Goal: Transaction & Acquisition: Purchase product/service

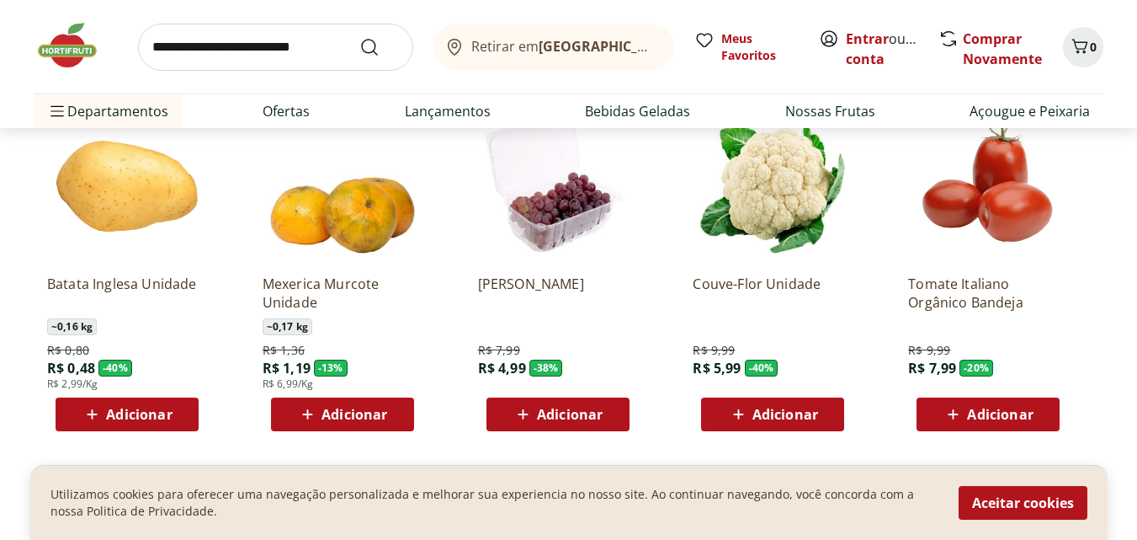
scroll to position [1347, 0]
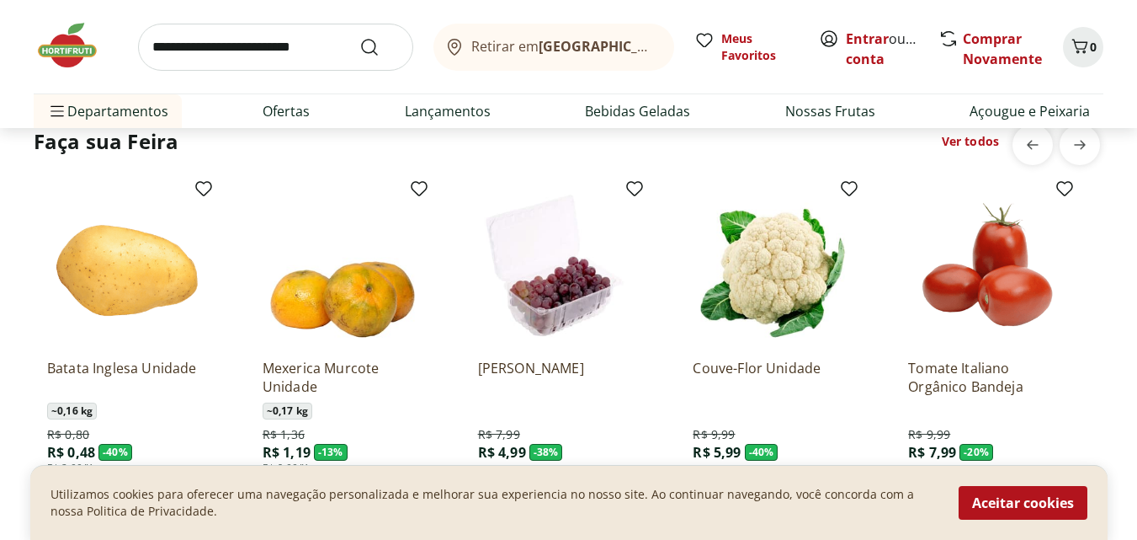
click at [972, 141] on link "Ver todos" at bounding box center [970, 141] width 57 height 17
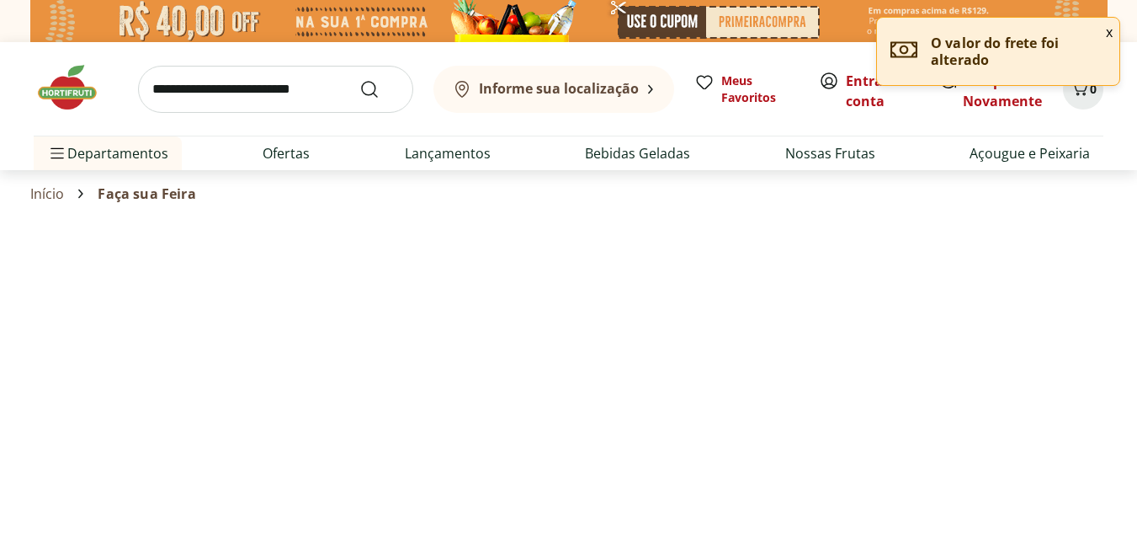
select select "**********"
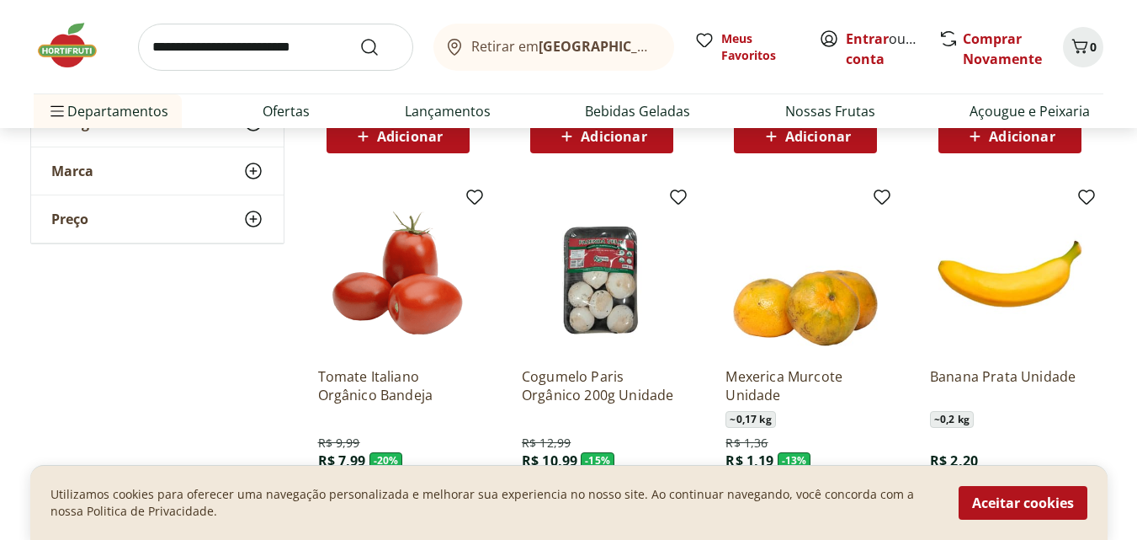
scroll to position [1094, 0]
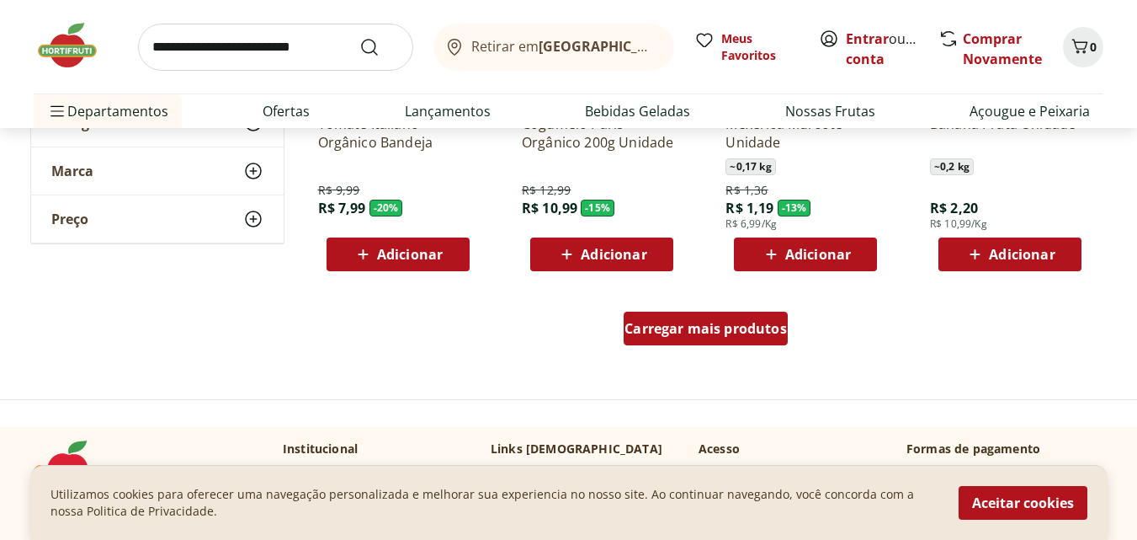
click at [722, 338] on div "Carregar mais produtos" at bounding box center [706, 329] width 164 height 34
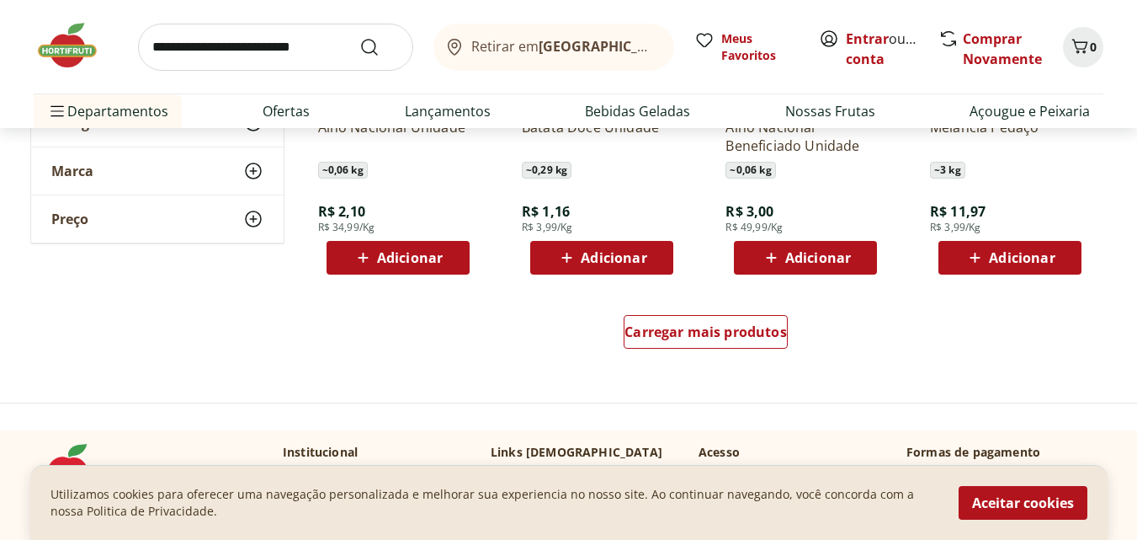
scroll to position [2273, 0]
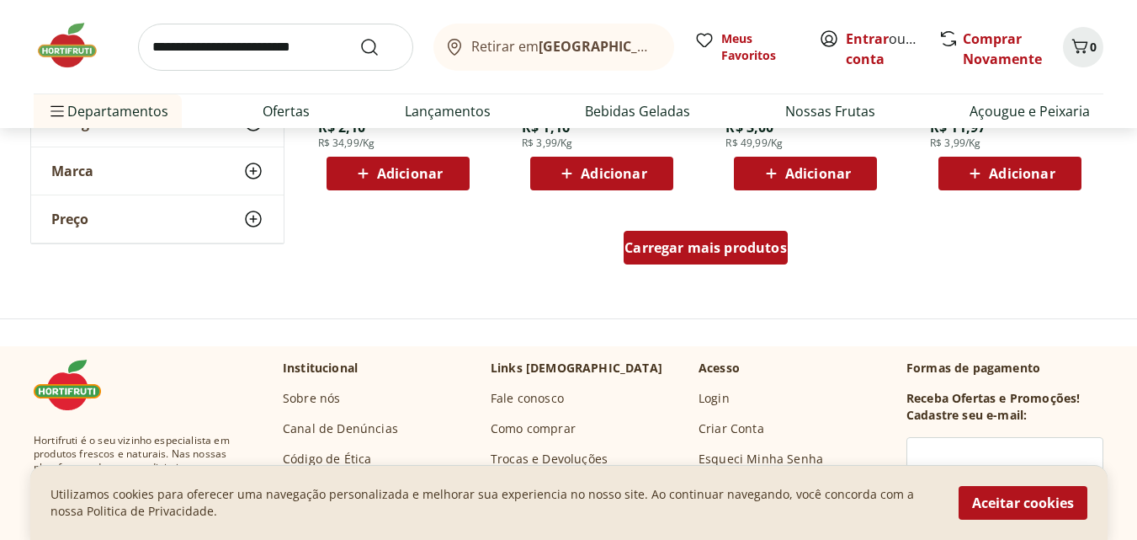
click at [657, 254] on span "Carregar mais produtos" at bounding box center [706, 247] width 162 height 13
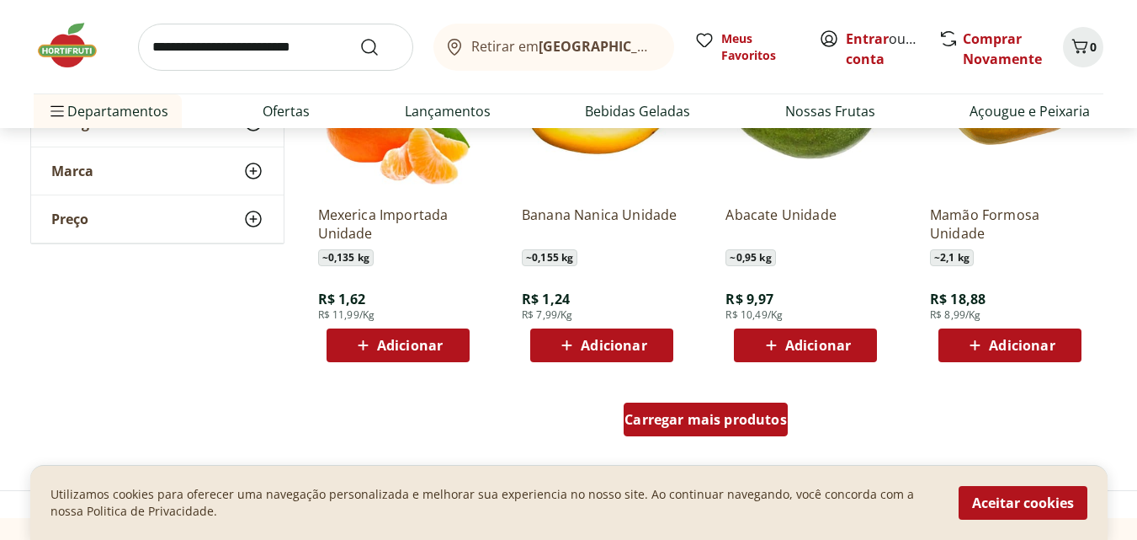
scroll to position [3283, 0]
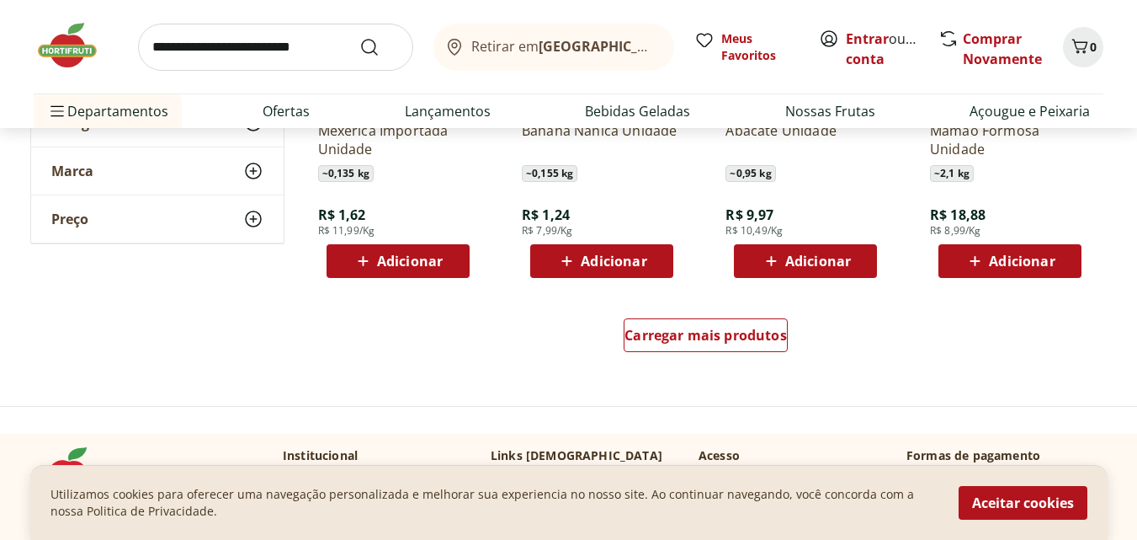
click at [397, 266] on span "Adicionar" at bounding box center [410, 260] width 66 height 13
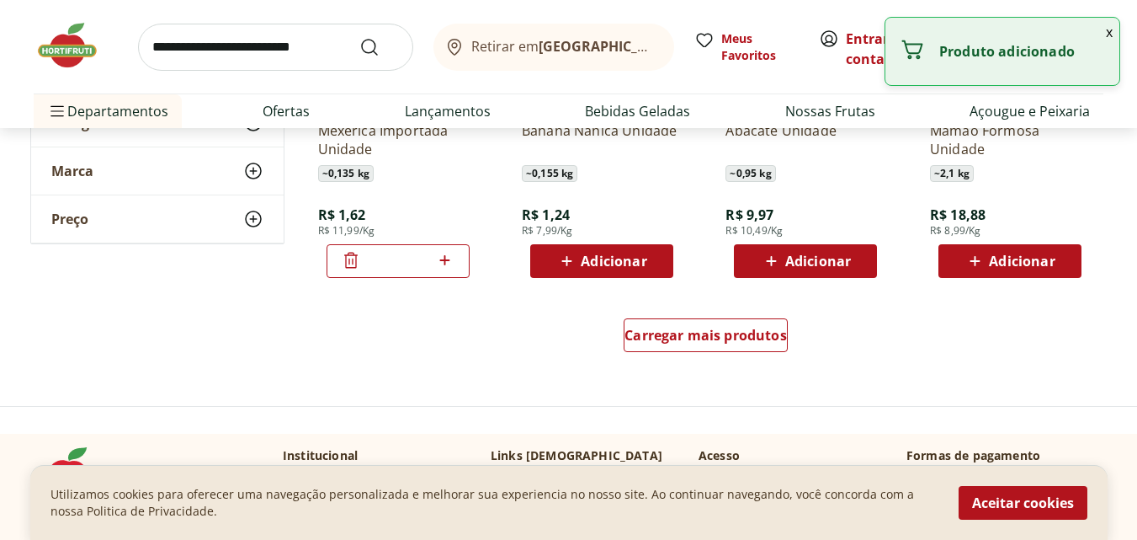
click at [443, 258] on icon at bounding box center [444, 260] width 21 height 20
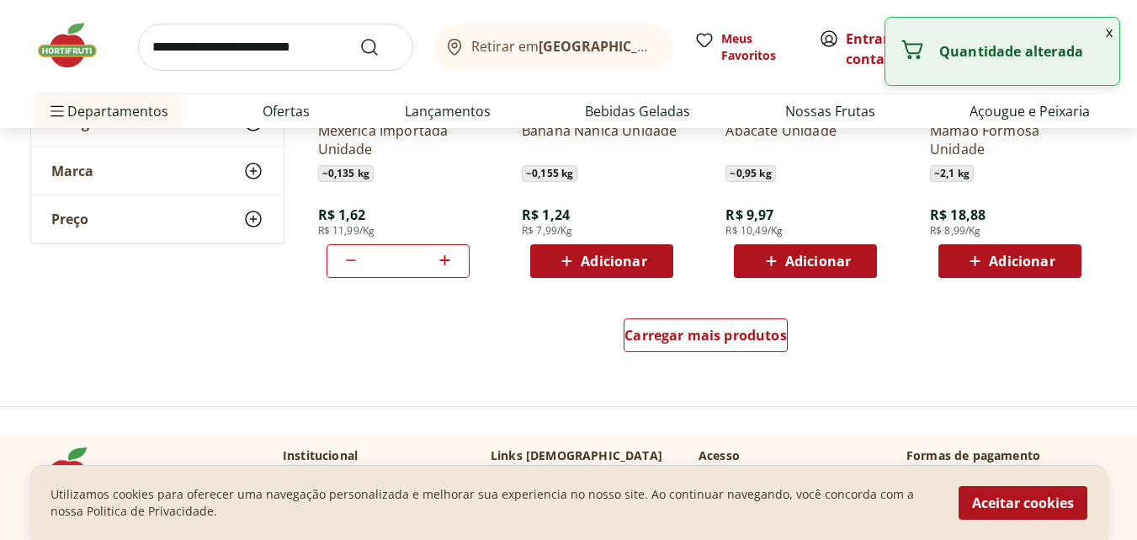
type input "*"
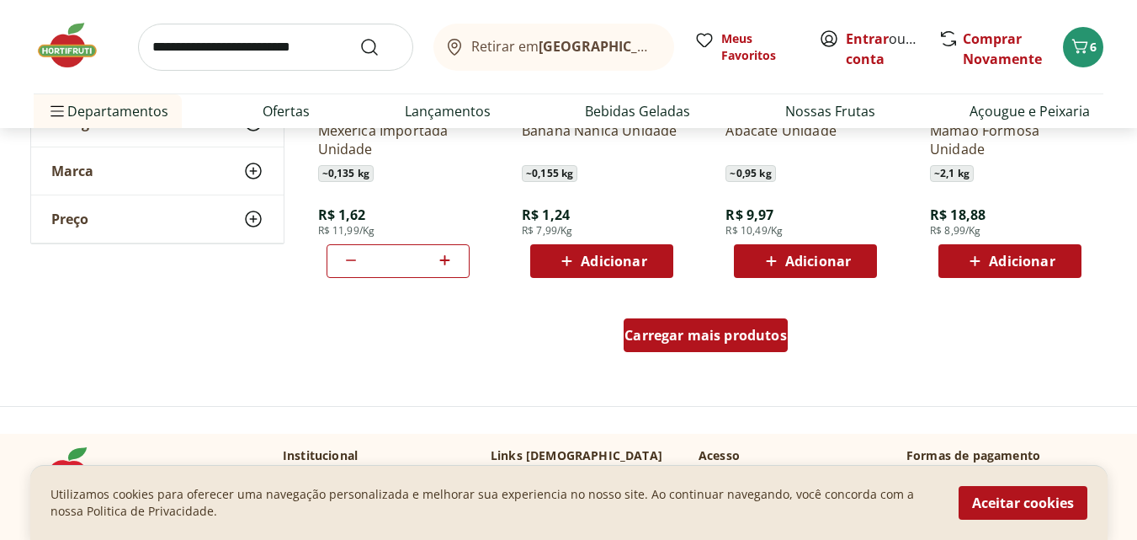
click at [674, 339] on span "Carregar mais produtos" at bounding box center [706, 334] width 162 height 13
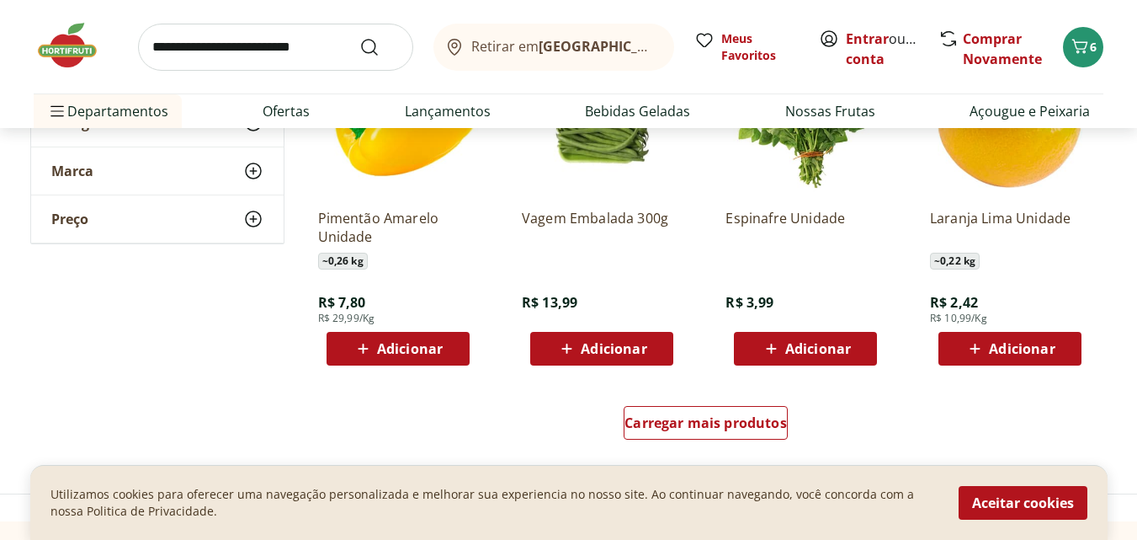
scroll to position [4462, 0]
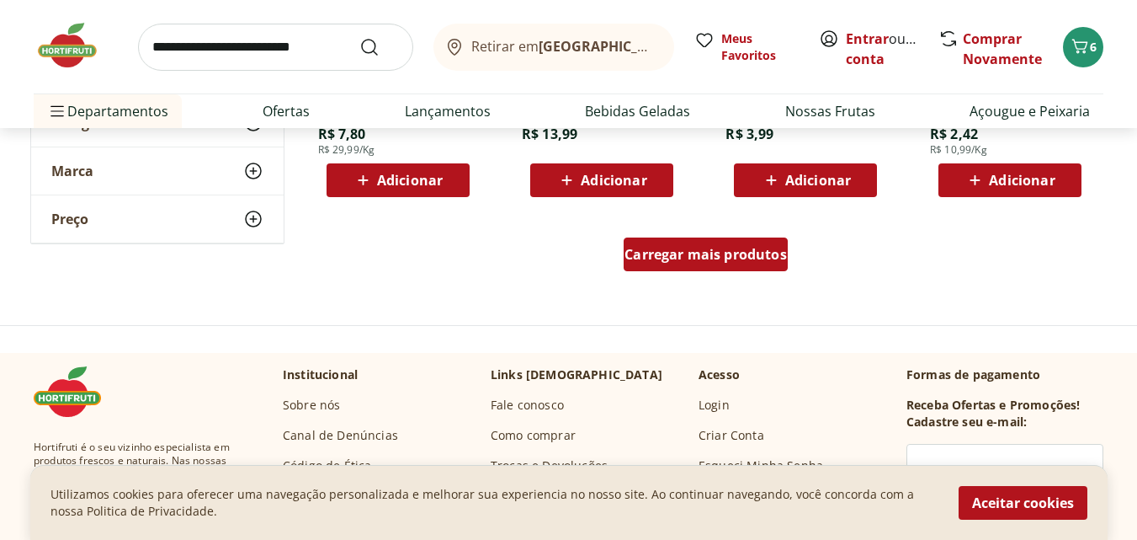
click at [678, 253] on span "Carregar mais produtos" at bounding box center [706, 254] width 162 height 13
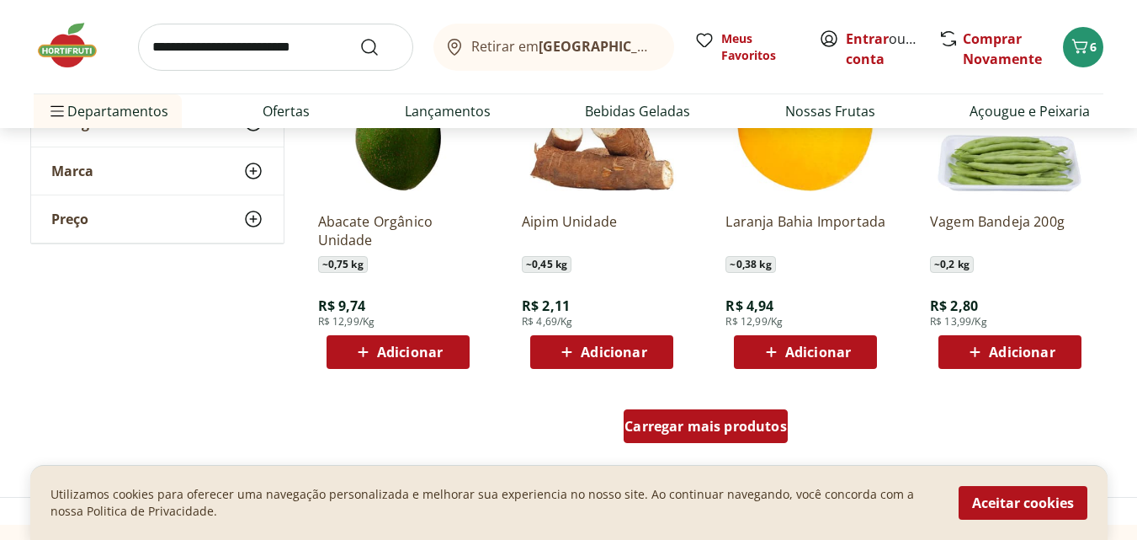
scroll to position [5641, 0]
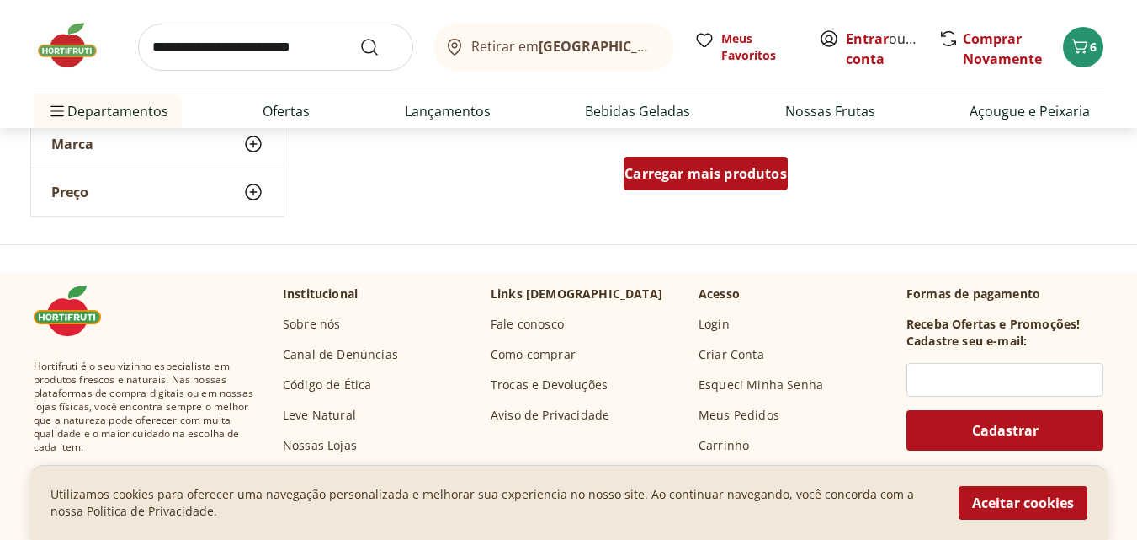
click at [665, 191] on link "Carregar mais produtos" at bounding box center [706, 177] width 164 height 40
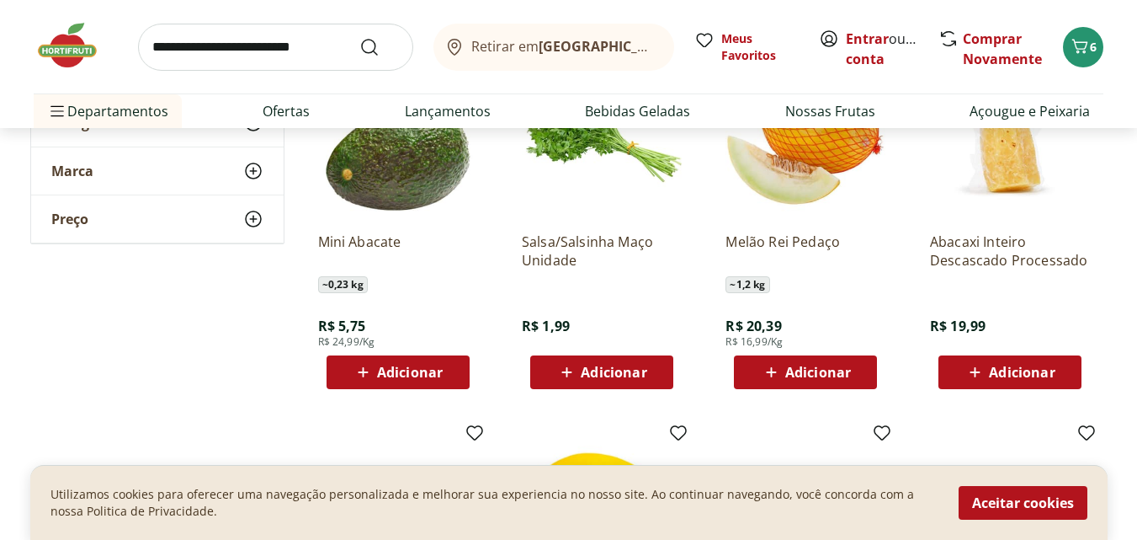
scroll to position [5809, 0]
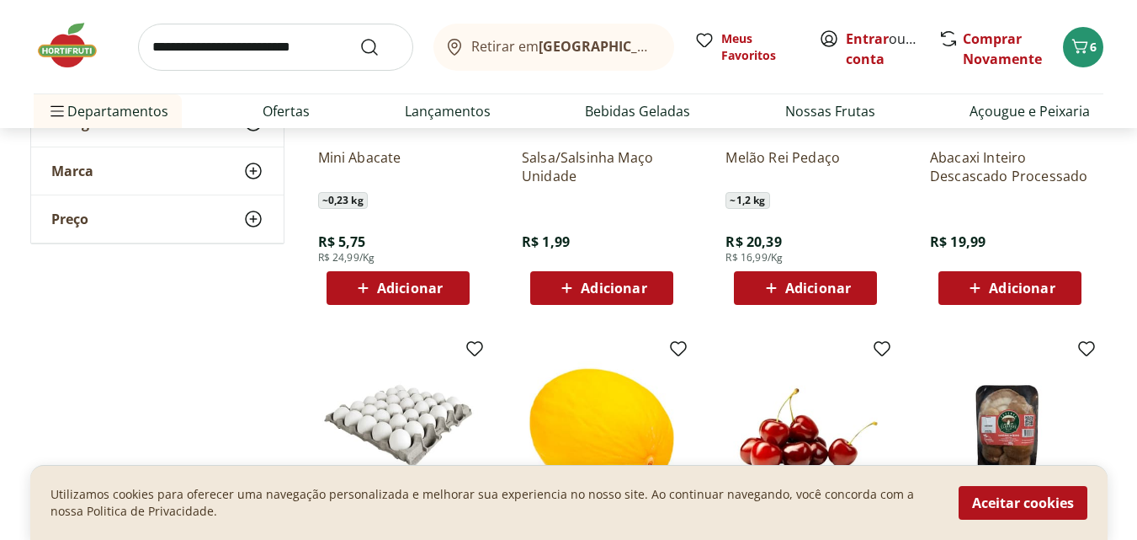
click at [1009, 286] on span "Adicionar" at bounding box center [1022, 287] width 66 height 13
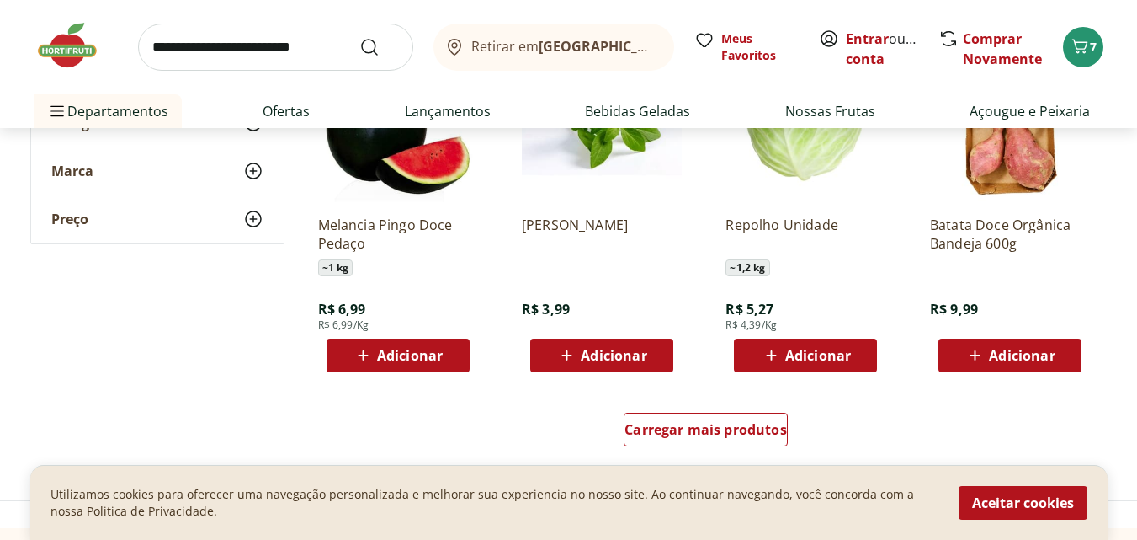
scroll to position [6651, 0]
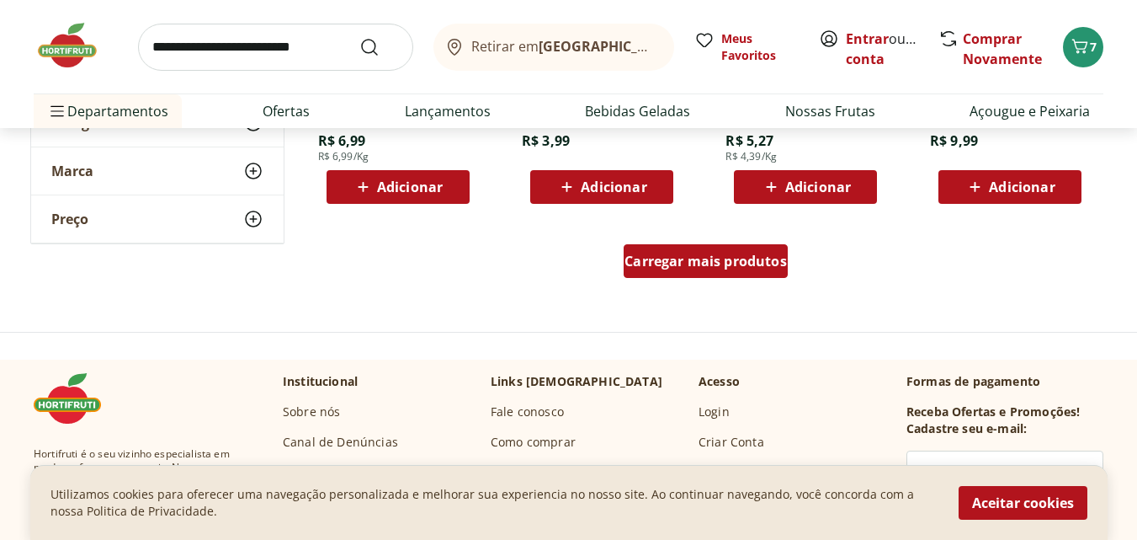
click at [673, 259] on span "Carregar mais produtos" at bounding box center [706, 260] width 162 height 13
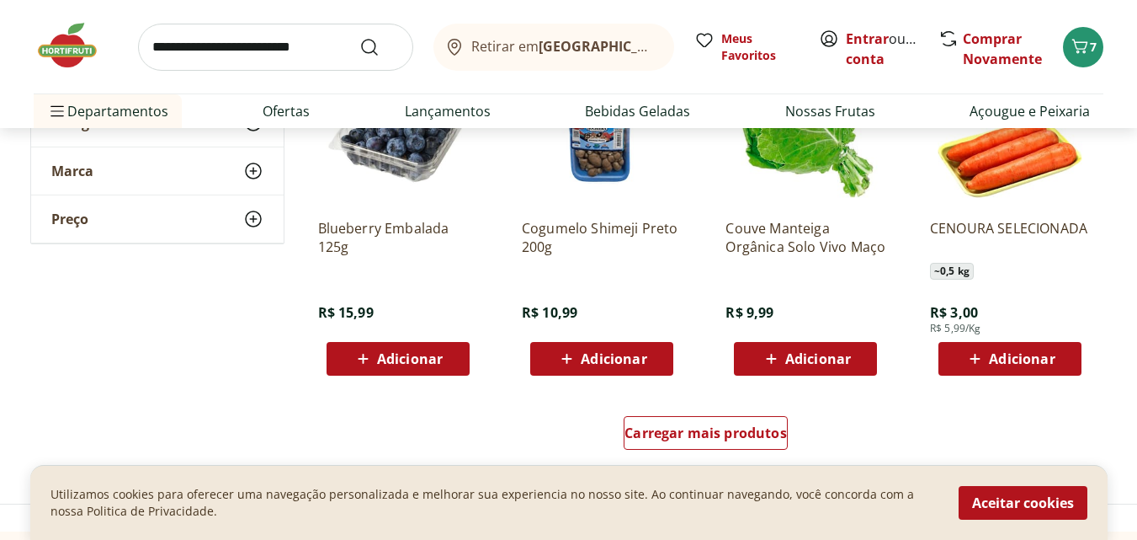
scroll to position [7745, 0]
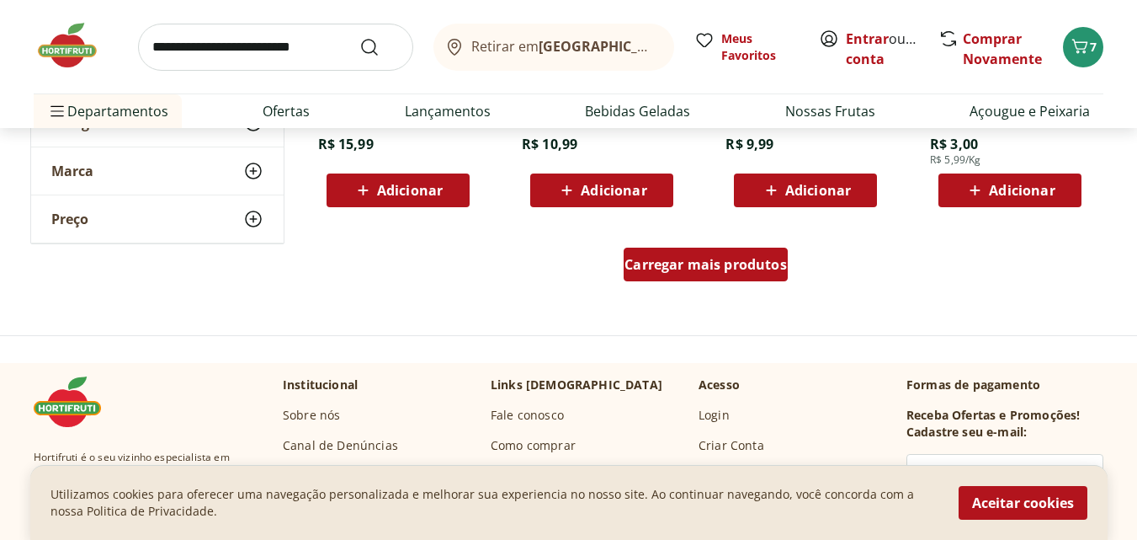
click at [670, 259] on span "Carregar mais produtos" at bounding box center [706, 264] width 162 height 13
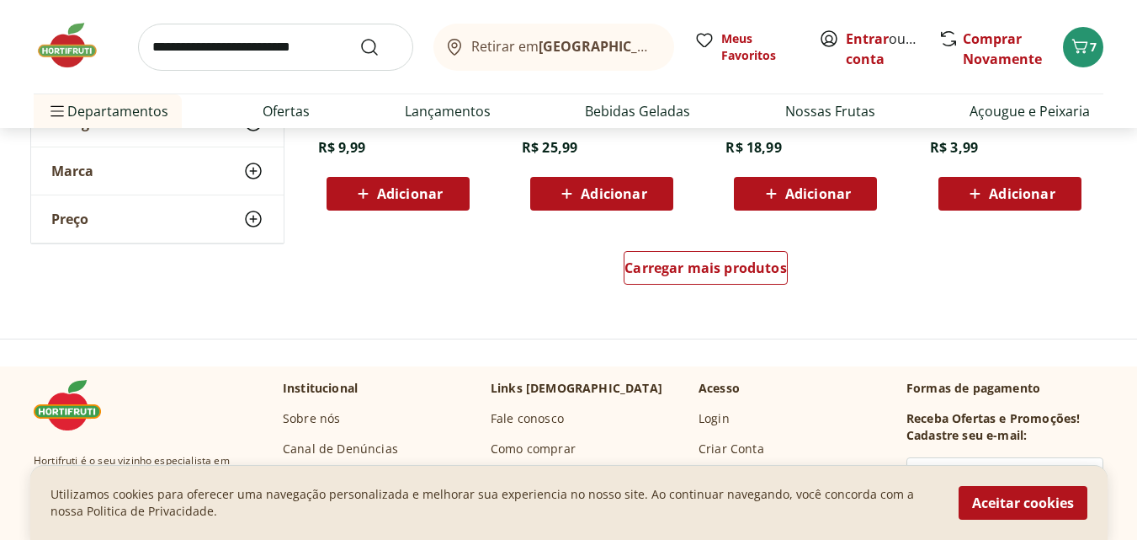
scroll to position [8924, 0]
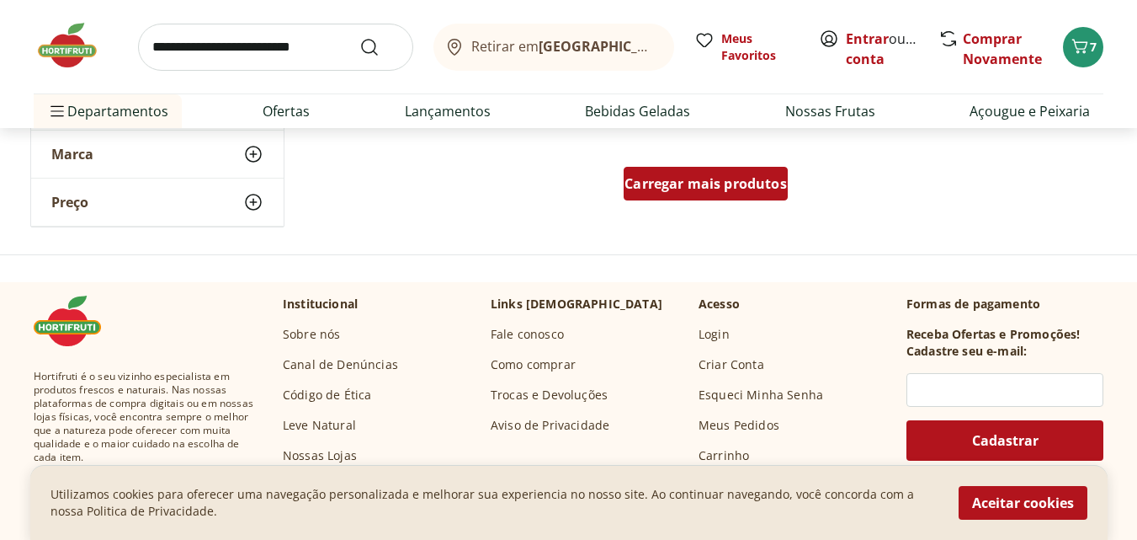
click at [695, 185] on span "Carregar mais produtos" at bounding box center [706, 183] width 162 height 13
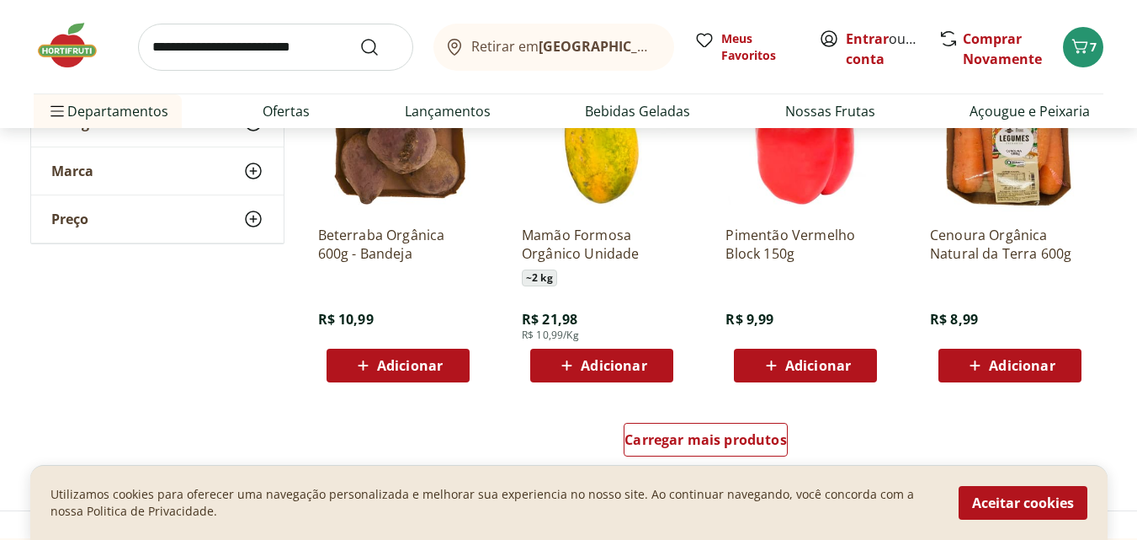
scroll to position [9934, 0]
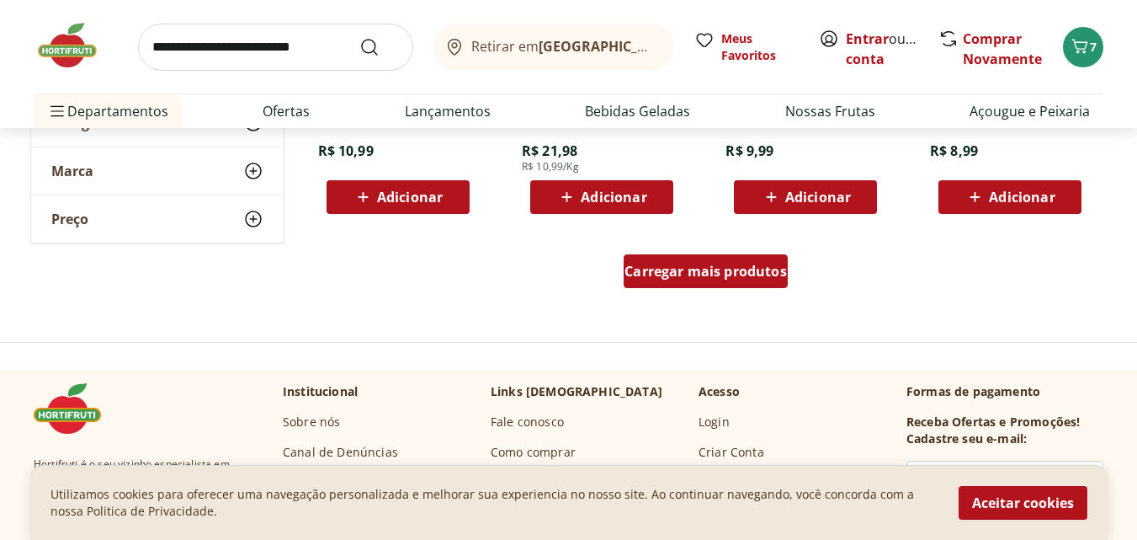
click at [654, 273] on span "Carregar mais produtos" at bounding box center [706, 270] width 162 height 13
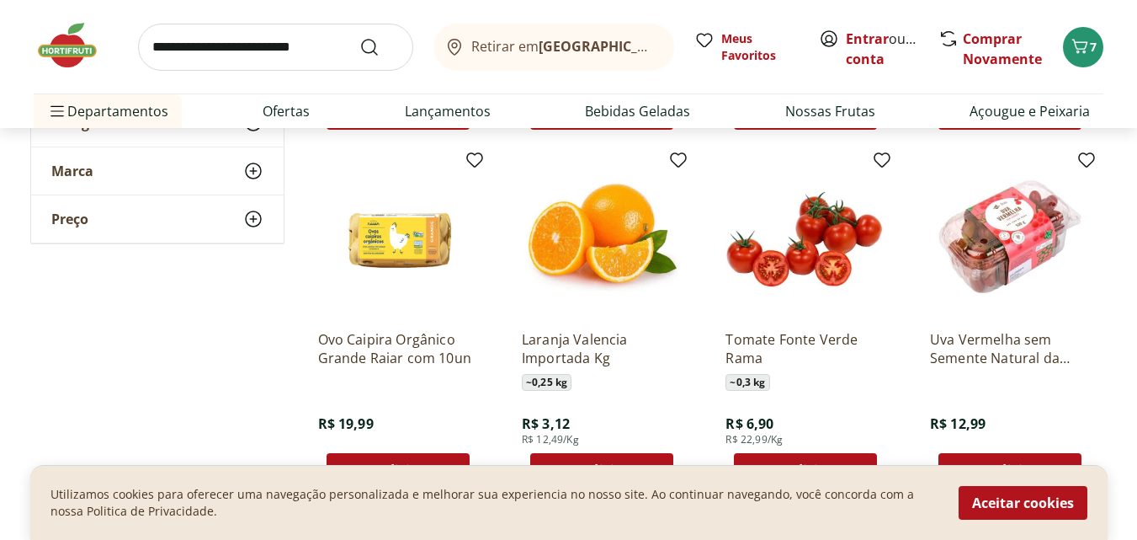
scroll to position [10103, 0]
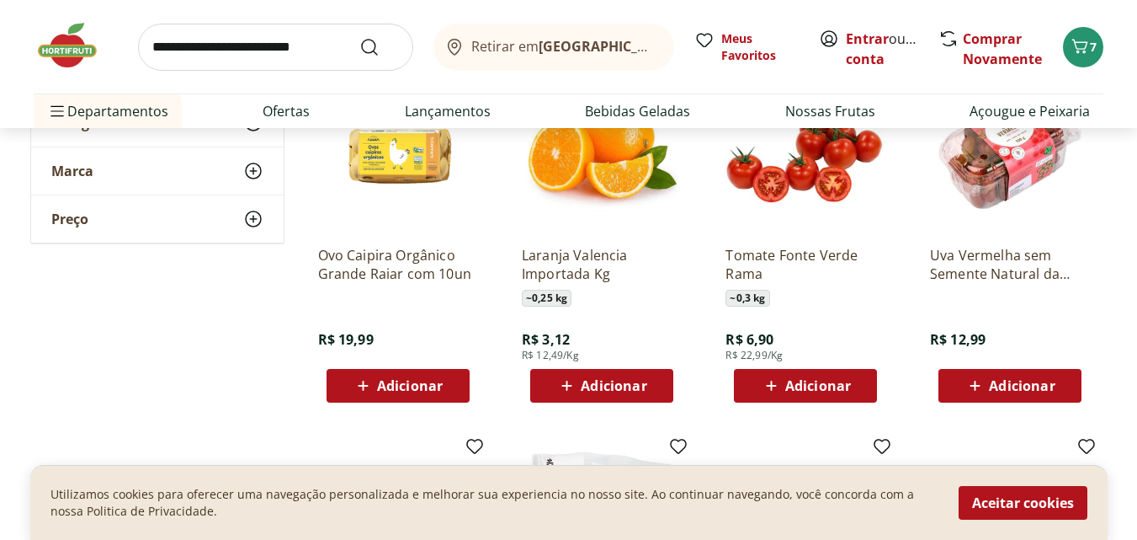
click at [607, 389] on span "Adicionar" at bounding box center [614, 385] width 66 height 13
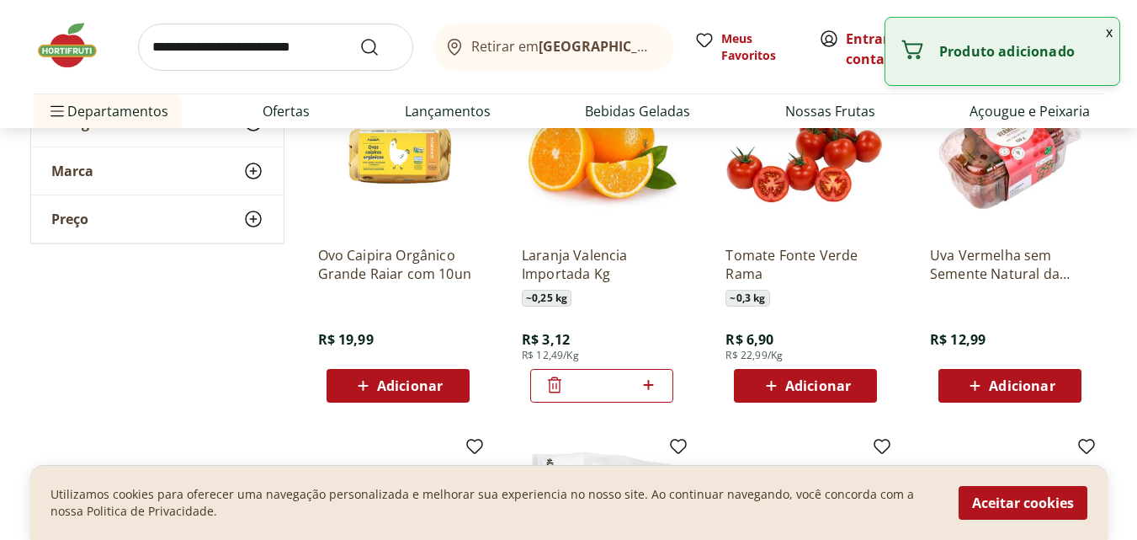
click at [647, 386] on icon at bounding box center [648, 385] width 21 height 20
type input "*"
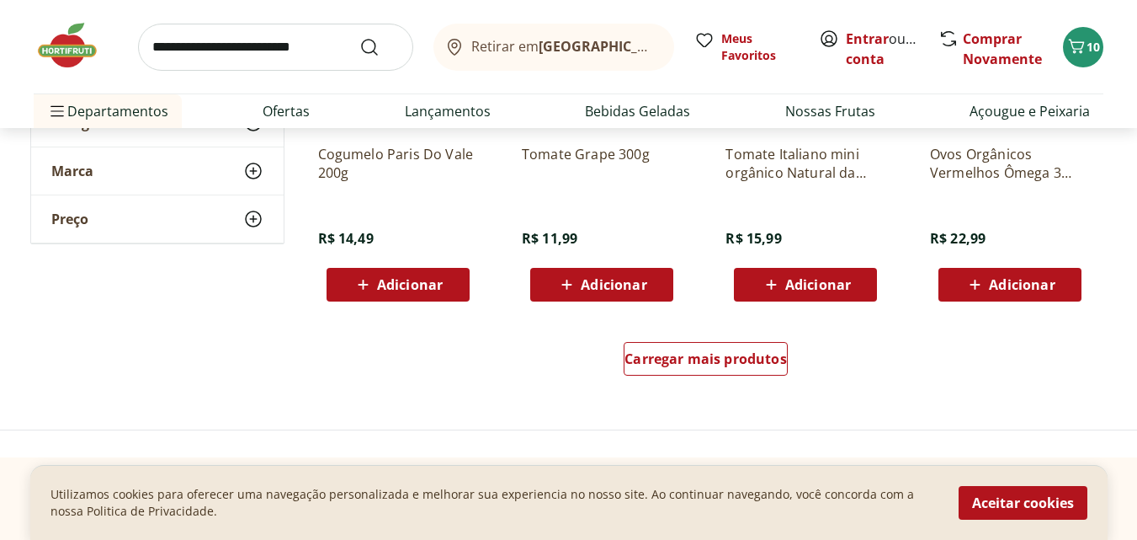
scroll to position [11029, 0]
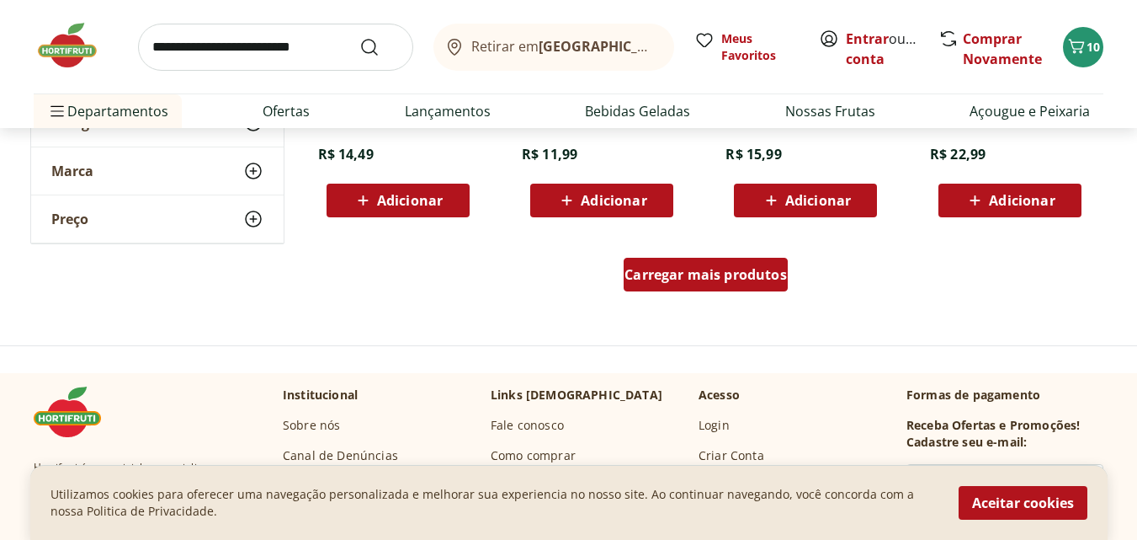
click at [677, 277] on span "Carregar mais produtos" at bounding box center [706, 274] width 162 height 13
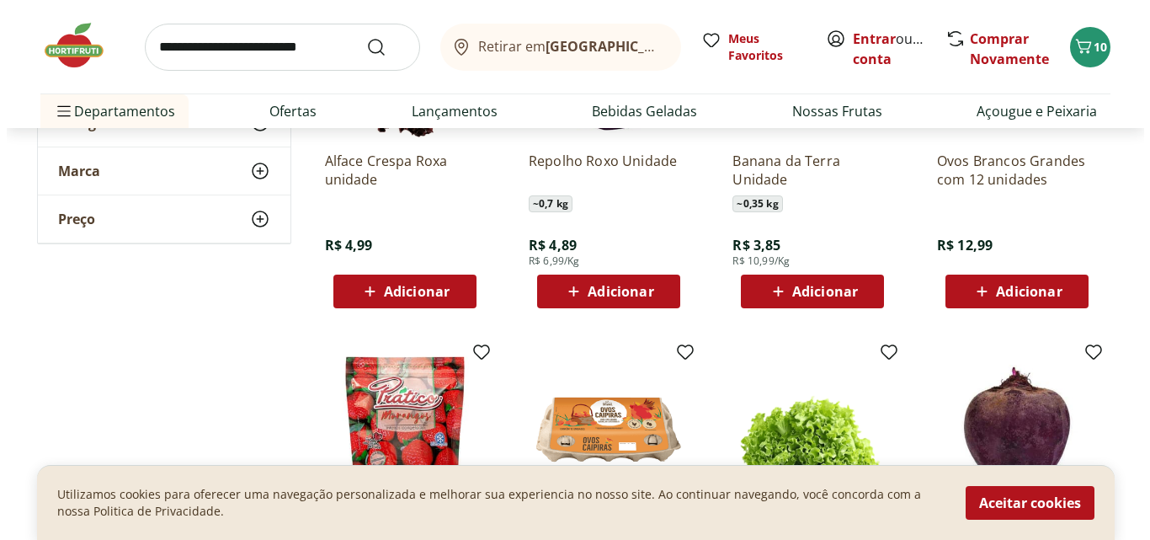
scroll to position [6567, 0]
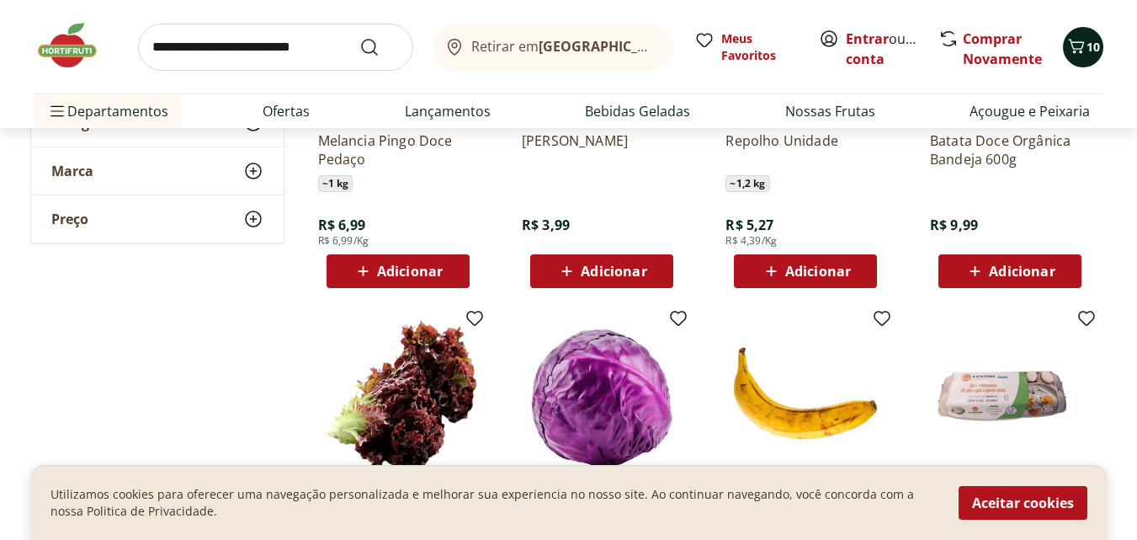
click at [1080, 48] on icon "Carrinho" at bounding box center [1077, 46] width 20 height 20
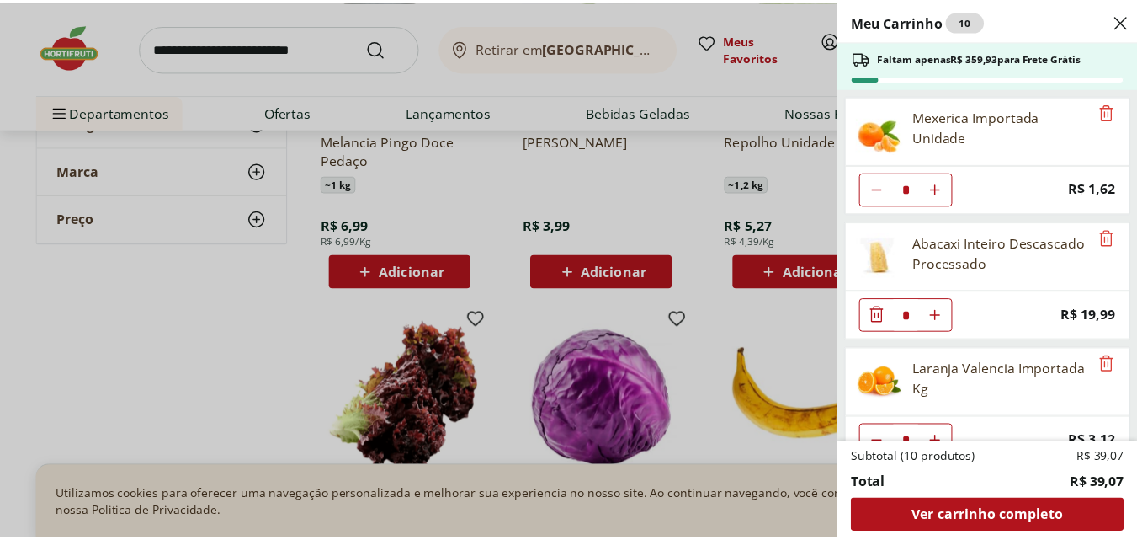
scroll to position [31, 0]
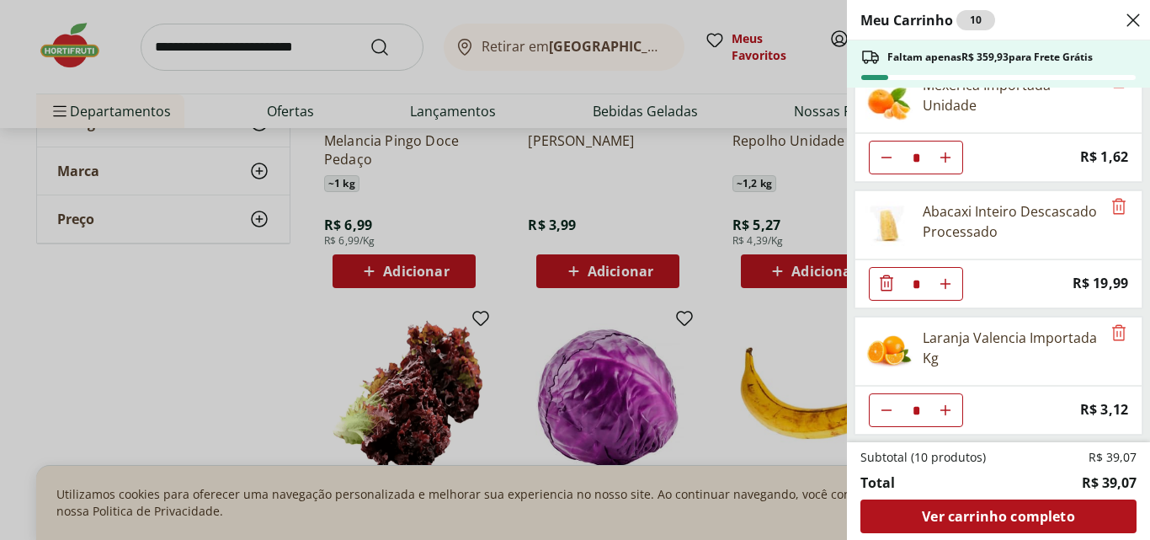
click at [1128, 18] on icon "Close" at bounding box center [1133, 20] width 20 height 20
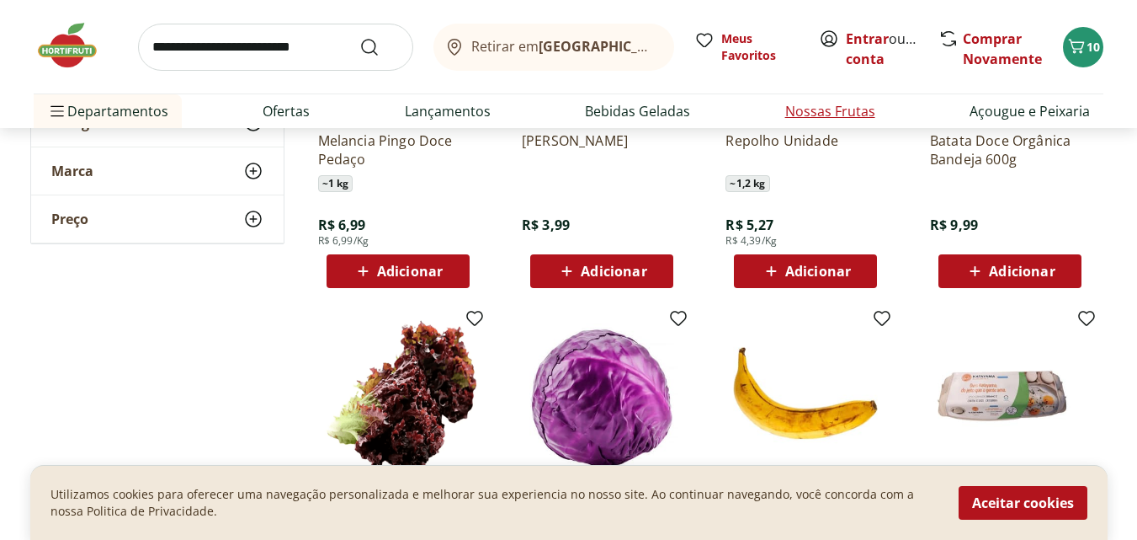
click at [821, 109] on link "Nossas Frutas" at bounding box center [830, 111] width 90 height 20
select select "**********"
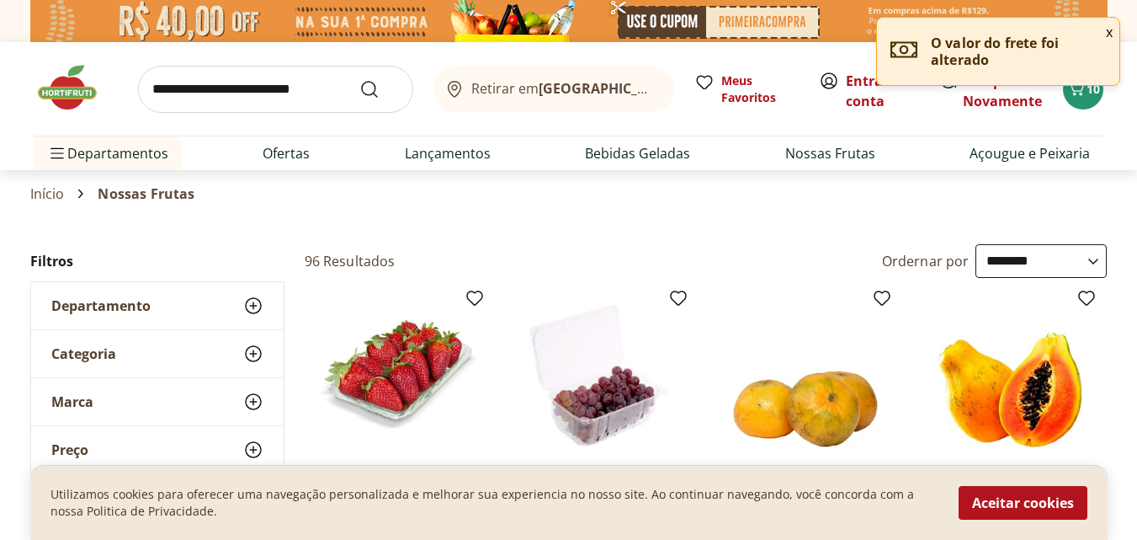
scroll to position [168, 0]
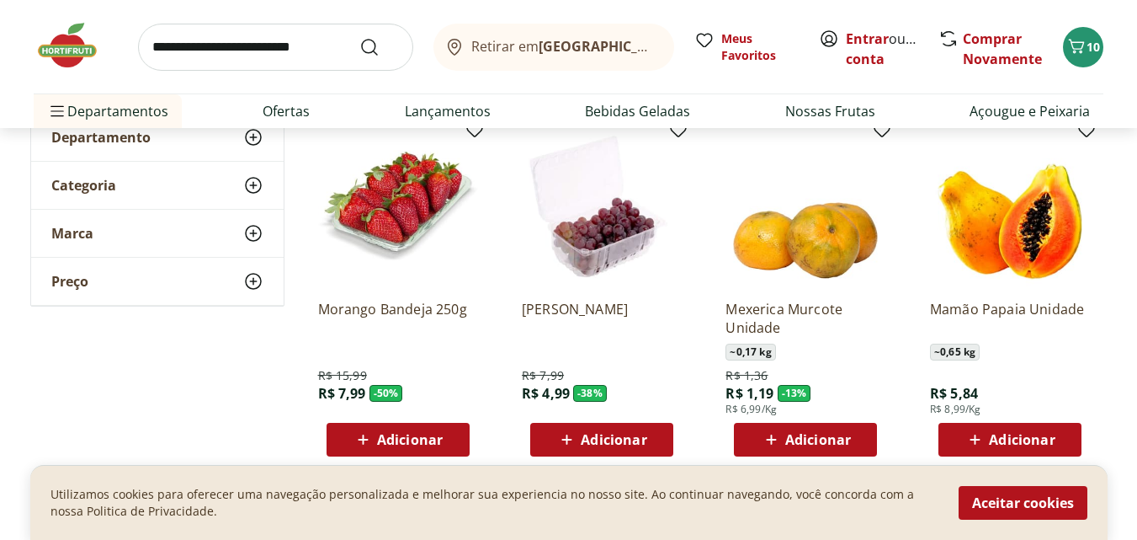
click at [418, 437] on span "Adicionar" at bounding box center [410, 439] width 66 height 13
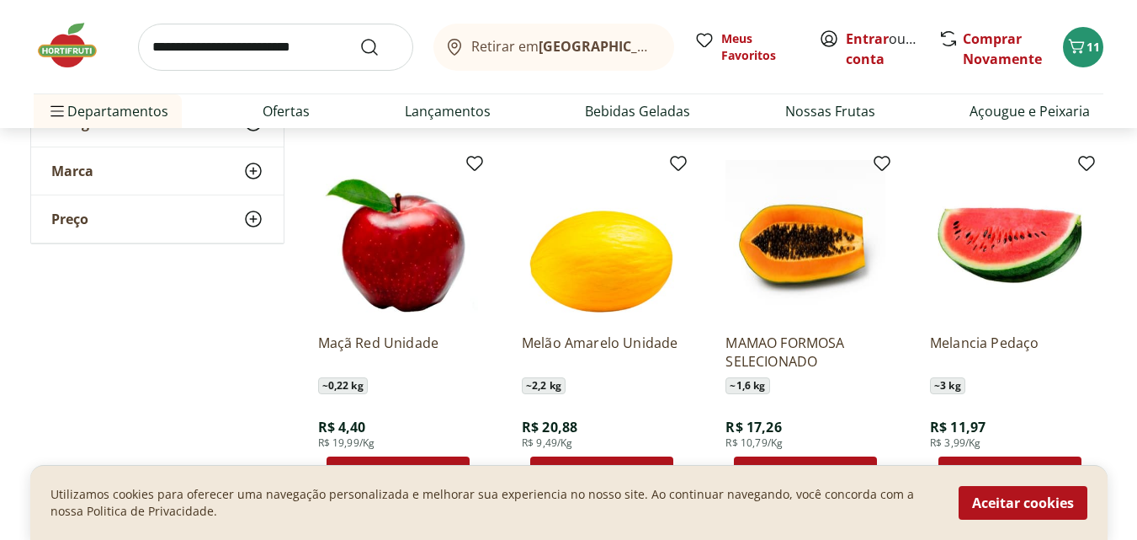
scroll to position [589, 0]
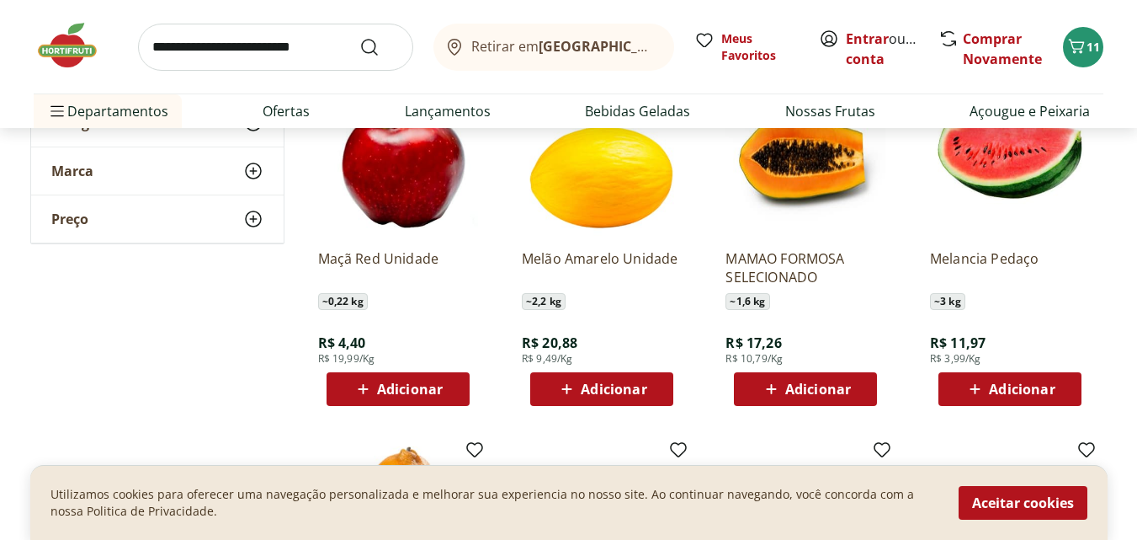
click at [599, 382] on span "Adicionar" at bounding box center [614, 388] width 66 height 13
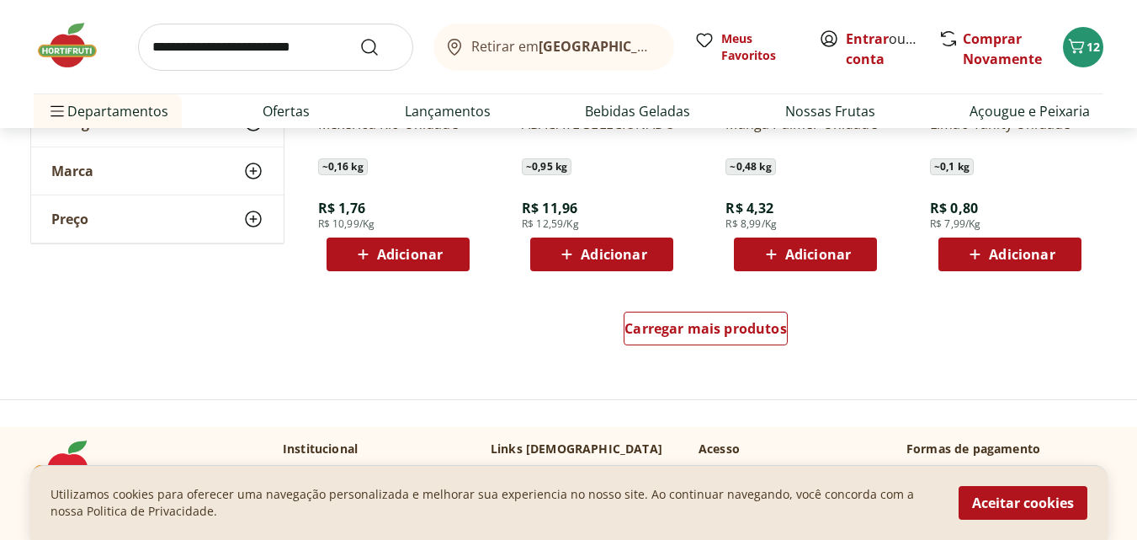
scroll to position [1179, 0]
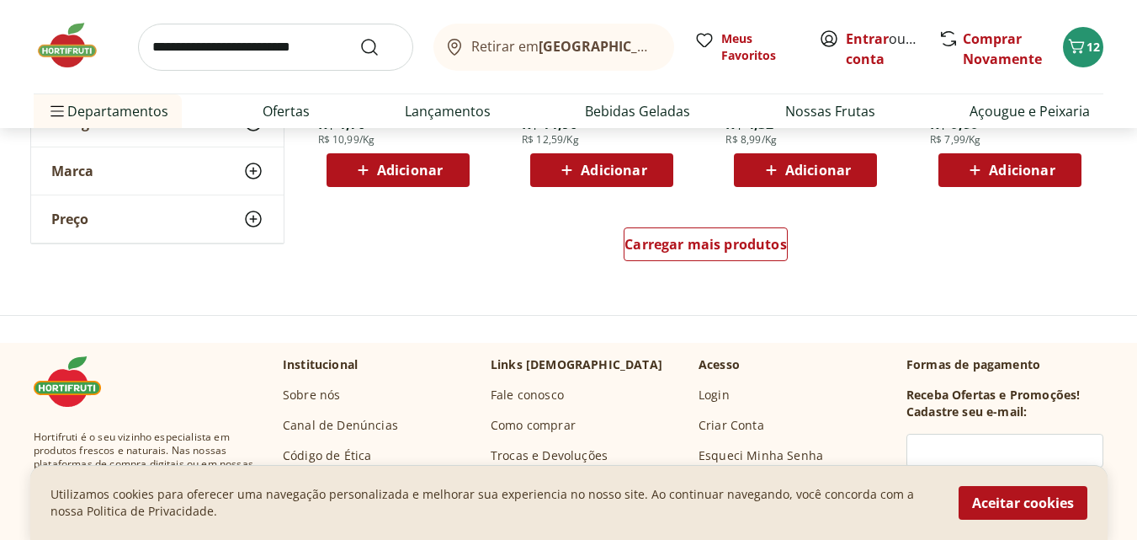
click at [799, 168] on span "Adicionar" at bounding box center [818, 169] width 66 height 13
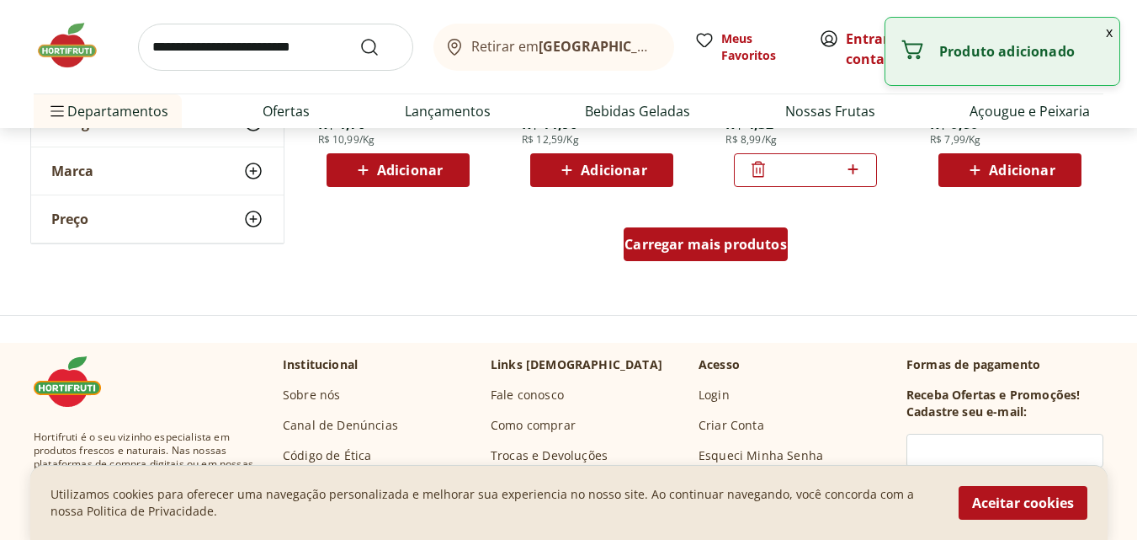
click at [770, 243] on span "Carregar mais produtos" at bounding box center [706, 243] width 162 height 13
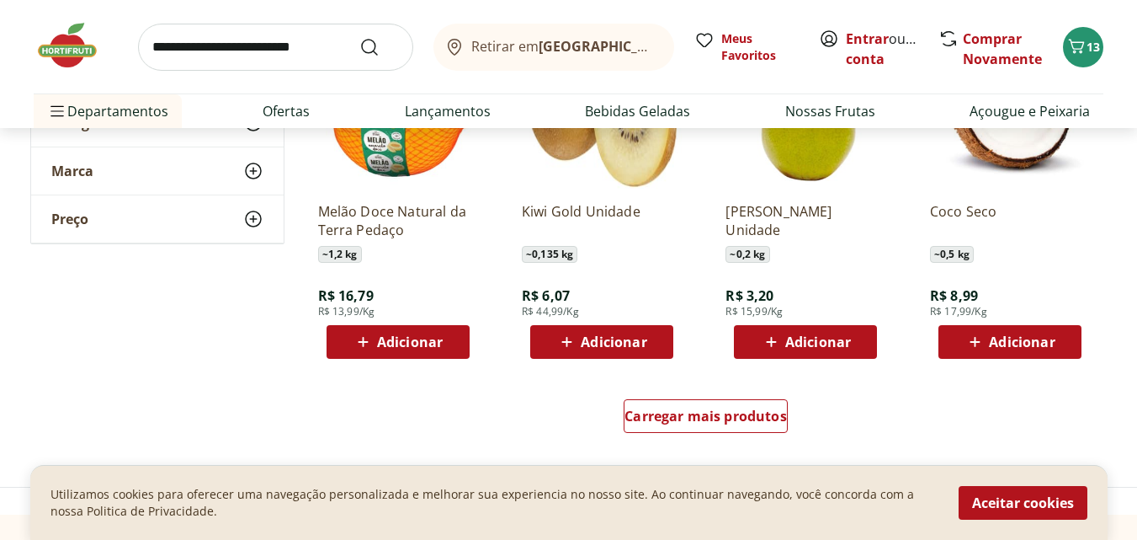
scroll to position [2189, 0]
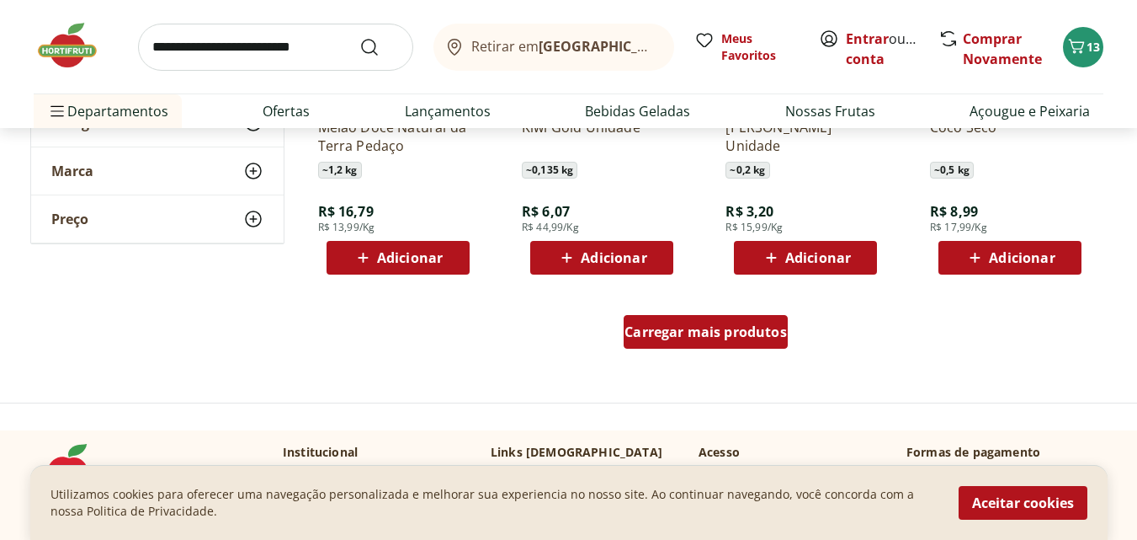
click at [751, 336] on span "Carregar mais produtos" at bounding box center [706, 331] width 162 height 13
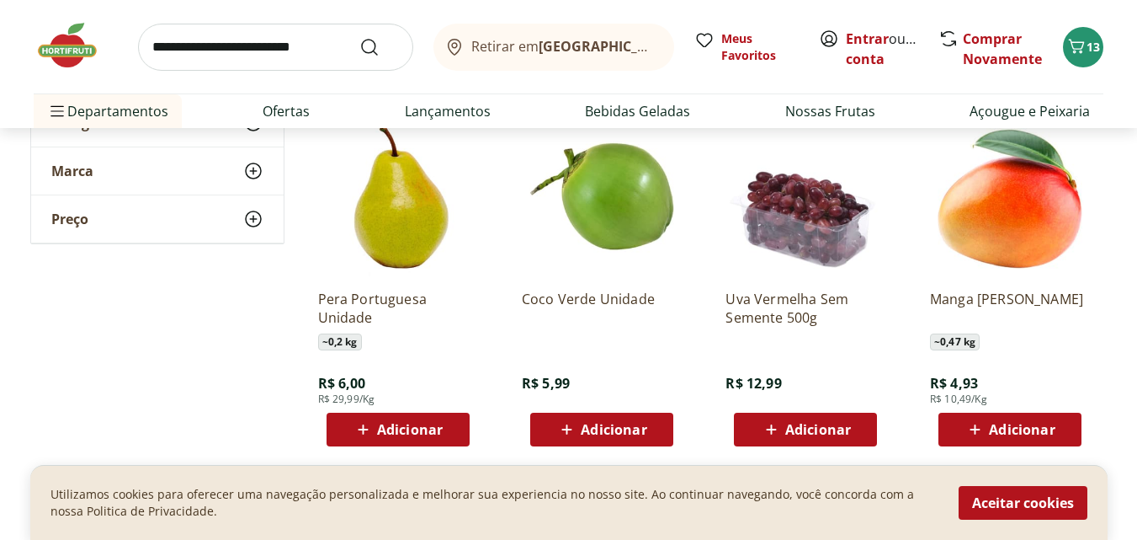
scroll to position [3283, 0]
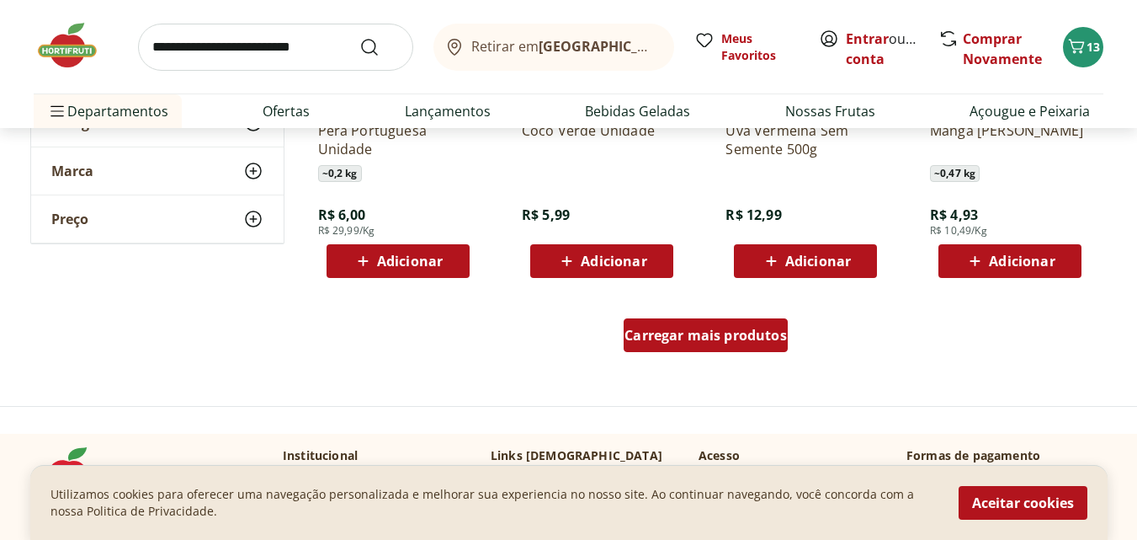
click at [748, 333] on span "Carregar mais produtos" at bounding box center [706, 334] width 162 height 13
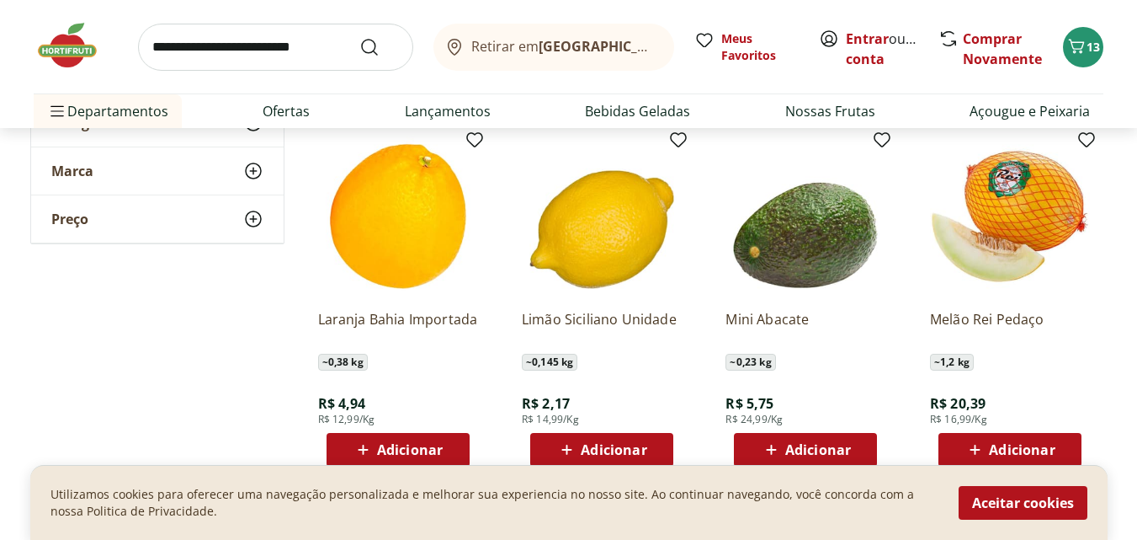
scroll to position [3536, 0]
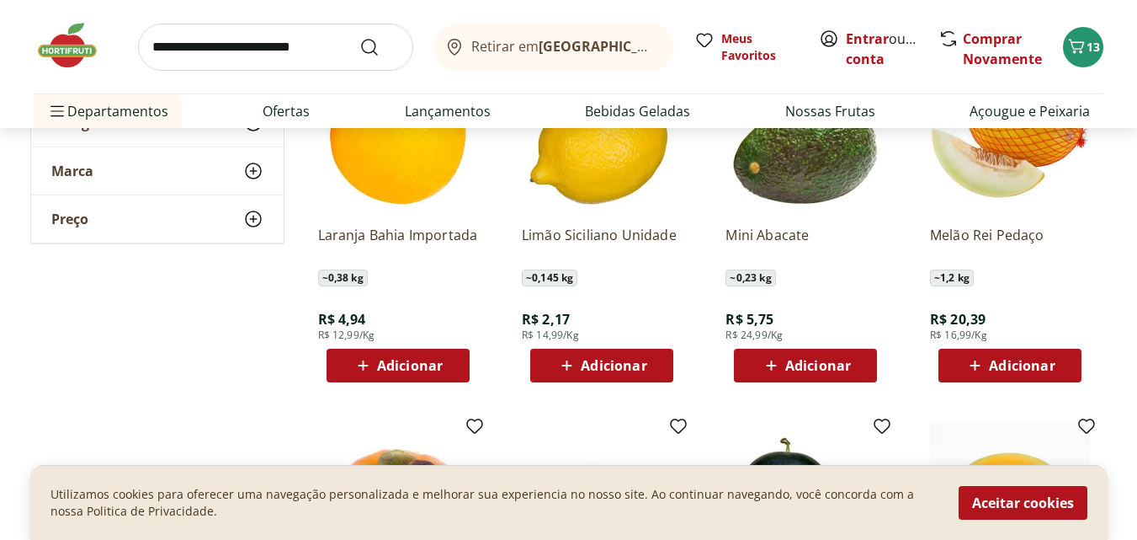
click at [448, 364] on div "Adicionar" at bounding box center [398, 365] width 116 height 30
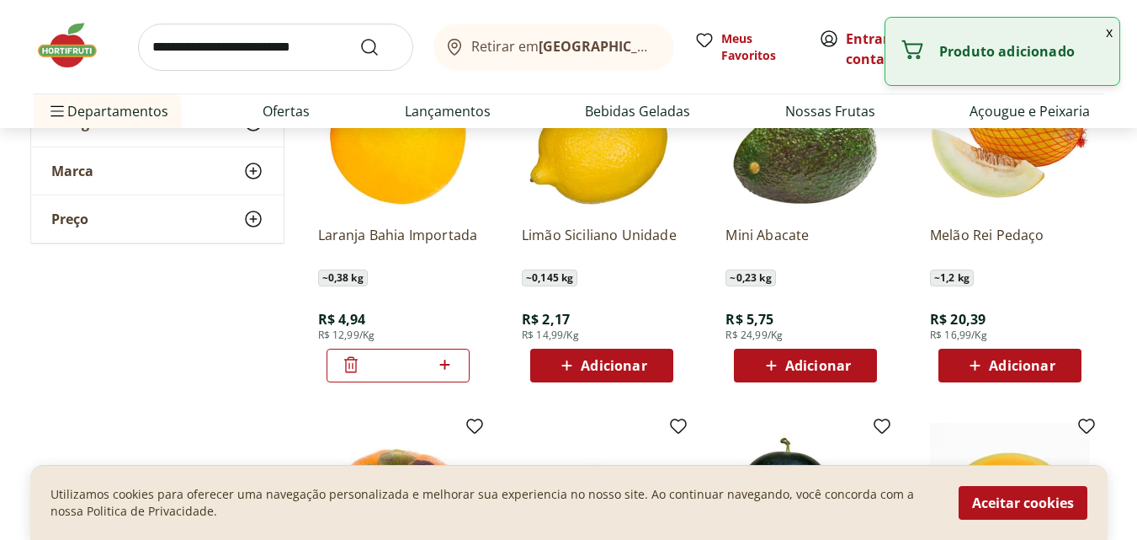
click at [447, 364] on icon at bounding box center [444, 364] width 21 height 20
type input "*"
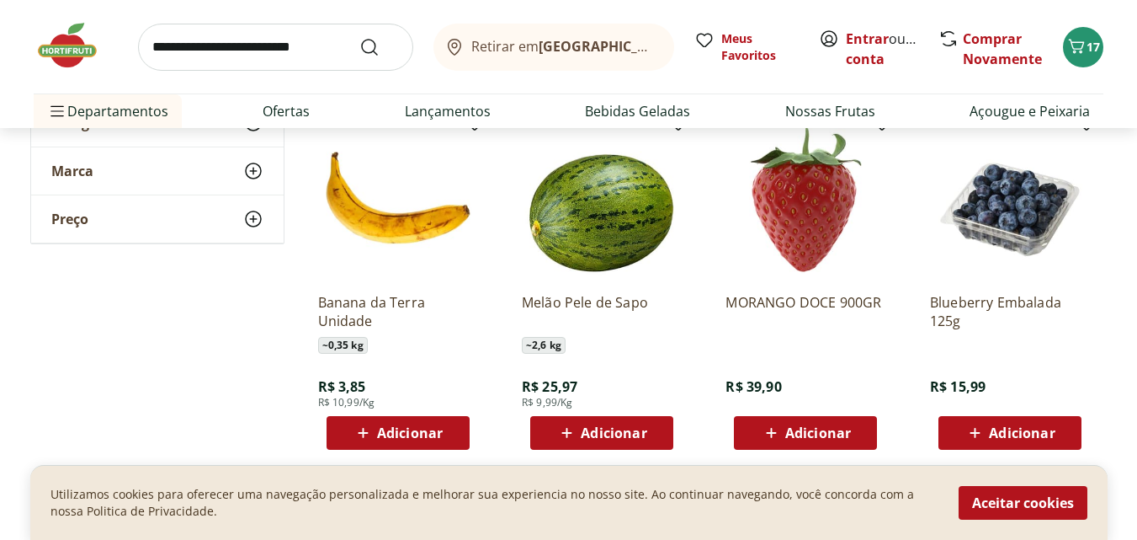
scroll to position [4462, 0]
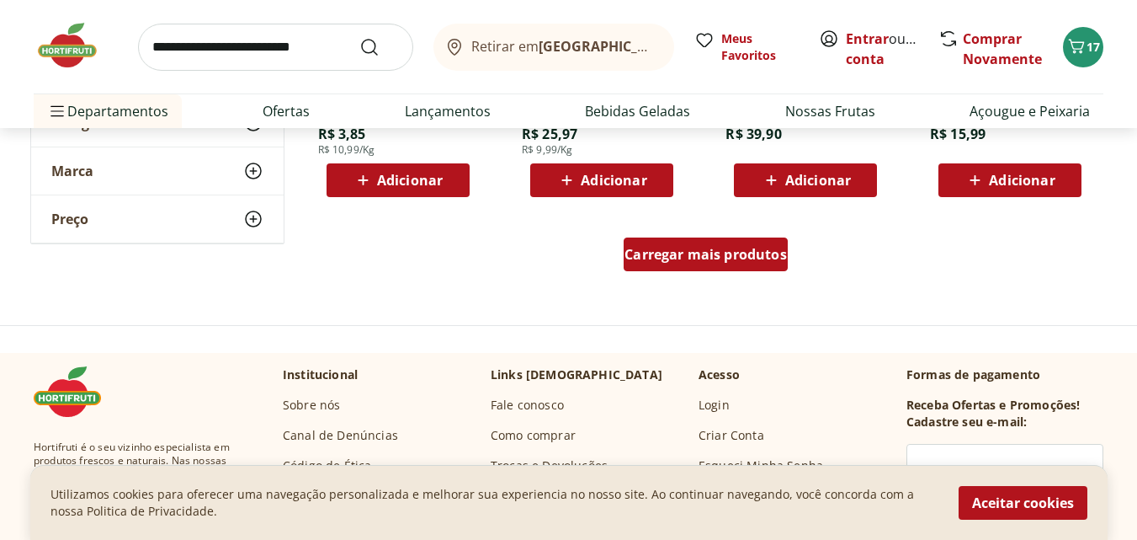
click at [711, 259] on span "Carregar mais produtos" at bounding box center [706, 254] width 162 height 13
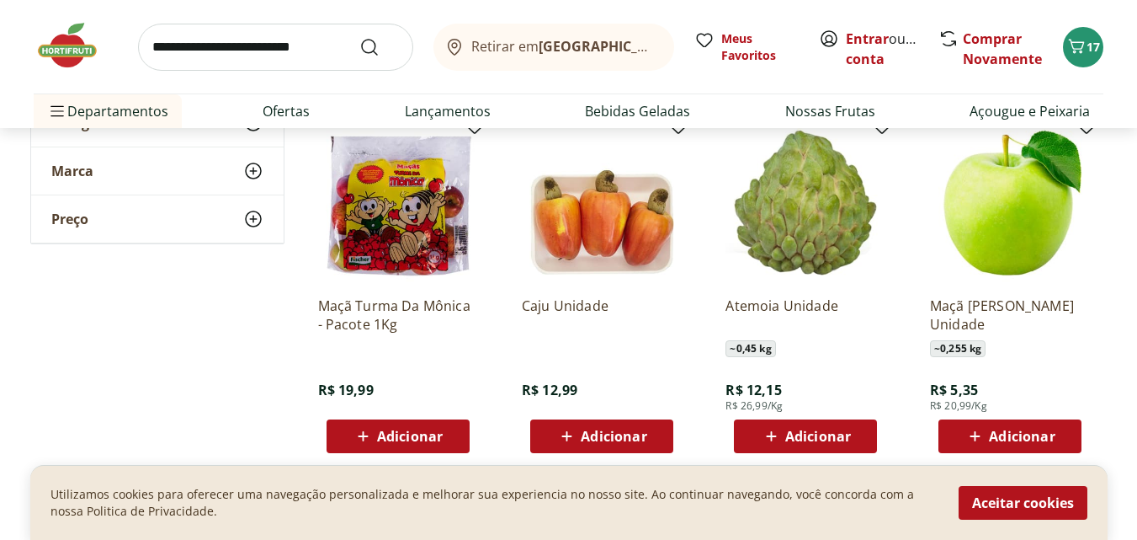
scroll to position [5472, 0]
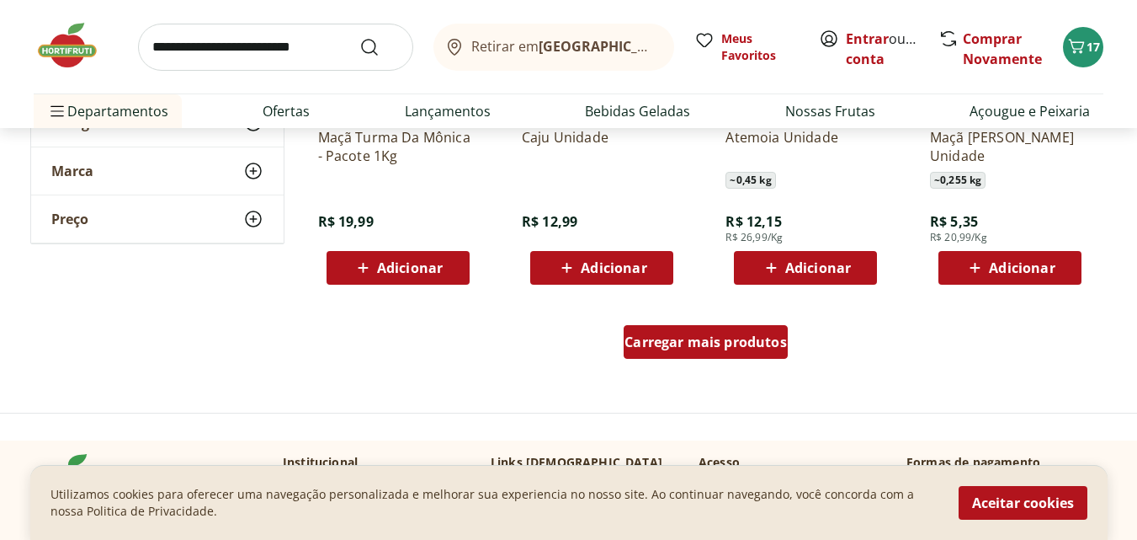
click at [699, 349] on span "Carregar mais produtos" at bounding box center [706, 341] width 162 height 13
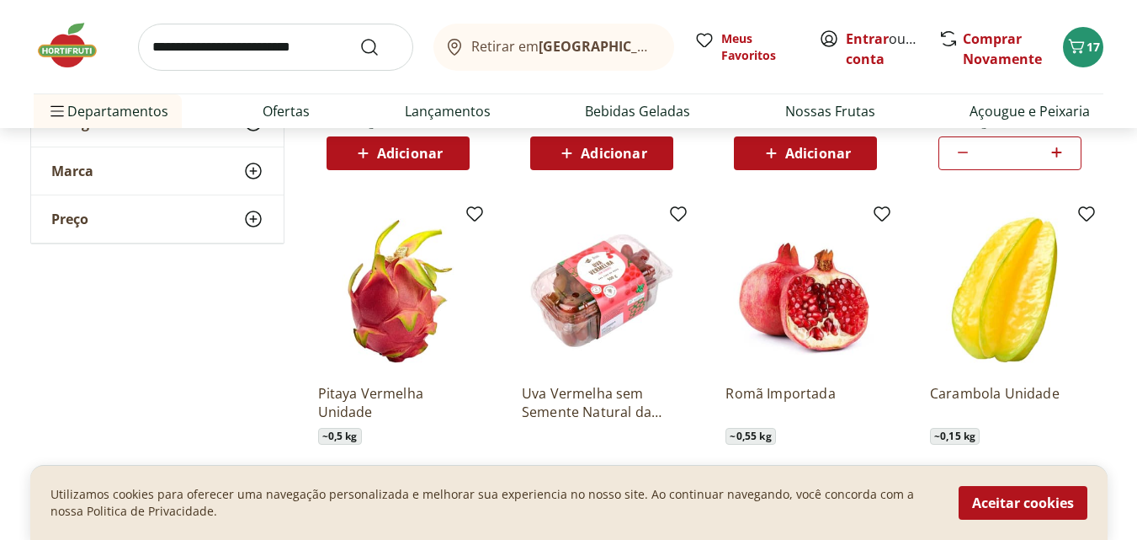
scroll to position [6483, 0]
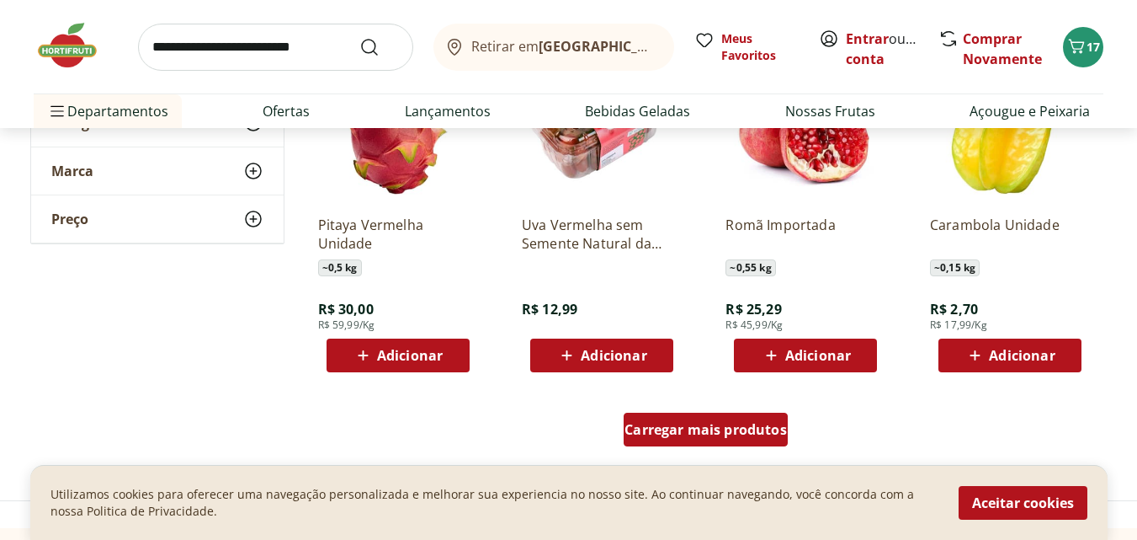
click at [727, 432] on span "Carregar mais produtos" at bounding box center [706, 429] width 162 height 13
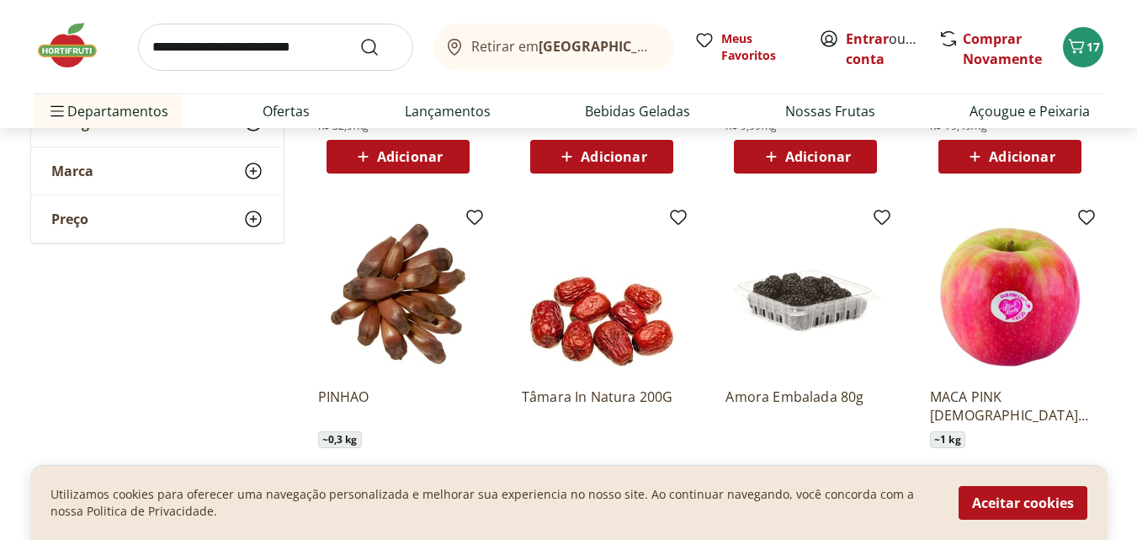
scroll to position [7577, 0]
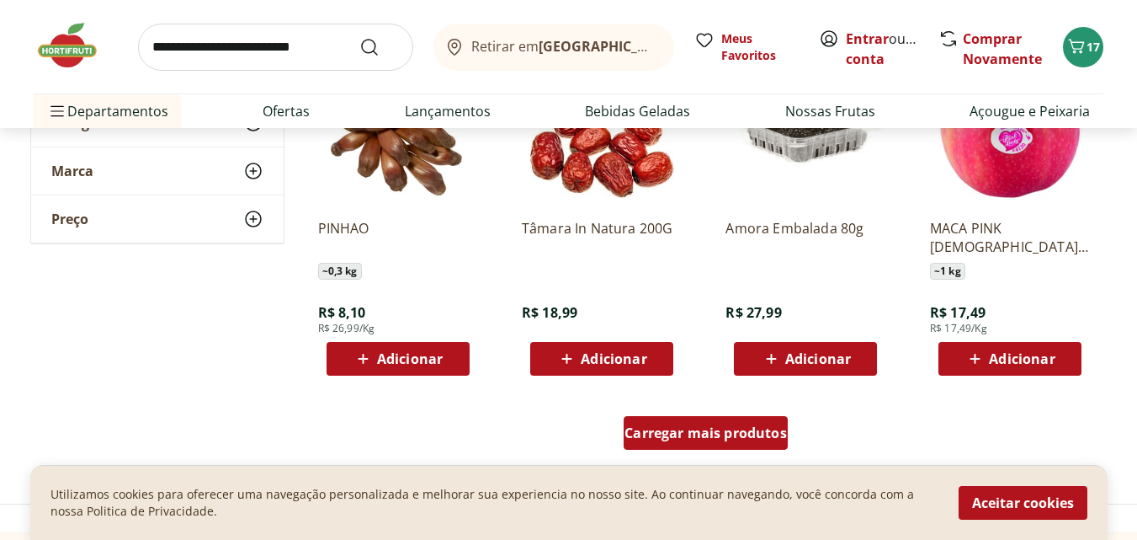
click at [647, 437] on span "Carregar mais produtos" at bounding box center [706, 432] width 162 height 13
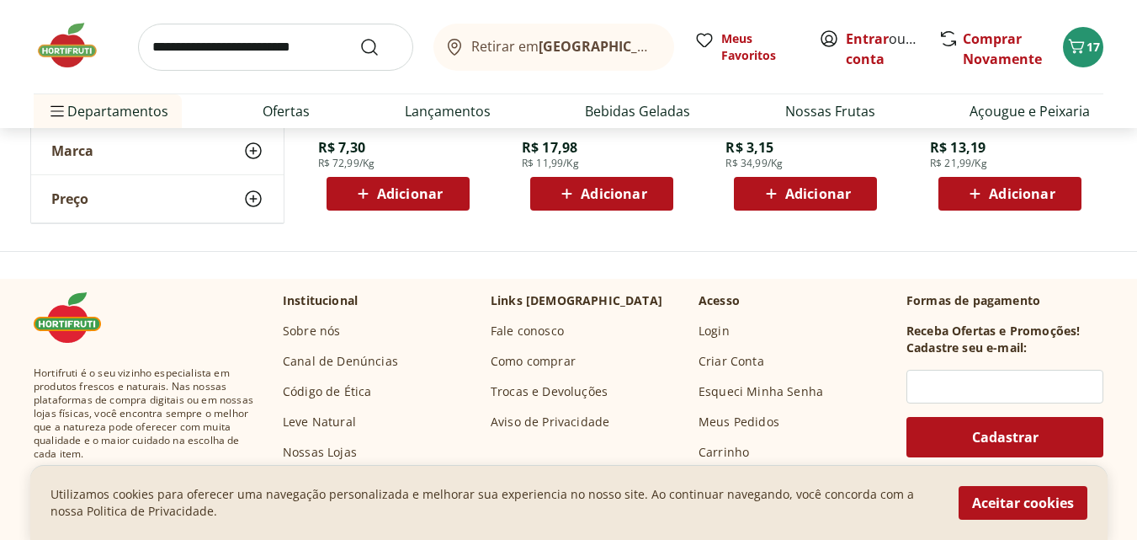
scroll to position [8756, 0]
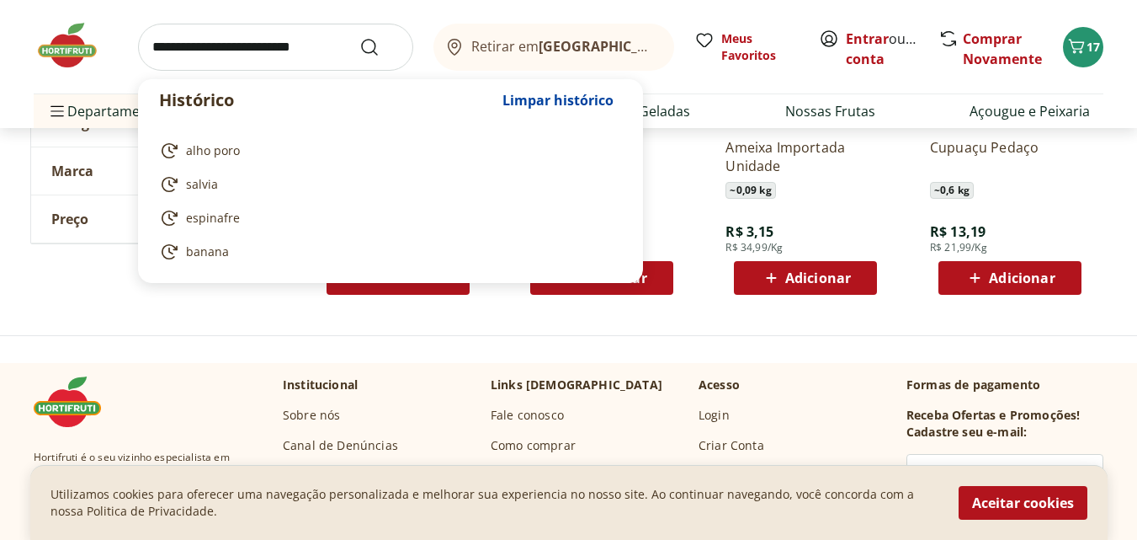
click at [194, 51] on input "search" at bounding box center [275, 47] width 275 height 47
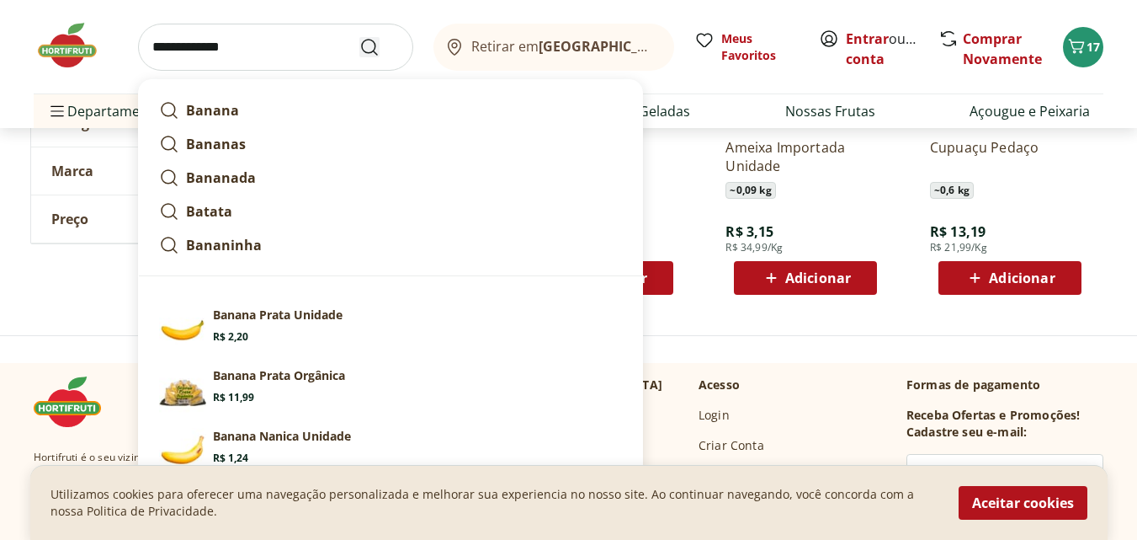
type input "**********"
click at [369, 49] on icon "Submit Search" at bounding box center [369, 47] width 20 height 20
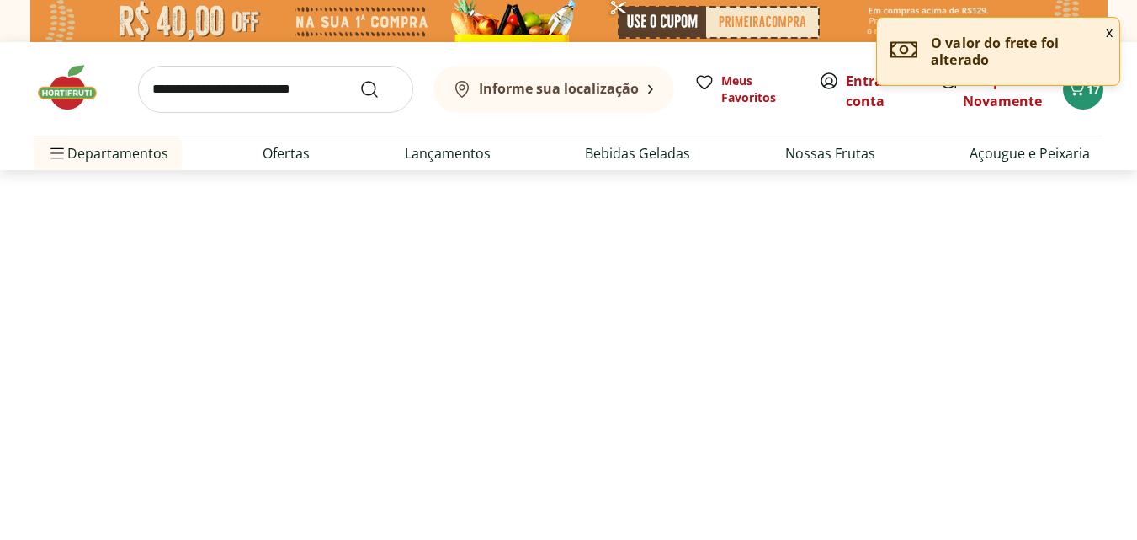
select select "**********"
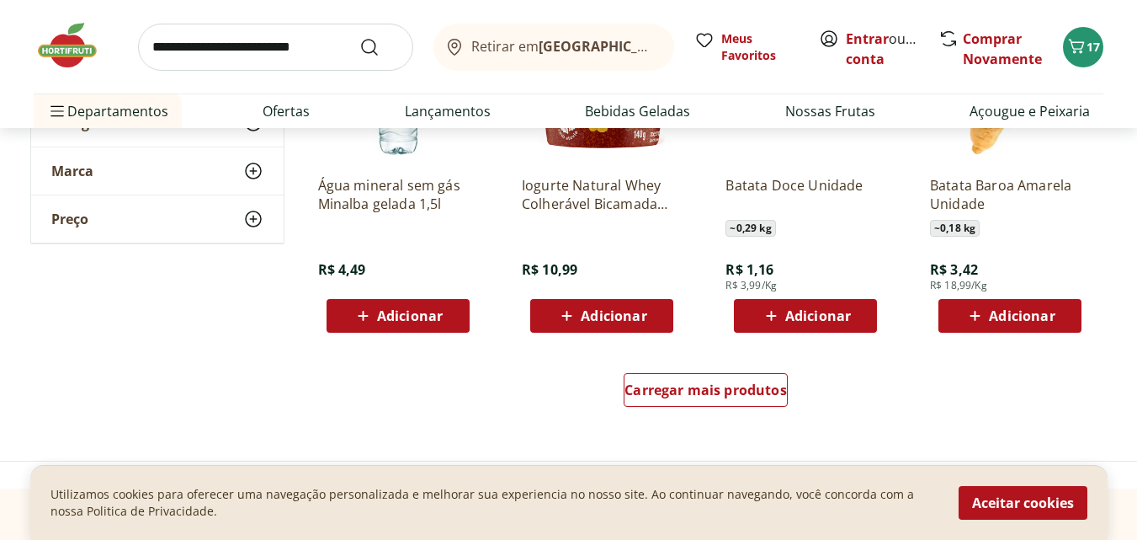
scroll to position [1179, 0]
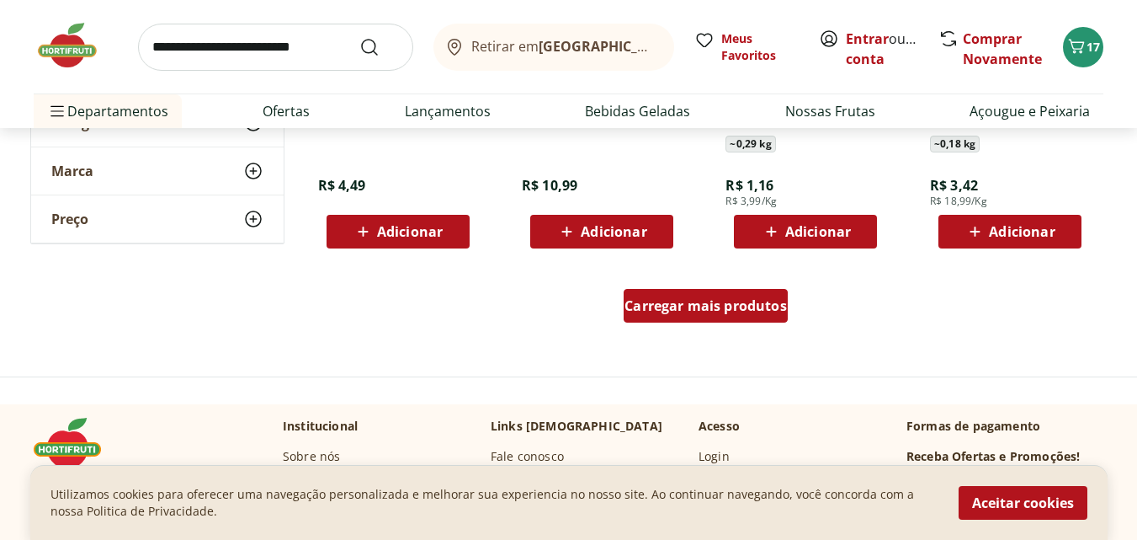
click at [682, 312] on span "Carregar mais produtos" at bounding box center [706, 305] width 162 height 13
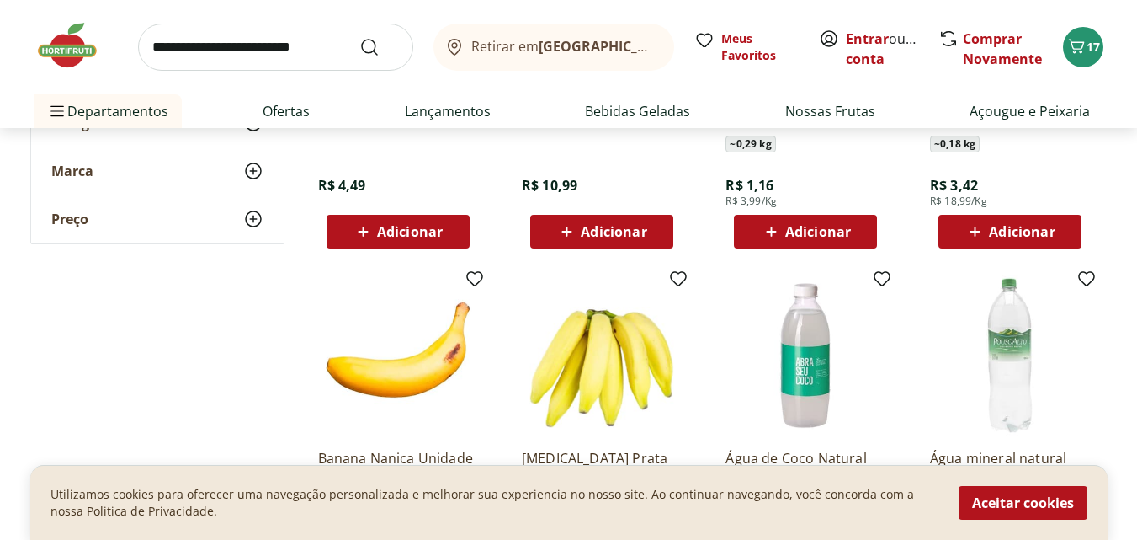
scroll to position [1263, 0]
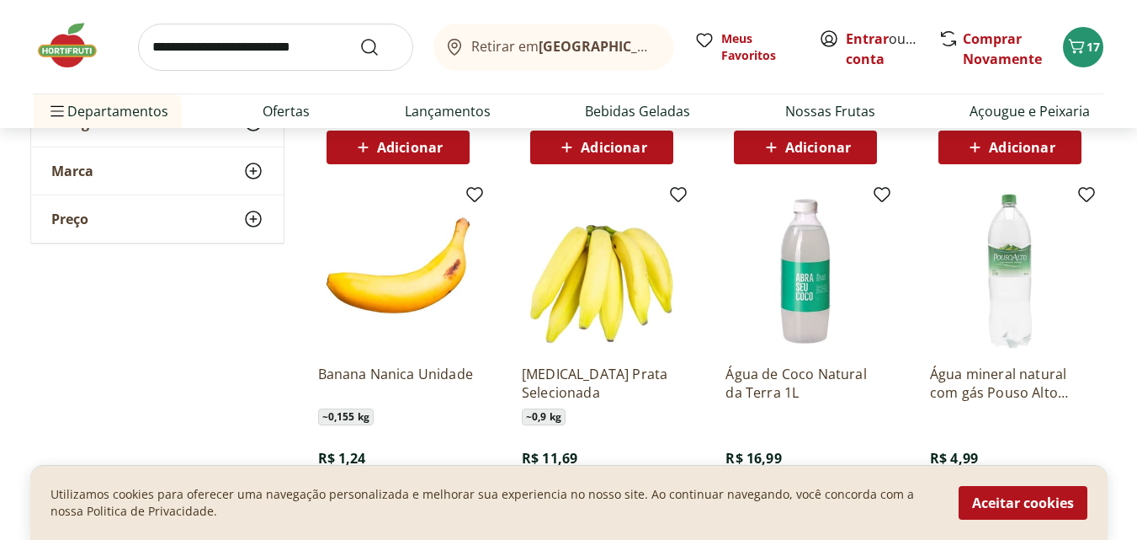
click at [402, 295] on img at bounding box center [398, 271] width 160 height 160
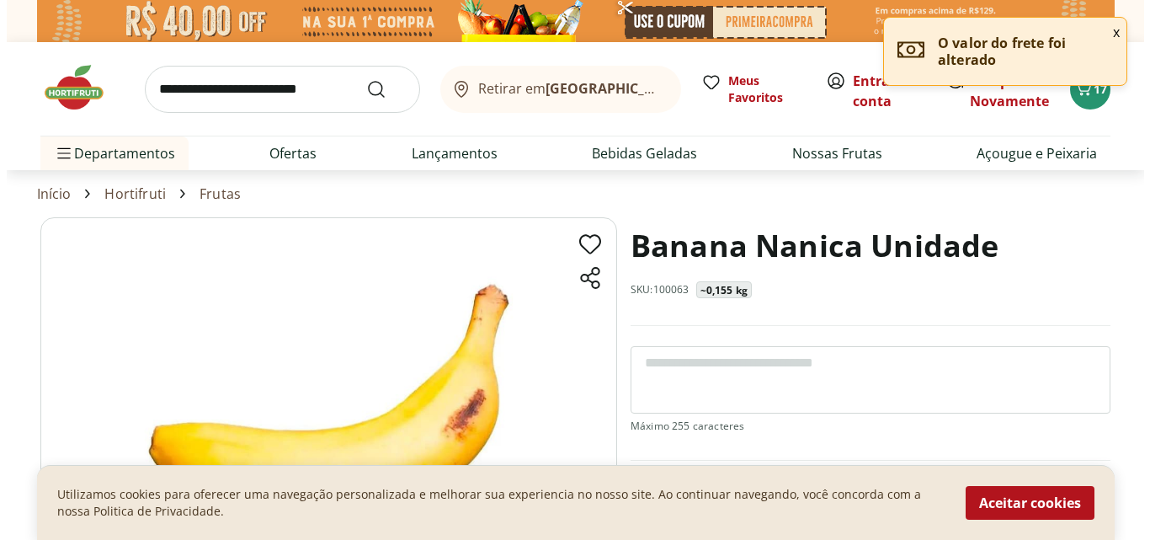
scroll to position [168, 0]
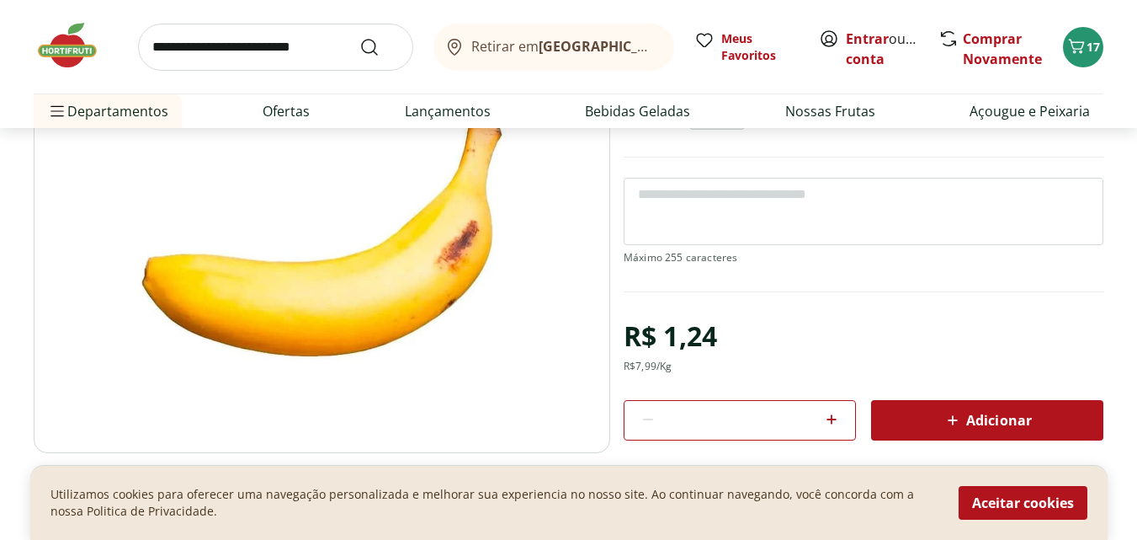
click at [829, 418] on icon at bounding box center [832, 419] width 20 height 20
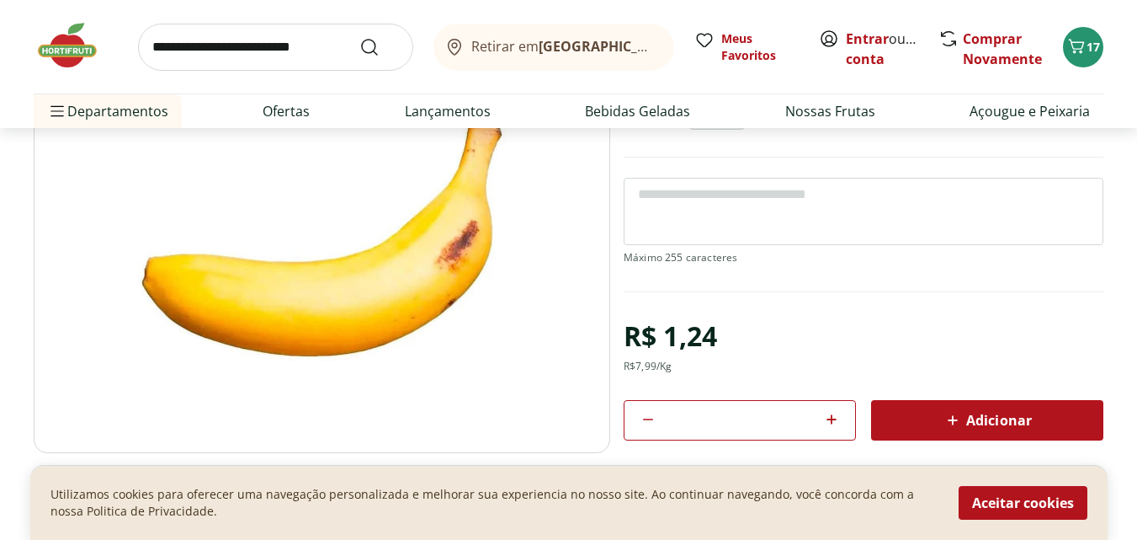
click at [829, 418] on icon at bounding box center [832, 419] width 20 height 20
click at [829, 416] on icon at bounding box center [832, 419] width 20 height 20
click at [647, 421] on icon at bounding box center [648, 419] width 20 height 20
type input "*"
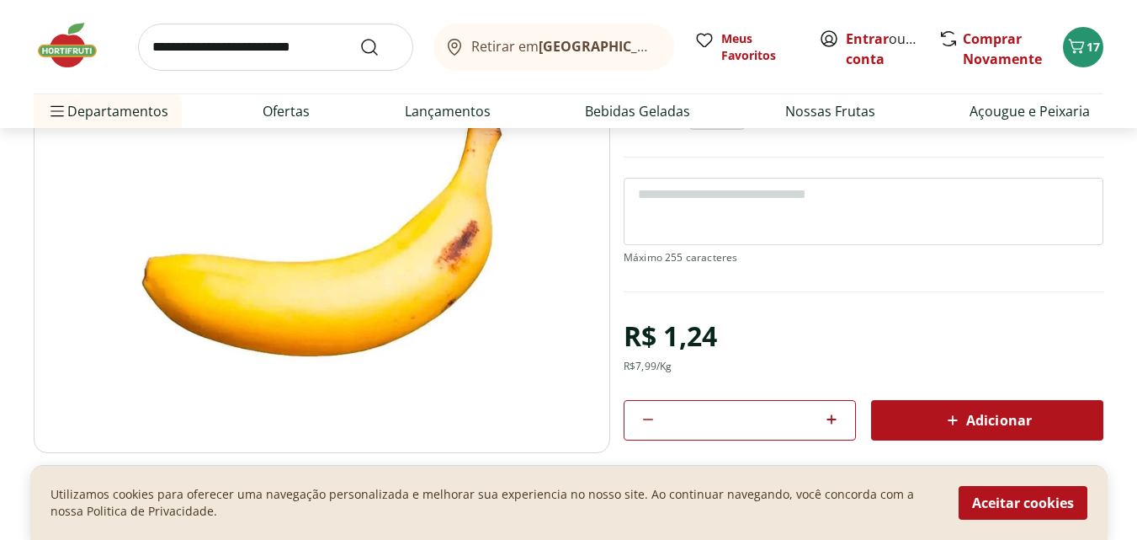
click at [956, 422] on icon at bounding box center [953, 420] width 20 height 20
click at [1068, 49] on icon "Carrinho" at bounding box center [1077, 46] width 20 height 20
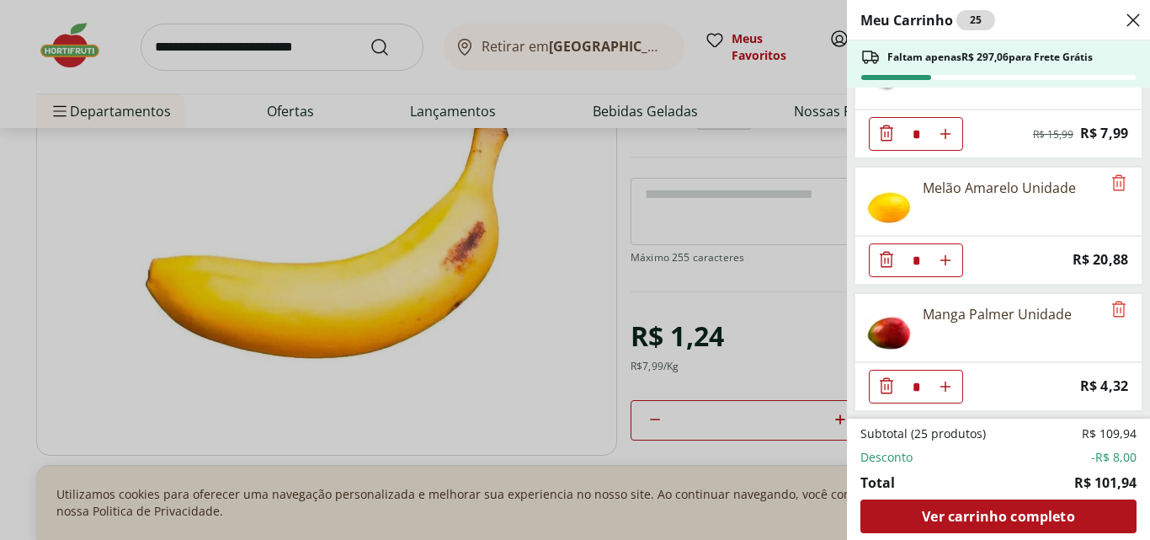
scroll to position [349, 0]
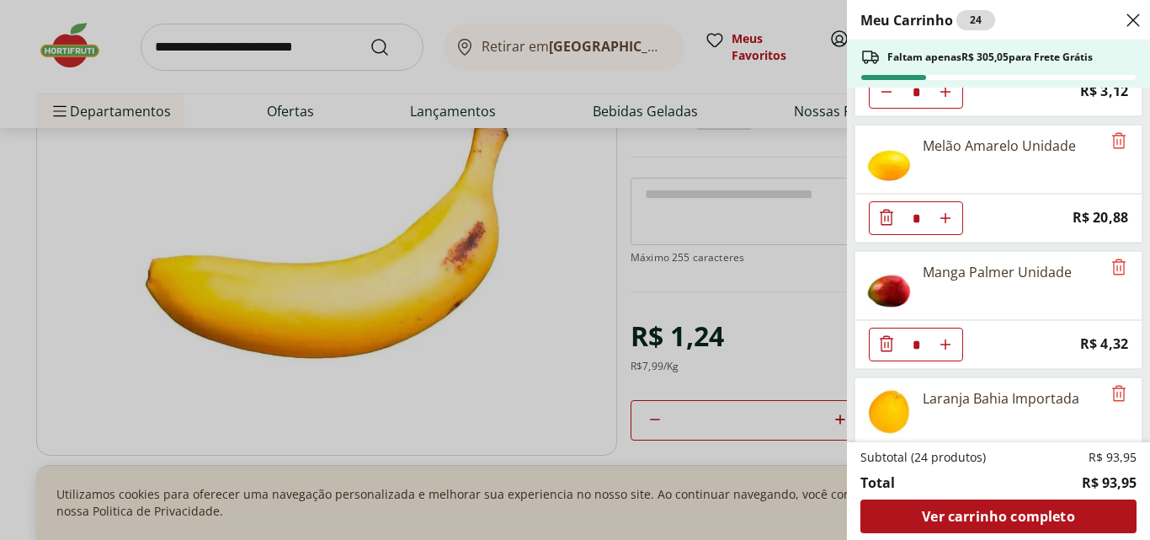
scroll to position [265, 0]
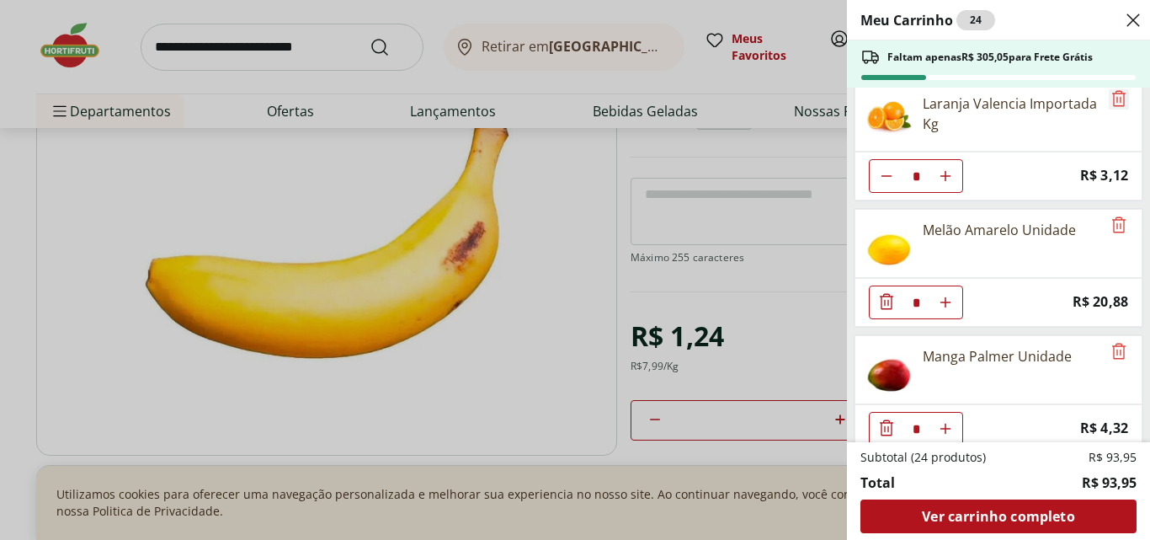
click at [1112, 93] on icon "Remove" at bounding box center [1118, 98] width 13 height 16
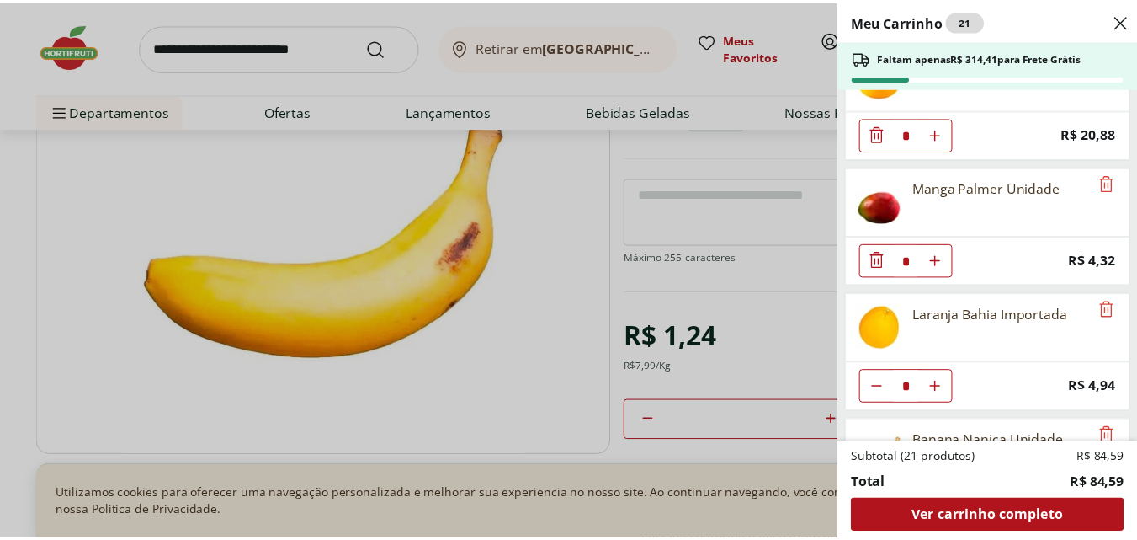
scroll to position [391, 0]
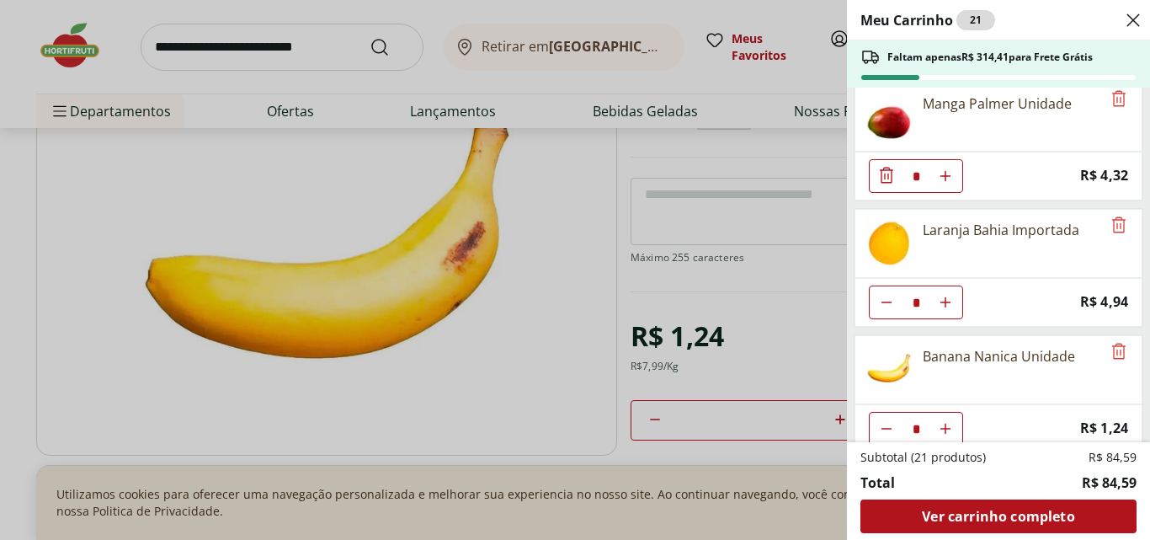
click at [1132, 19] on use "Close" at bounding box center [1133, 20] width 20 height 20
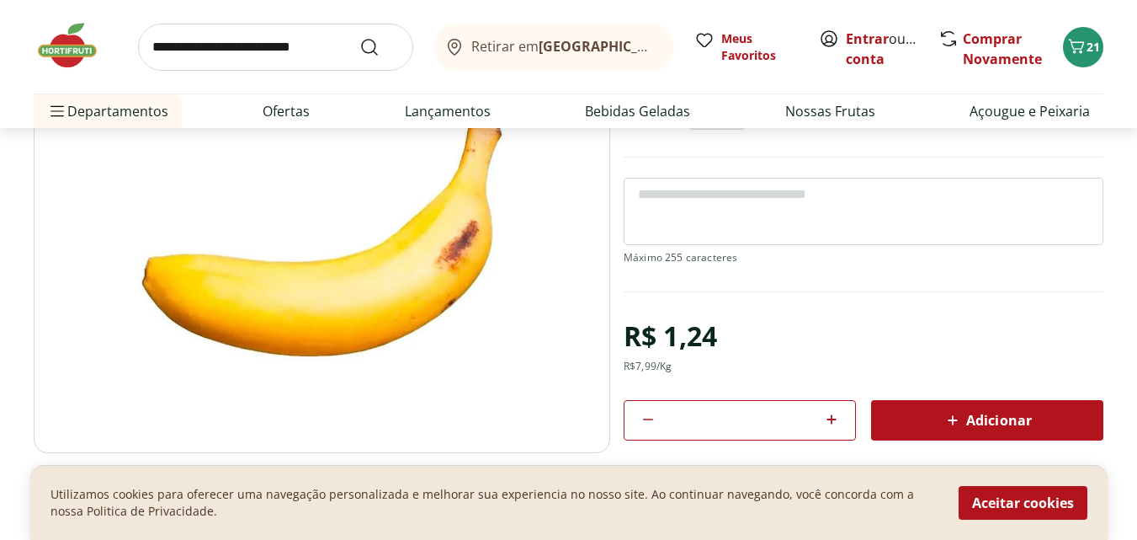
select select "**********"
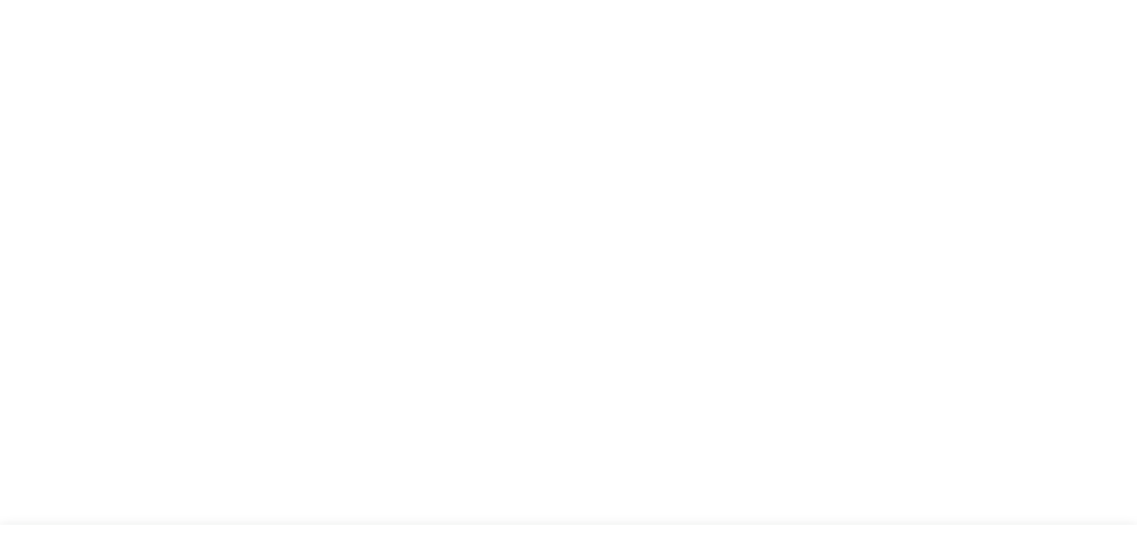
type input "*"
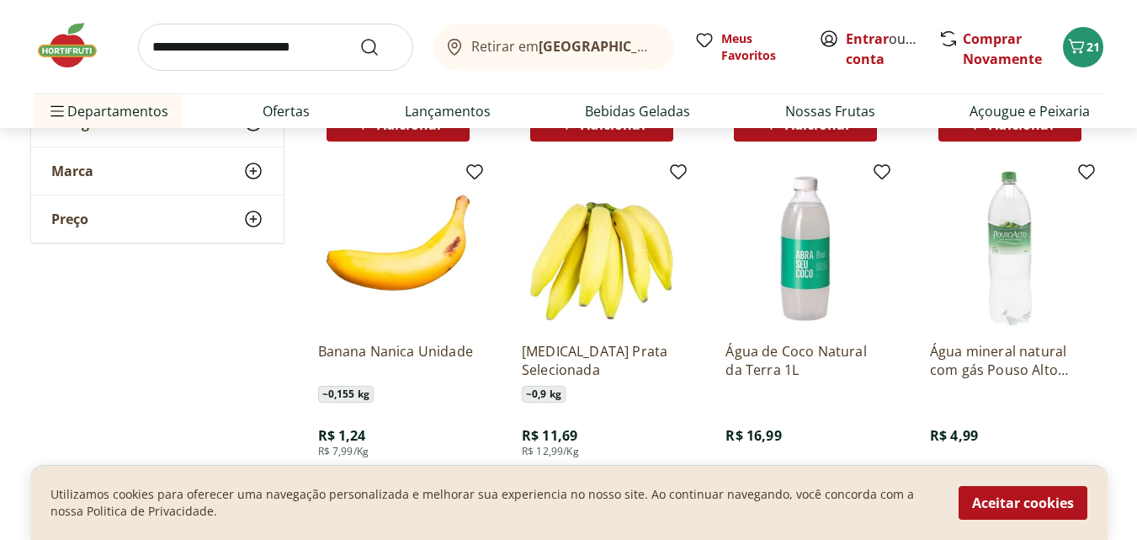
scroll to position [2063, 0]
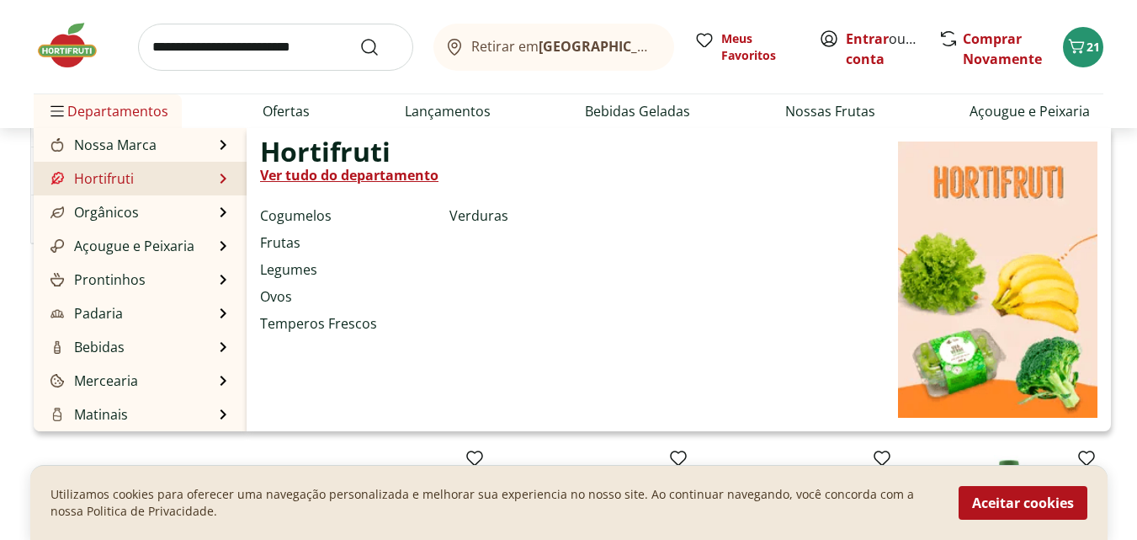
click at [107, 179] on link "Hortifruti" at bounding box center [90, 178] width 87 height 20
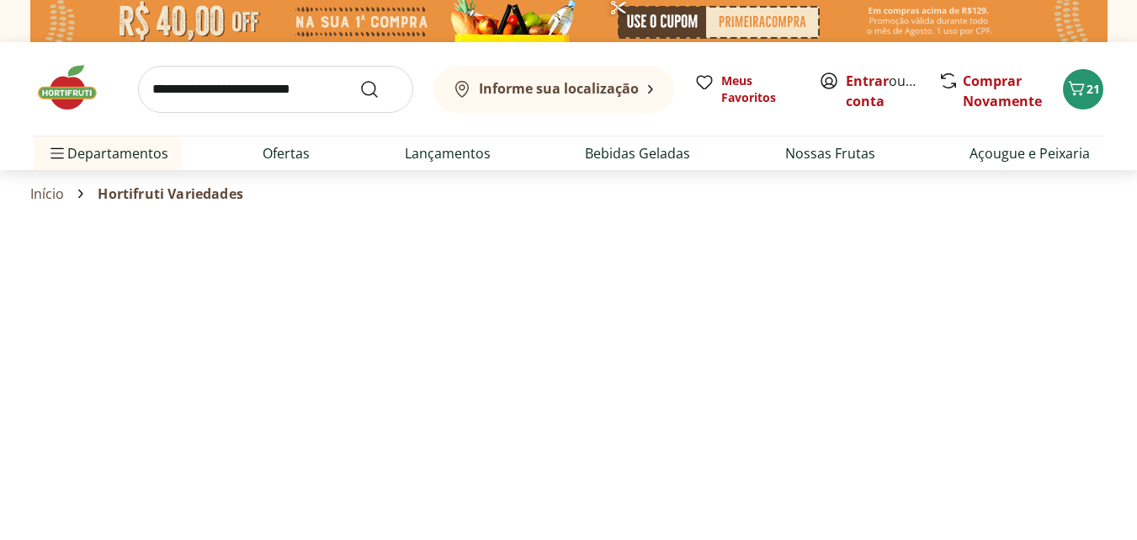
select select "**********"
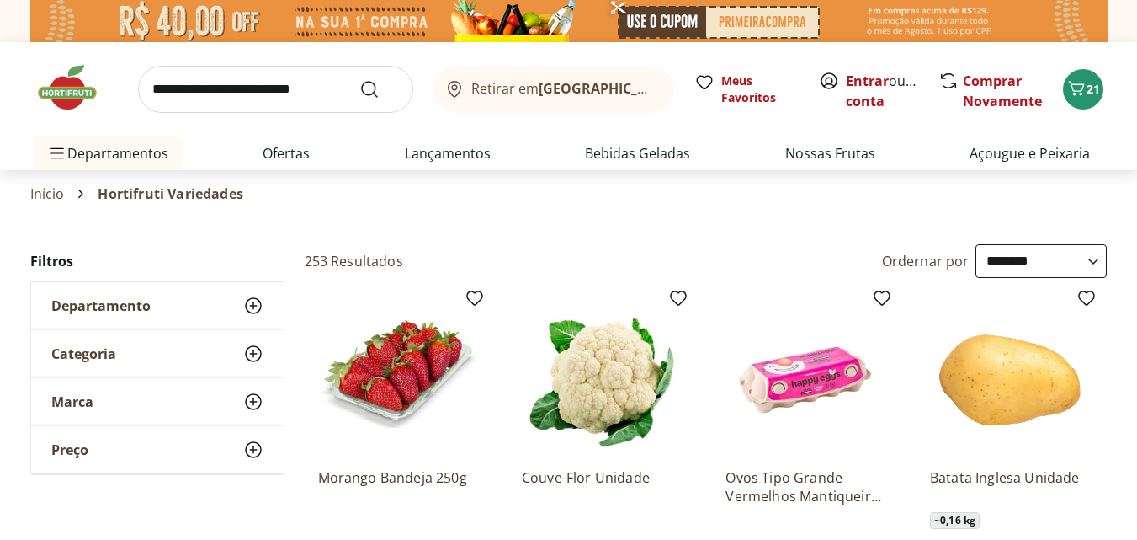
scroll to position [168, 0]
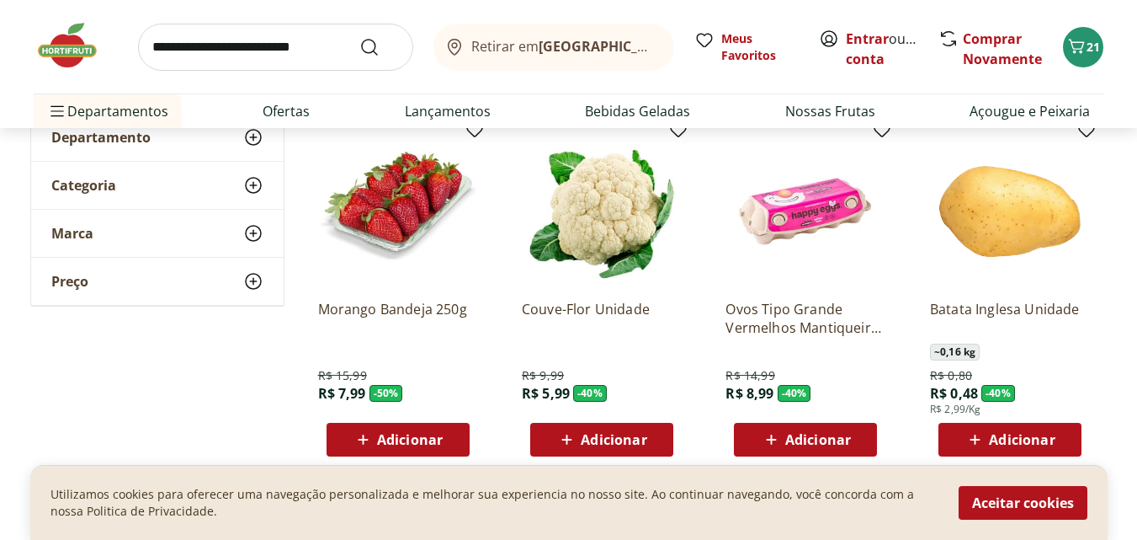
click at [823, 445] on span "Adicionar" at bounding box center [818, 439] width 66 height 13
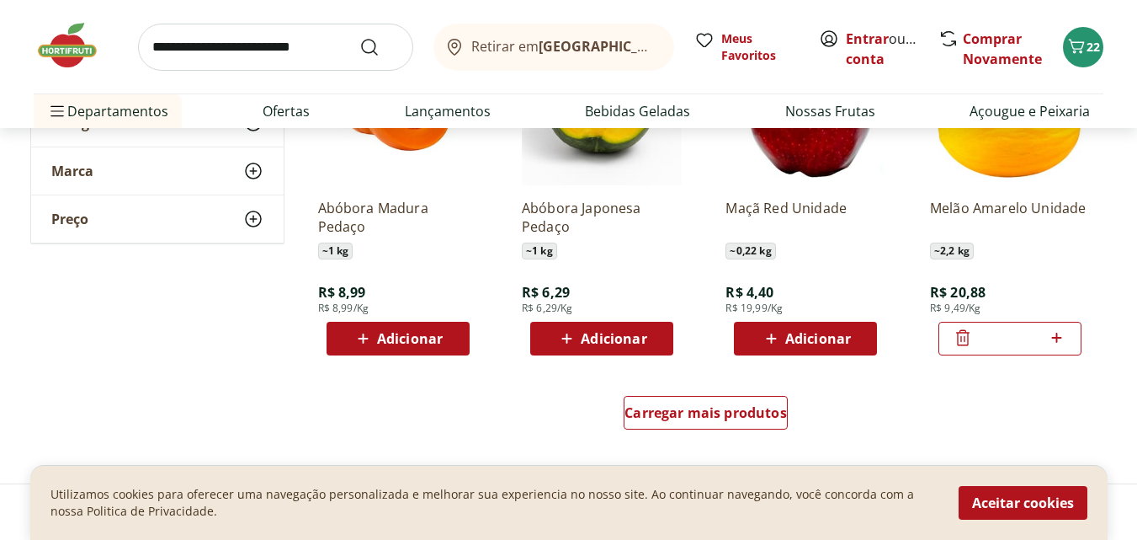
scroll to position [1094, 0]
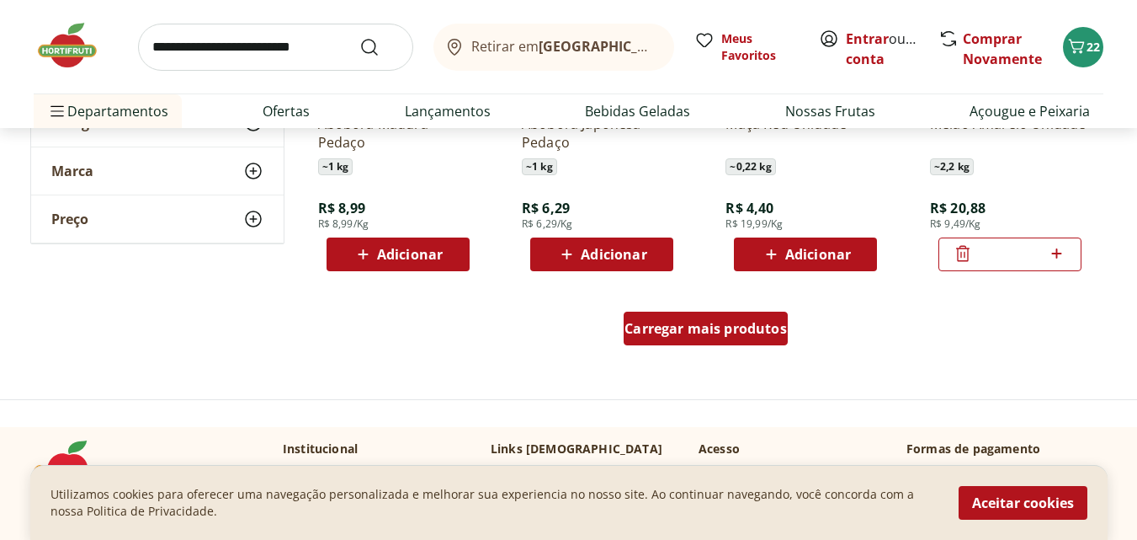
click at [696, 349] on link "Carregar mais produtos" at bounding box center [706, 332] width 164 height 40
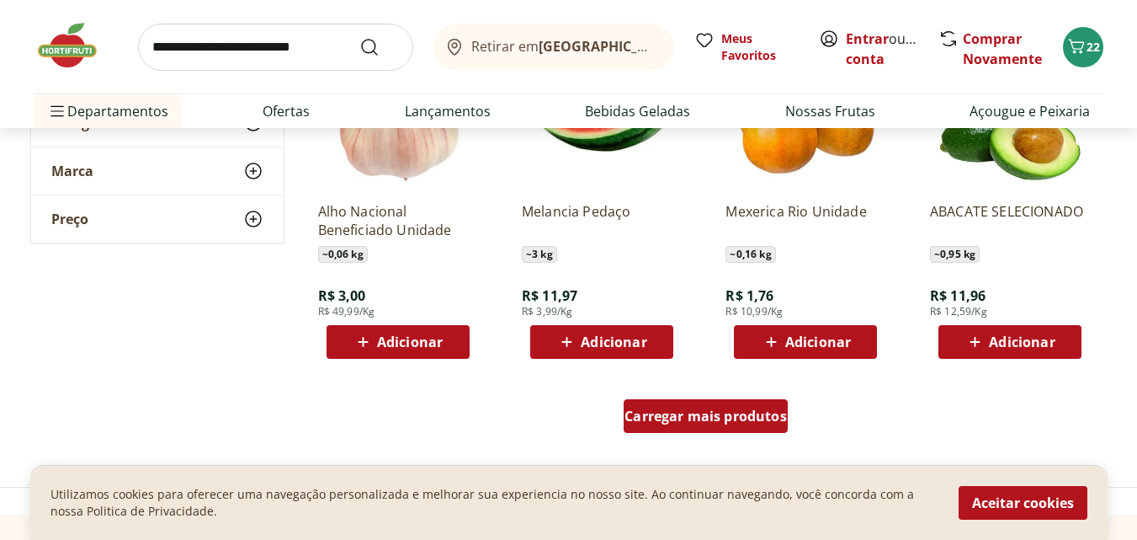
scroll to position [2273, 0]
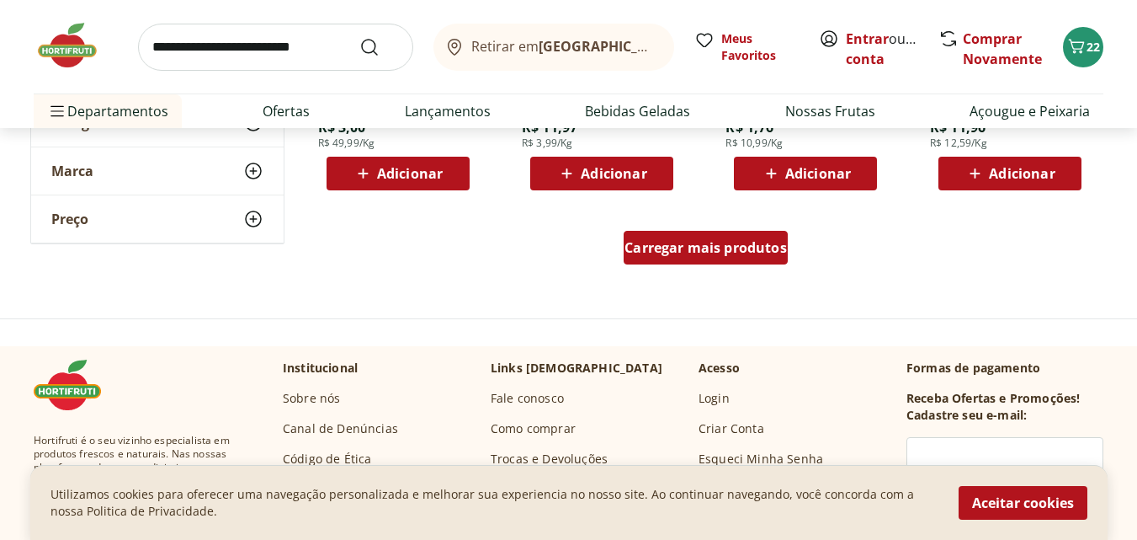
click at [700, 249] on span "Carregar mais produtos" at bounding box center [706, 247] width 162 height 13
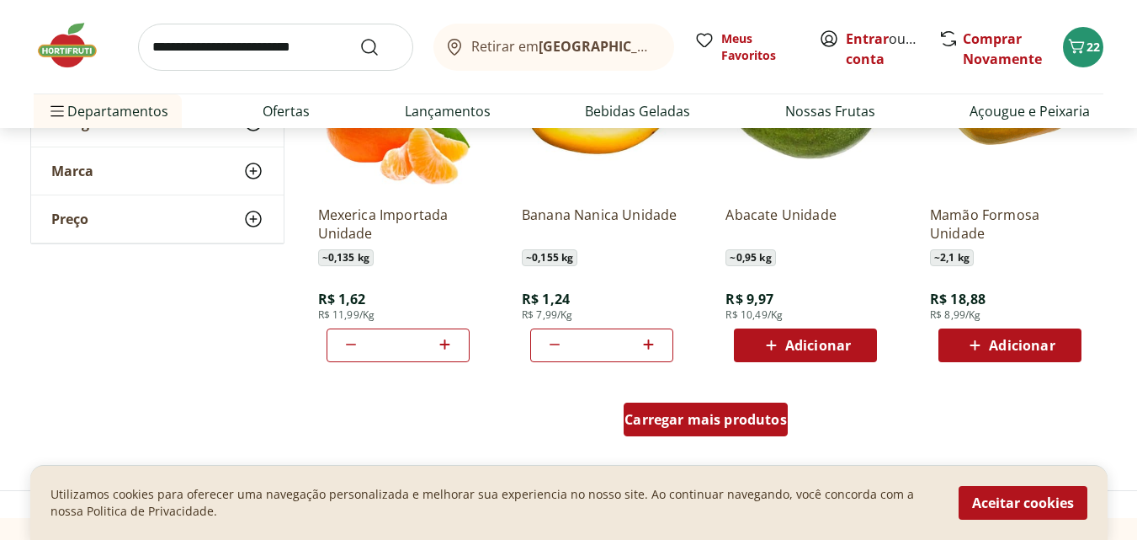
scroll to position [3283, 0]
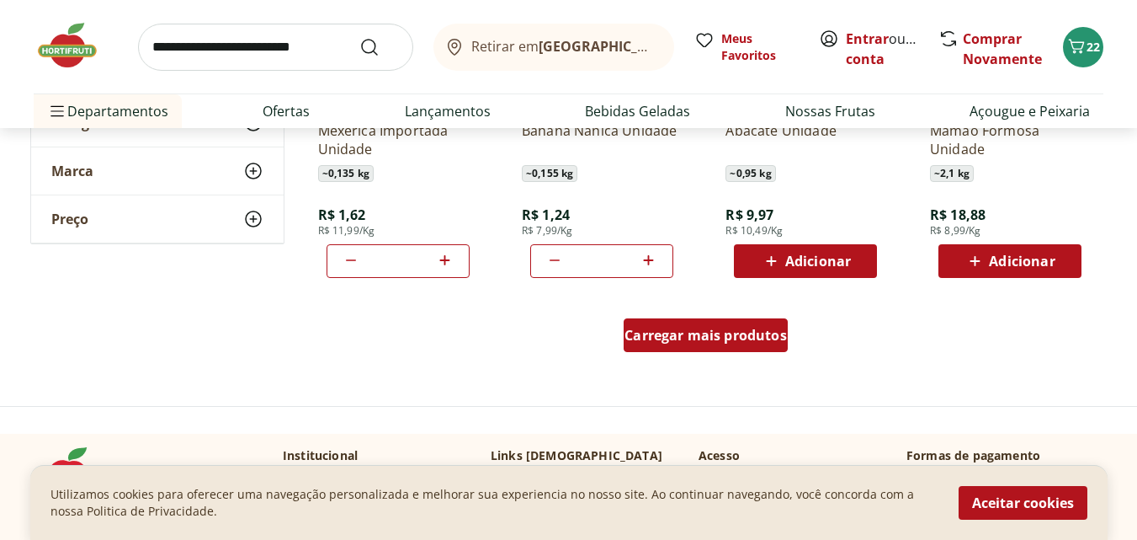
click at [716, 338] on span "Carregar mais produtos" at bounding box center [706, 334] width 162 height 13
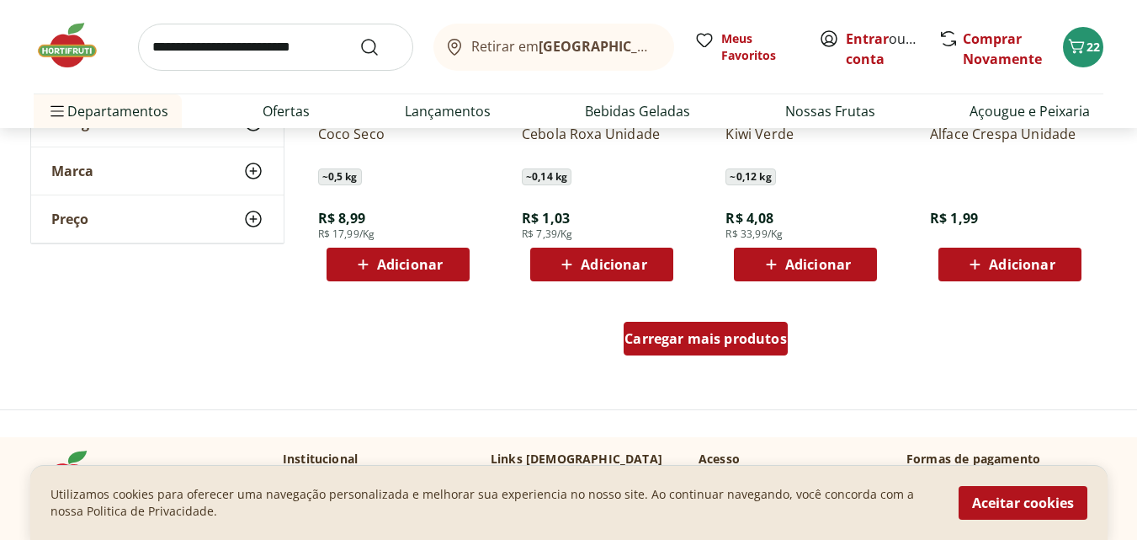
scroll to position [4546, 0]
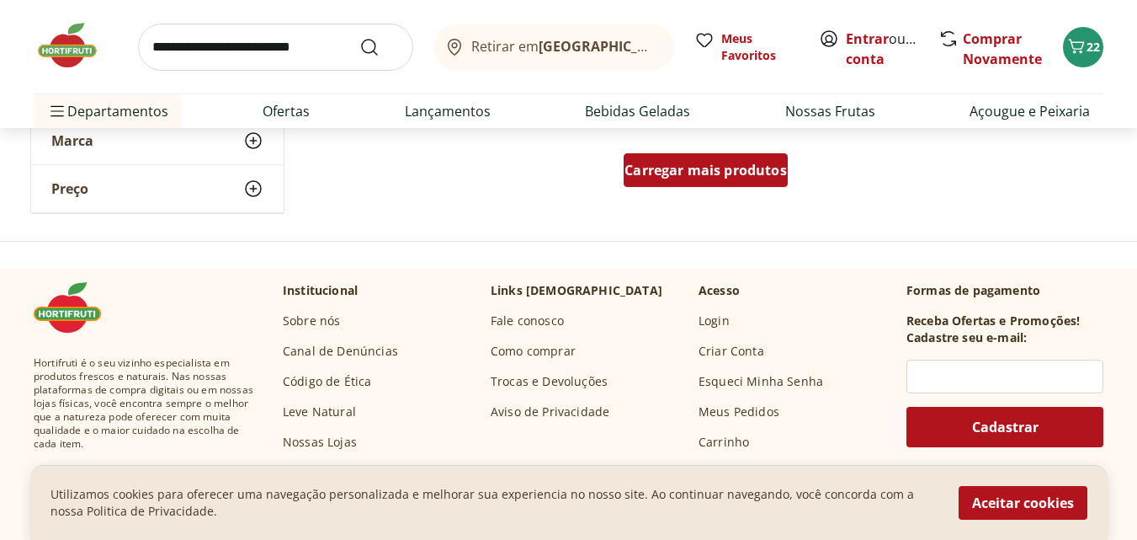
click at [724, 173] on span "Carregar mais produtos" at bounding box center [706, 169] width 162 height 13
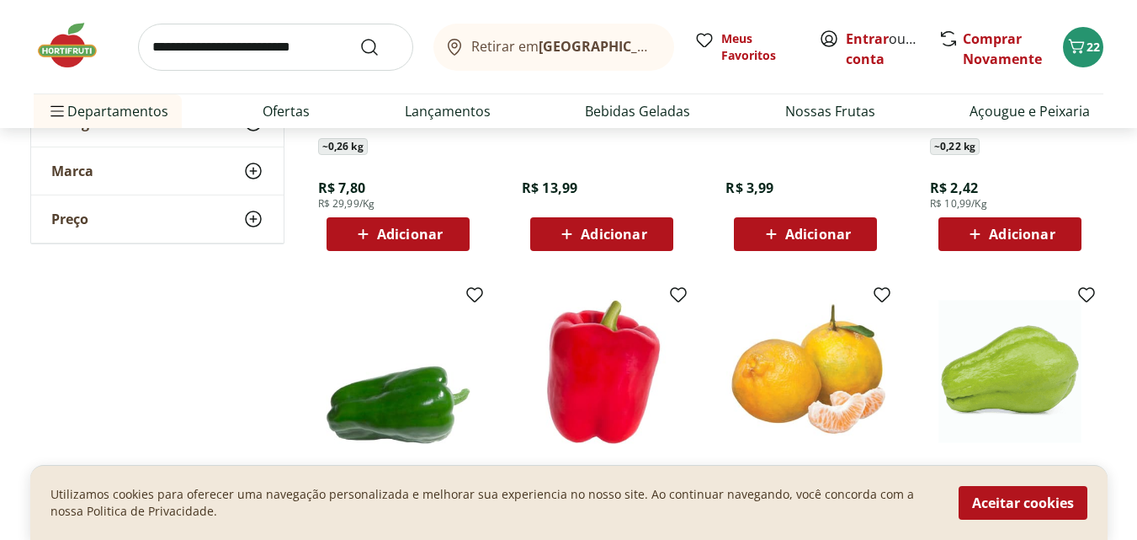
scroll to position [5388, 0]
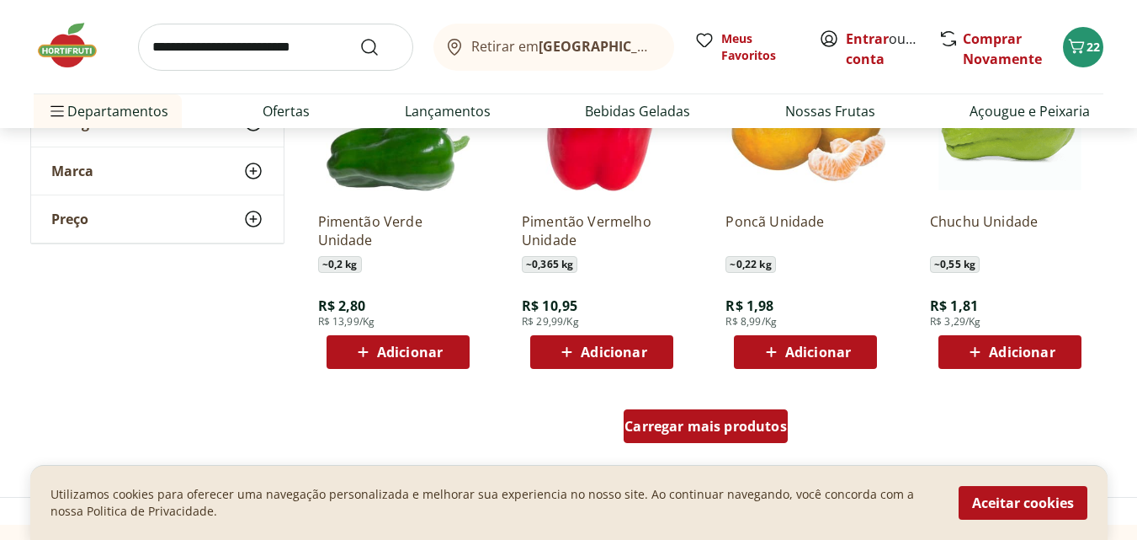
click at [765, 421] on span "Carregar mais produtos" at bounding box center [706, 425] width 162 height 13
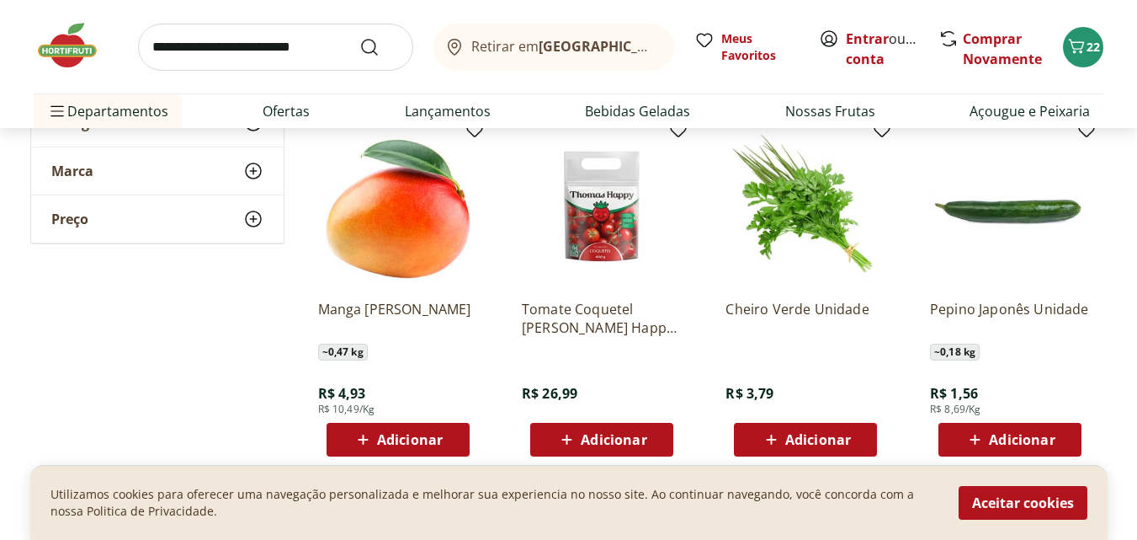
scroll to position [6567, 0]
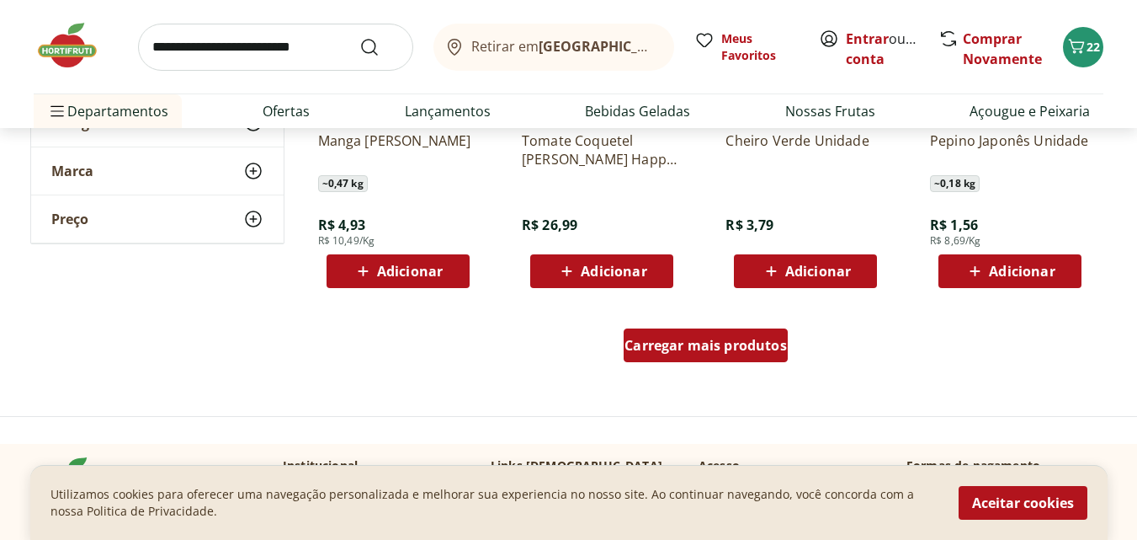
click at [720, 345] on span "Carregar mais produtos" at bounding box center [706, 344] width 162 height 13
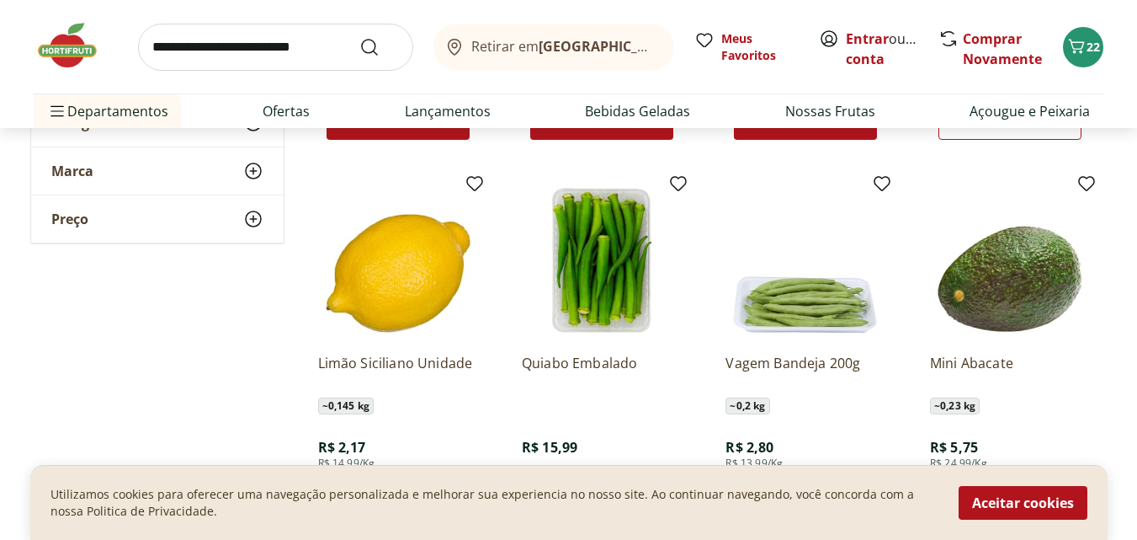
scroll to position [7156, 0]
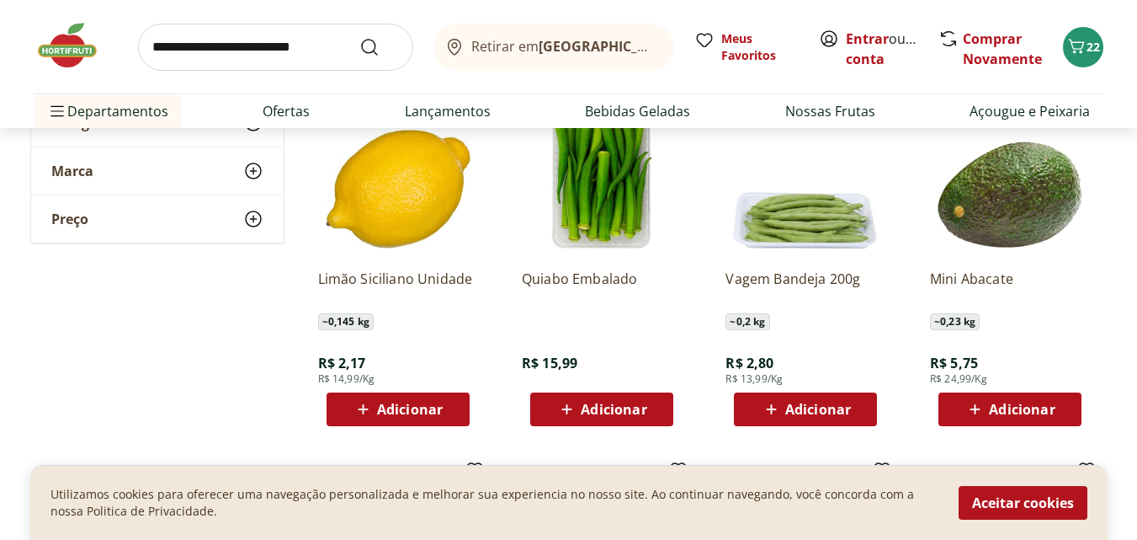
click at [595, 407] on span "Adicionar" at bounding box center [614, 408] width 66 height 13
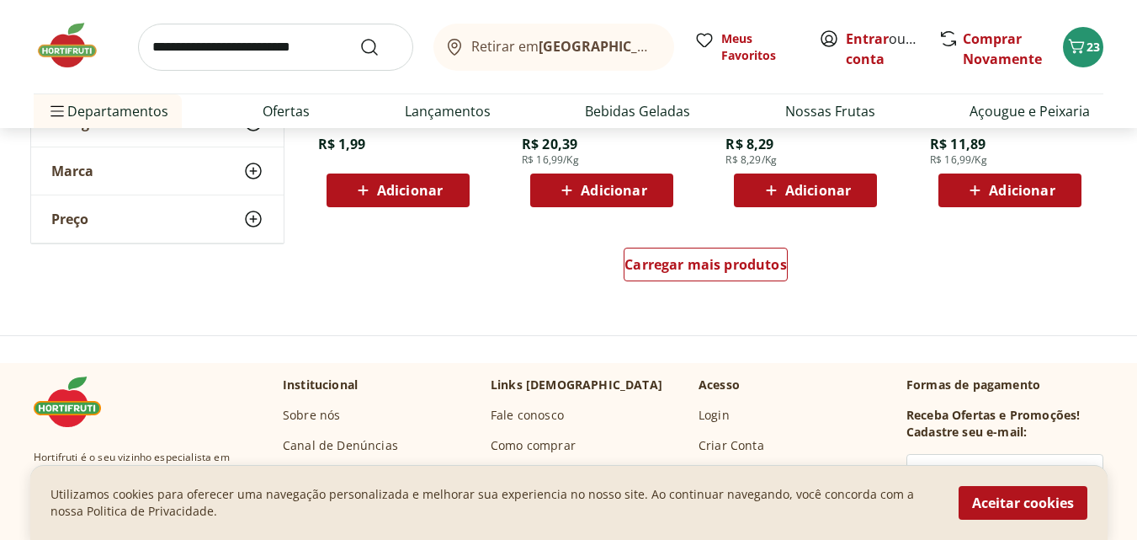
scroll to position [7830, 0]
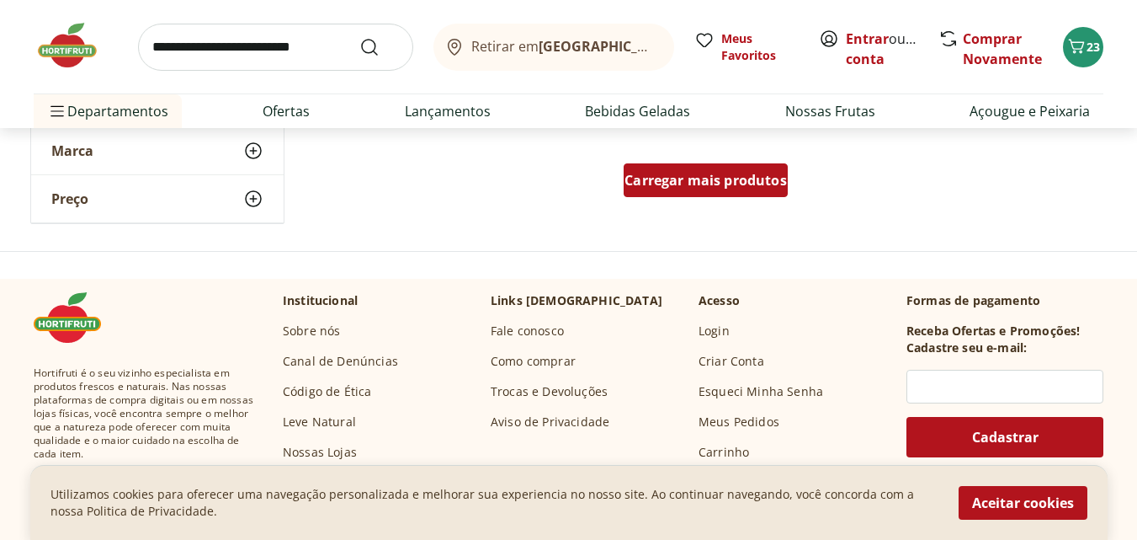
click at [726, 187] on span "Carregar mais produtos" at bounding box center [706, 179] width 162 height 13
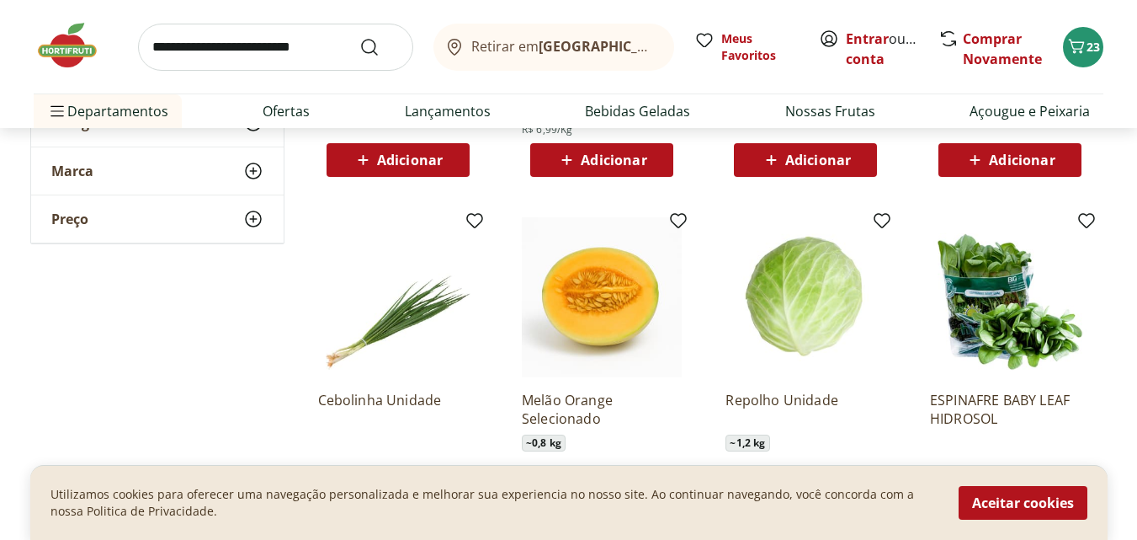
scroll to position [8672, 0]
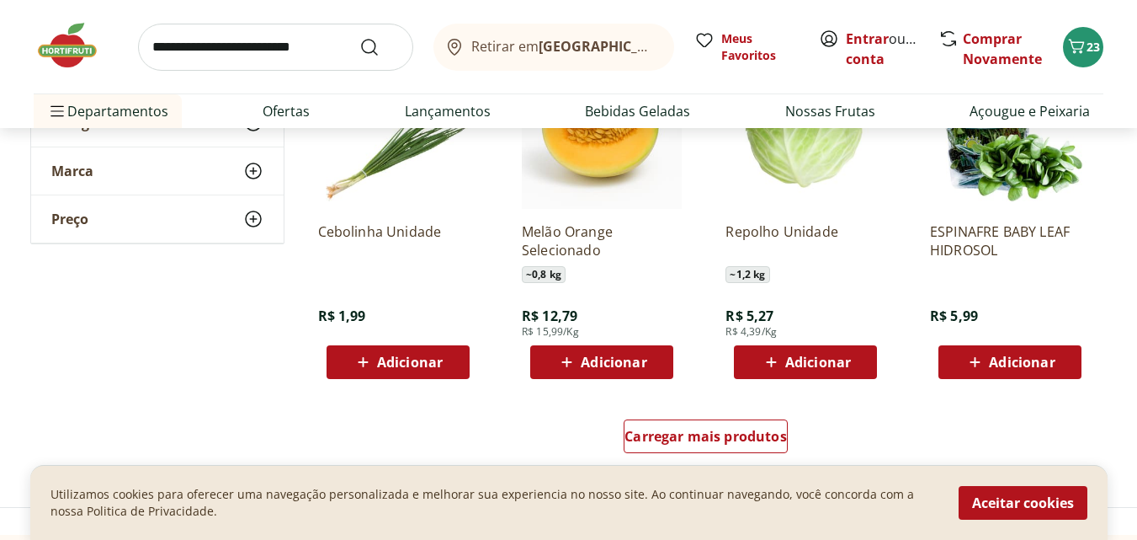
click at [413, 362] on span "Adicionar" at bounding box center [410, 361] width 66 height 13
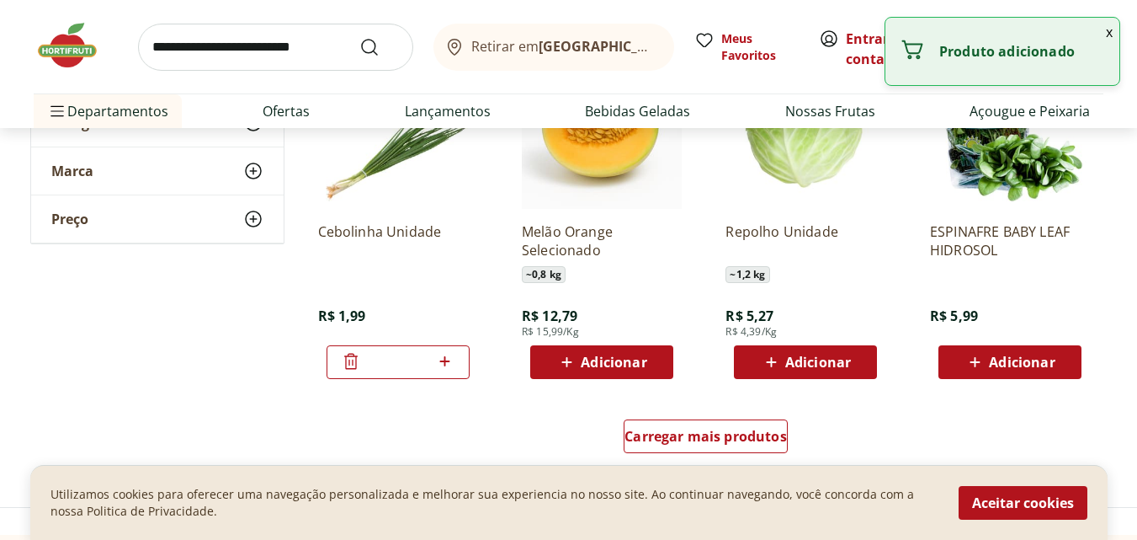
click at [449, 361] on icon at bounding box center [445, 361] width 10 height 10
type input "*"
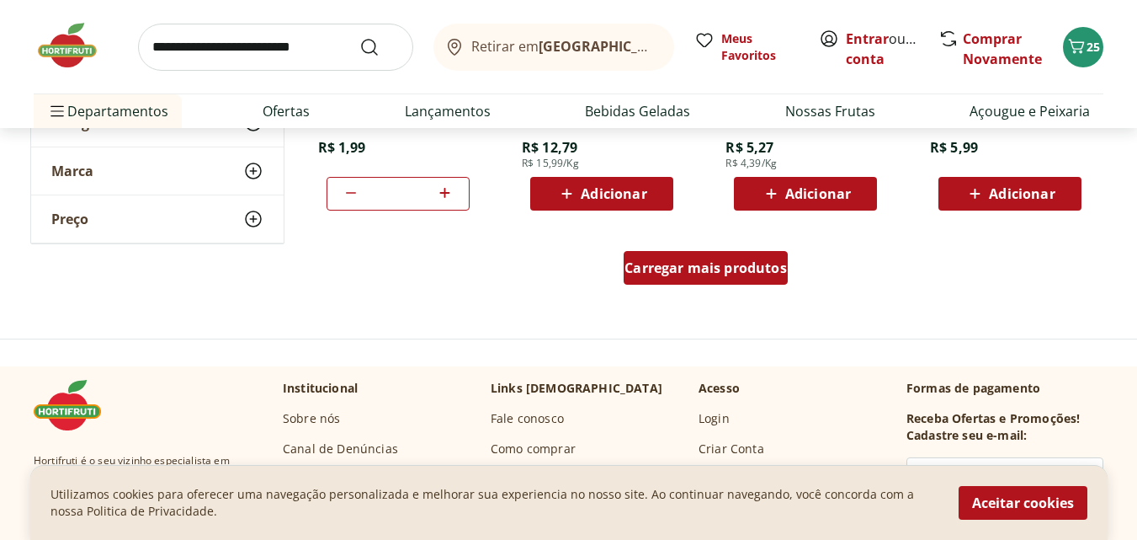
click at [727, 274] on span "Carregar mais produtos" at bounding box center [706, 267] width 162 height 13
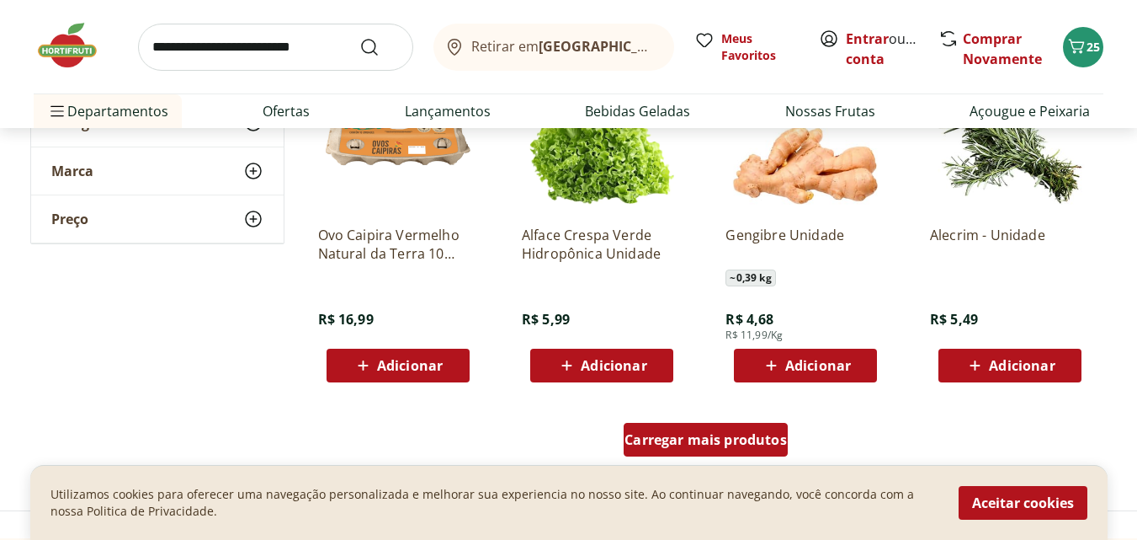
scroll to position [9934, 0]
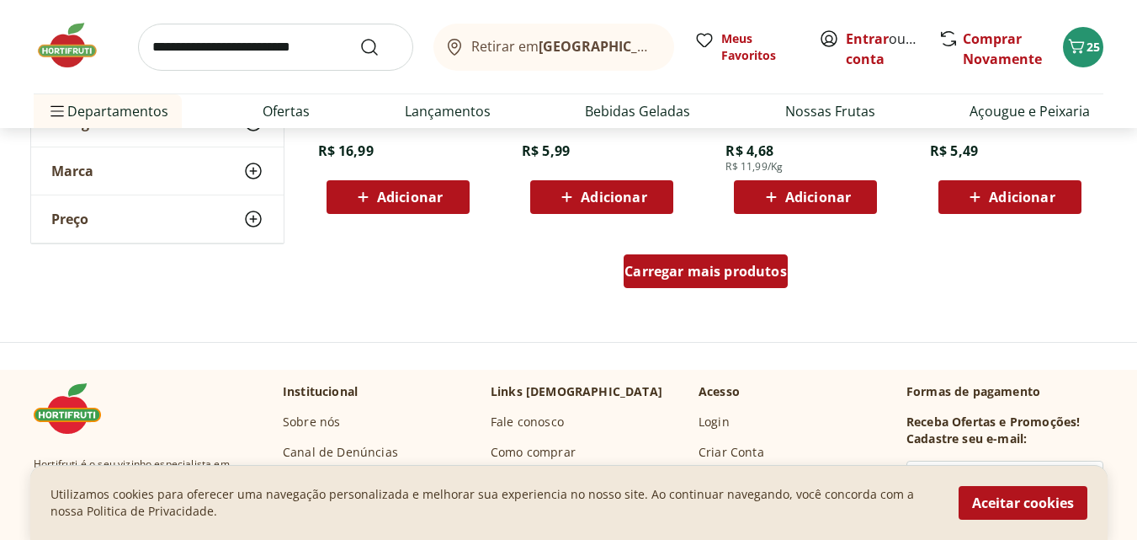
click at [712, 270] on span "Carregar mais produtos" at bounding box center [706, 270] width 162 height 13
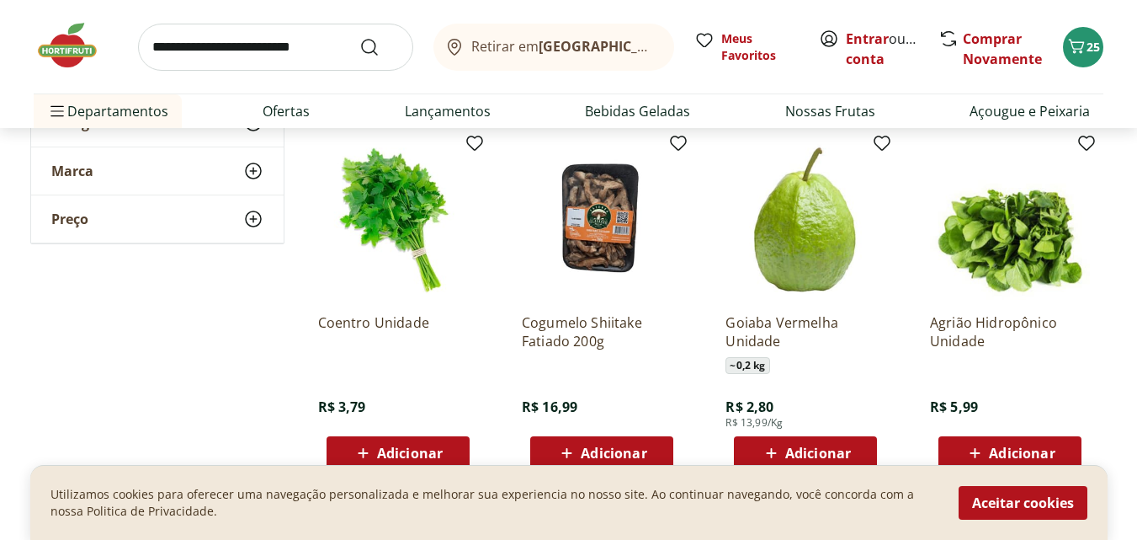
scroll to position [10945, 0]
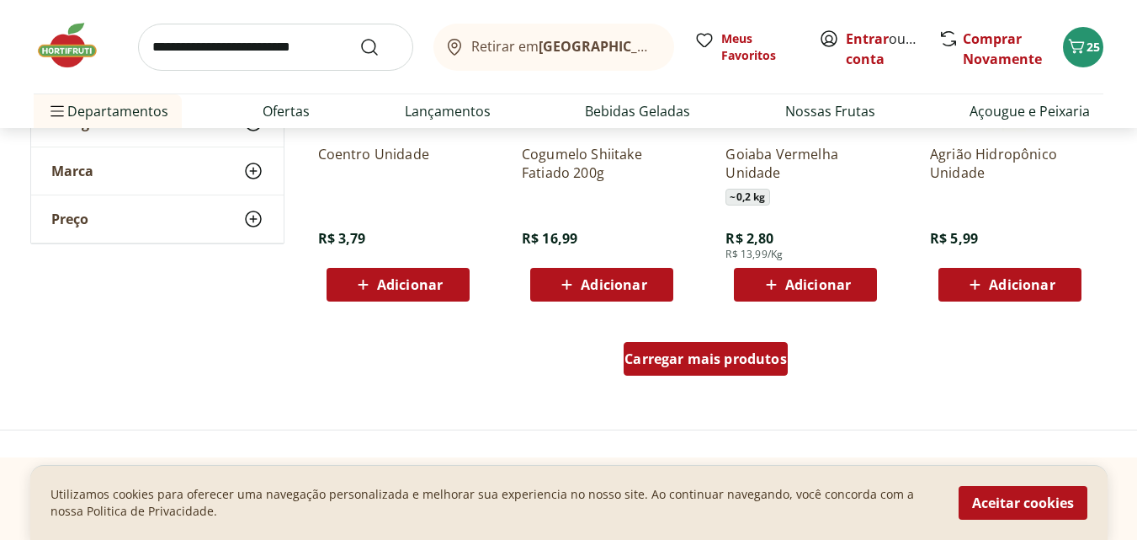
click at [729, 361] on span "Carregar mais produtos" at bounding box center [706, 358] width 162 height 13
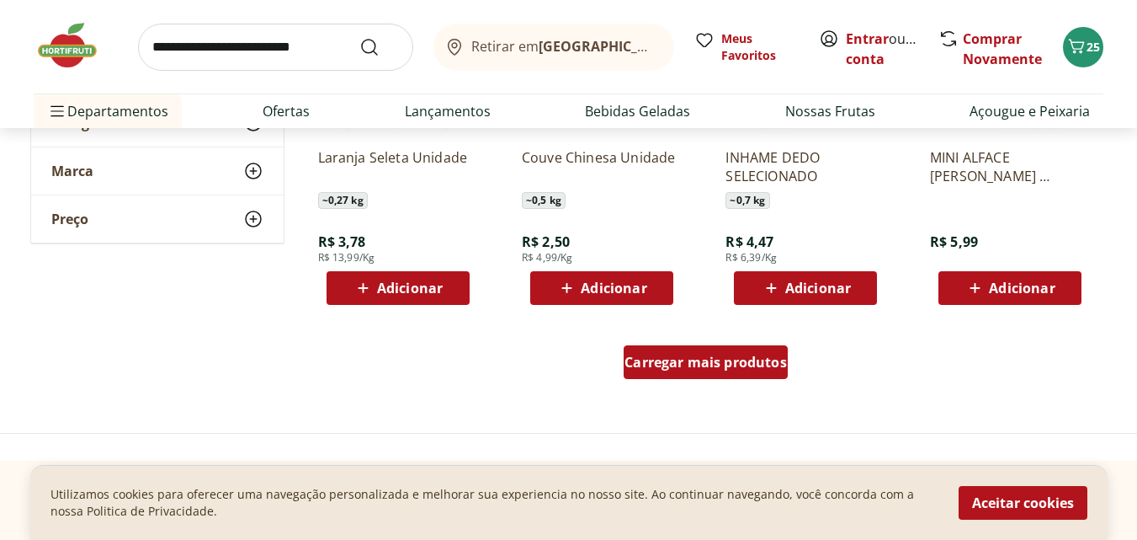
scroll to position [12123, 0]
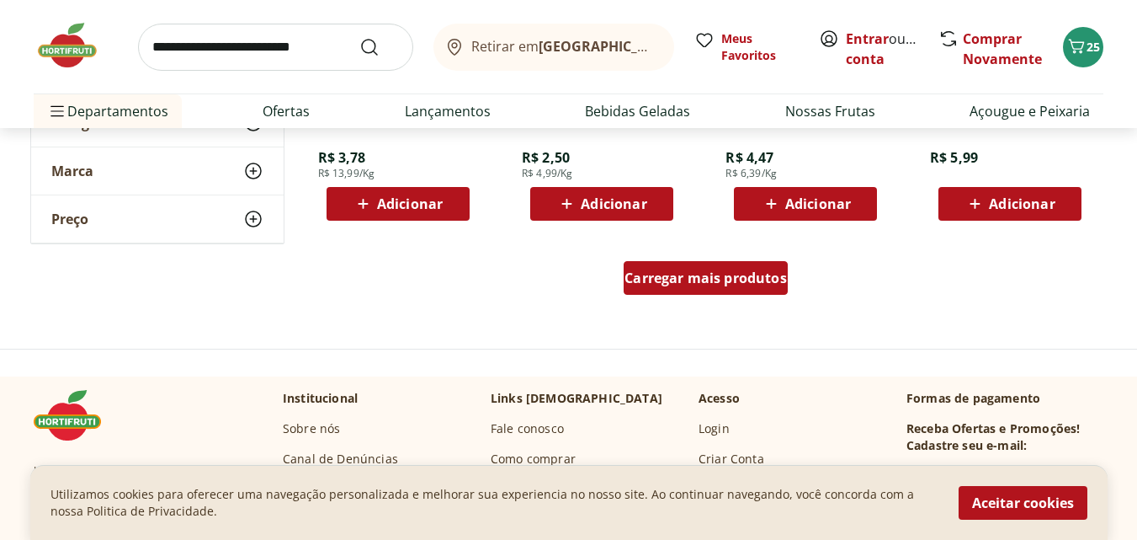
click at [708, 287] on div "Carregar mais produtos" at bounding box center [706, 278] width 164 height 34
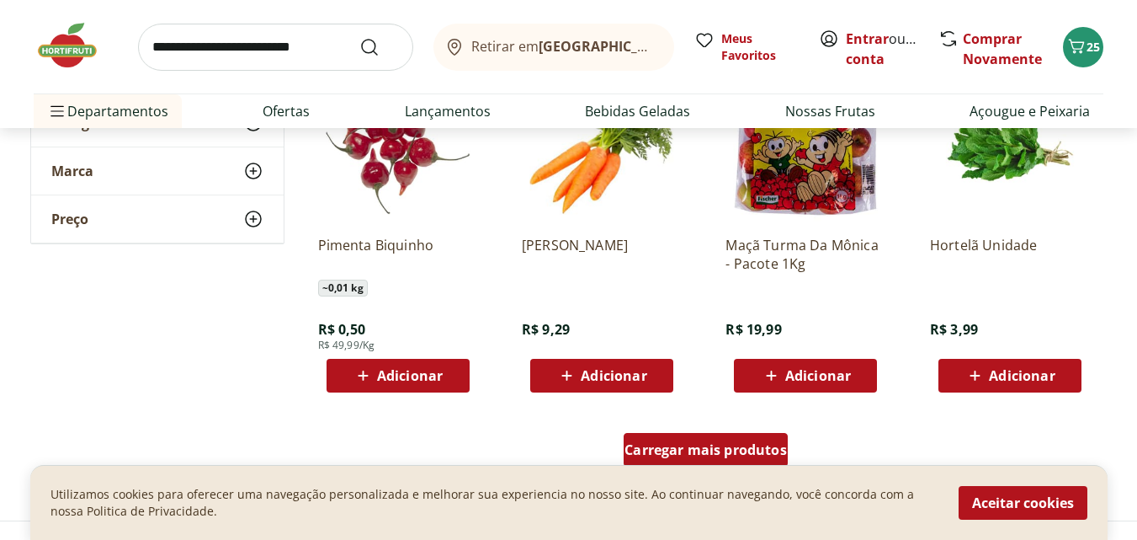
scroll to position [13218, 0]
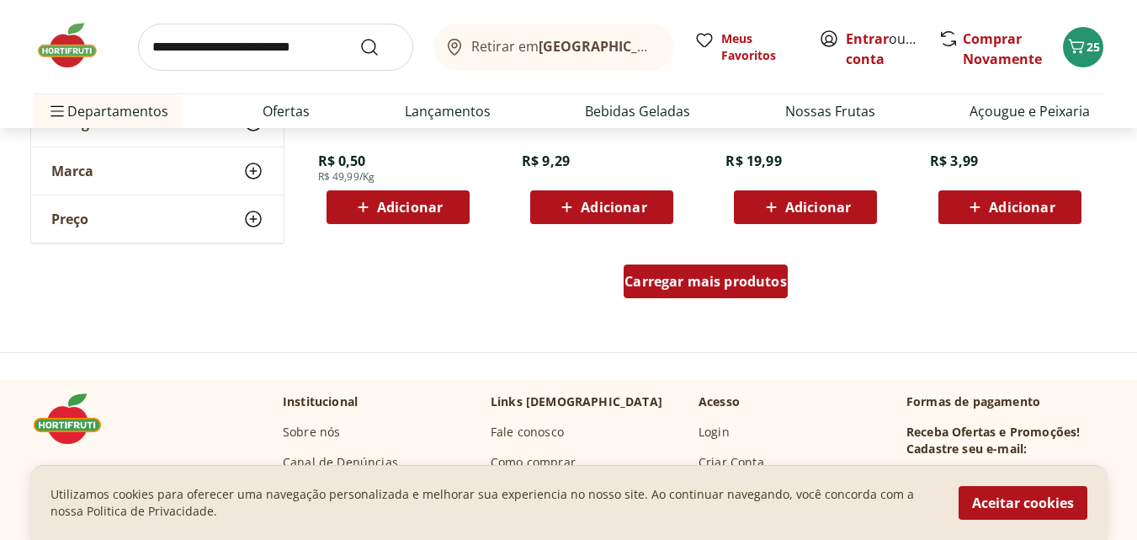
click at [708, 287] on span "Carregar mais produtos" at bounding box center [706, 280] width 162 height 13
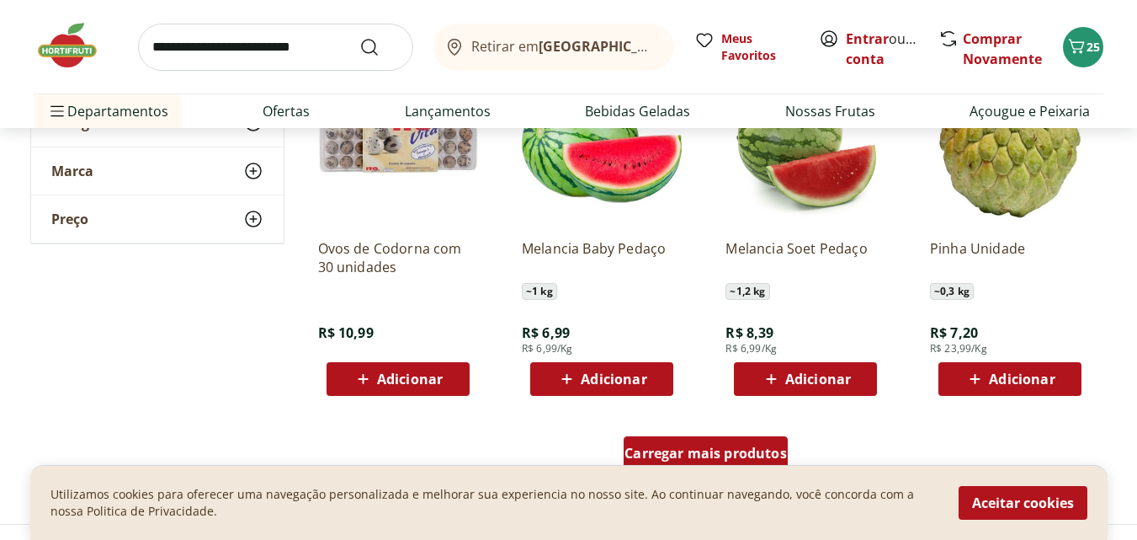
scroll to position [14312, 0]
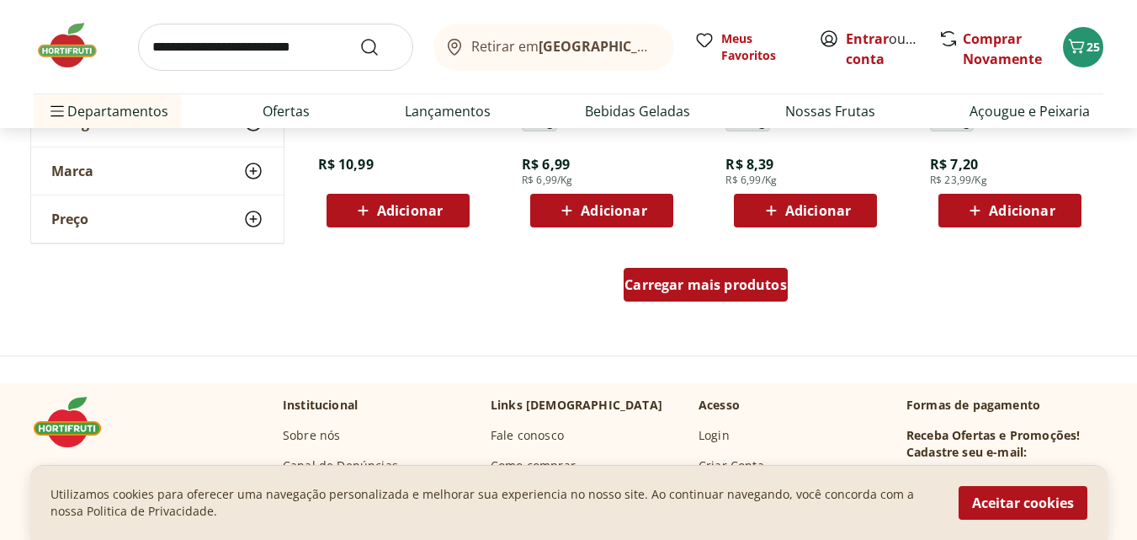
click at [706, 291] on span "Carregar mais produtos" at bounding box center [706, 284] width 162 height 13
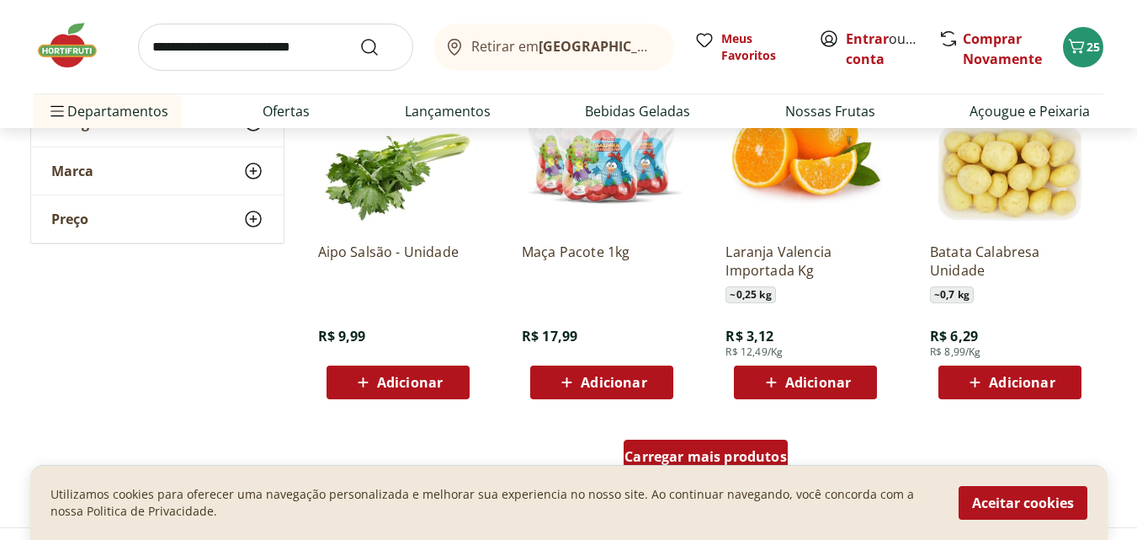
scroll to position [15407, 0]
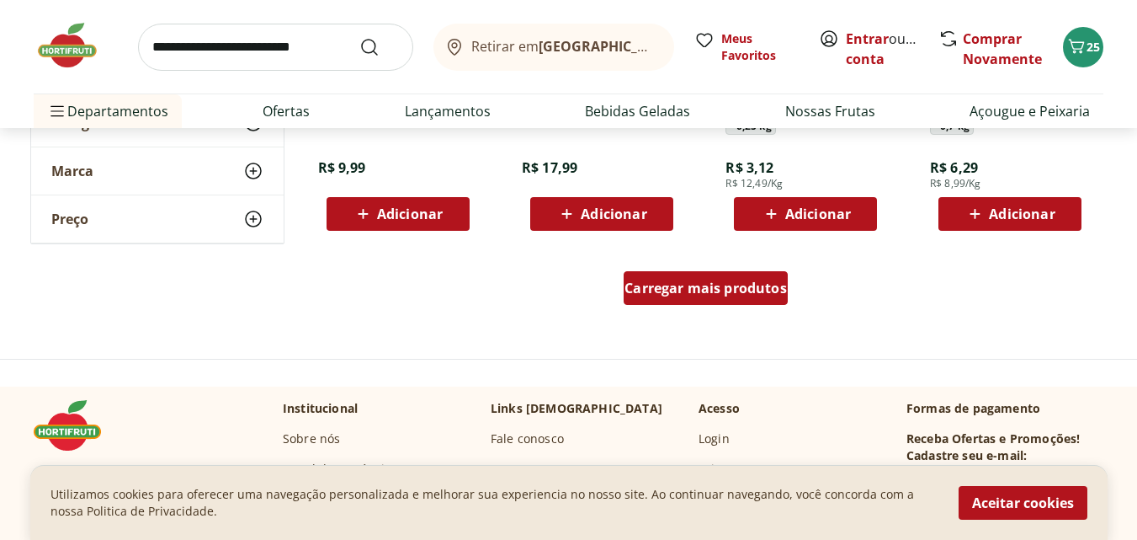
click at [709, 289] on span "Carregar mais produtos" at bounding box center [706, 287] width 162 height 13
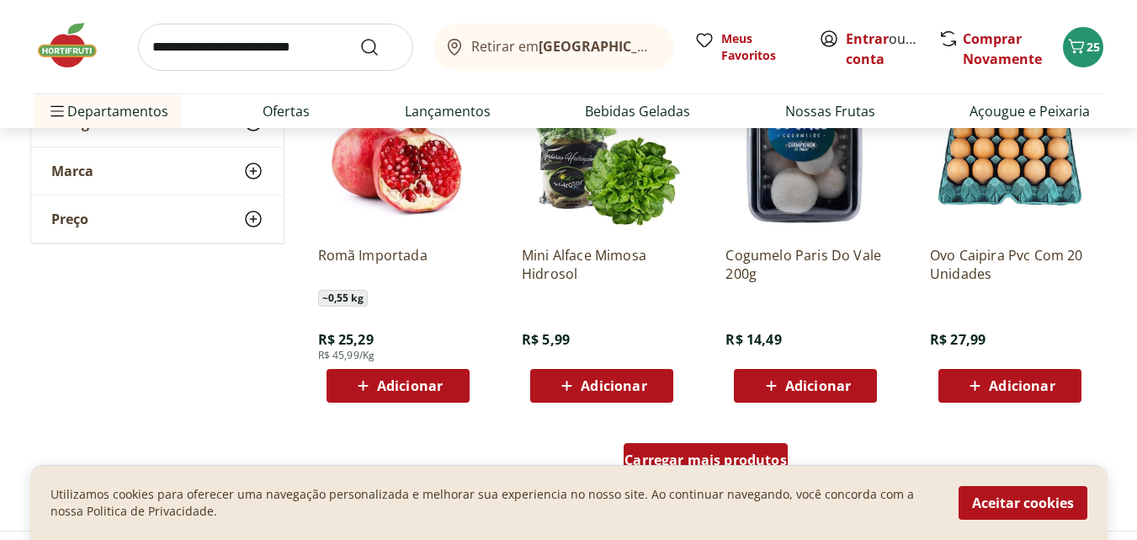
scroll to position [16501, 0]
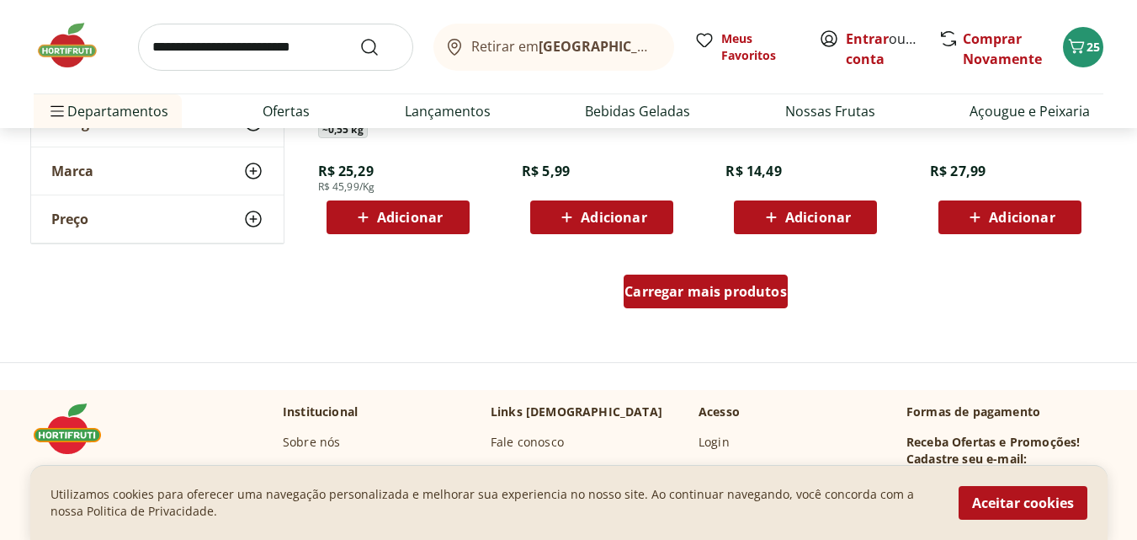
click at [705, 296] on span "Carregar mais produtos" at bounding box center [706, 291] width 162 height 13
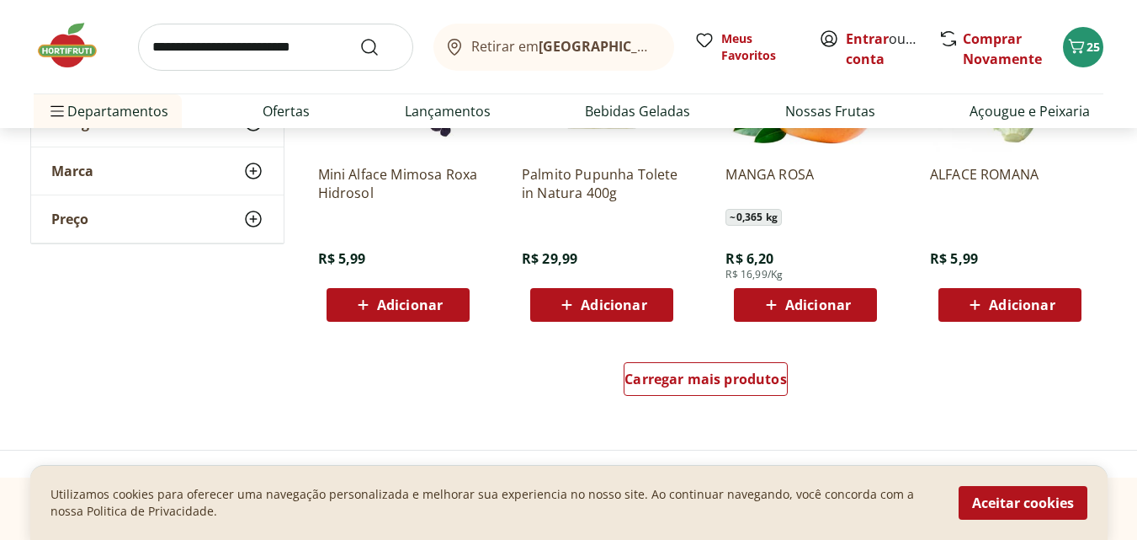
scroll to position [17596, 0]
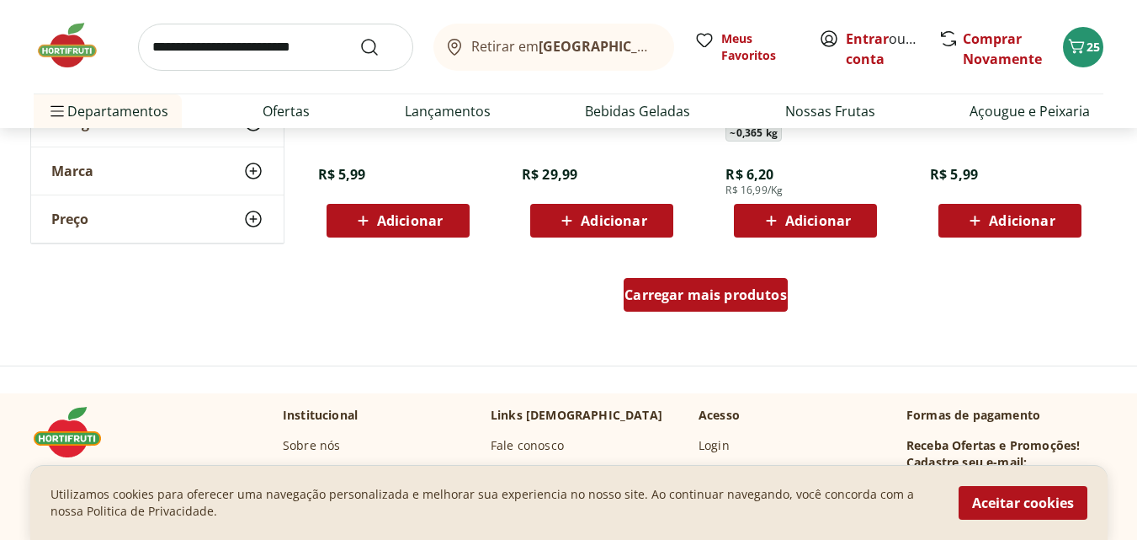
click at [684, 306] on div "Carregar mais produtos" at bounding box center [706, 295] width 164 height 34
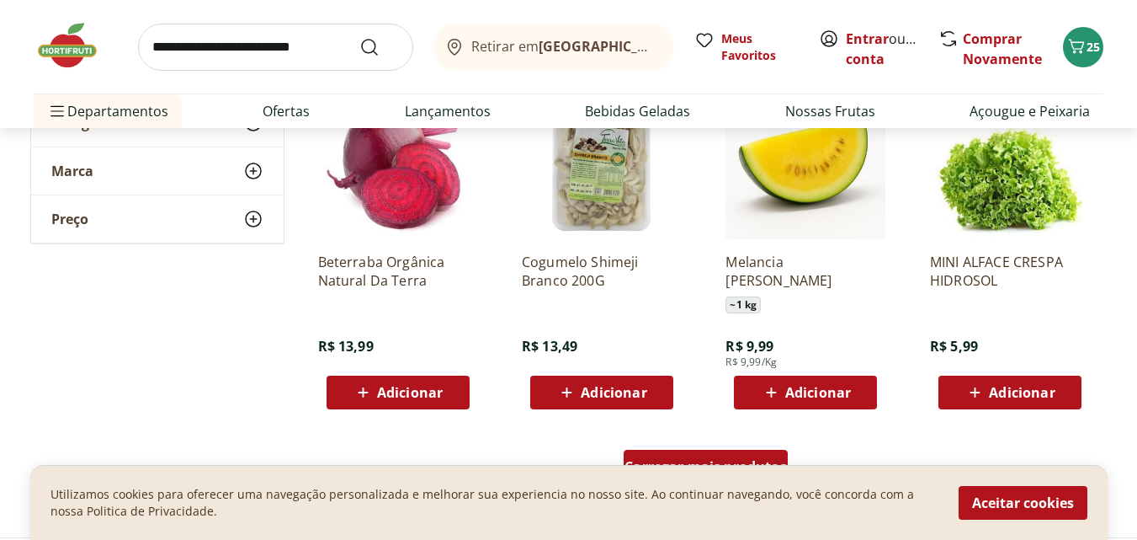
scroll to position [18690, 0]
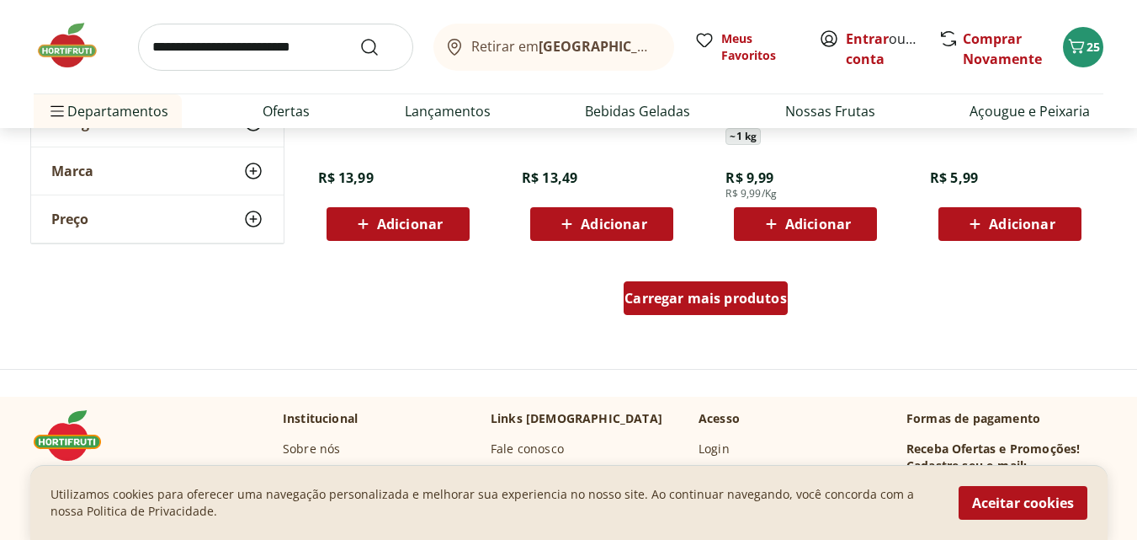
click at [685, 305] on span "Carregar mais produtos" at bounding box center [706, 297] width 162 height 13
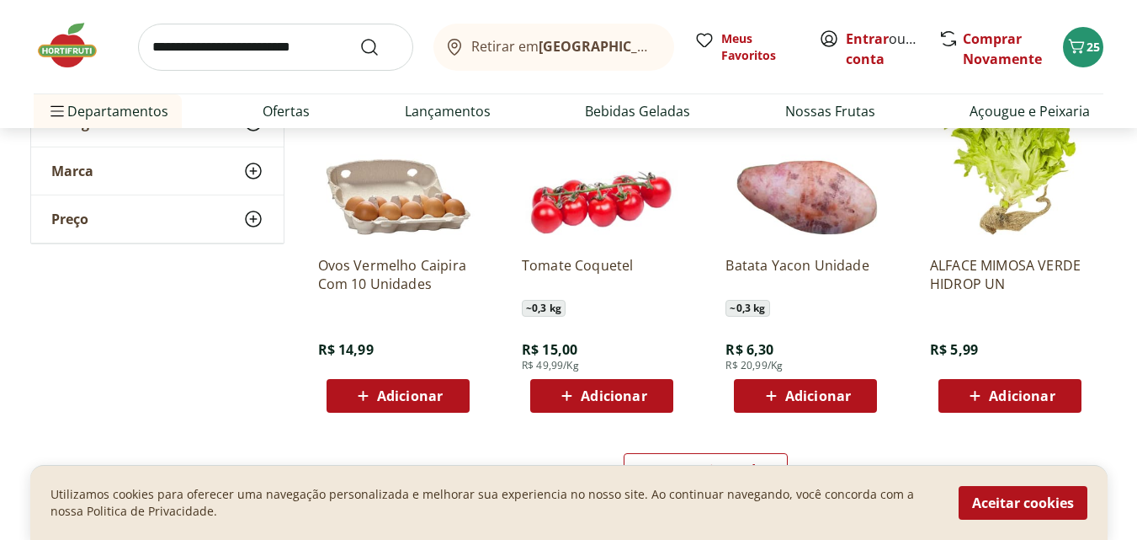
scroll to position [19700, 0]
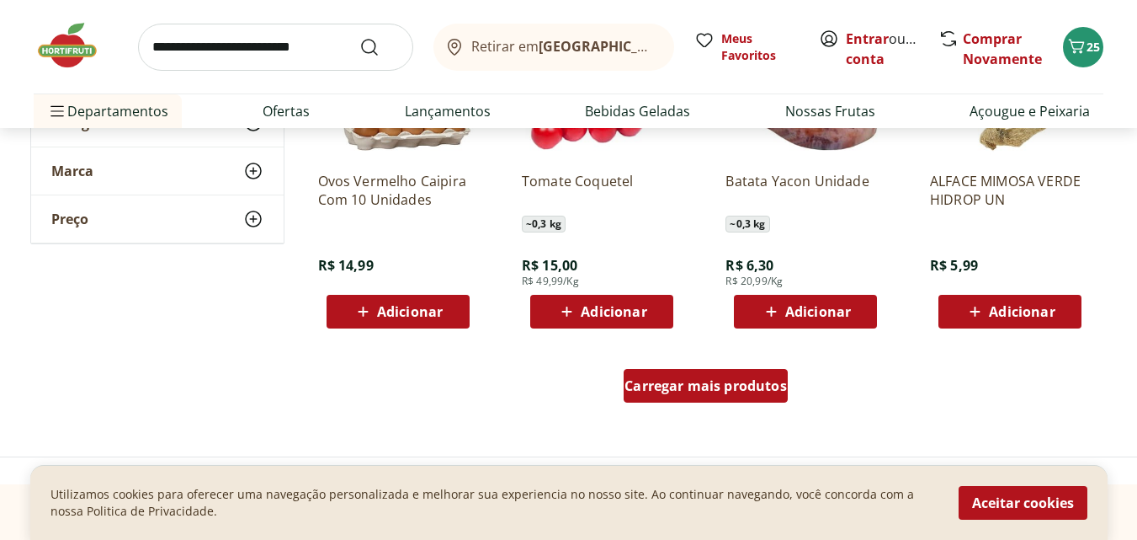
click at [695, 384] on span "Carregar mais produtos" at bounding box center [706, 385] width 162 height 13
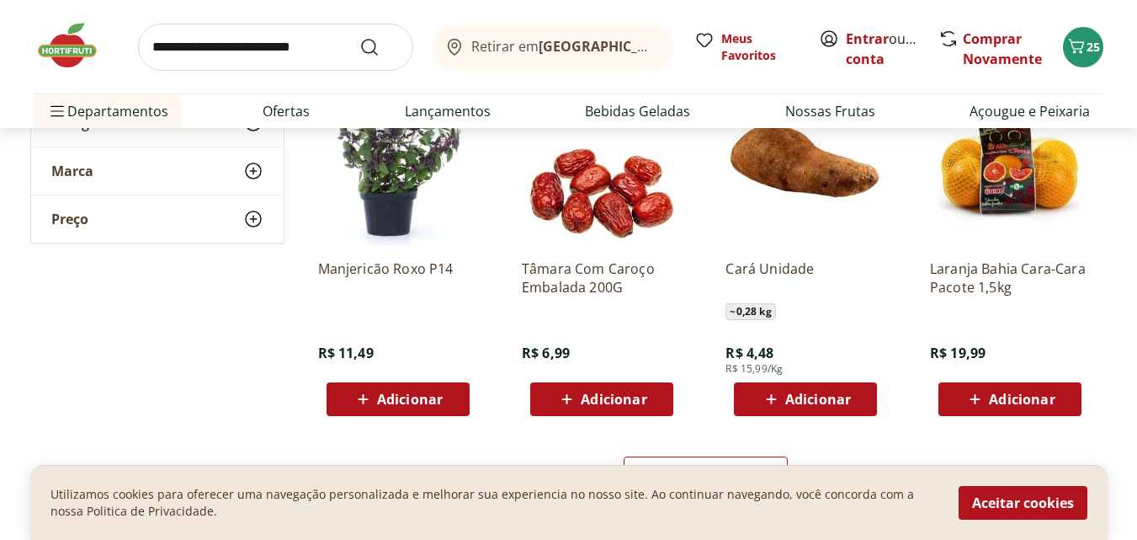
scroll to position [20879, 0]
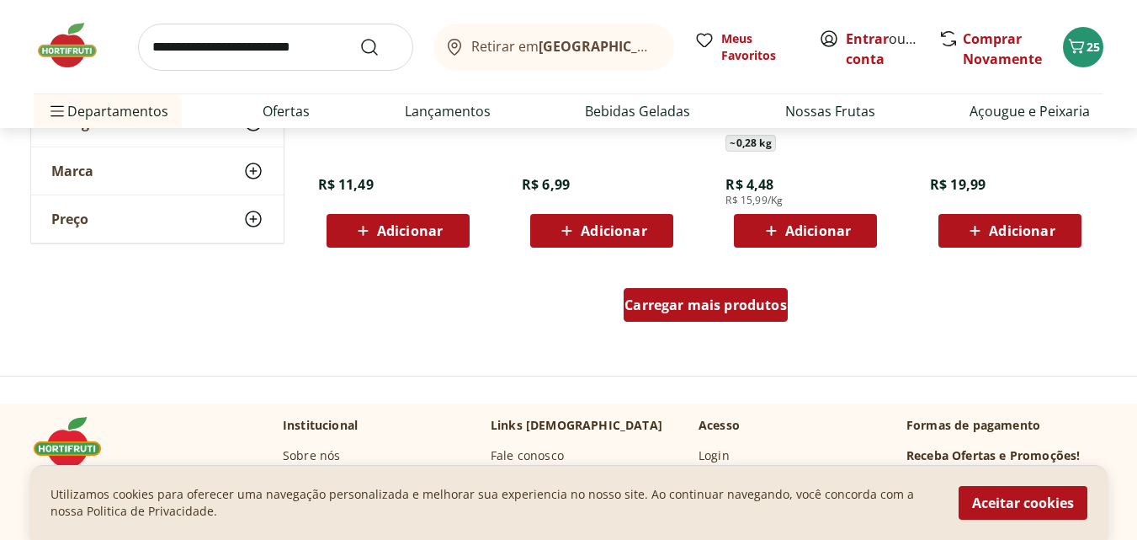
click at [689, 314] on div "Carregar mais produtos" at bounding box center [706, 305] width 164 height 34
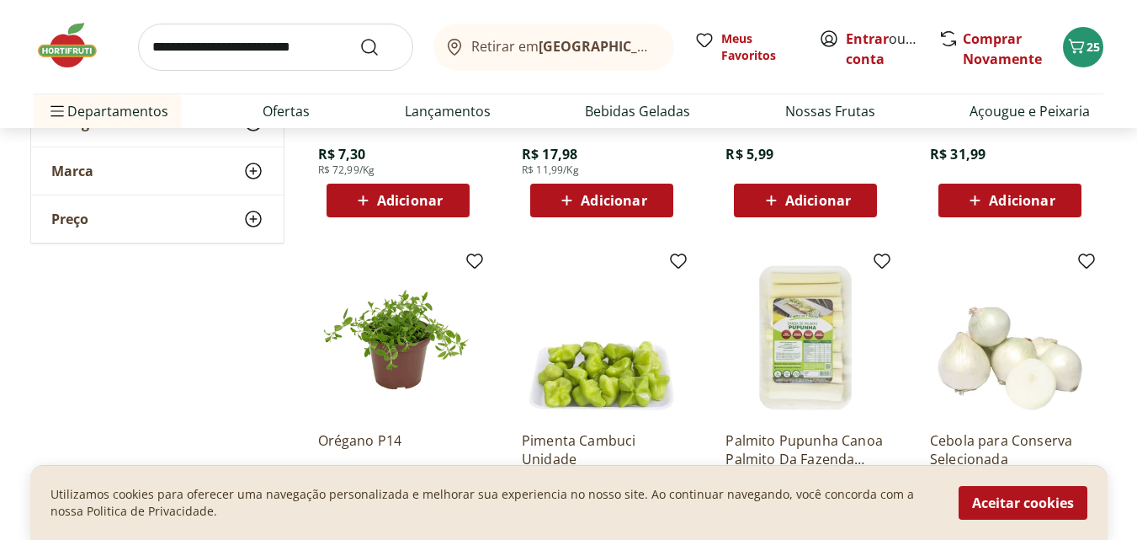
scroll to position [21721, 0]
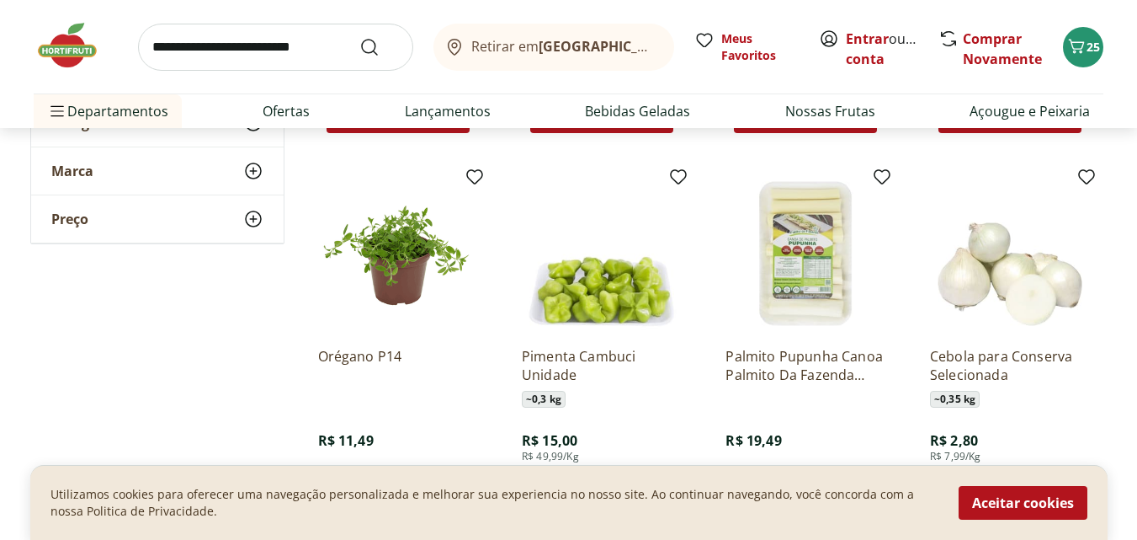
click at [823, 265] on img at bounding box center [806, 253] width 160 height 160
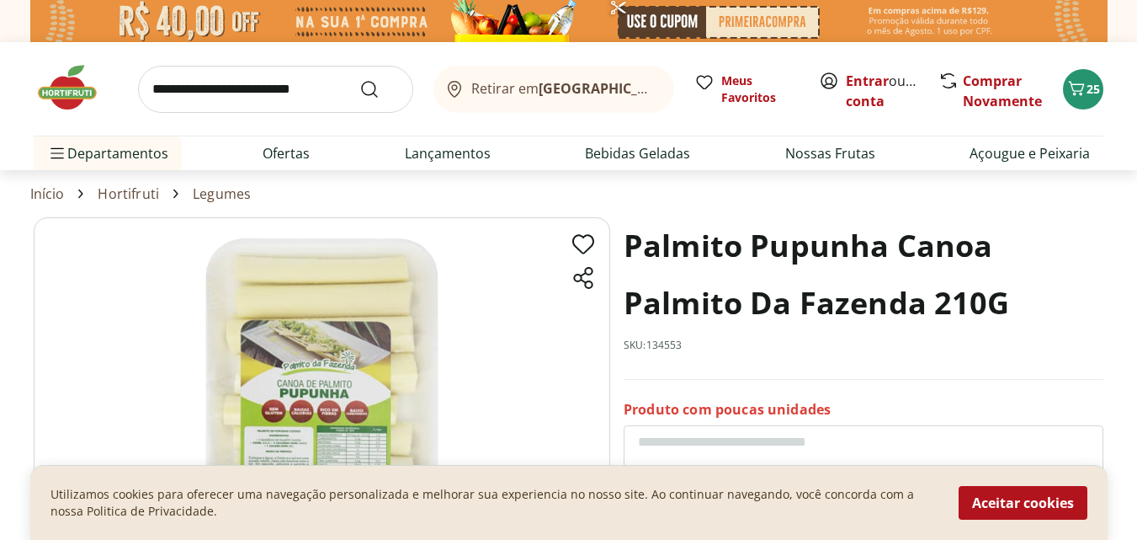
click at [355, 390] on img at bounding box center [322, 419] width 577 height 404
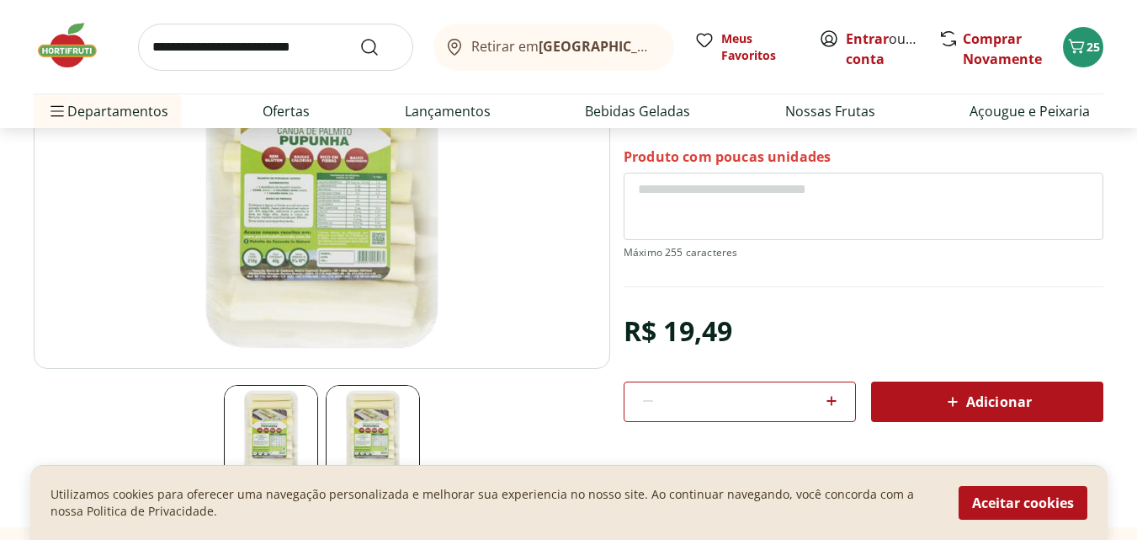
scroll to position [337, 0]
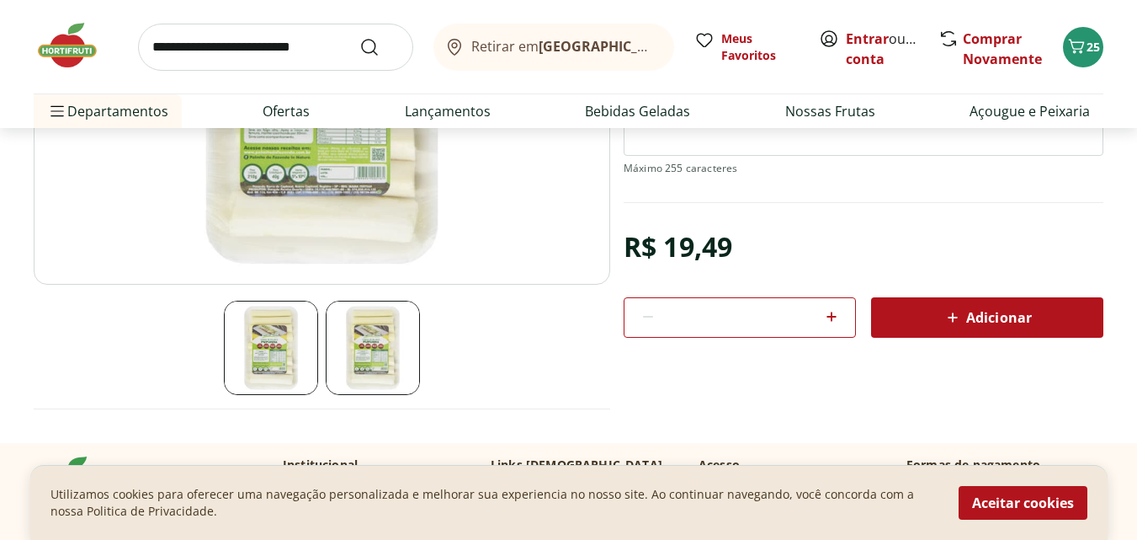
click at [376, 360] on img at bounding box center [373, 348] width 94 height 94
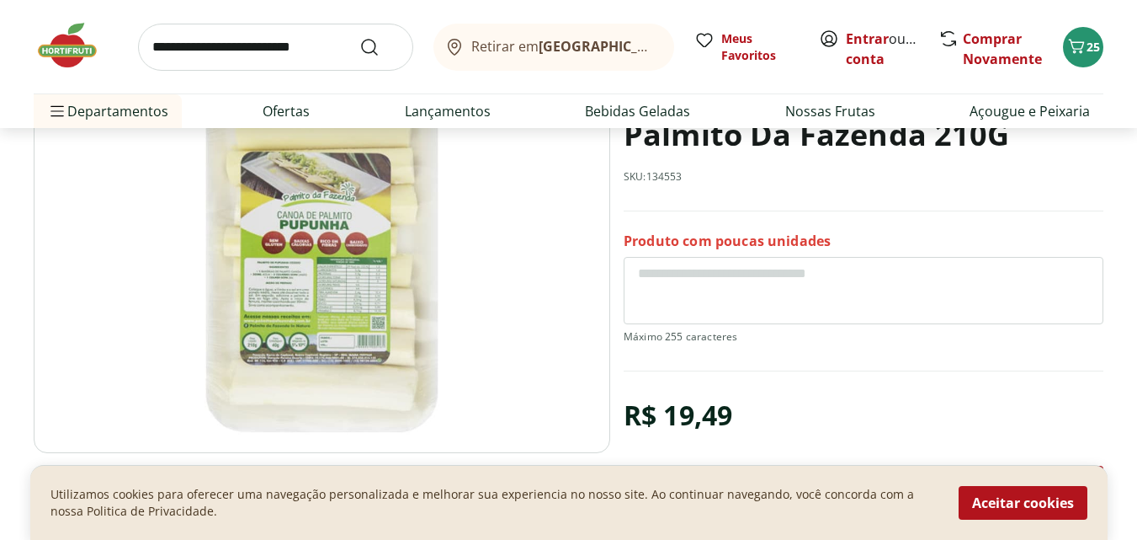
scroll to position [0, 0]
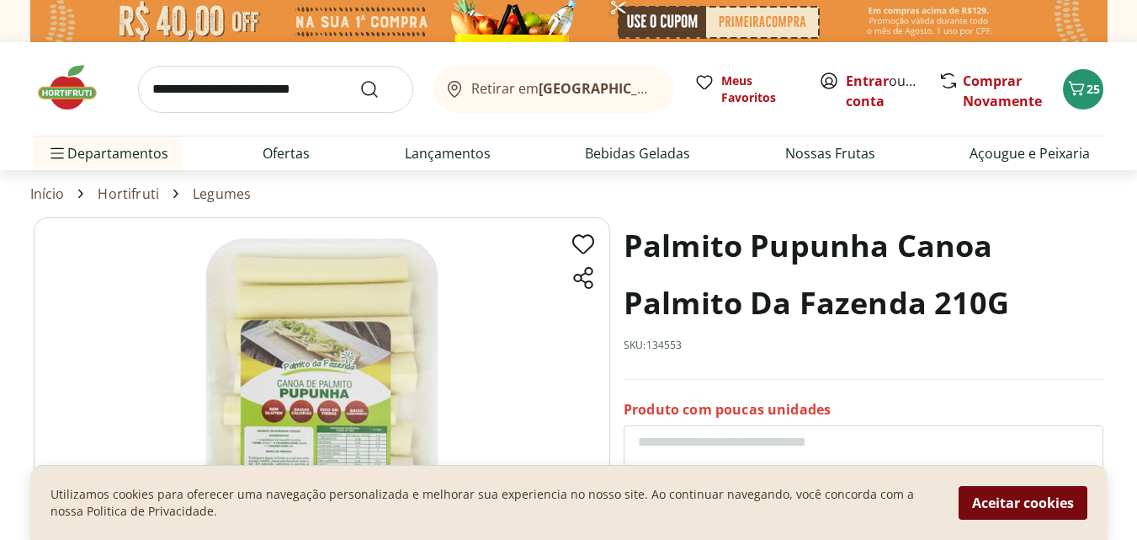
click at [1054, 507] on button "Aceitar cookies" at bounding box center [1023, 503] width 129 height 34
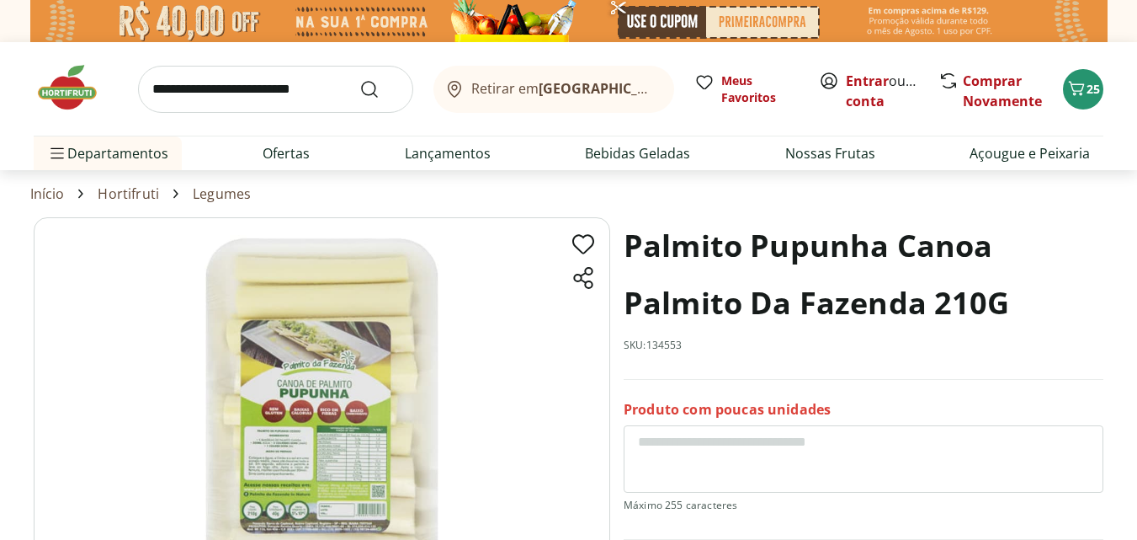
select select "**********"
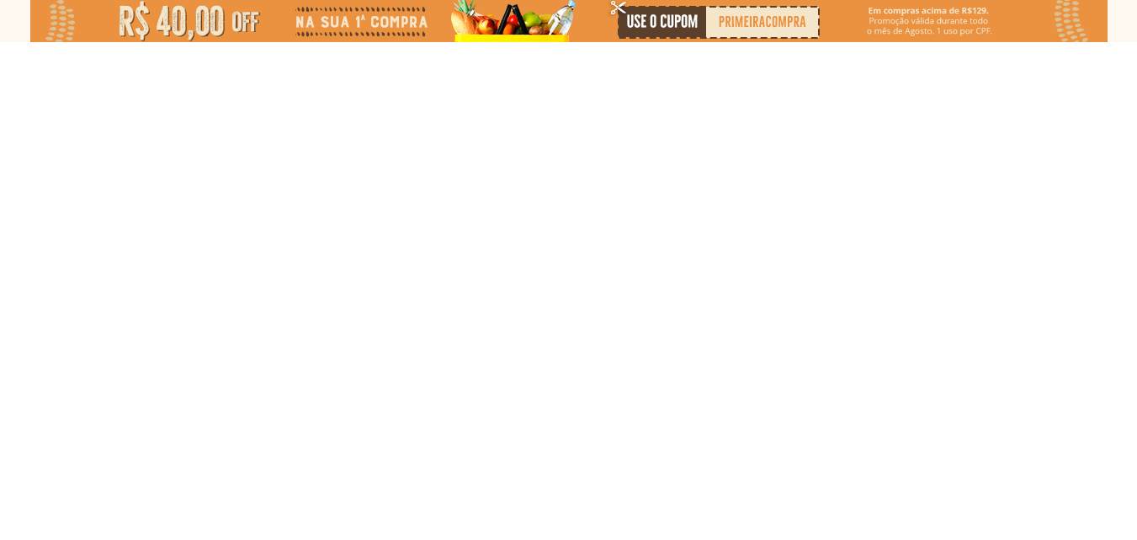
type input "*"
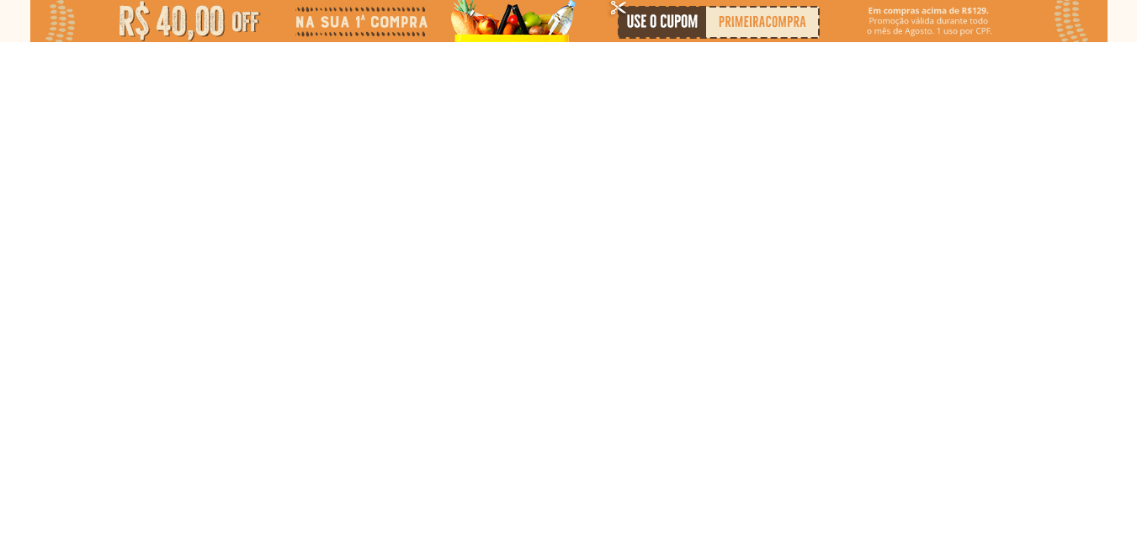
type input "*"
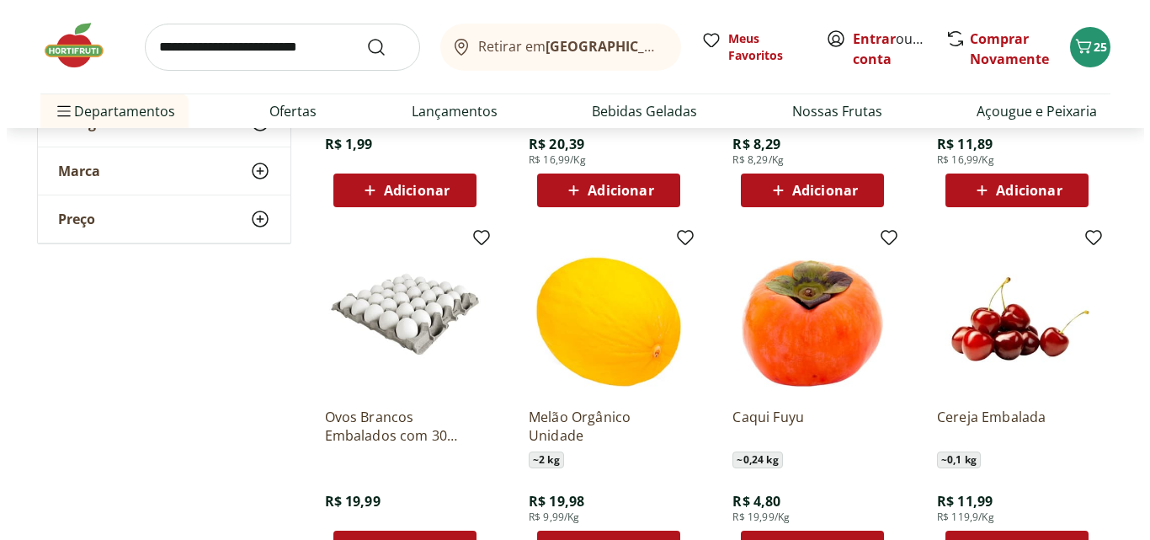
scroll to position [7830, 0]
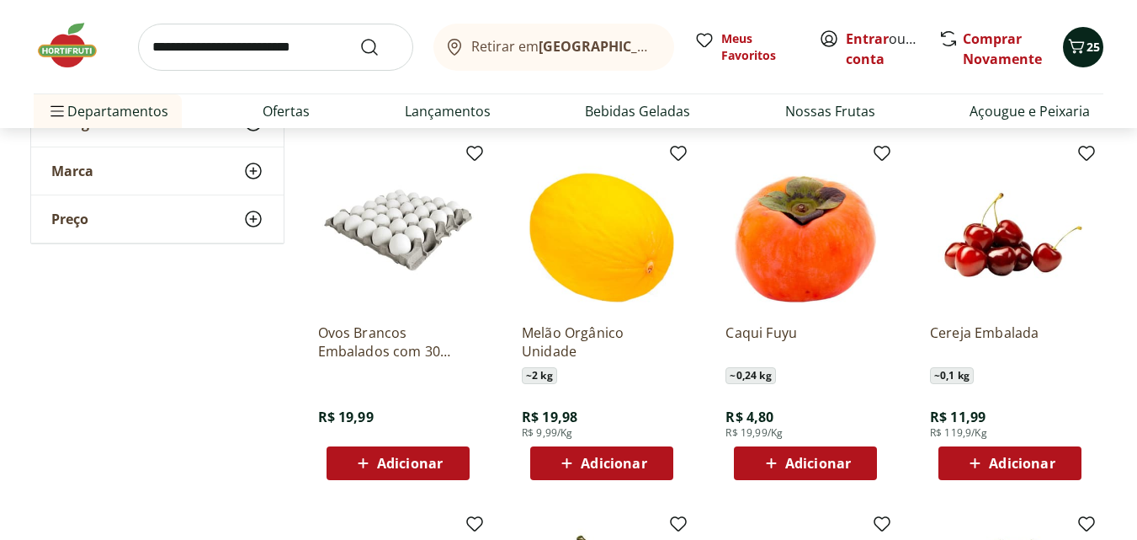
click at [1073, 50] on icon "Carrinho" at bounding box center [1077, 46] width 20 height 20
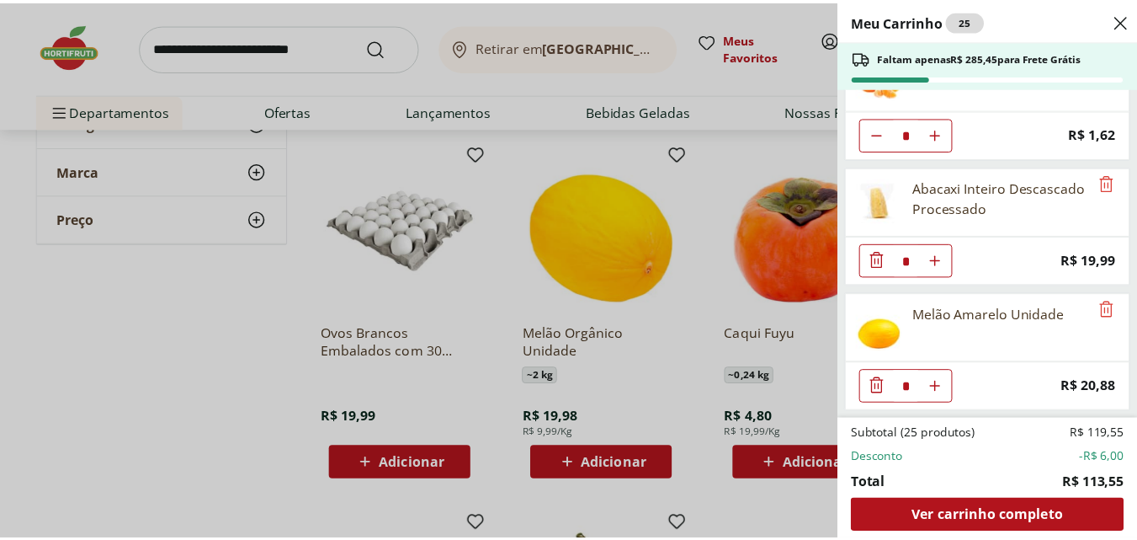
scroll to position [0, 0]
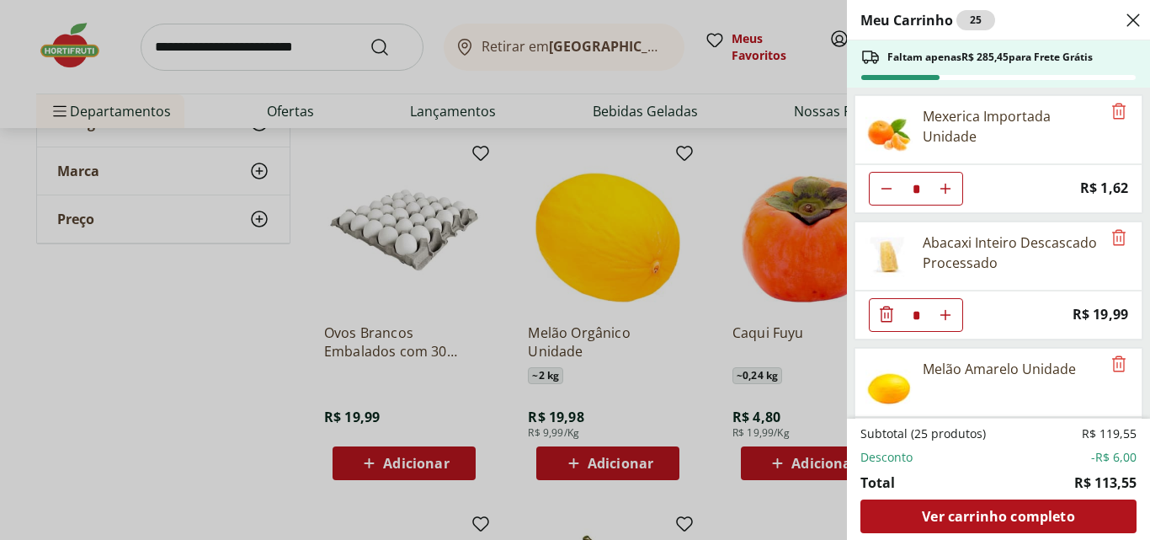
click at [1127, 16] on icon "Close" at bounding box center [1133, 20] width 20 height 20
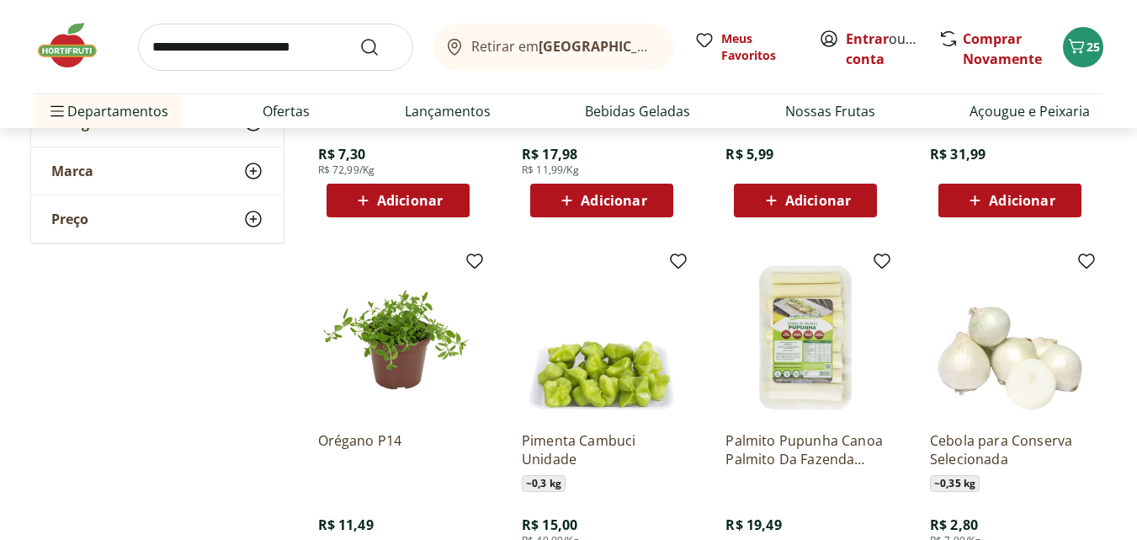
scroll to position [21721, 0]
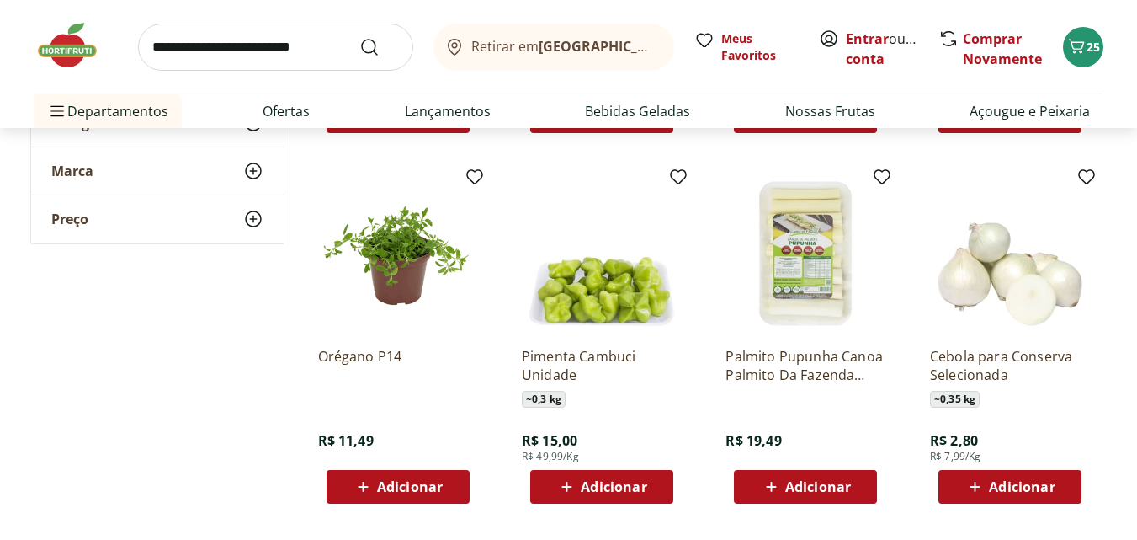
click at [814, 492] on span "Adicionar" at bounding box center [818, 486] width 66 height 13
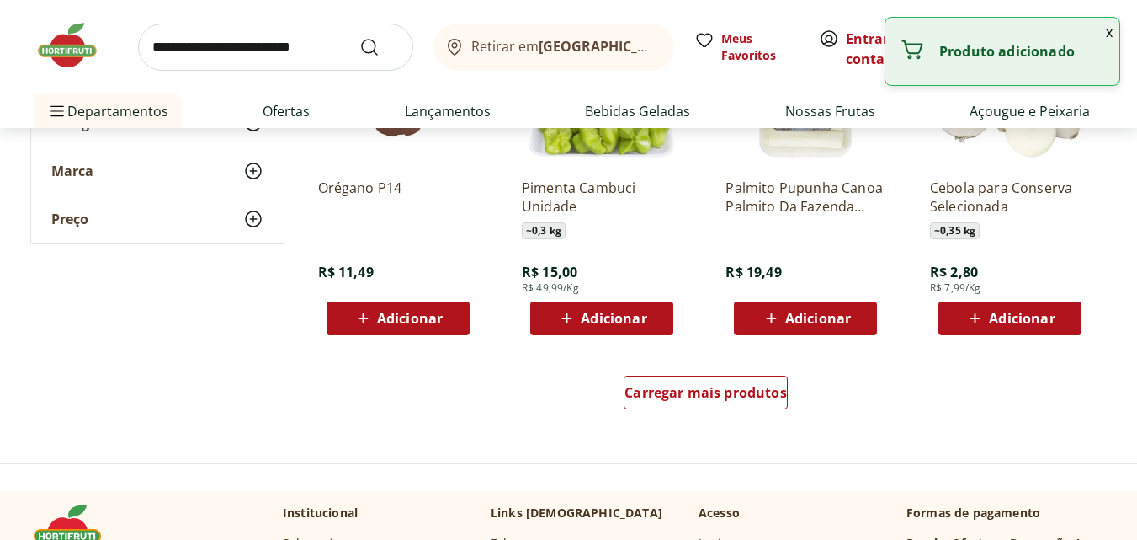
scroll to position [21974, 0]
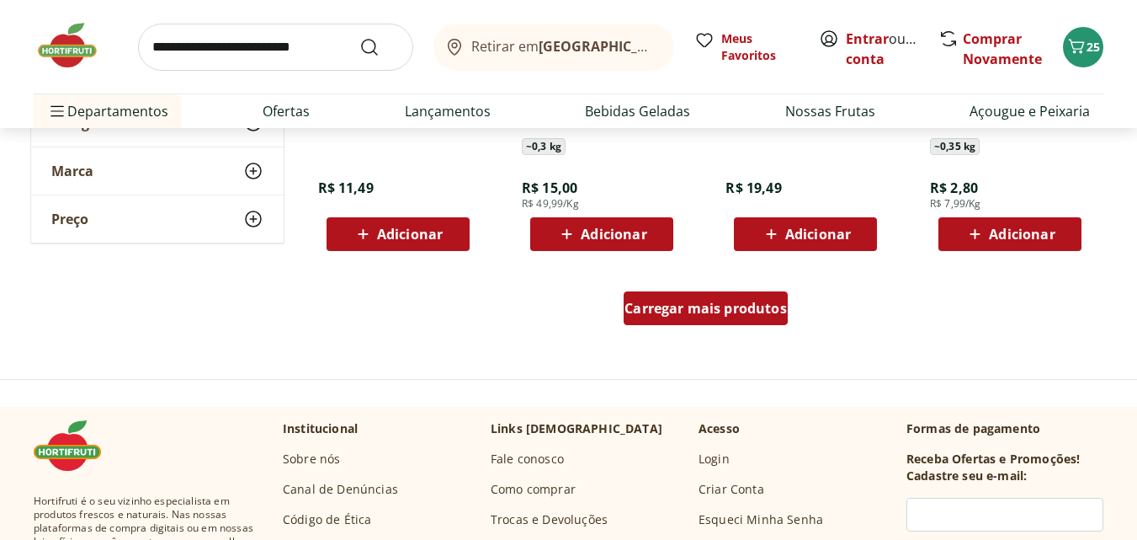
click at [690, 301] on span "Carregar mais produtos" at bounding box center [706, 307] width 162 height 13
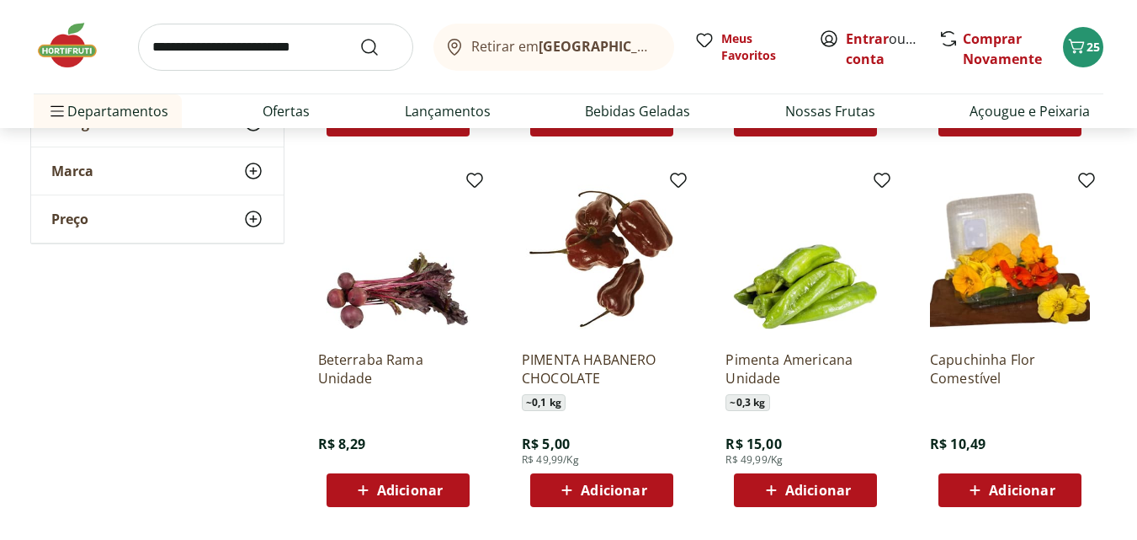
scroll to position [23068, 0]
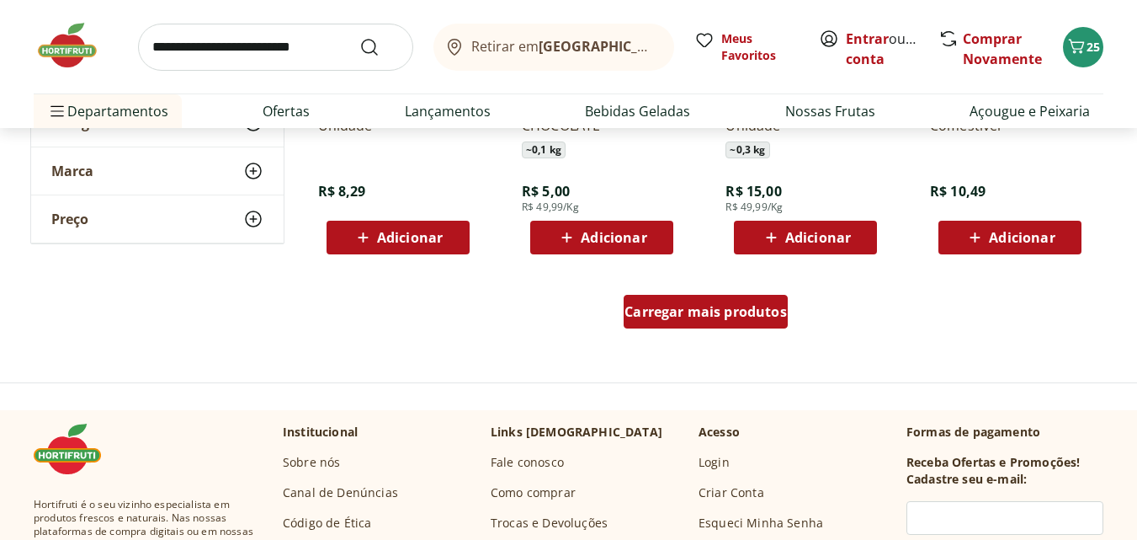
click at [687, 314] on span "Carregar mais produtos" at bounding box center [706, 311] width 162 height 13
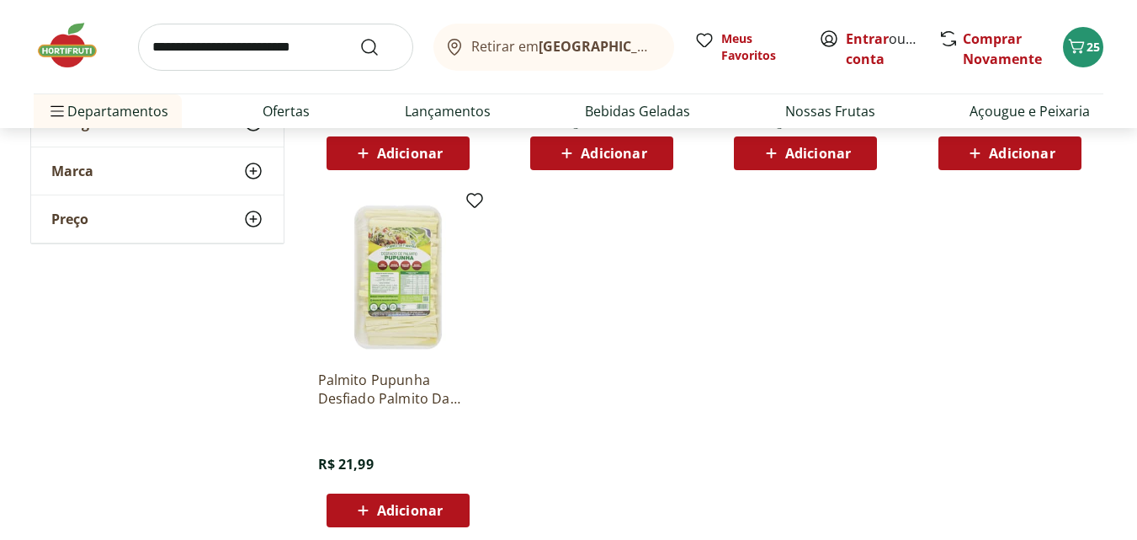
scroll to position [23236, 0]
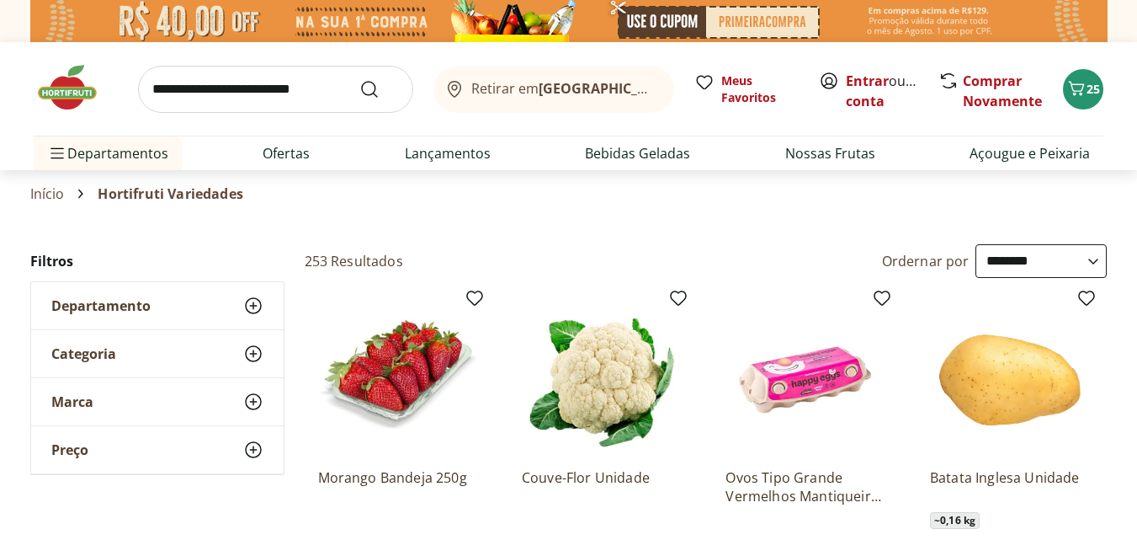
select select "**********"
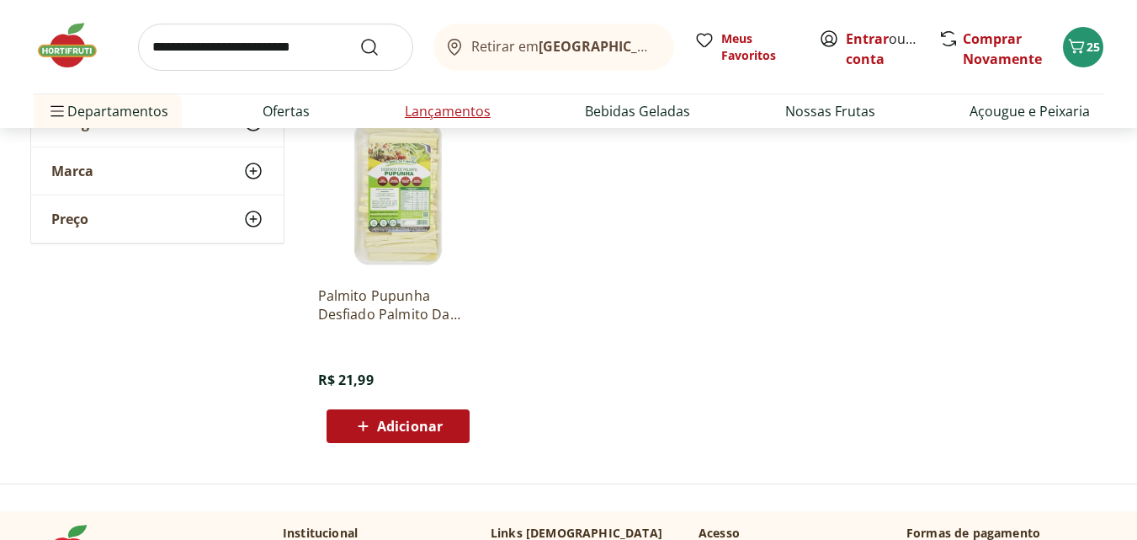
click at [445, 109] on link "Lançamentos" at bounding box center [448, 111] width 86 height 20
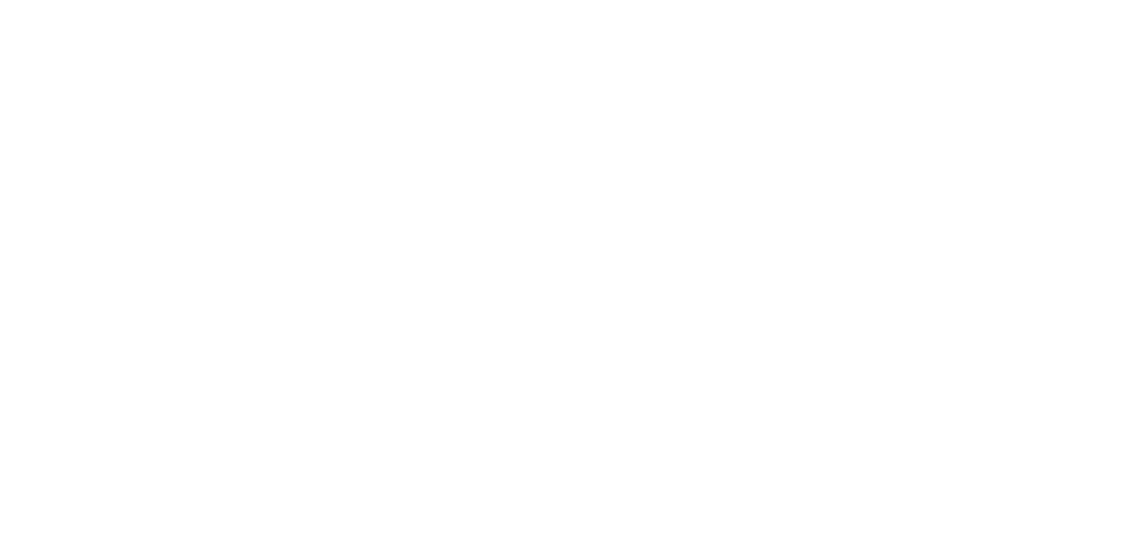
select select "**********"
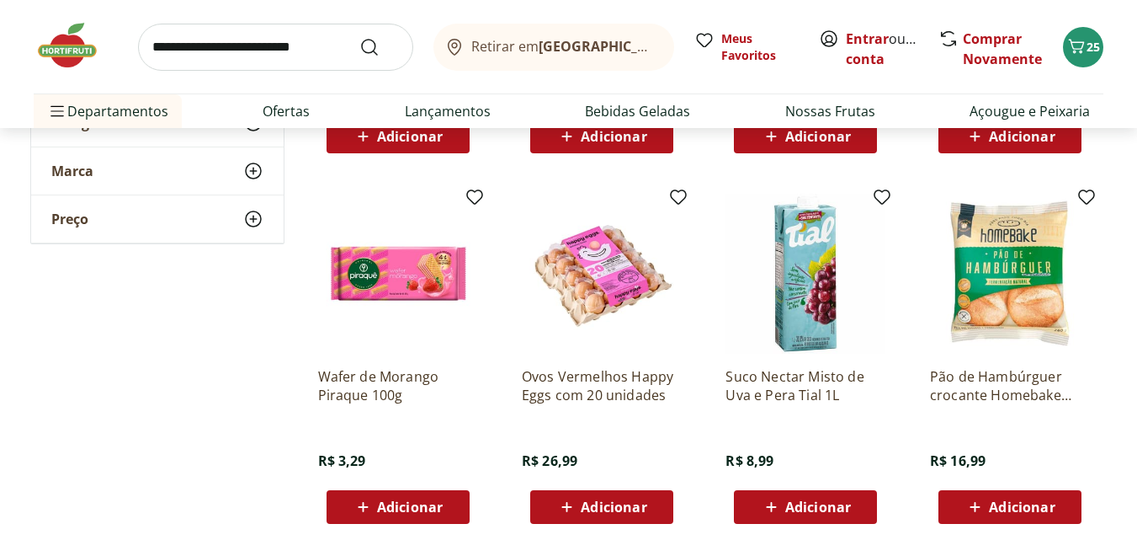
scroll to position [1094, 0]
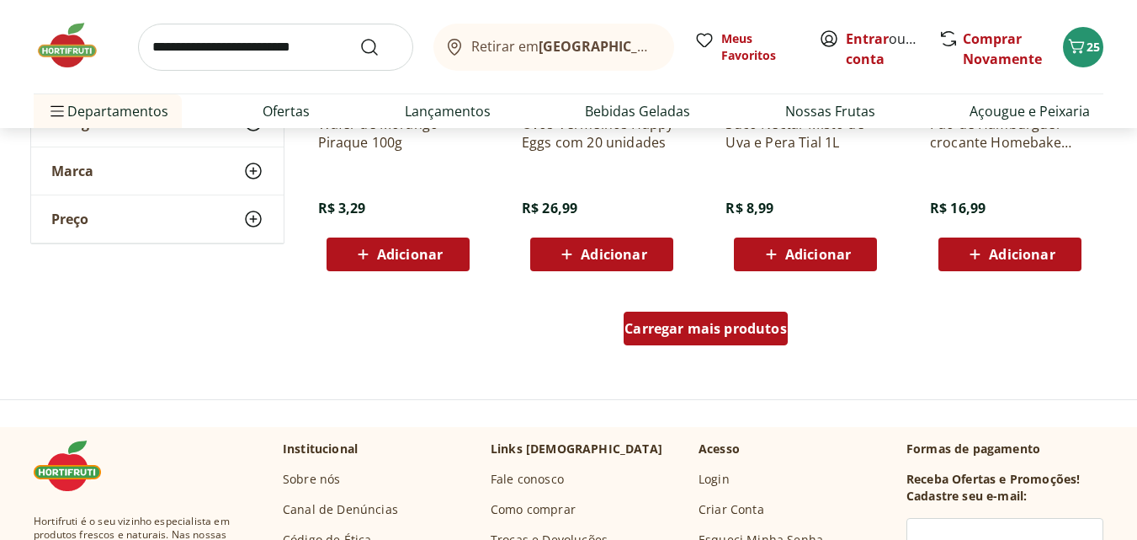
click at [701, 335] on span "Carregar mais produtos" at bounding box center [706, 328] width 162 height 13
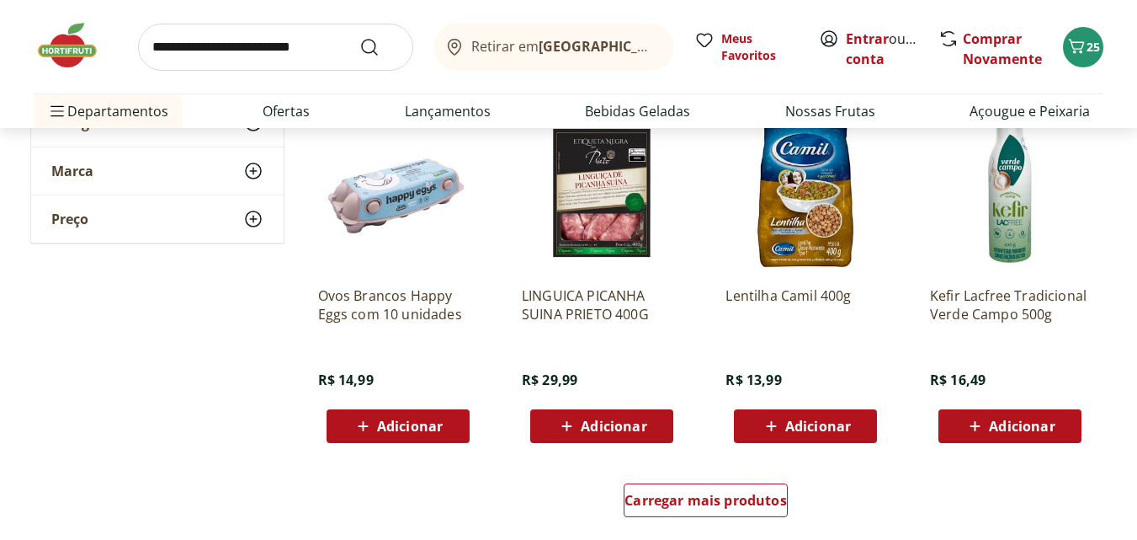
scroll to position [2189, 0]
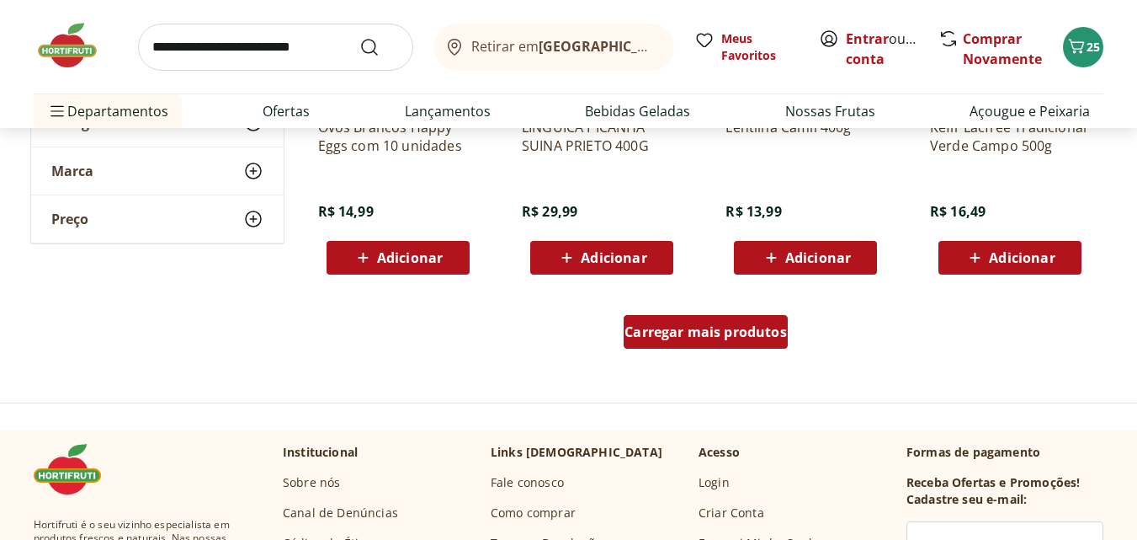
click at [711, 334] on span "Carregar mais produtos" at bounding box center [706, 331] width 162 height 13
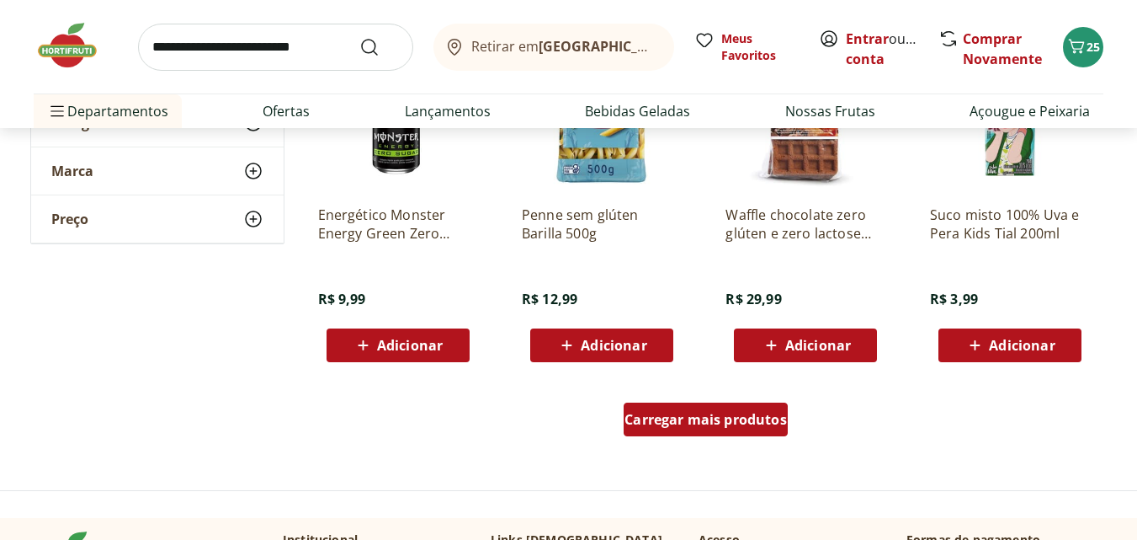
scroll to position [3283, 0]
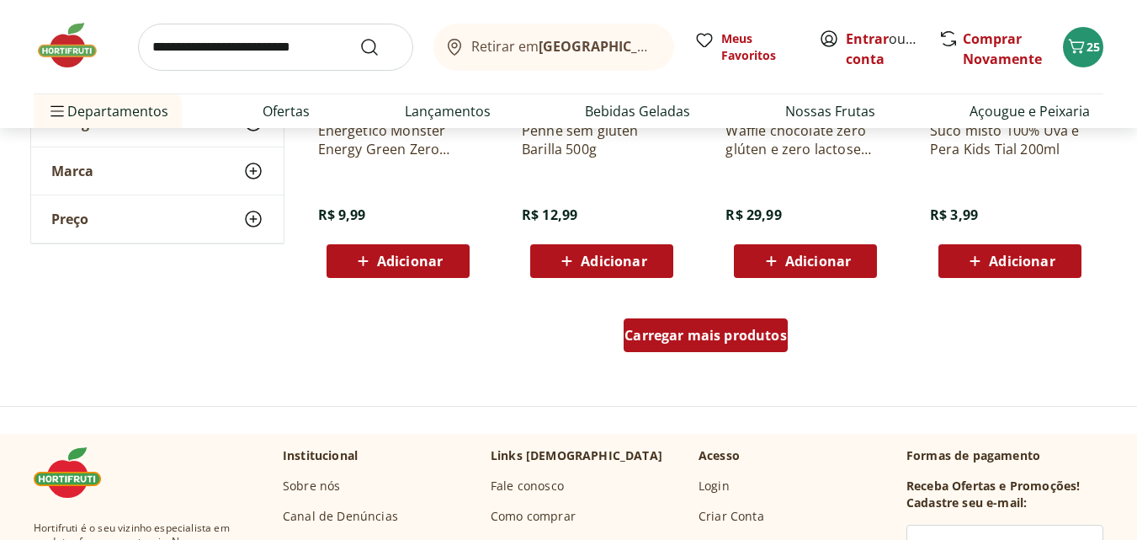
click at [690, 335] on span "Carregar mais produtos" at bounding box center [706, 334] width 162 height 13
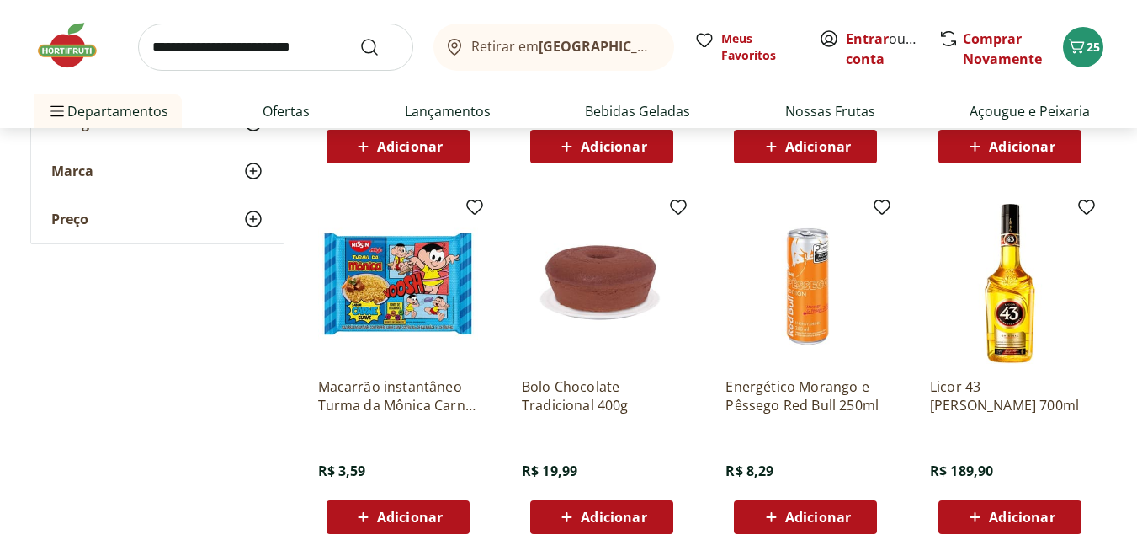
scroll to position [4294, 0]
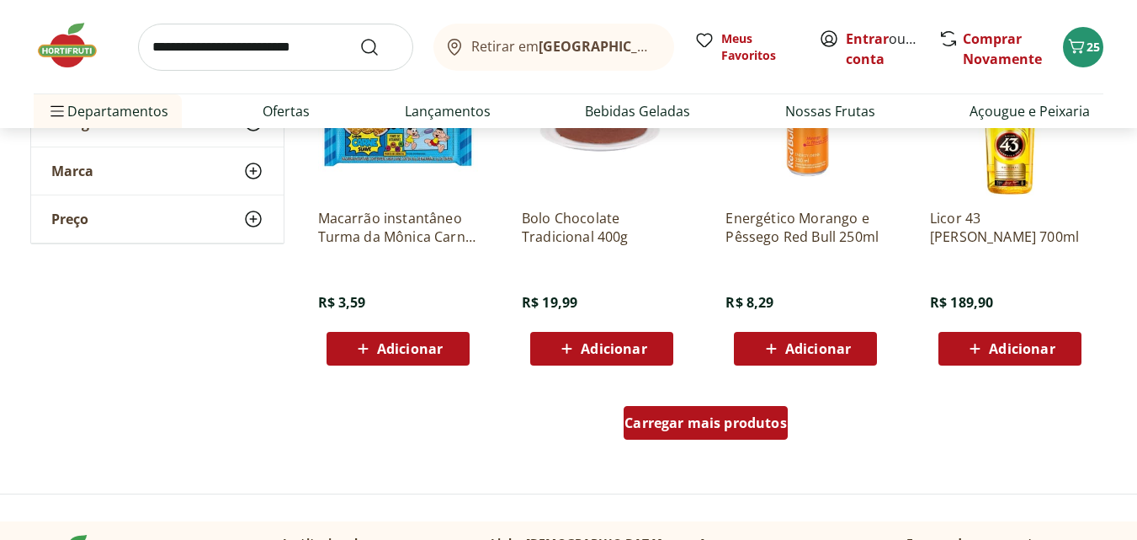
click at [703, 429] on span "Carregar mais produtos" at bounding box center [706, 422] width 162 height 13
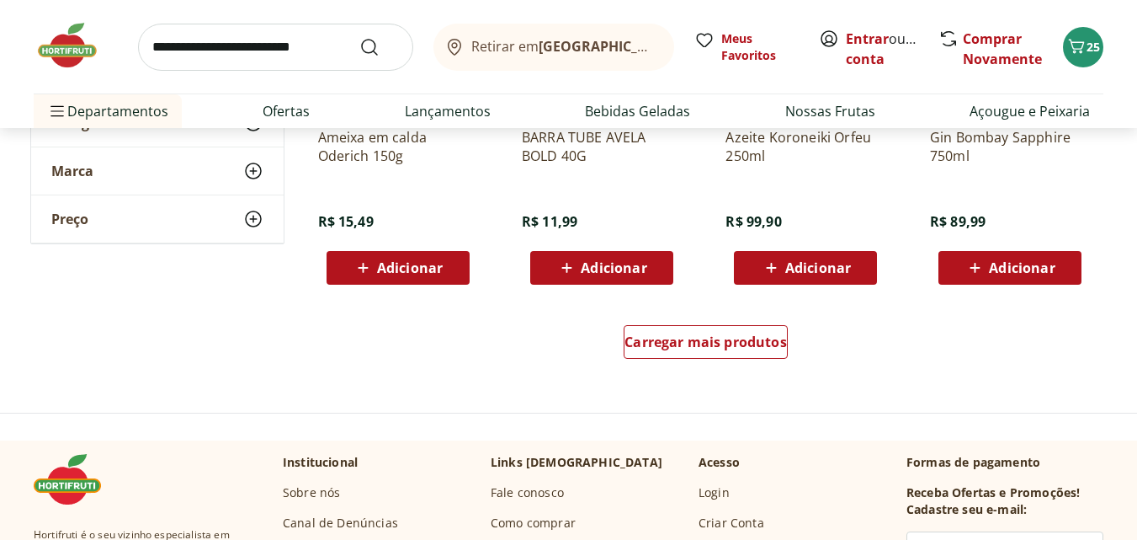
scroll to position [5557, 0]
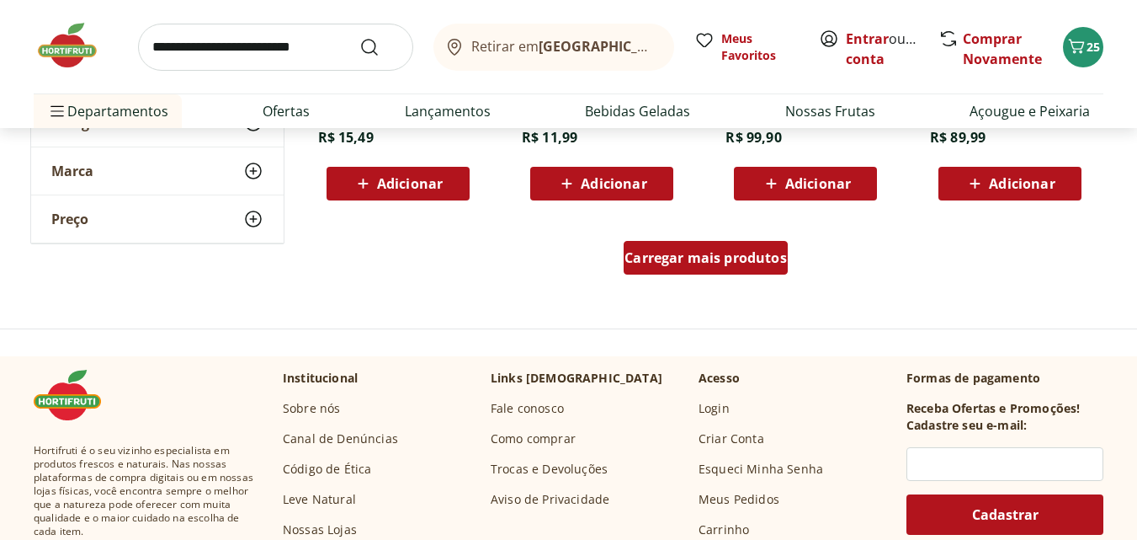
click at [718, 264] on span "Carregar mais produtos" at bounding box center [706, 257] width 162 height 13
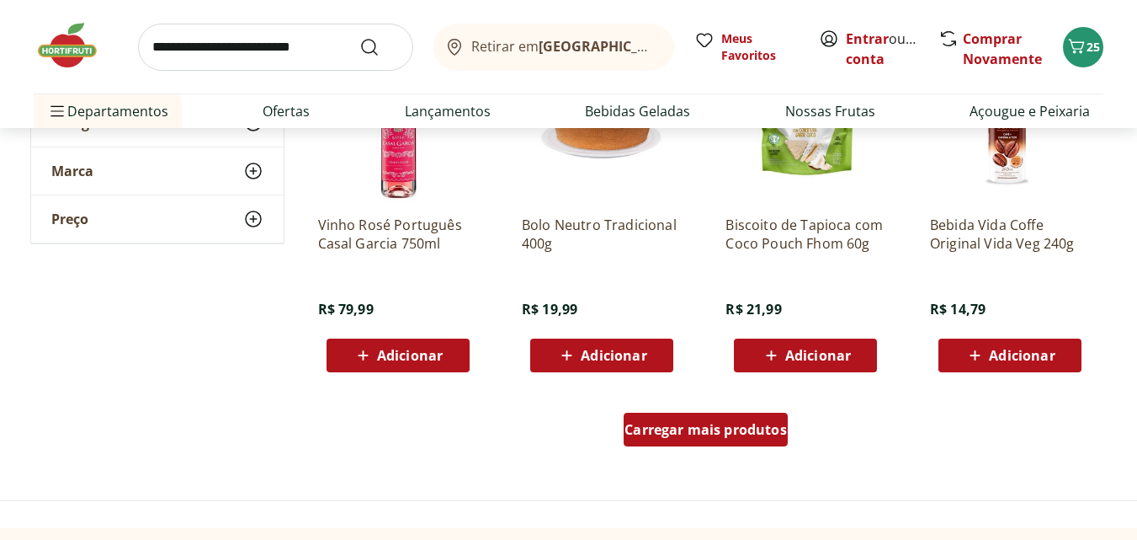
scroll to position [6567, 0]
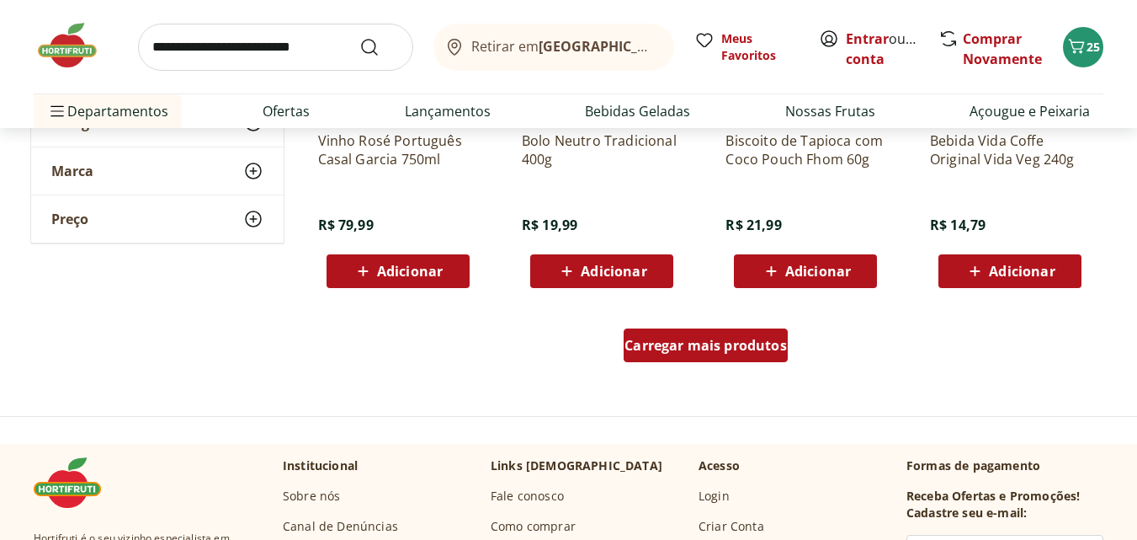
click at [710, 343] on span "Carregar mais produtos" at bounding box center [706, 344] width 162 height 13
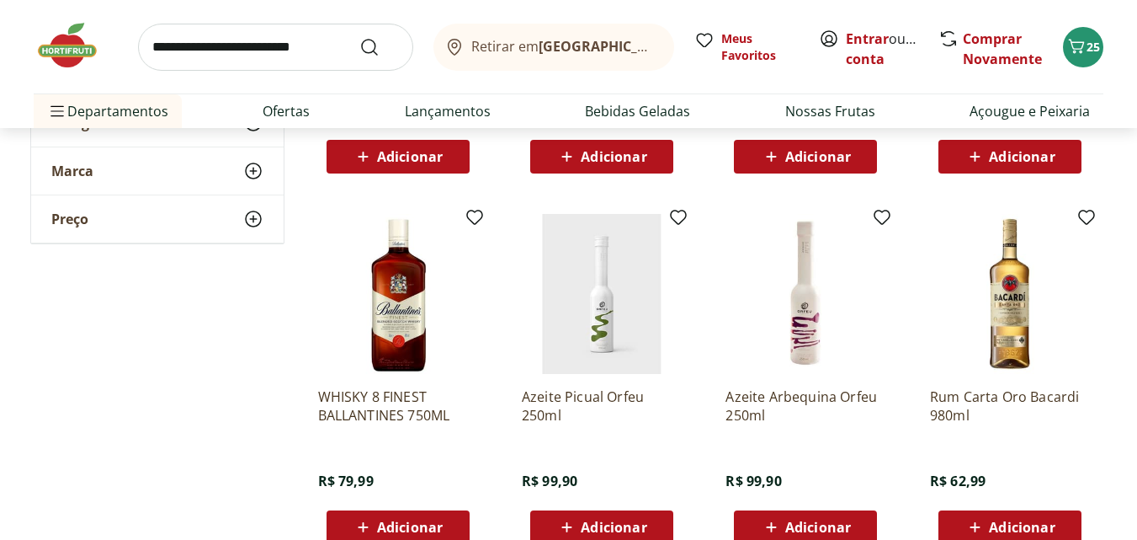
scroll to position [7577, 0]
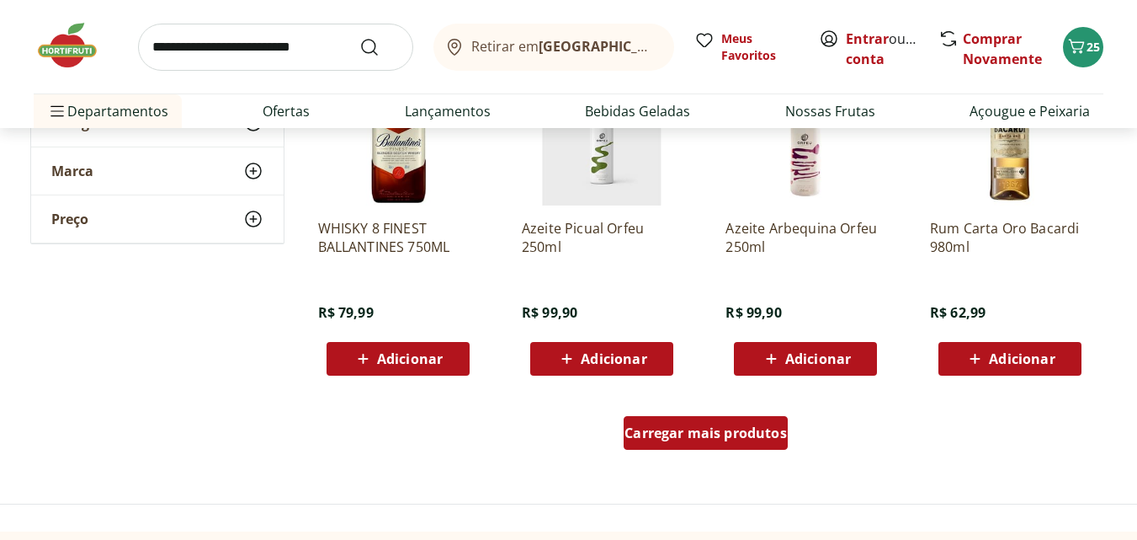
click at [723, 428] on span "Carregar mais produtos" at bounding box center [706, 432] width 162 height 13
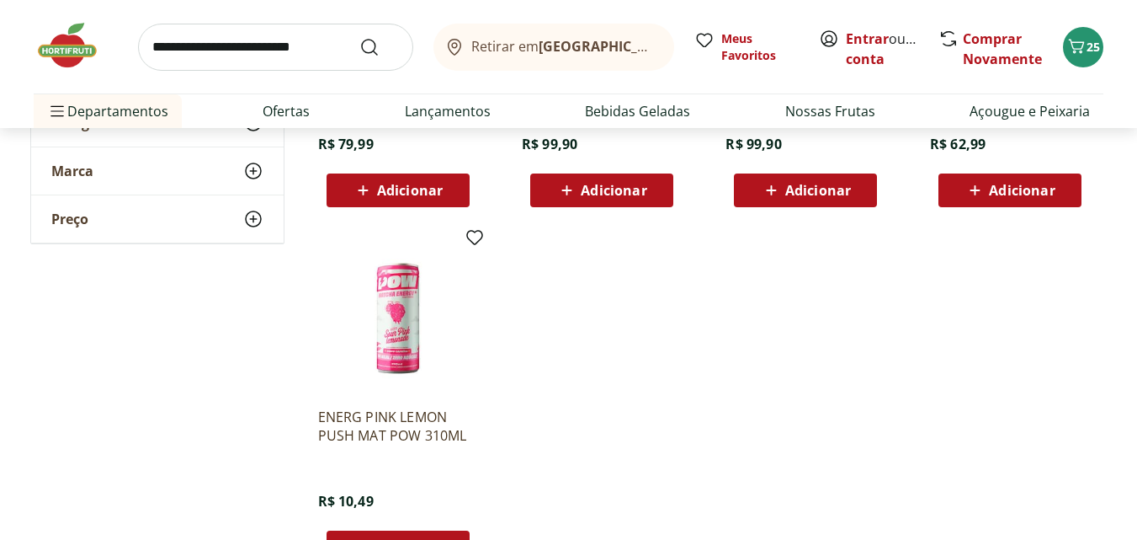
scroll to position [7914, 0]
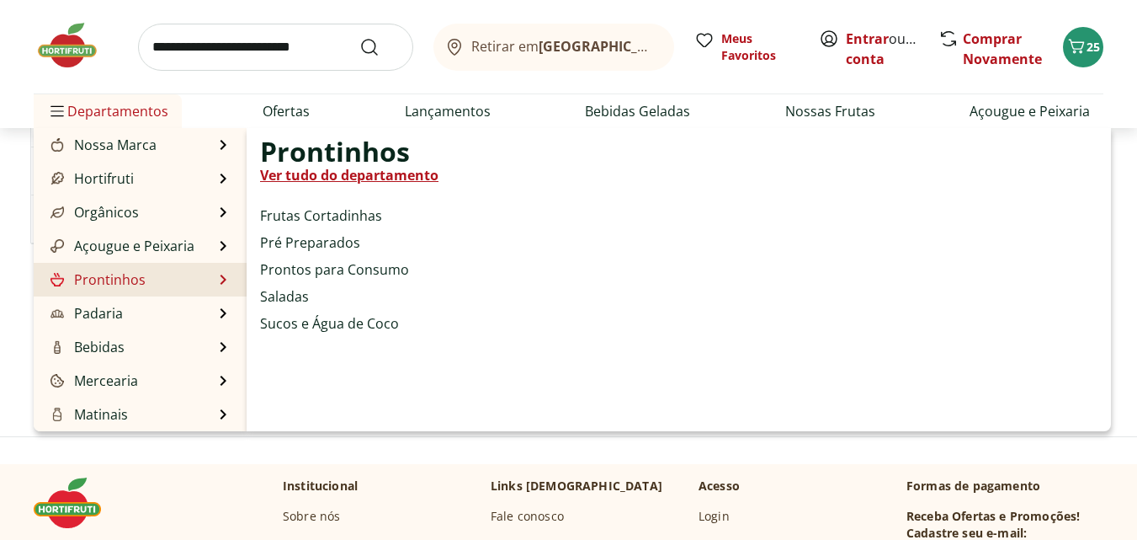
click at [125, 276] on link "Prontinhos" at bounding box center [96, 279] width 99 height 20
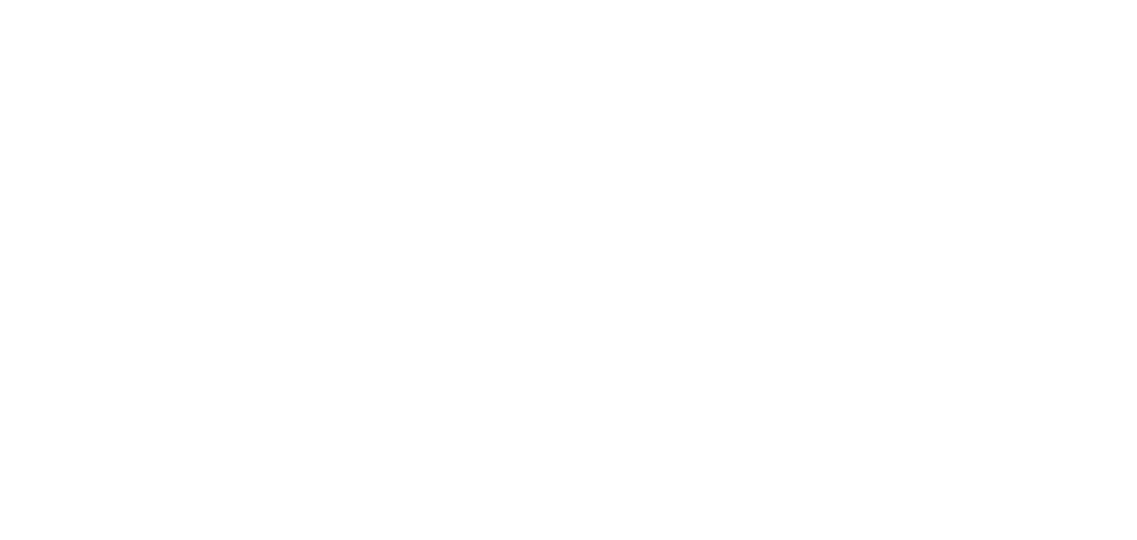
select select "**********"
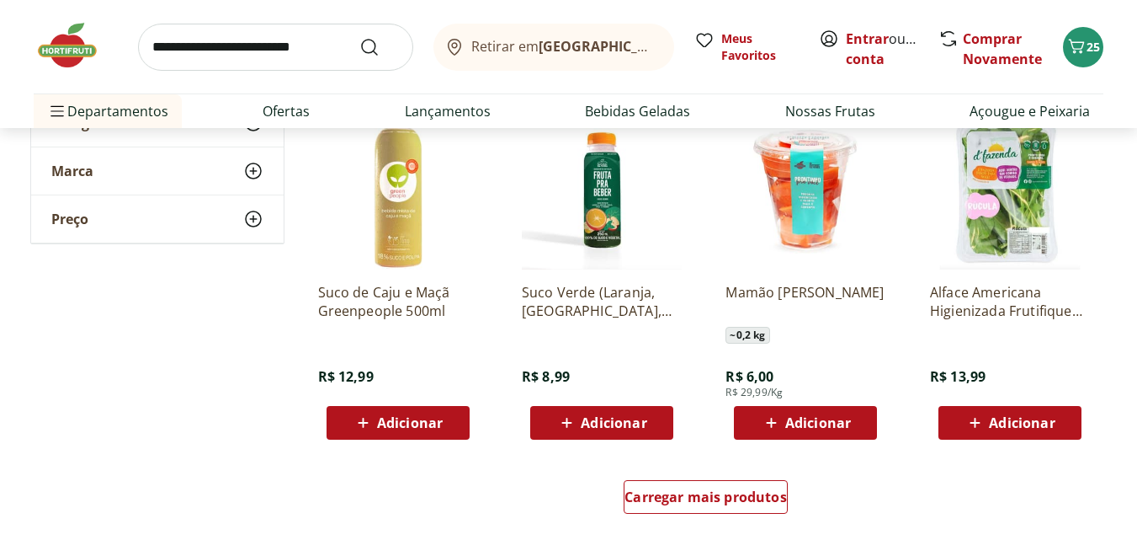
scroll to position [1179, 0]
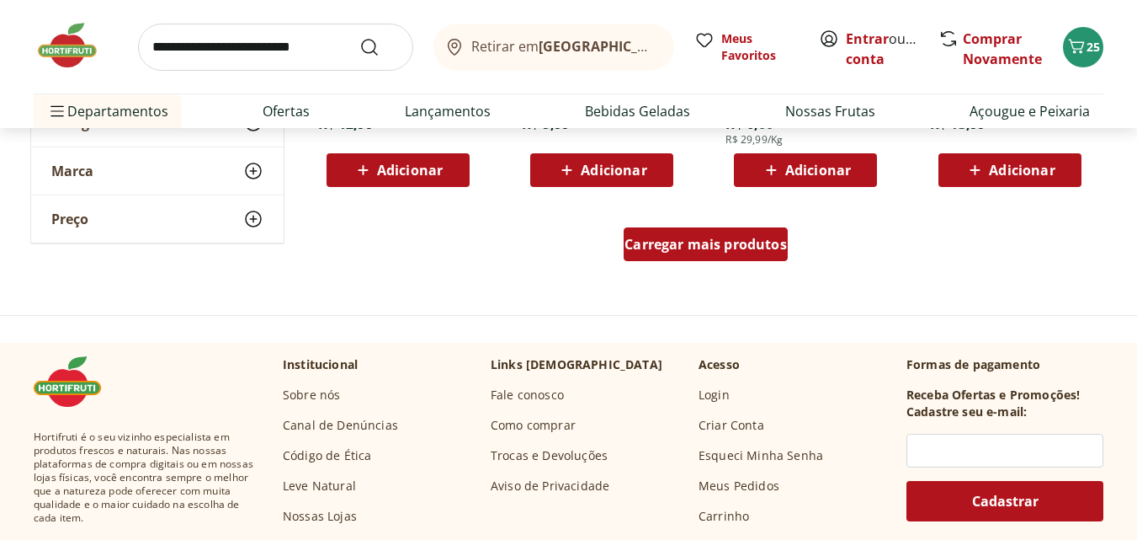
click at [690, 246] on span "Carregar mais produtos" at bounding box center [706, 243] width 162 height 13
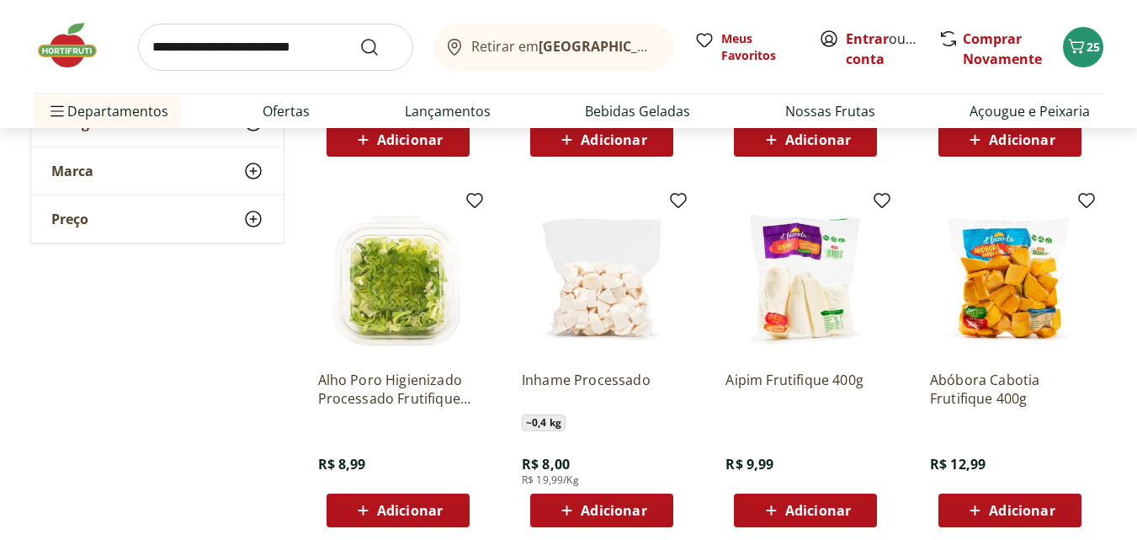
scroll to position [2105, 0]
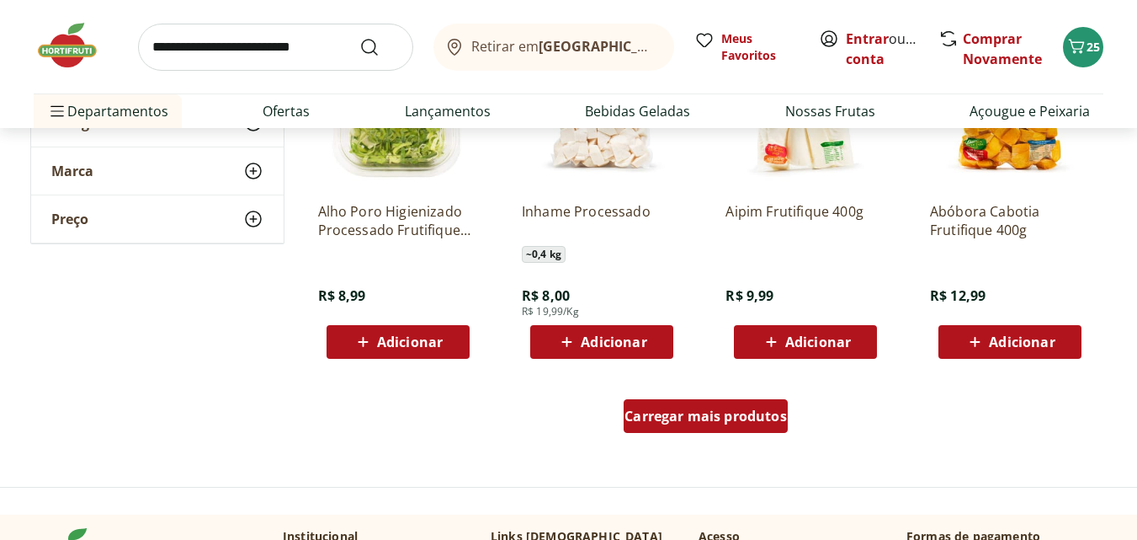
click at [730, 423] on span "Carregar mais produtos" at bounding box center [706, 415] width 162 height 13
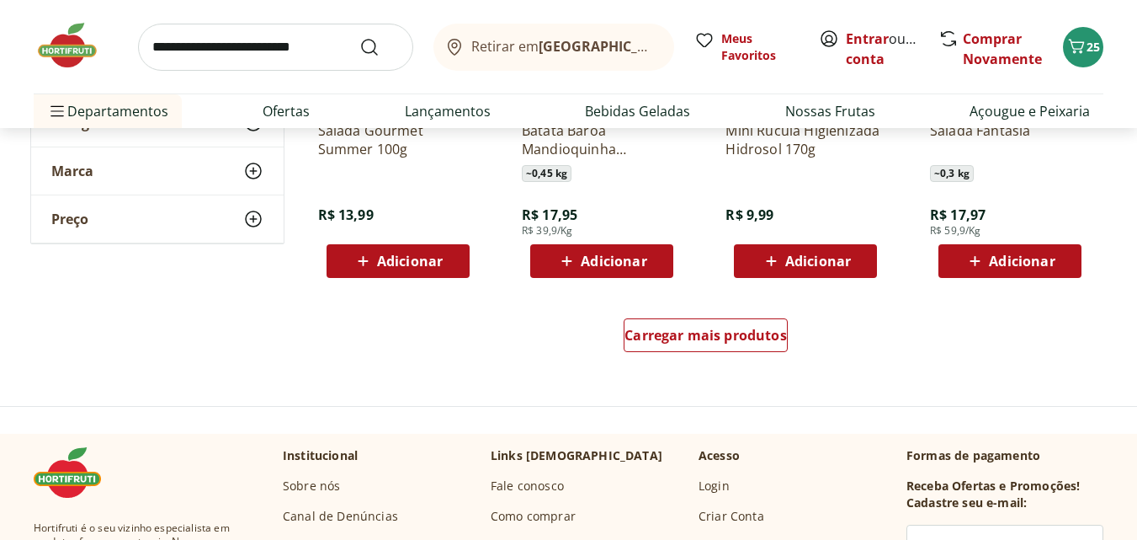
scroll to position [3368, 0]
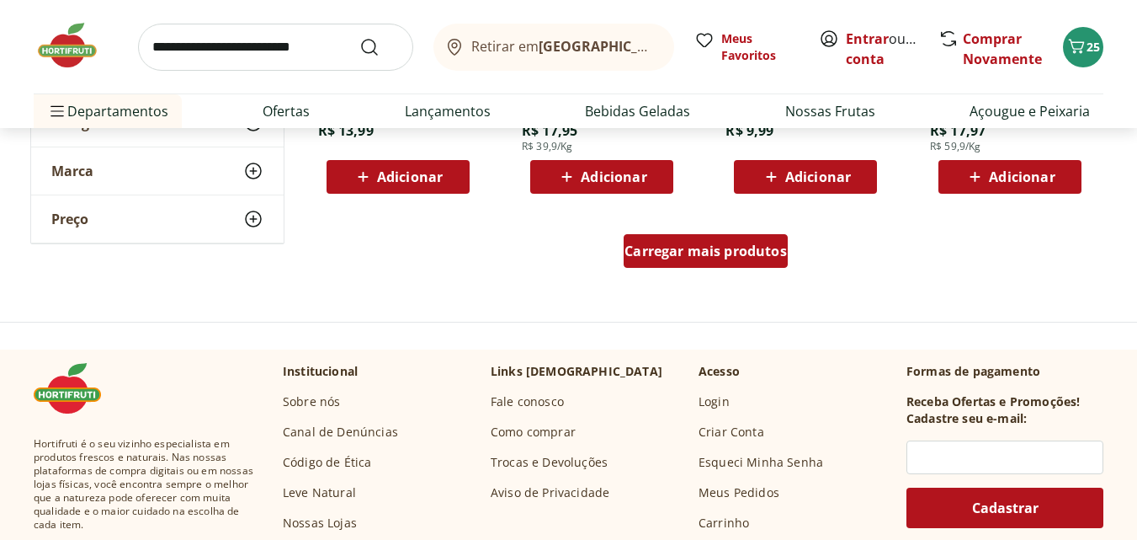
click at [725, 248] on span "Carregar mais produtos" at bounding box center [706, 250] width 162 height 13
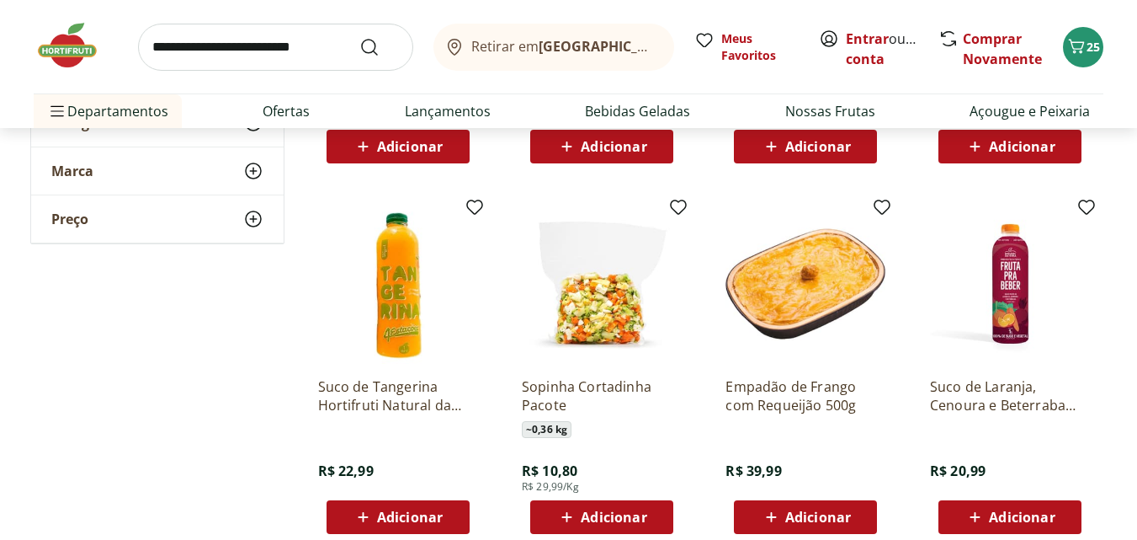
scroll to position [4378, 0]
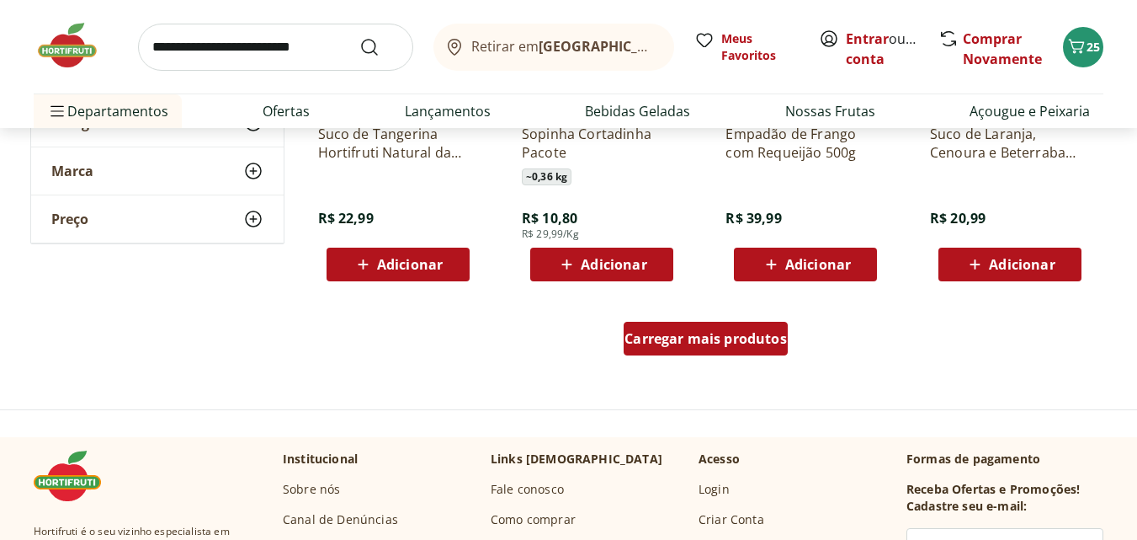
click at [752, 343] on span "Carregar mais produtos" at bounding box center [706, 338] width 162 height 13
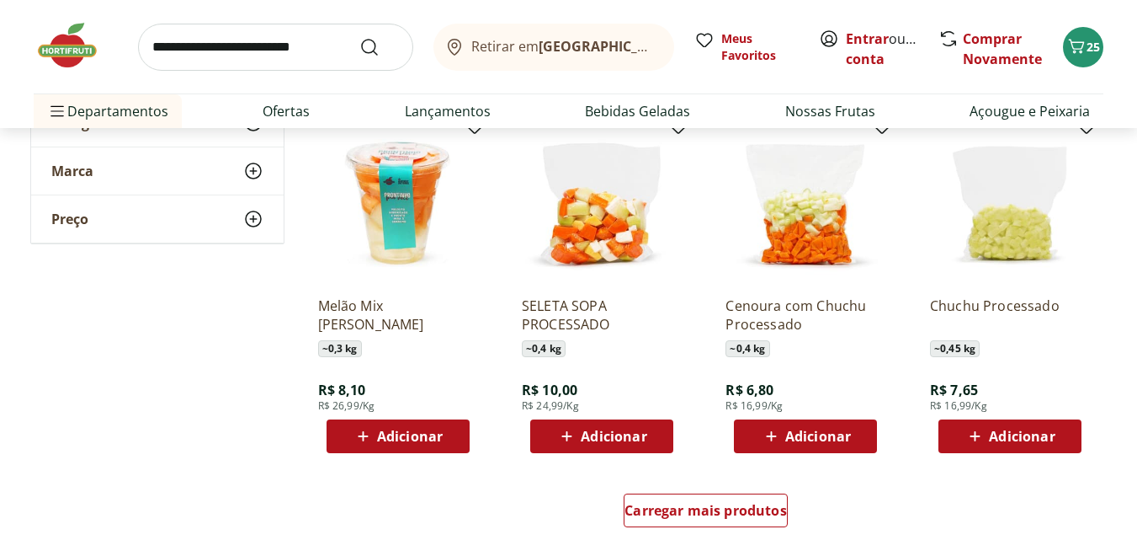
scroll to position [5472, 0]
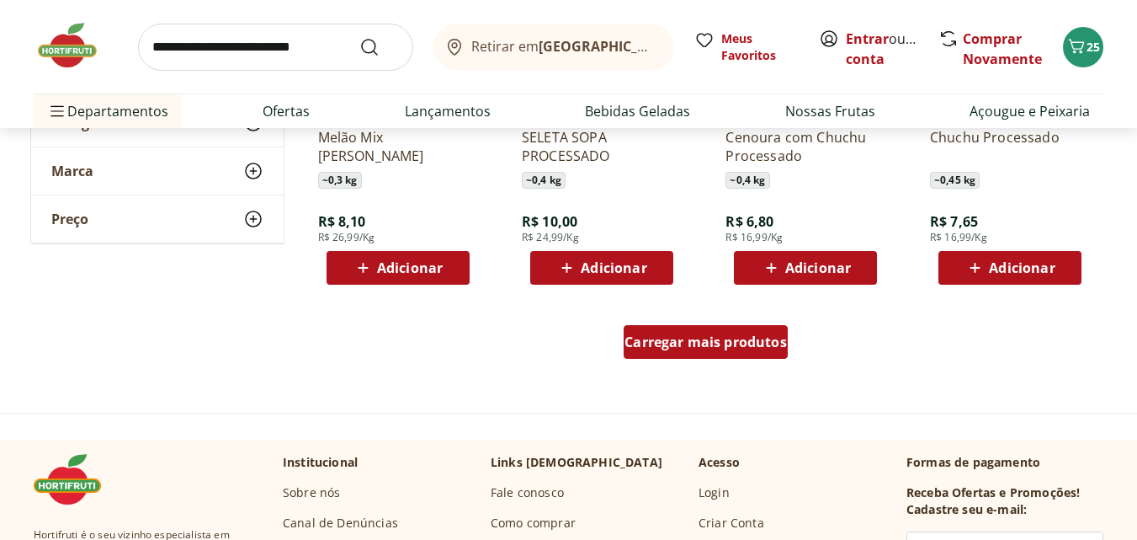
click at [744, 346] on span "Carregar mais produtos" at bounding box center [706, 341] width 162 height 13
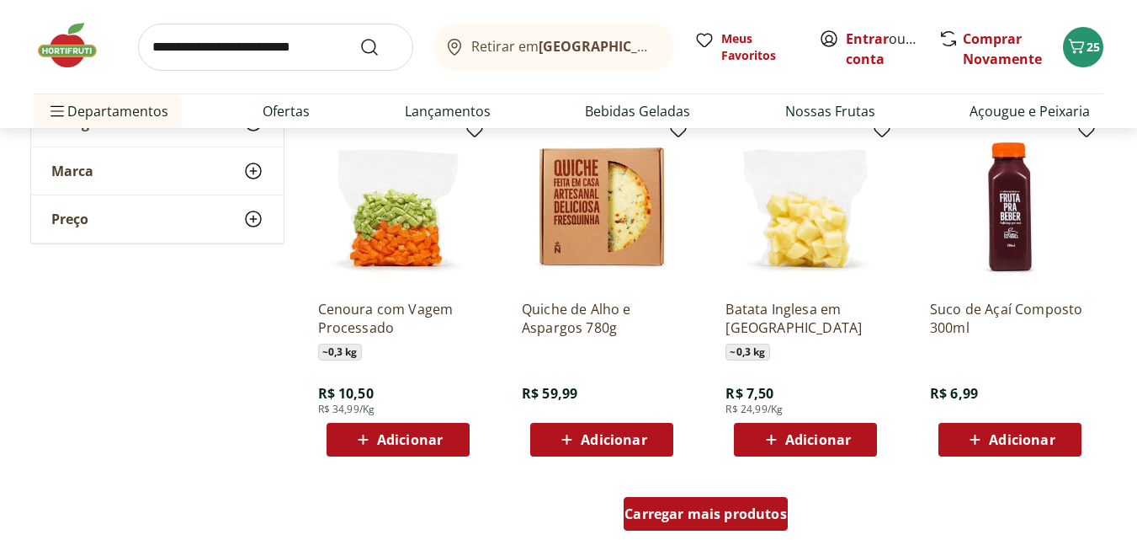
scroll to position [6567, 0]
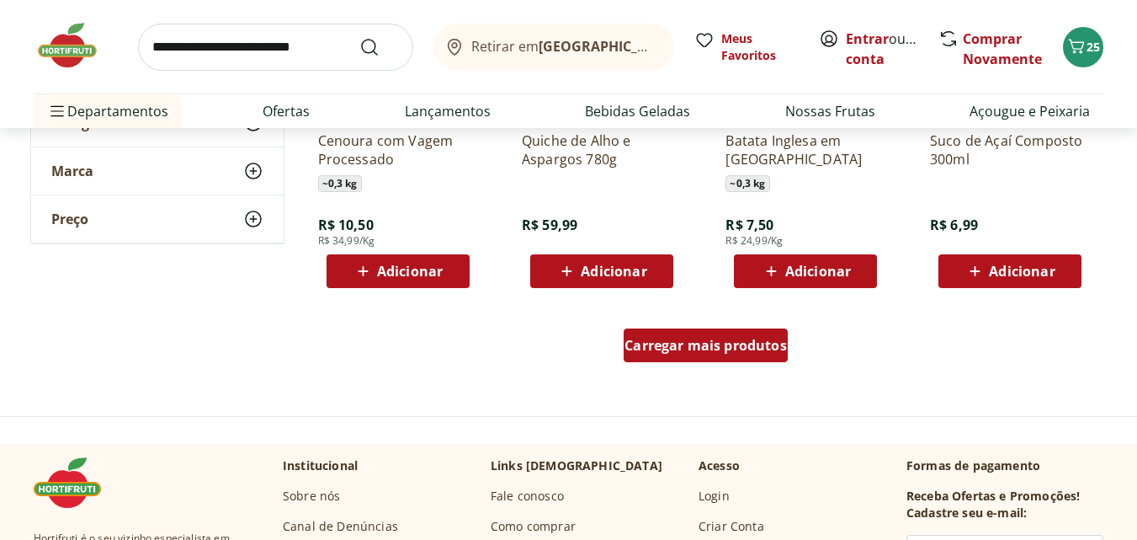
click at [744, 346] on span "Carregar mais produtos" at bounding box center [706, 344] width 162 height 13
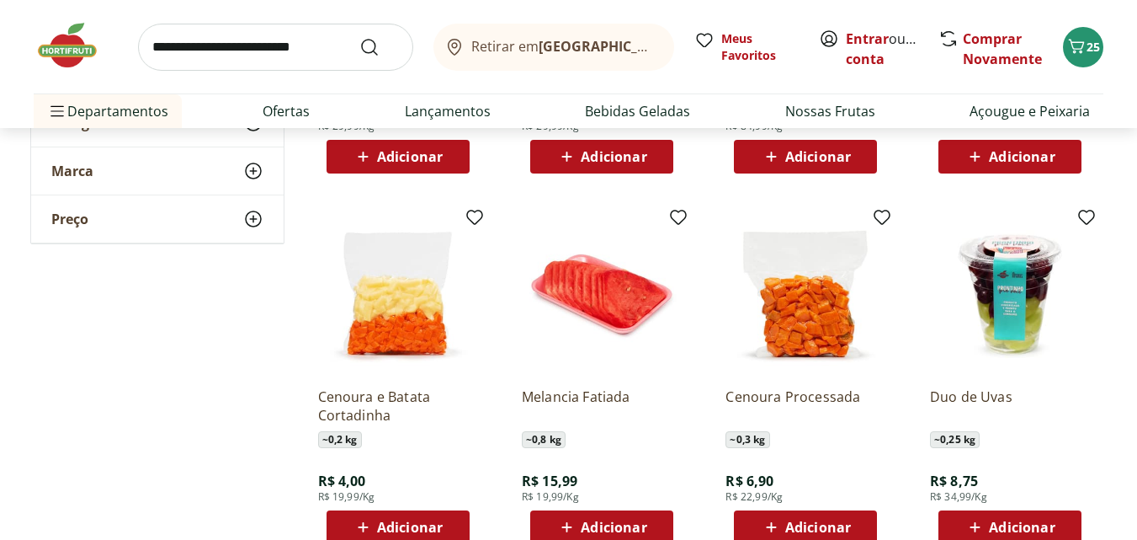
scroll to position [7577, 0]
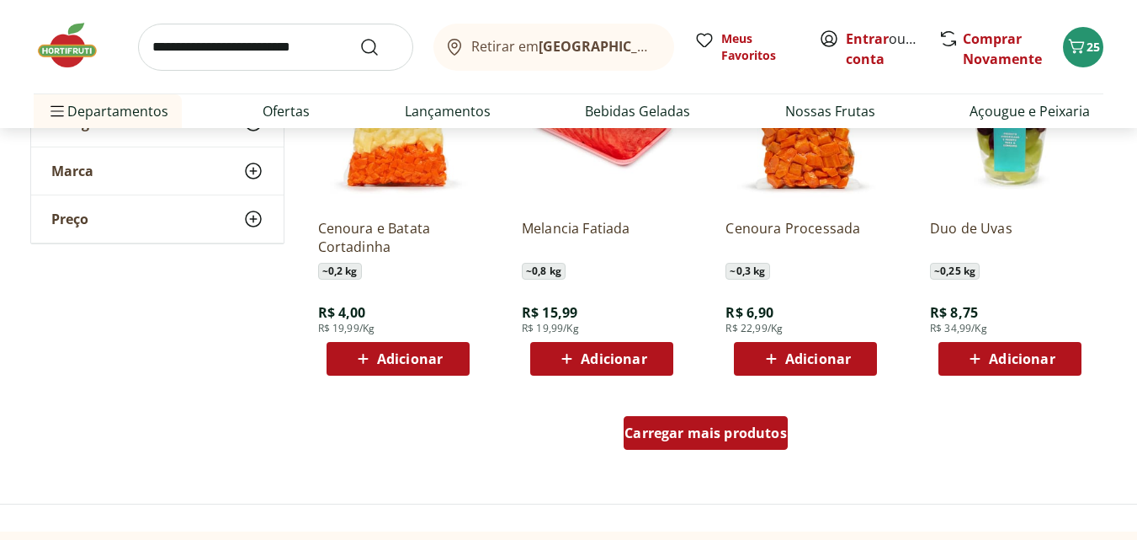
click at [759, 426] on span "Carregar mais produtos" at bounding box center [706, 432] width 162 height 13
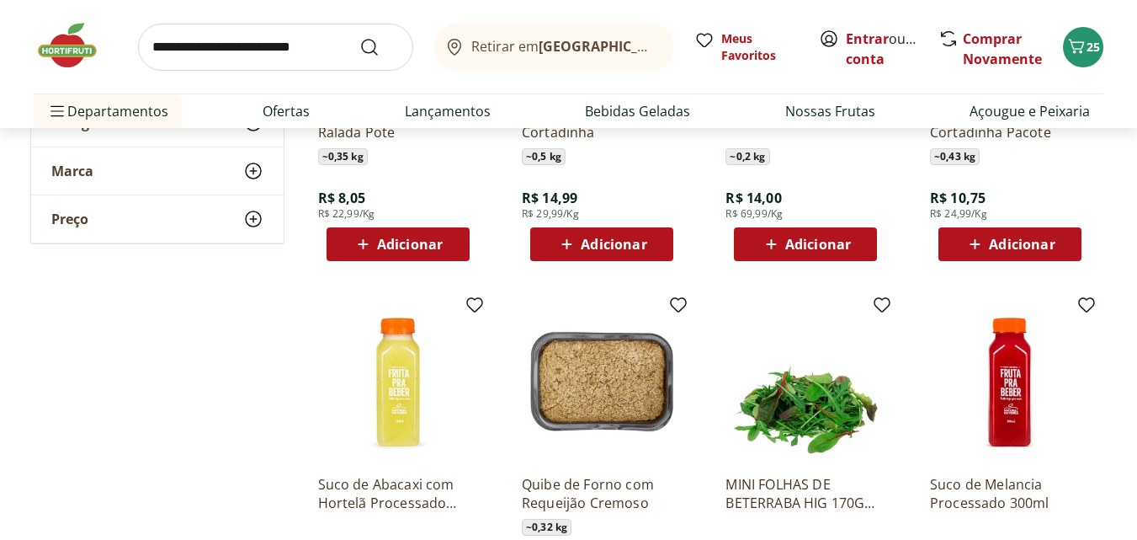
scroll to position [8587, 0]
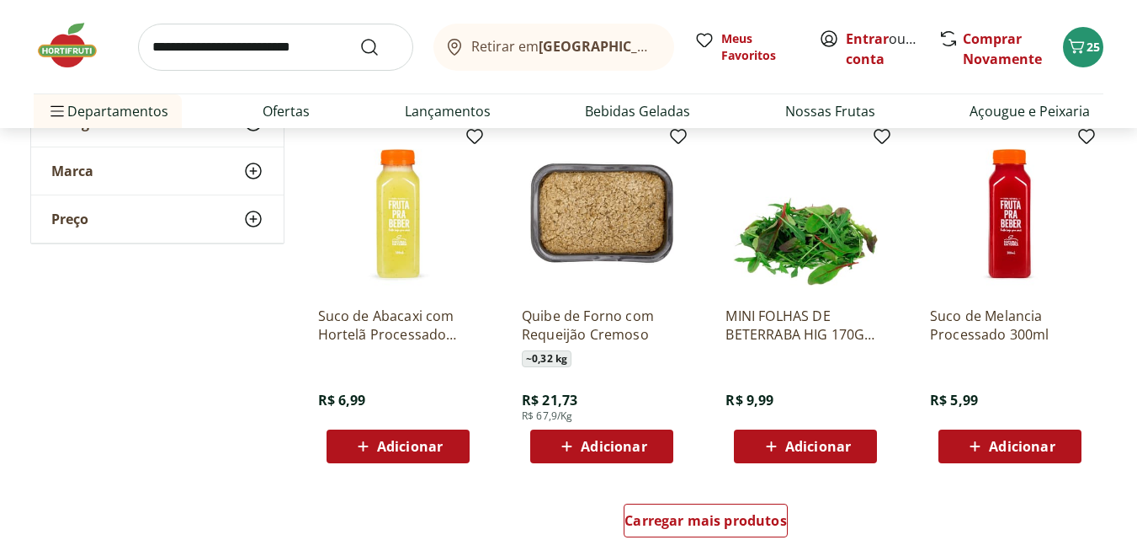
click at [823, 443] on span "Adicionar" at bounding box center [818, 445] width 66 height 13
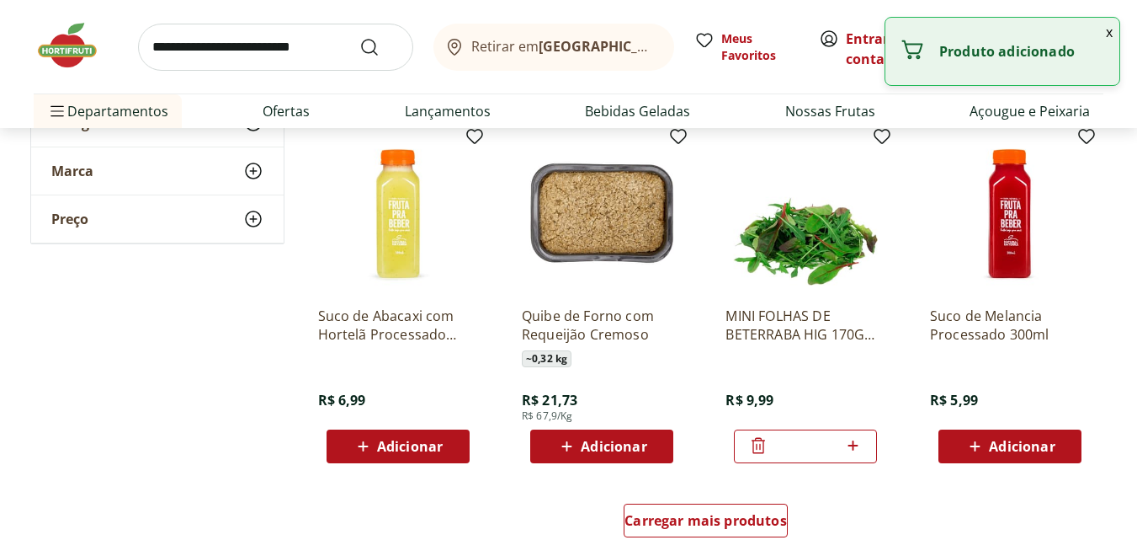
scroll to position [8756, 0]
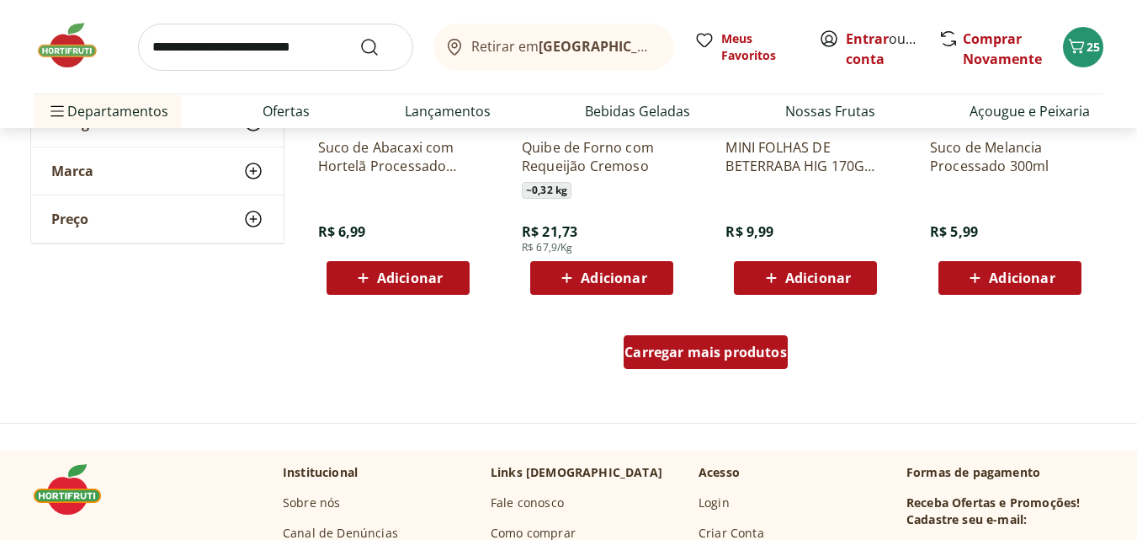
click at [764, 352] on span "Carregar mais produtos" at bounding box center [706, 351] width 162 height 13
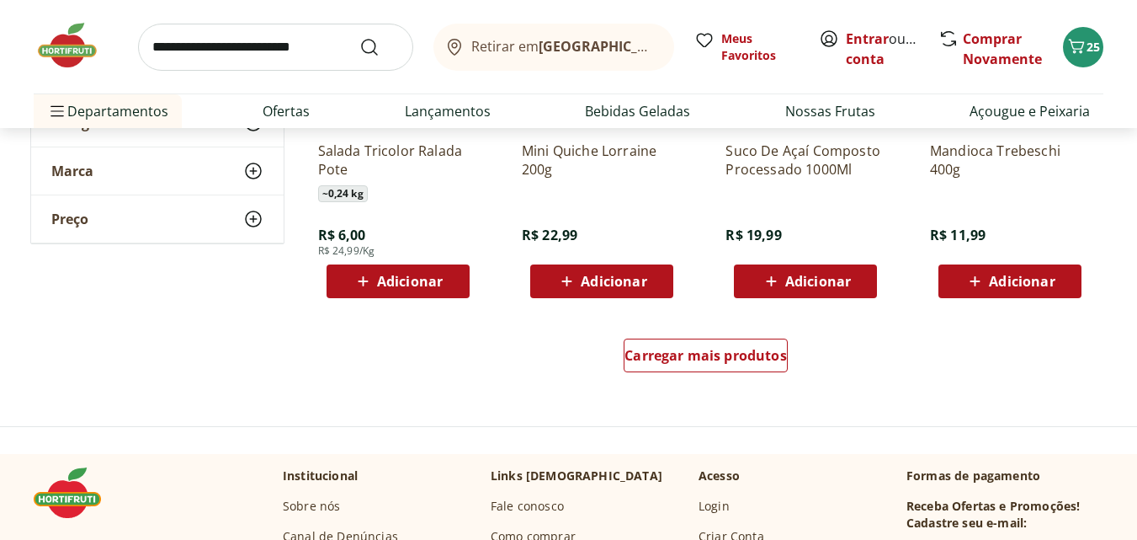
scroll to position [9934, 0]
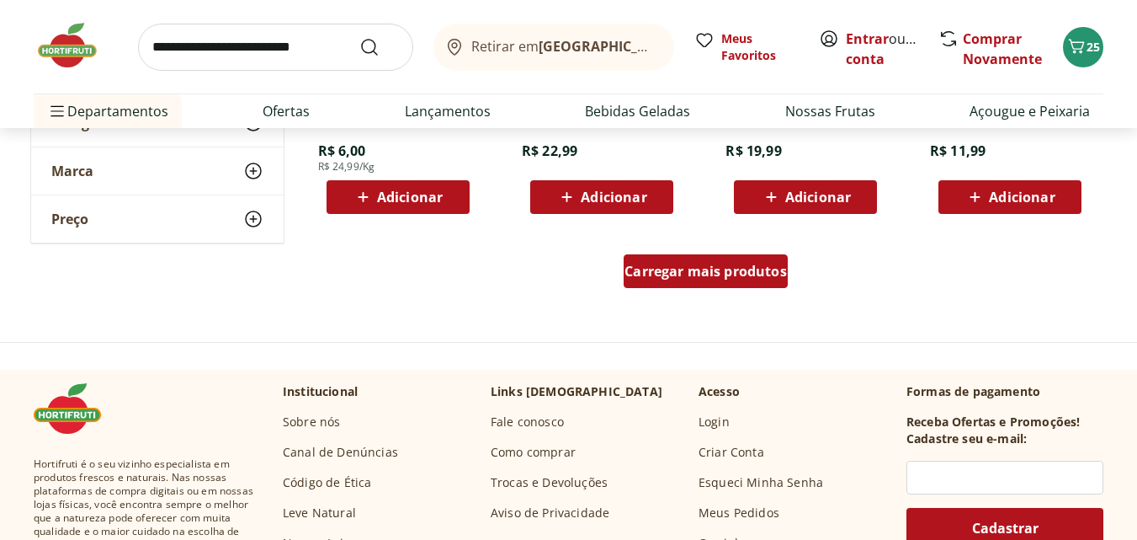
click at [699, 275] on span "Carregar mais produtos" at bounding box center [706, 270] width 162 height 13
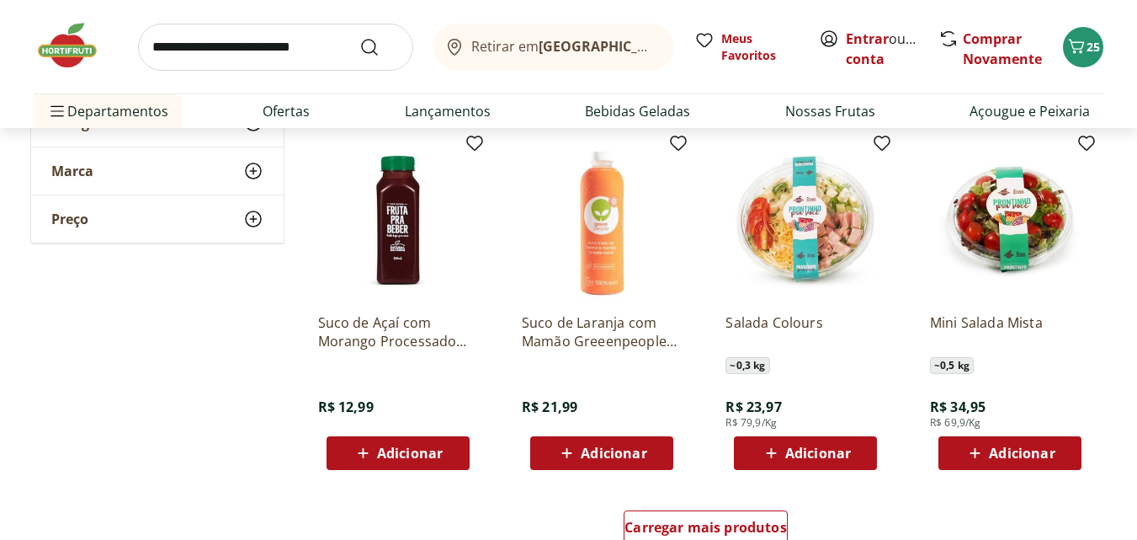
scroll to position [11029, 0]
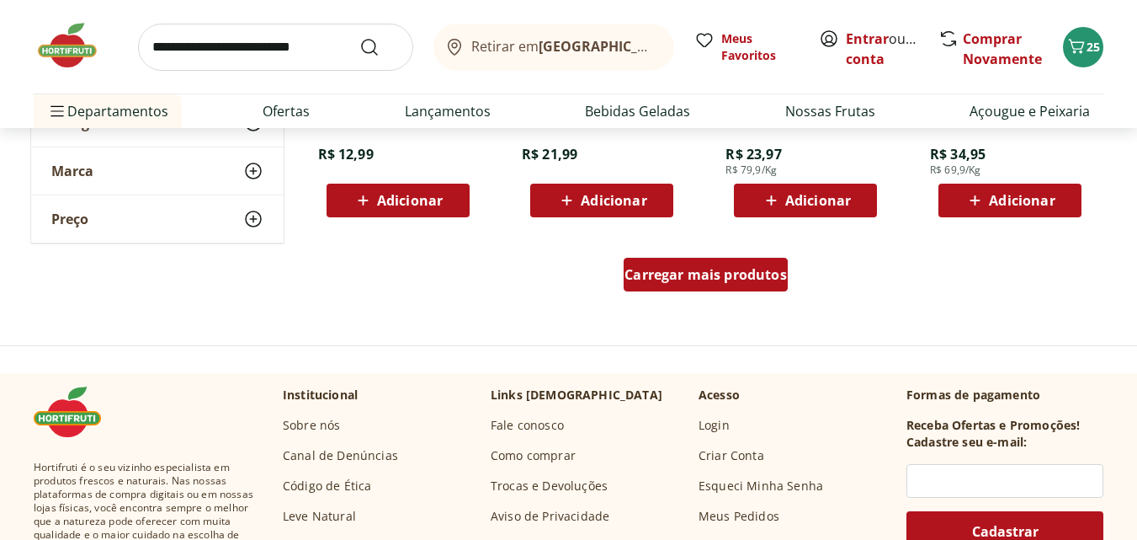
click at [719, 284] on div "Carregar mais produtos" at bounding box center [706, 275] width 164 height 34
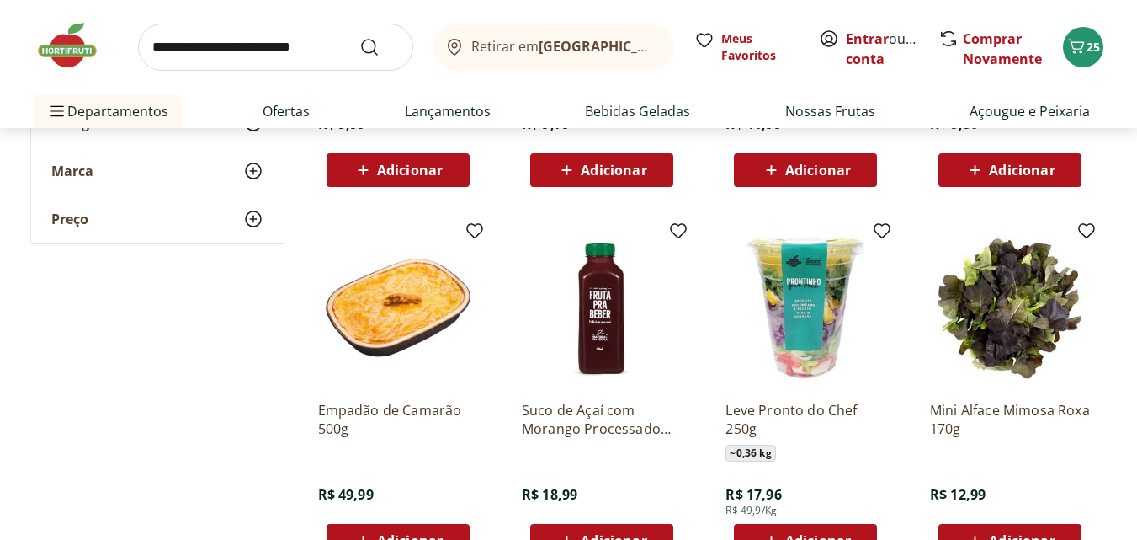
scroll to position [12039, 0]
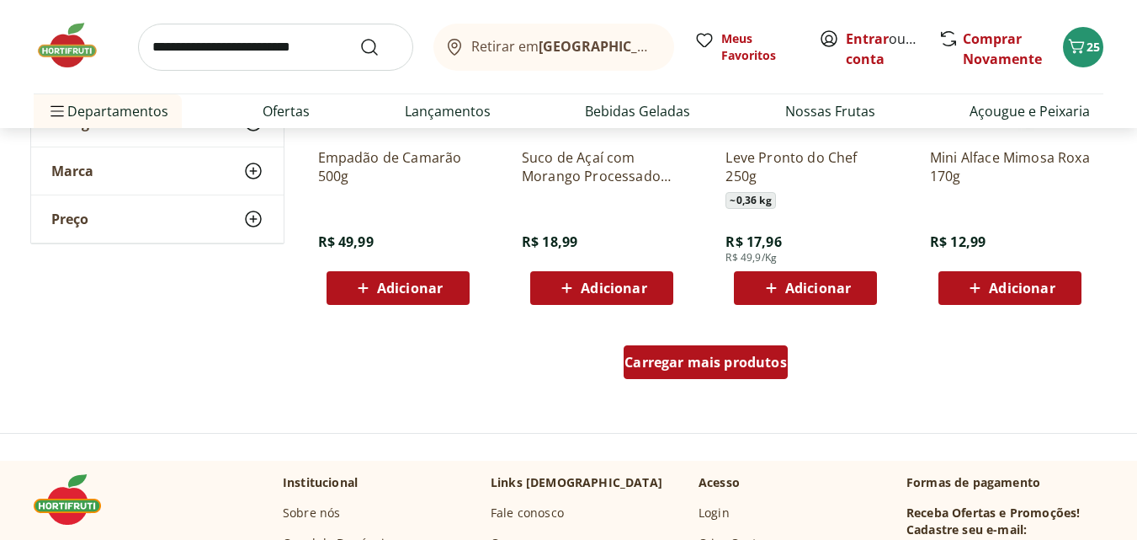
click at [733, 361] on span "Carregar mais produtos" at bounding box center [706, 361] width 162 height 13
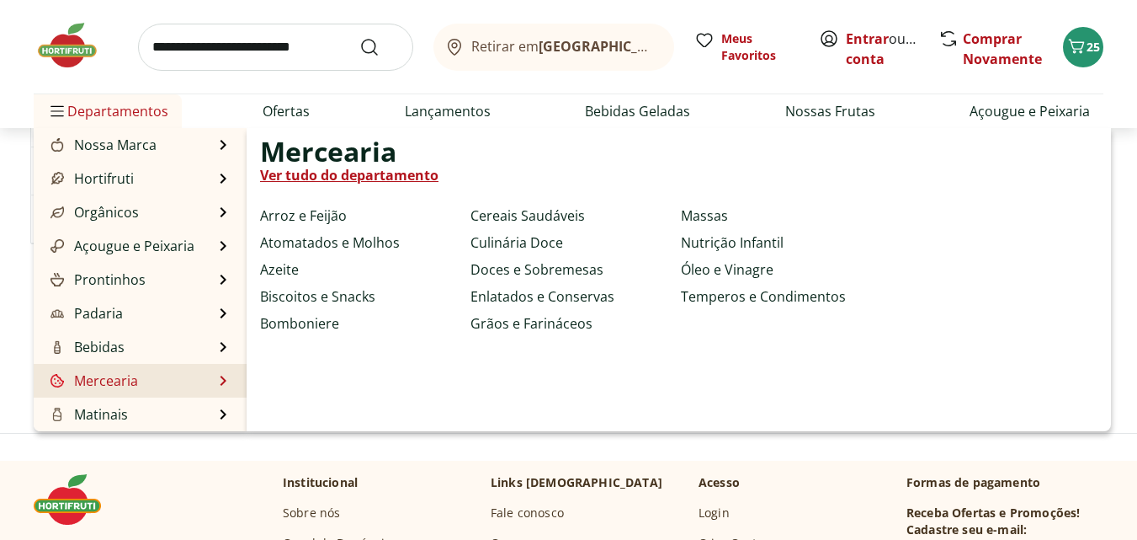
scroll to position [12965, 0]
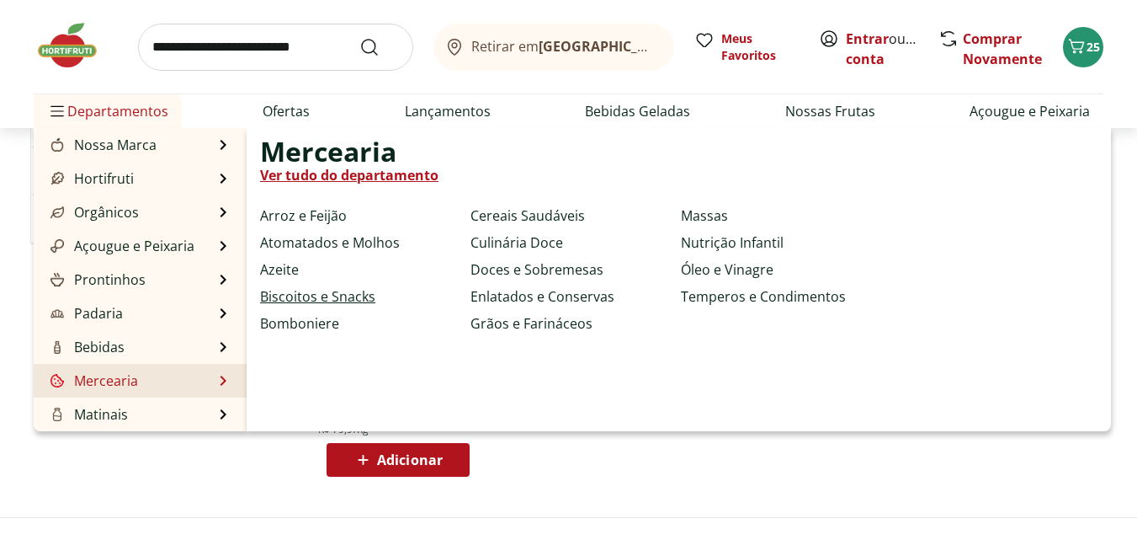
click at [307, 297] on link "Biscoitos e Snacks" at bounding box center [317, 296] width 115 height 20
select select "**********"
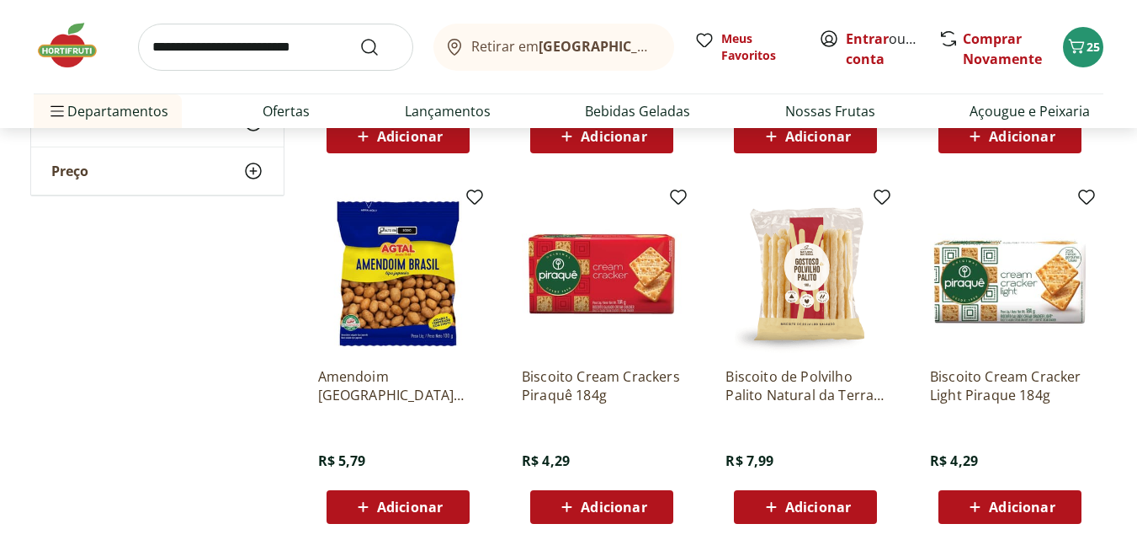
scroll to position [1010, 0]
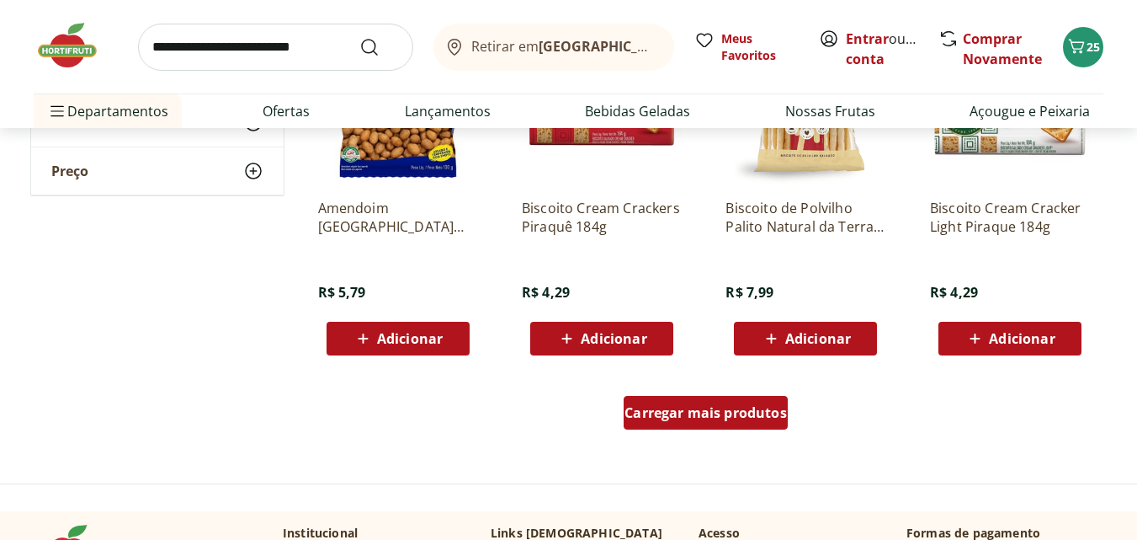
click at [745, 413] on span "Carregar mais produtos" at bounding box center [706, 412] width 162 height 13
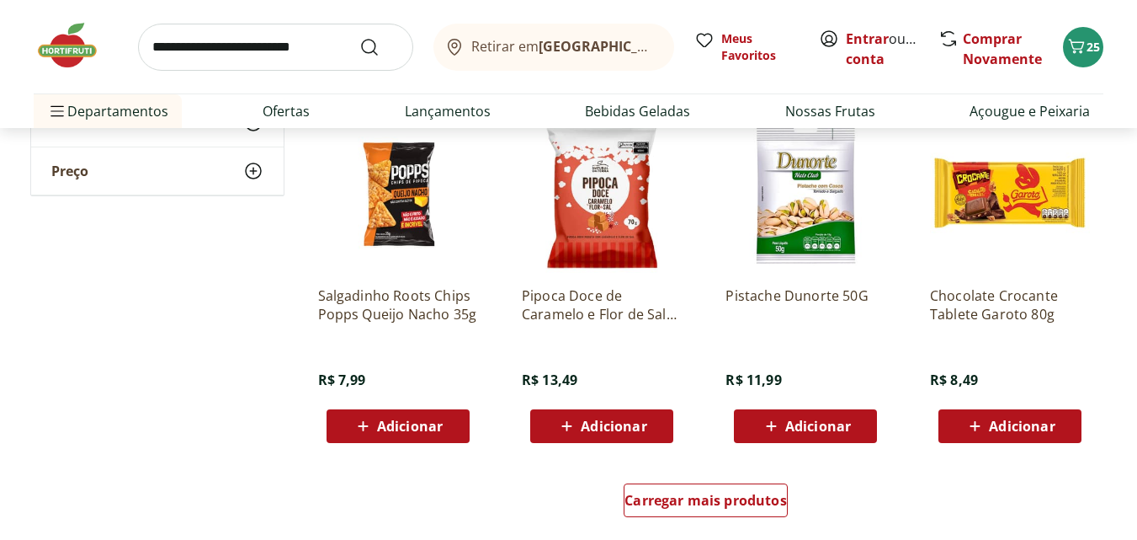
scroll to position [2105, 0]
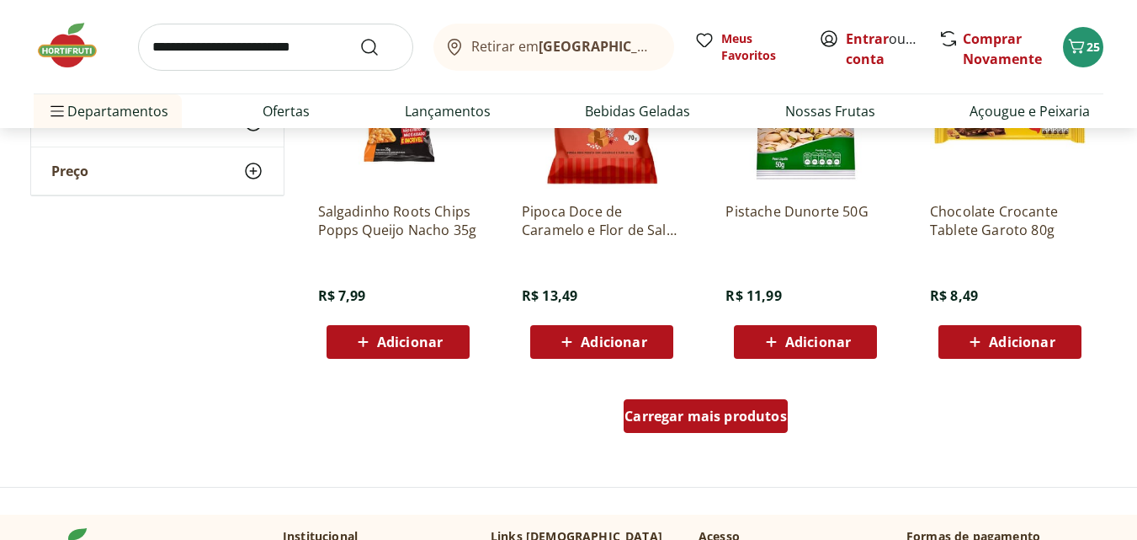
click at [766, 425] on div "Carregar mais produtos" at bounding box center [706, 416] width 164 height 34
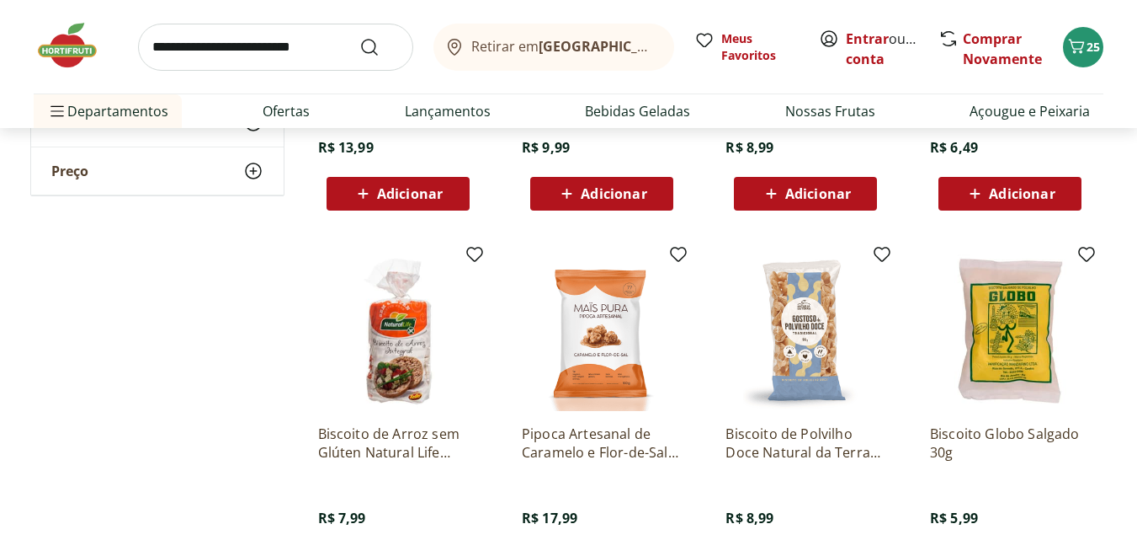
scroll to position [2694, 0]
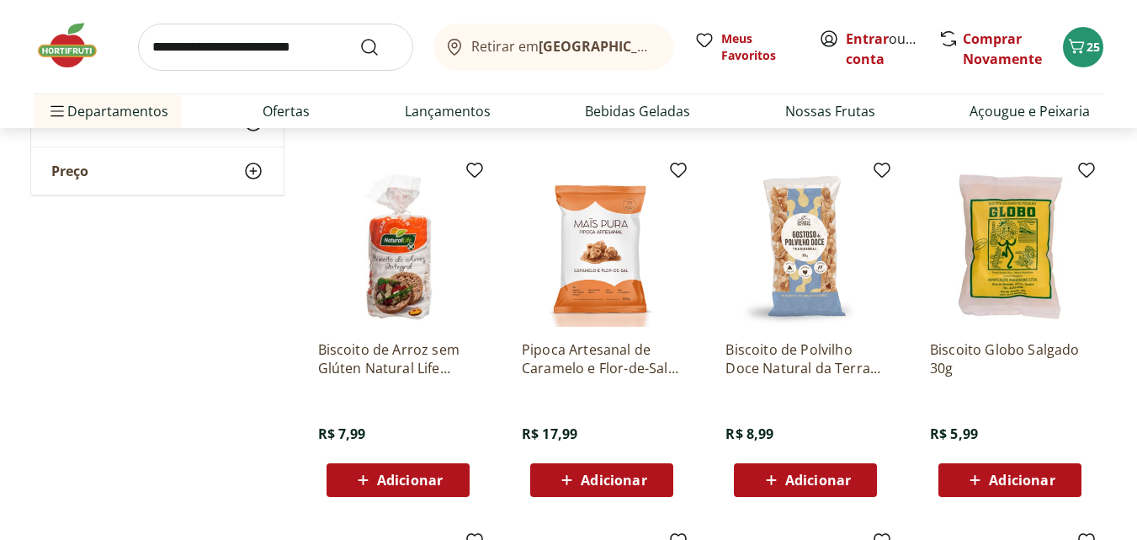
click at [640, 478] on span "Adicionar" at bounding box center [614, 479] width 66 height 13
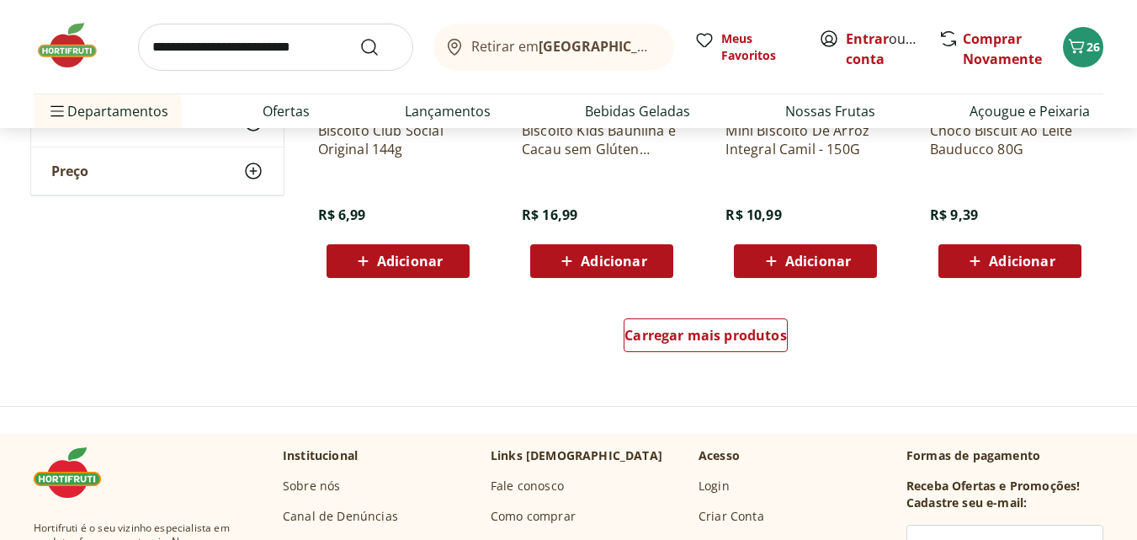
scroll to position [3452, 0]
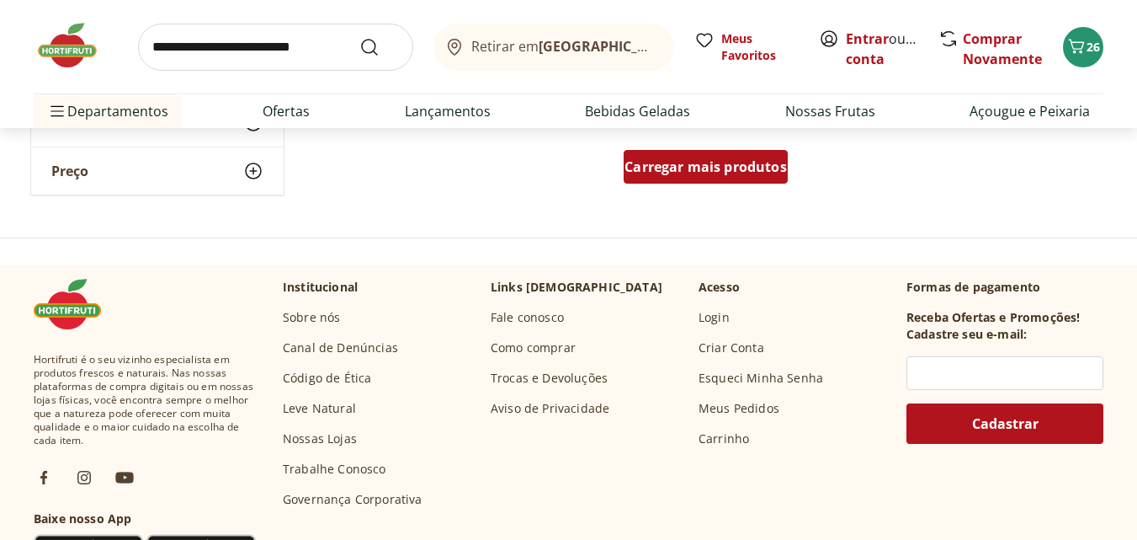
click at [698, 167] on span "Carregar mais produtos" at bounding box center [706, 166] width 162 height 13
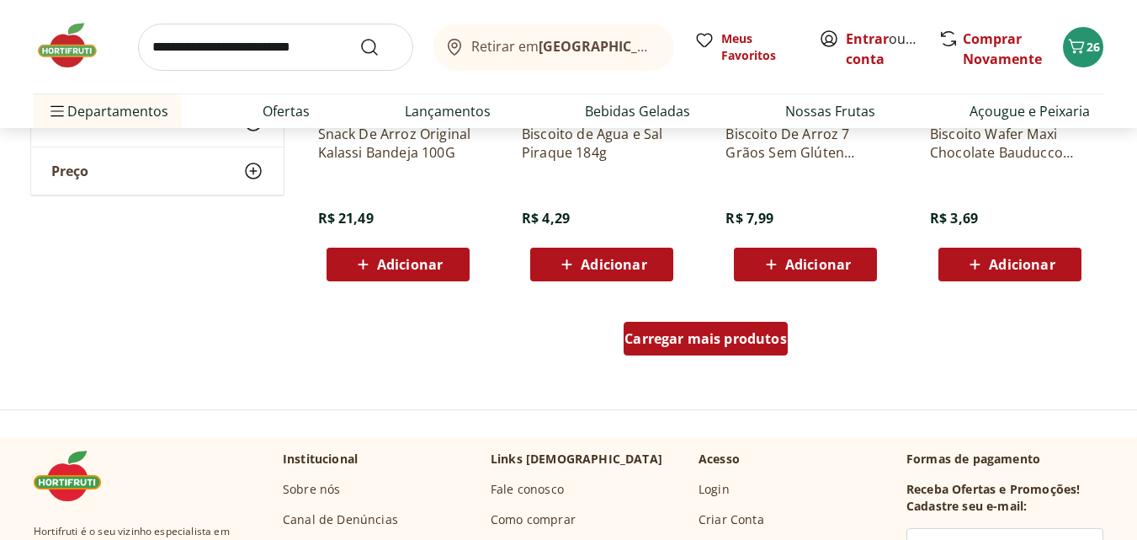
scroll to position [4546, 0]
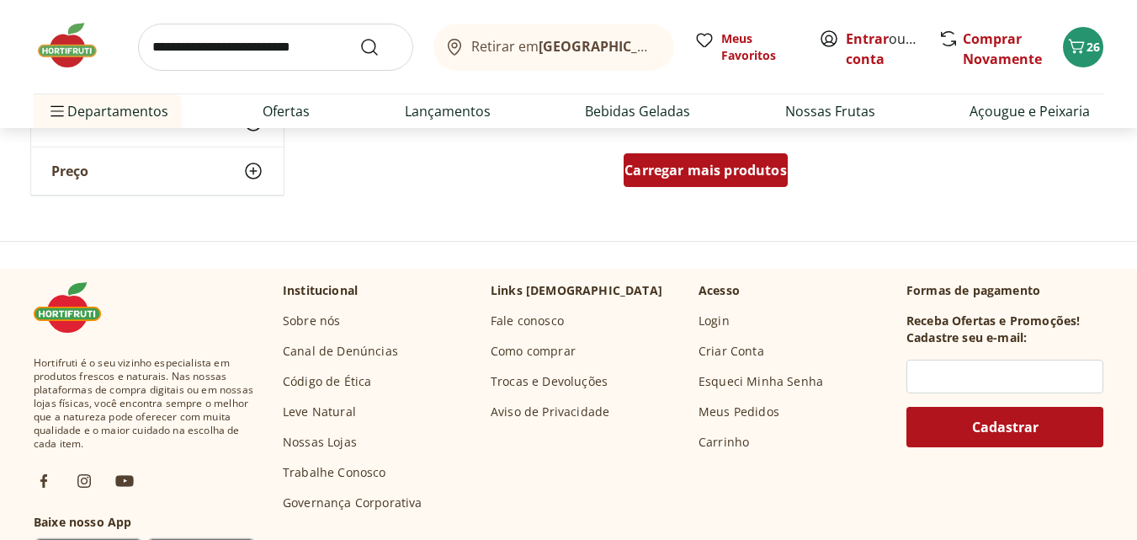
click at [684, 173] on span "Carregar mais produtos" at bounding box center [706, 169] width 162 height 13
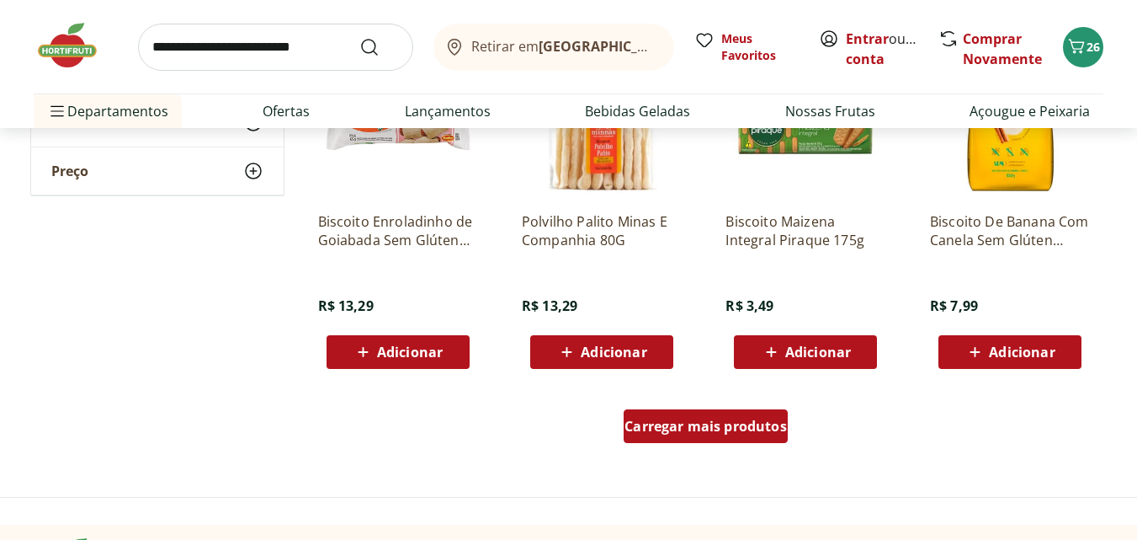
scroll to position [5557, 0]
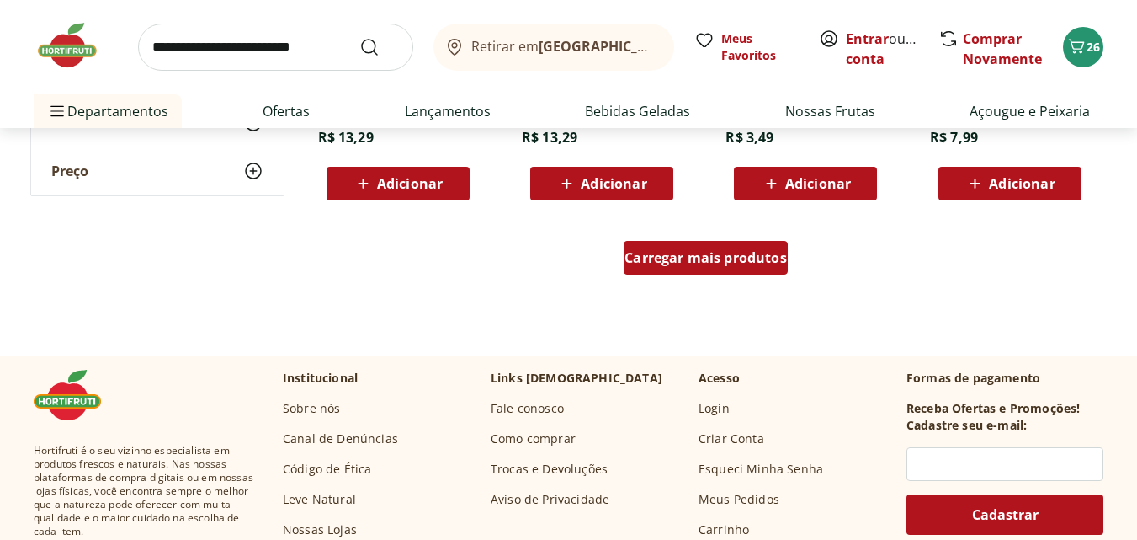
click at [709, 264] on span "Carregar mais produtos" at bounding box center [706, 257] width 162 height 13
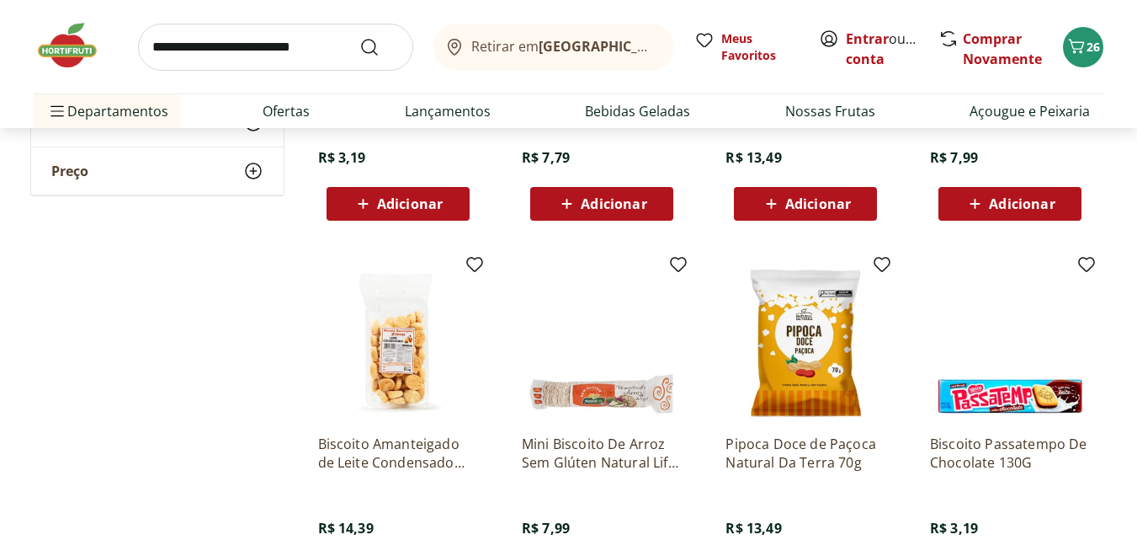
scroll to position [5977, 0]
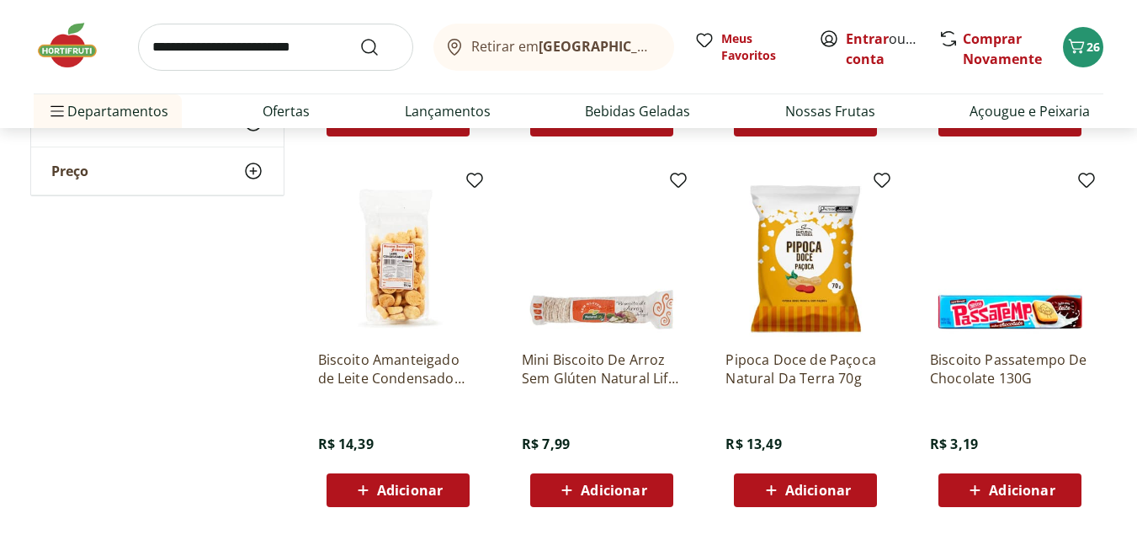
click at [406, 308] on img at bounding box center [398, 257] width 160 height 160
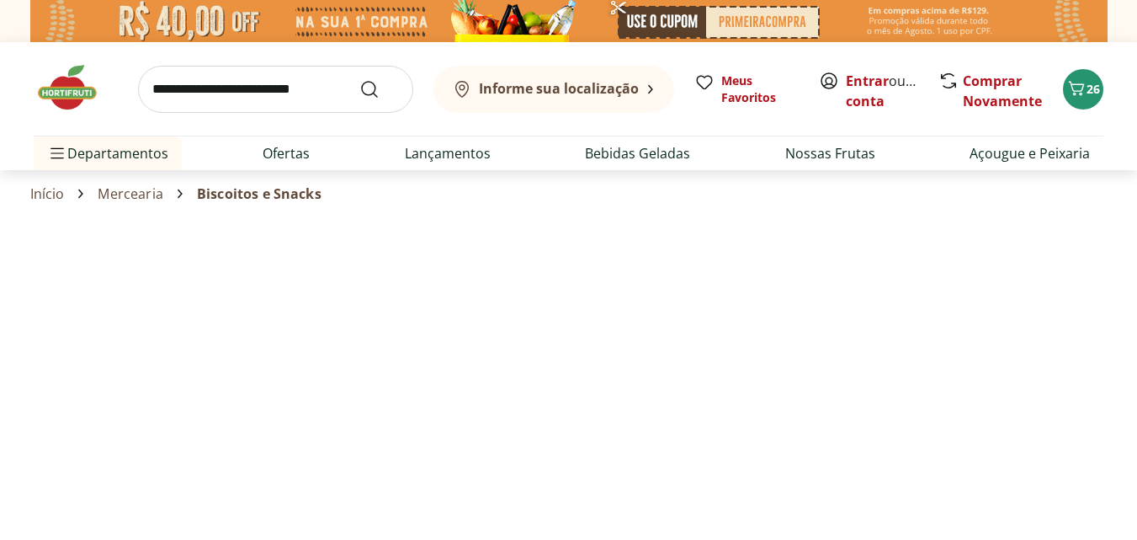
select select "**********"
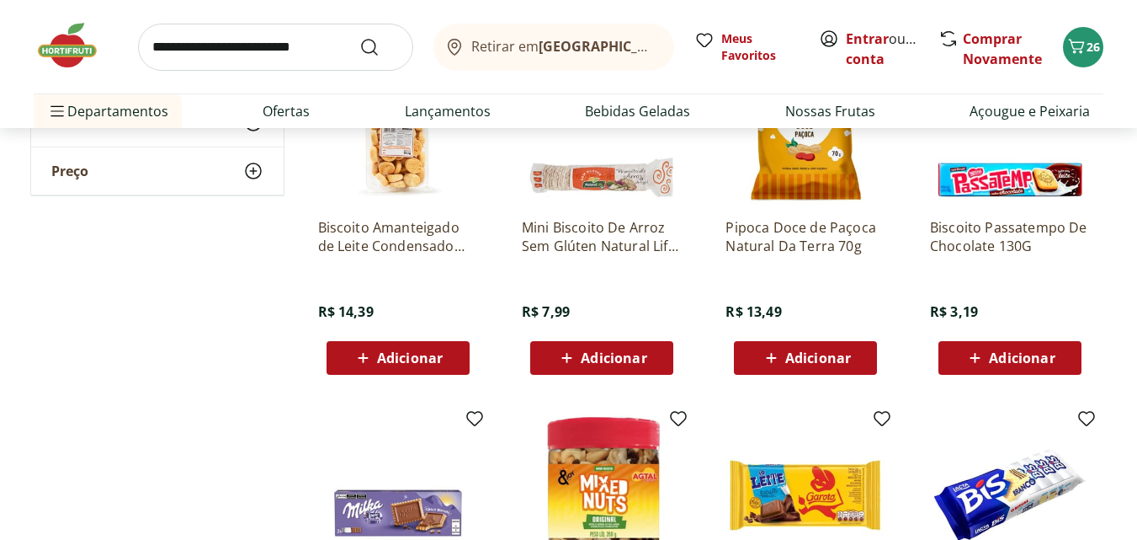
scroll to position [6446, 0]
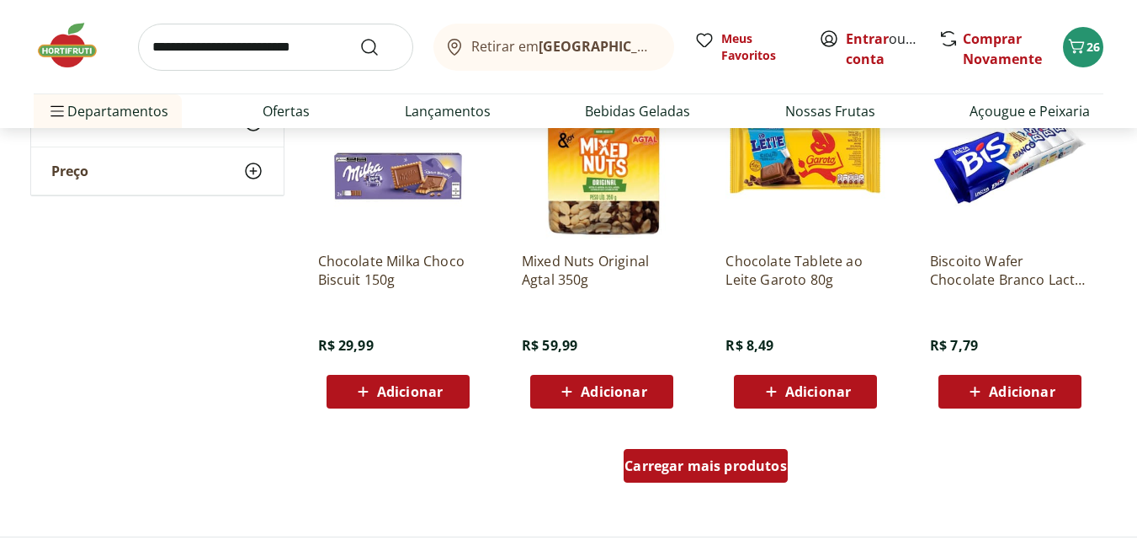
click at [668, 463] on span "Carregar mais produtos" at bounding box center [706, 465] width 162 height 13
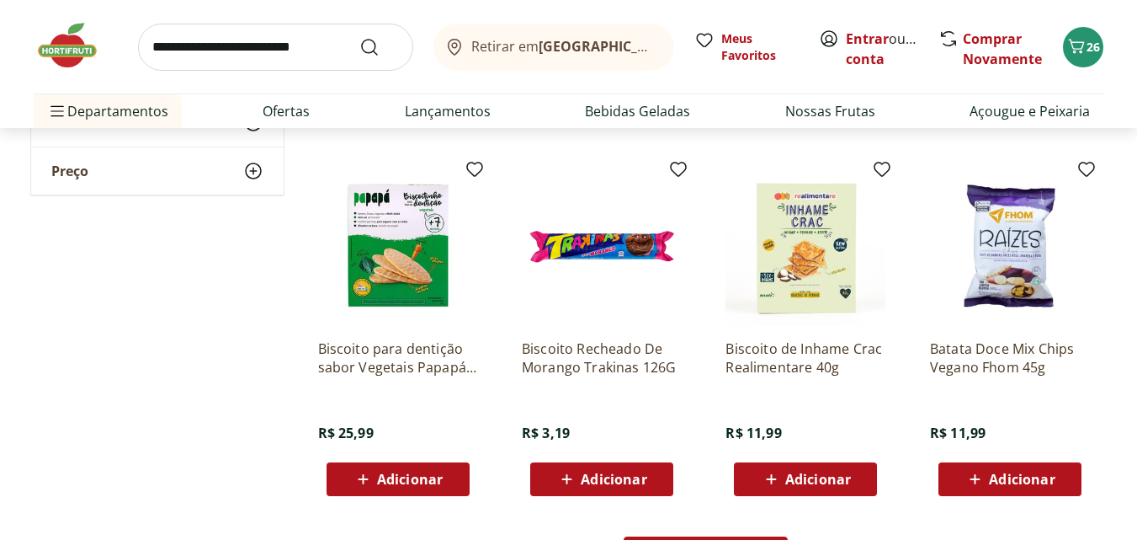
scroll to position [7709, 0]
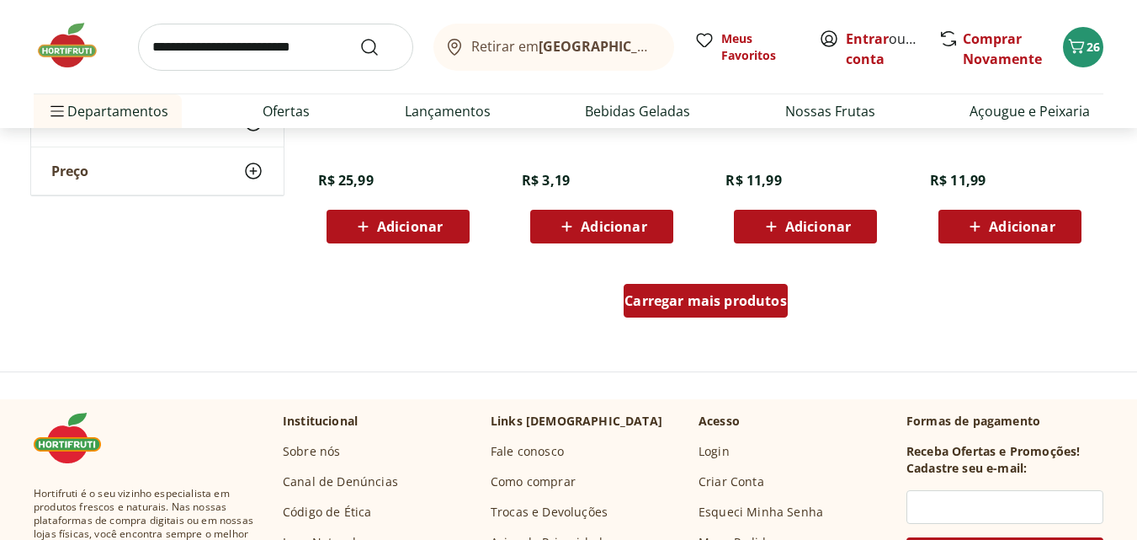
click at [705, 304] on span "Carregar mais produtos" at bounding box center [706, 300] width 162 height 13
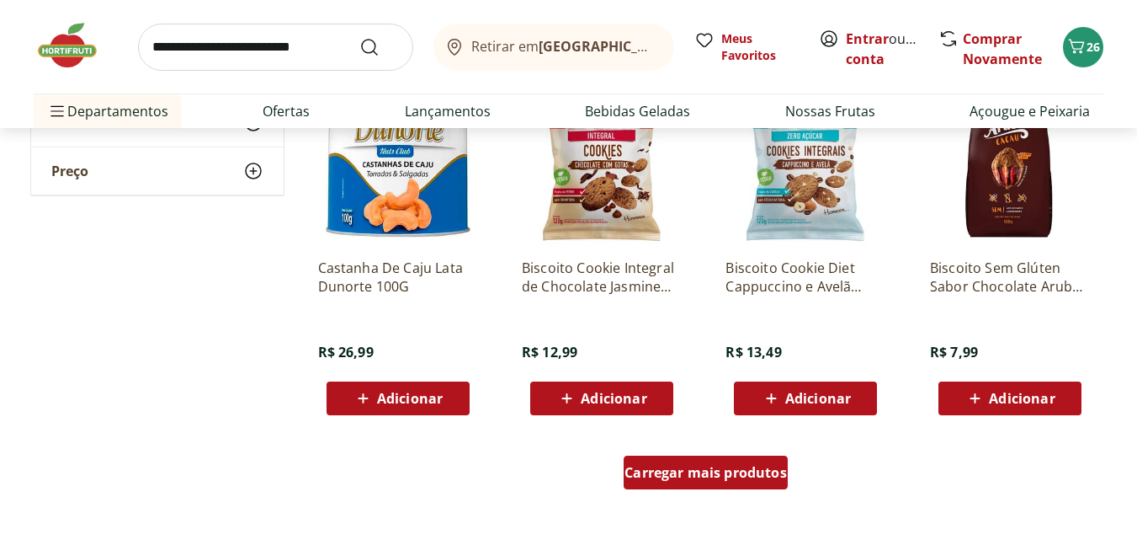
scroll to position [8804, 0]
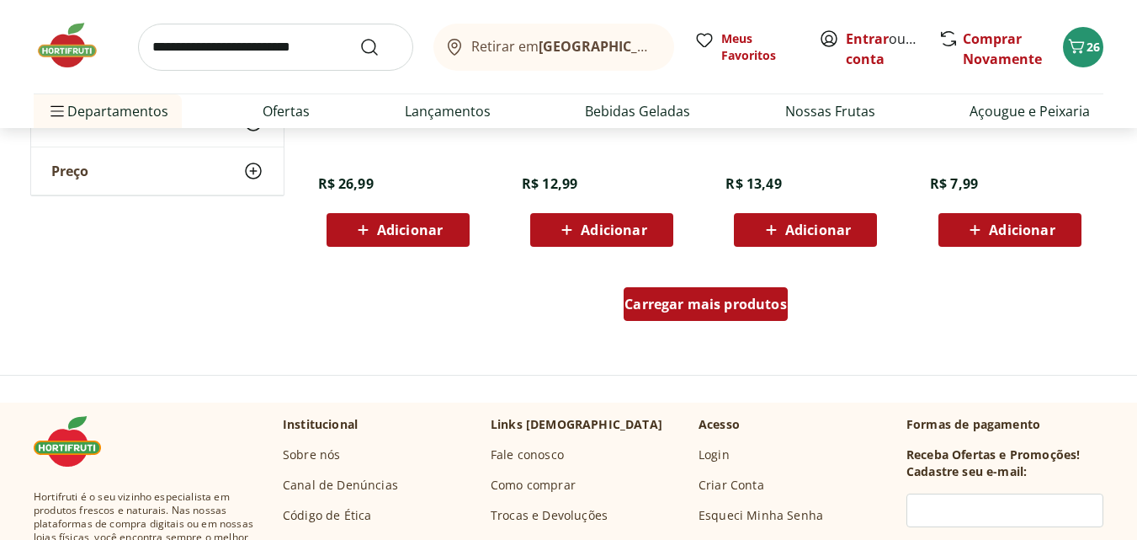
click at [705, 298] on span "Carregar mais produtos" at bounding box center [706, 303] width 162 height 13
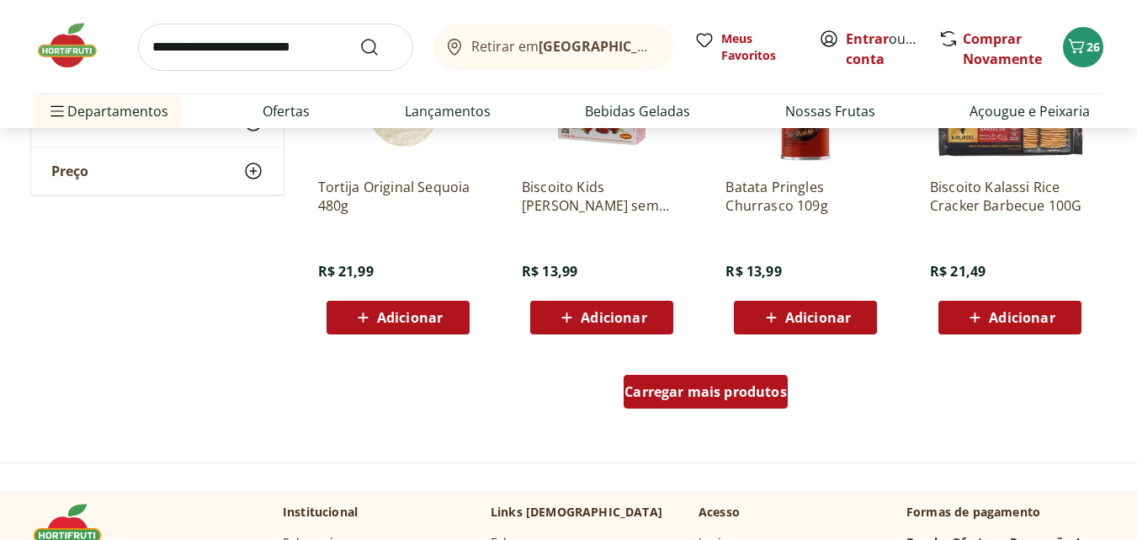
scroll to position [9898, 0]
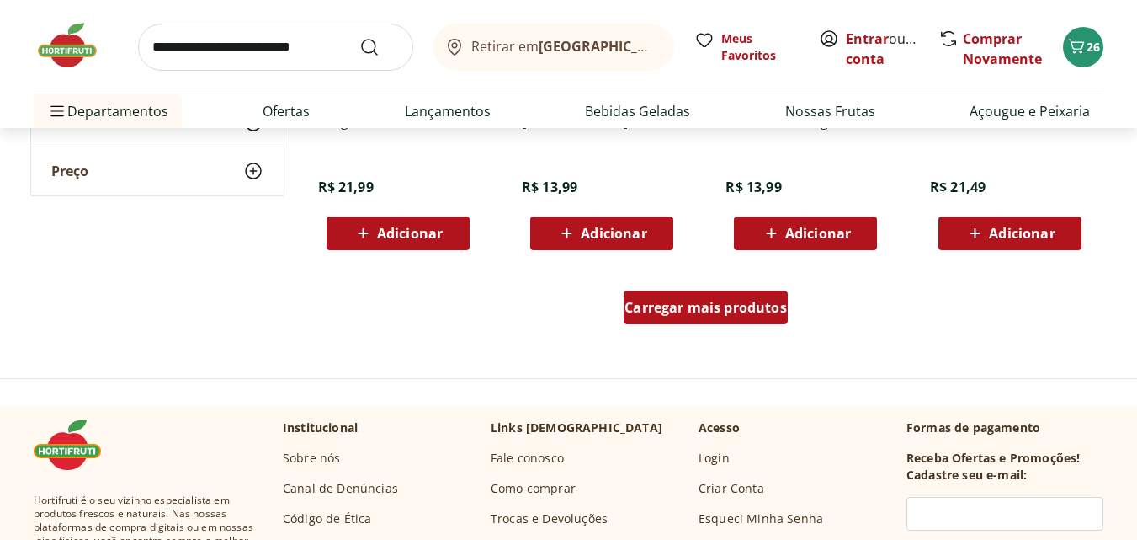
click at [694, 313] on span "Carregar mais produtos" at bounding box center [706, 307] width 162 height 13
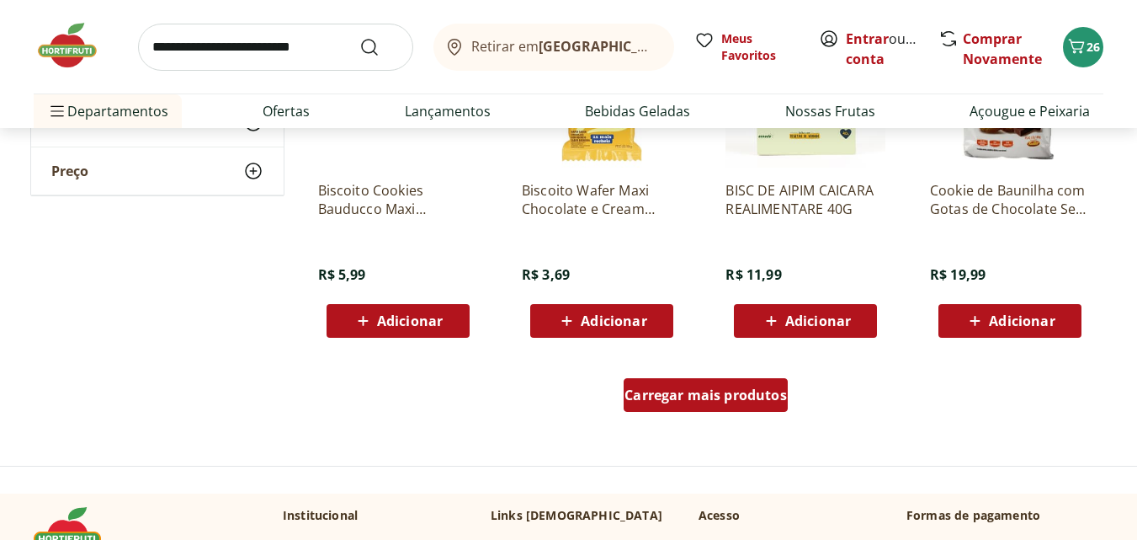
scroll to position [10993, 0]
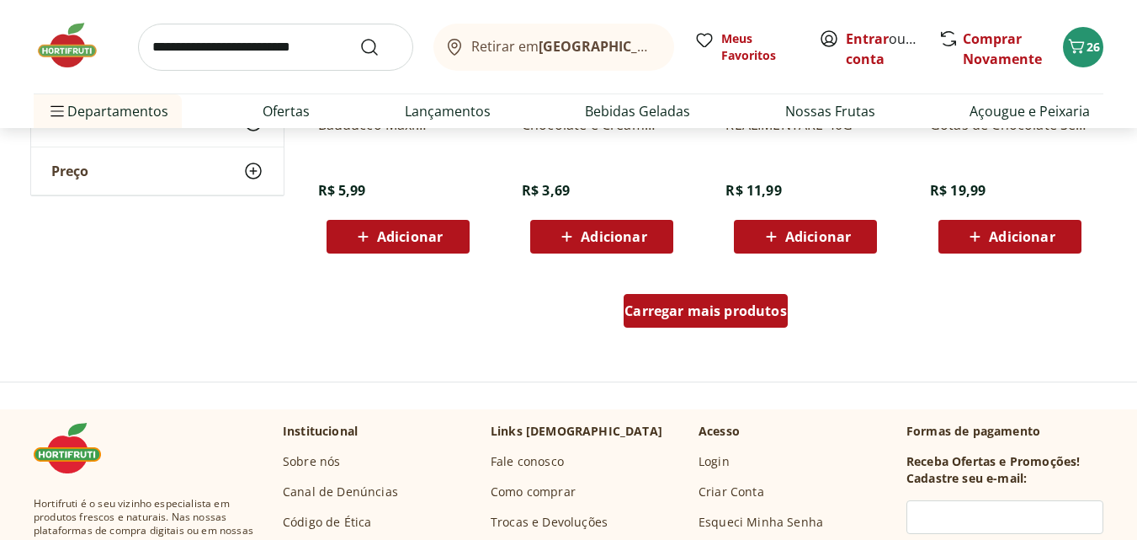
click at [695, 305] on span "Carregar mais produtos" at bounding box center [706, 310] width 162 height 13
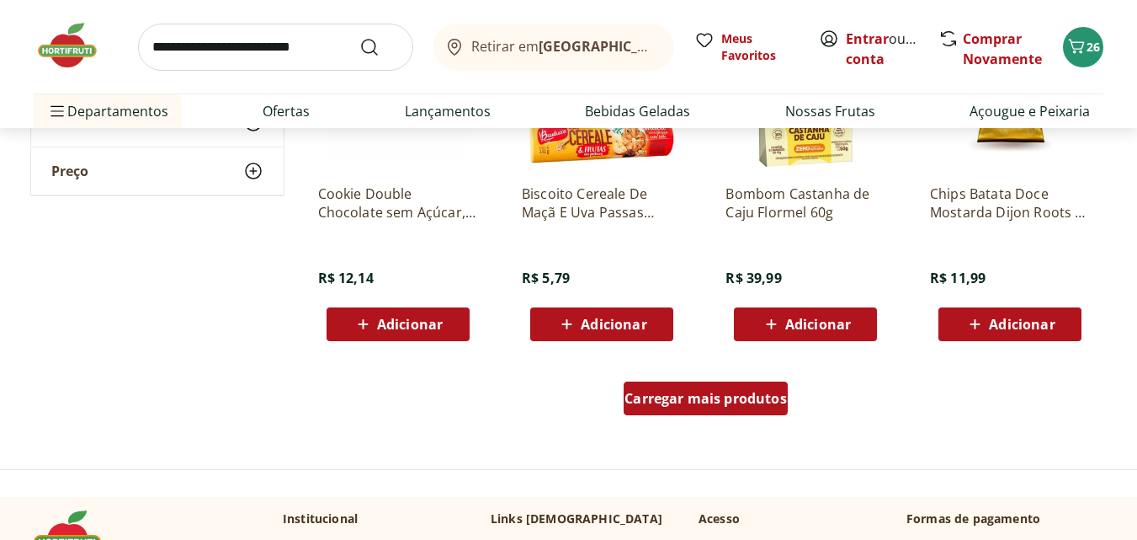
scroll to position [12171, 0]
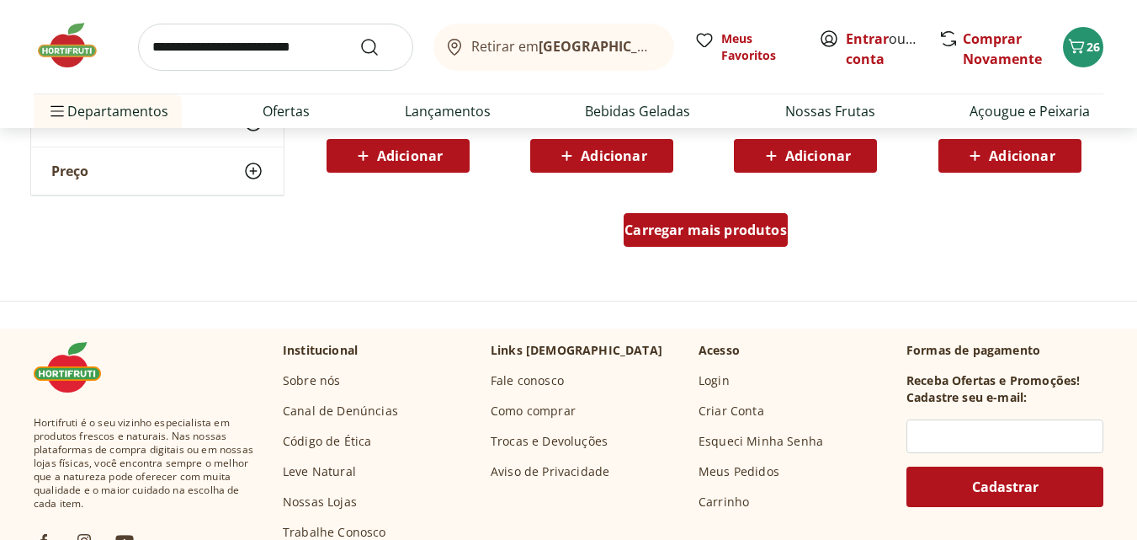
click at [735, 241] on div "Carregar mais produtos" at bounding box center [706, 230] width 164 height 34
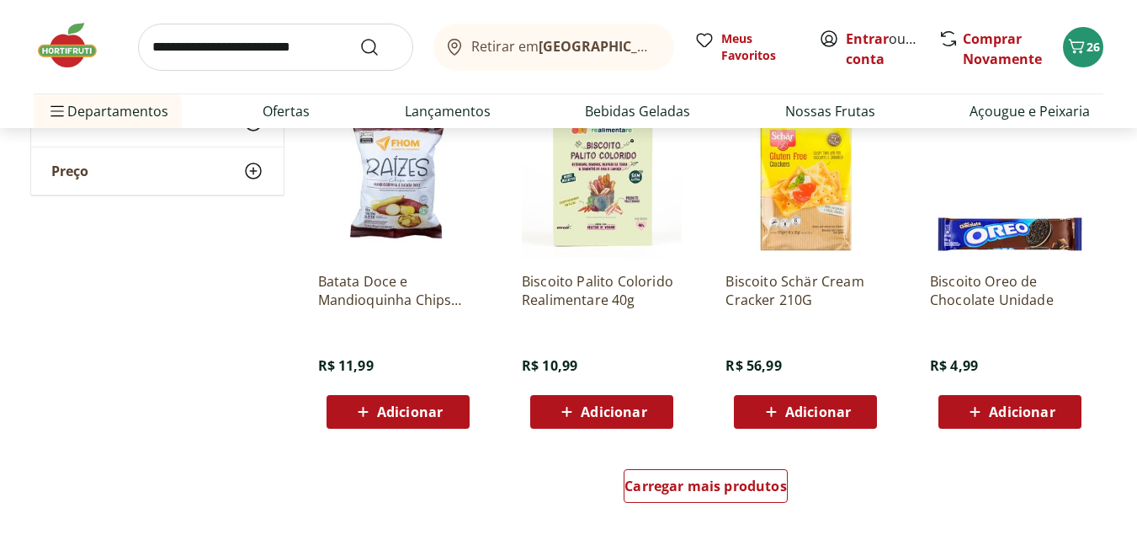
scroll to position [13097, 0]
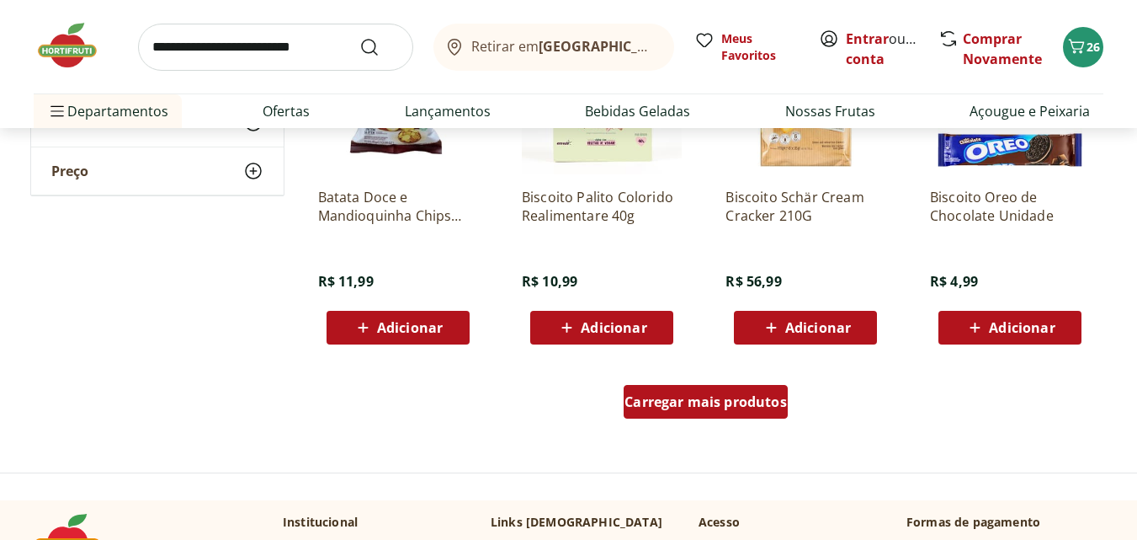
click at [764, 408] on span "Carregar mais produtos" at bounding box center [706, 401] width 162 height 13
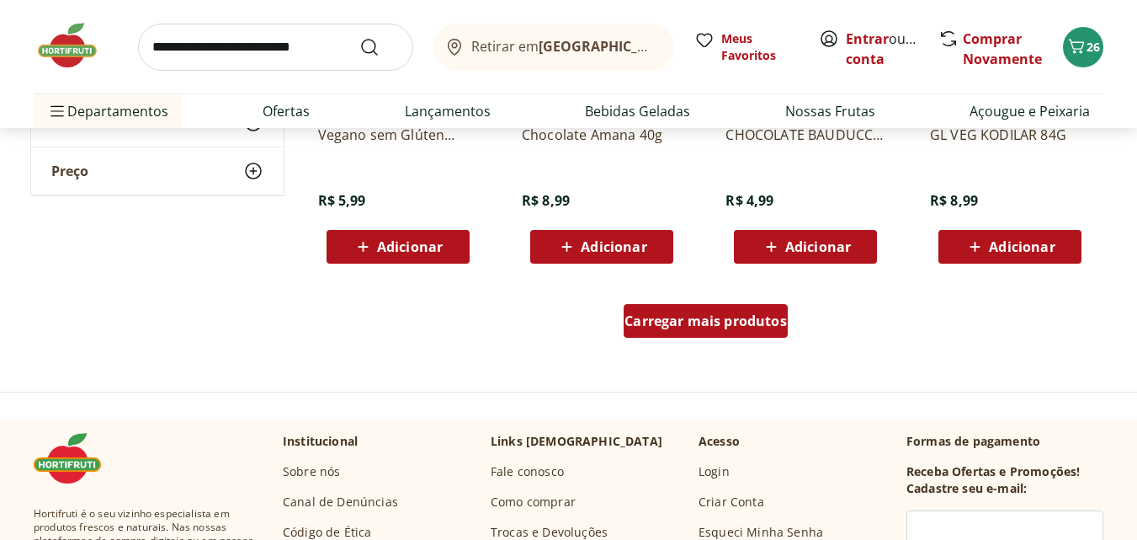
scroll to position [14444, 0]
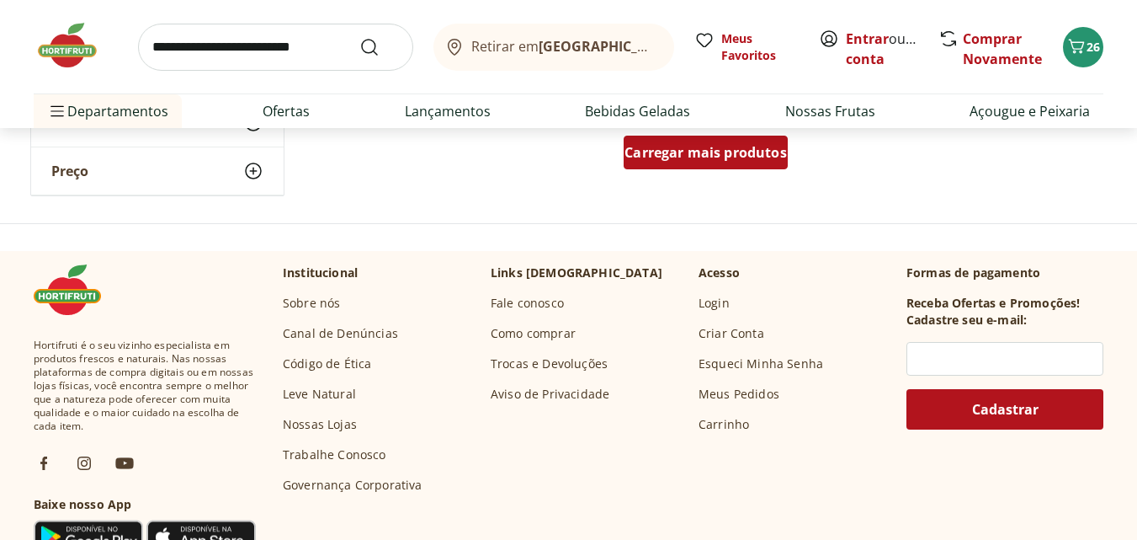
click at [722, 159] on span "Carregar mais produtos" at bounding box center [706, 152] width 162 height 13
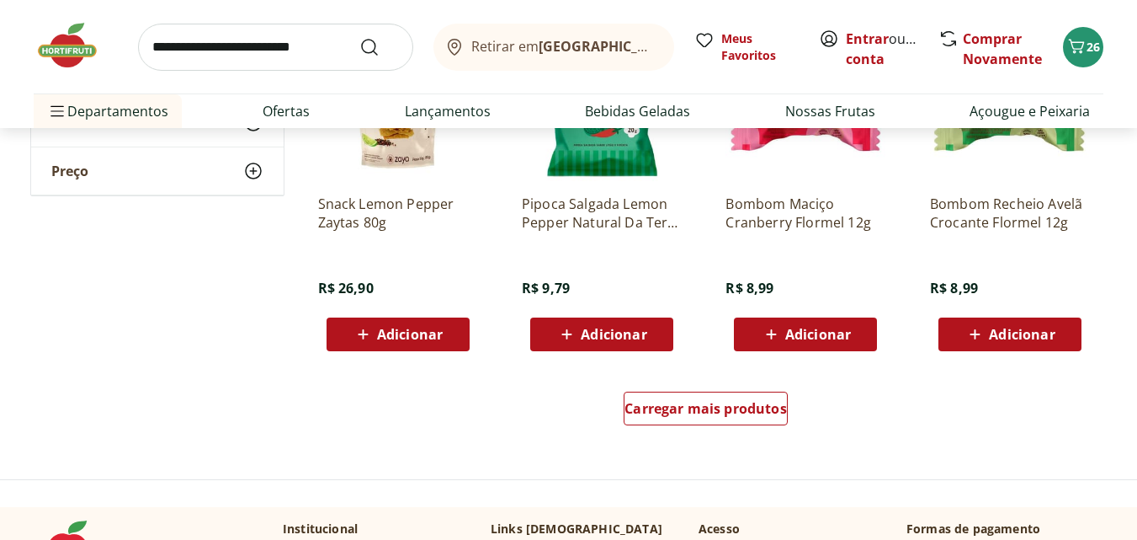
scroll to position [15455, 0]
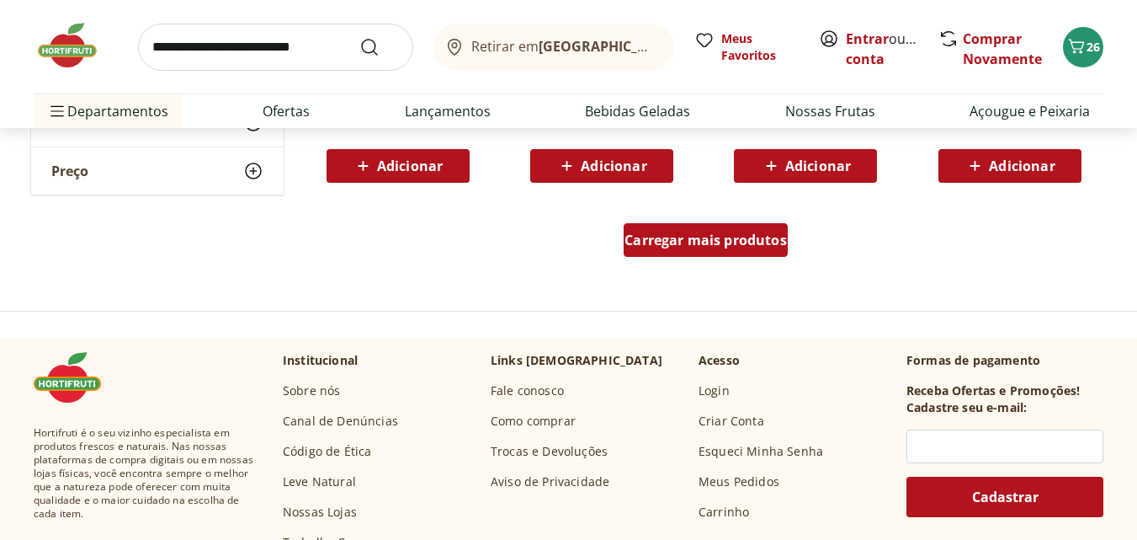
click at [725, 255] on div "Carregar mais produtos" at bounding box center [706, 240] width 164 height 34
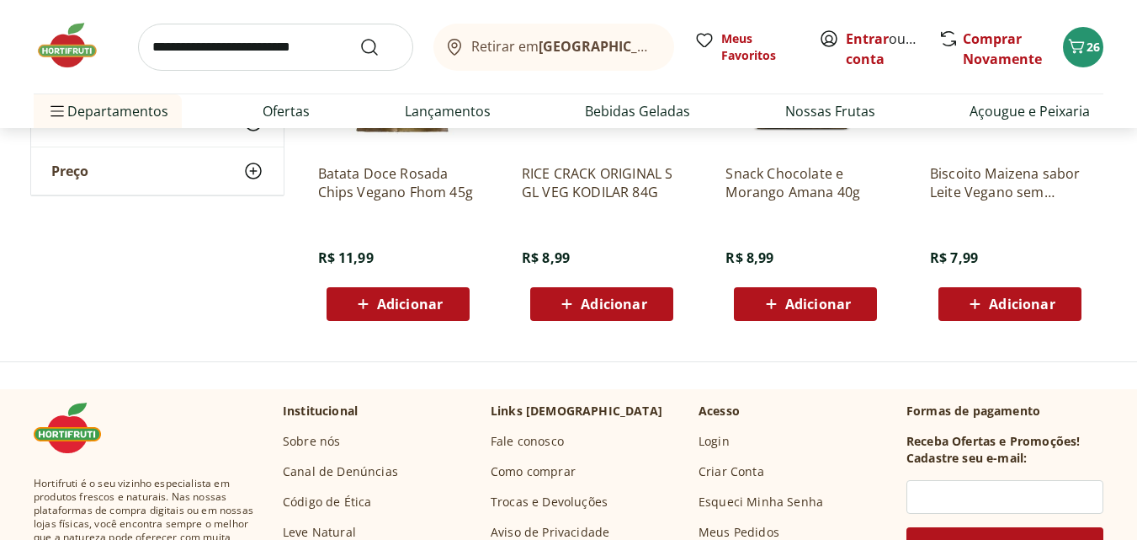
scroll to position [15960, 0]
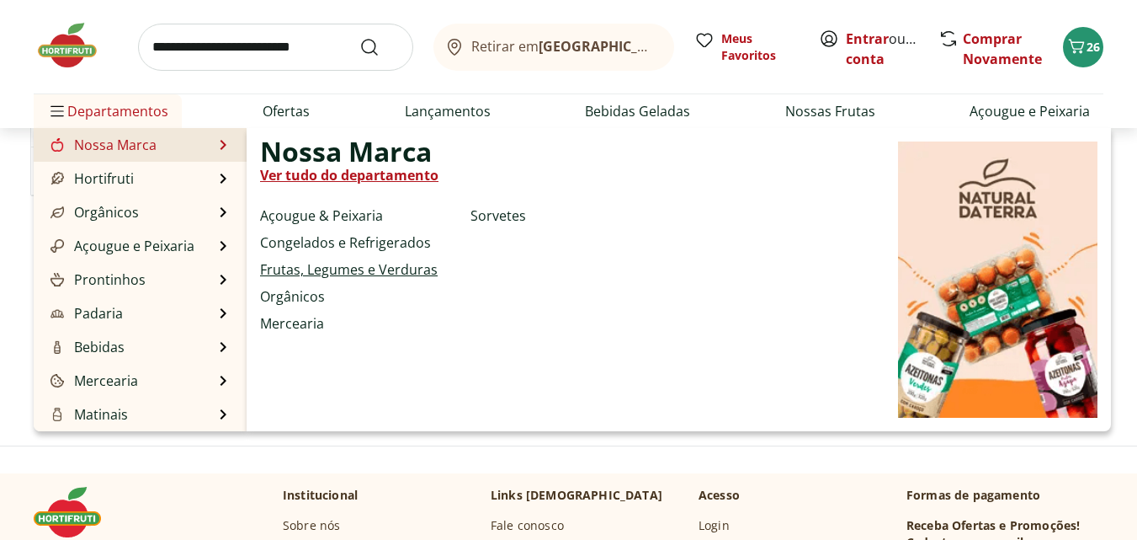
click at [392, 269] on link "Frutas, Legumes e Verduras" at bounding box center [349, 269] width 178 height 20
select select "**********"
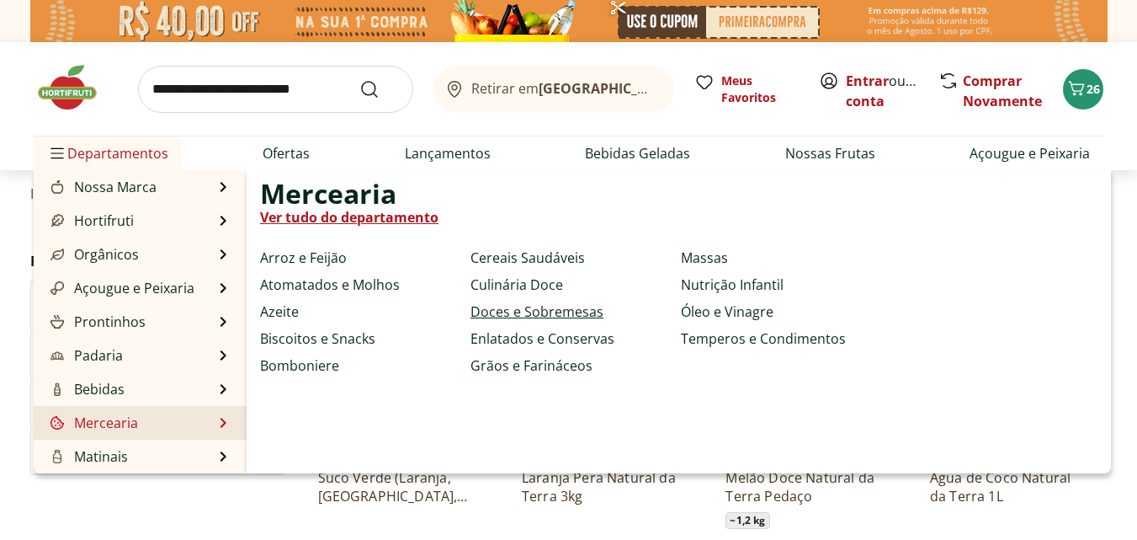
click at [552, 311] on link "Doces e Sobremesas" at bounding box center [537, 311] width 133 height 20
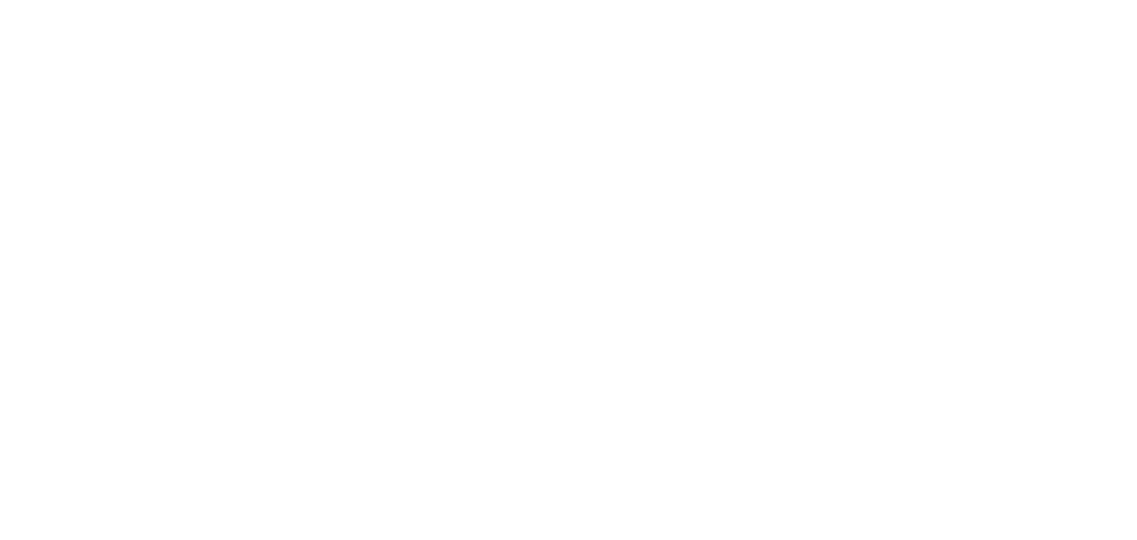
select select "**********"
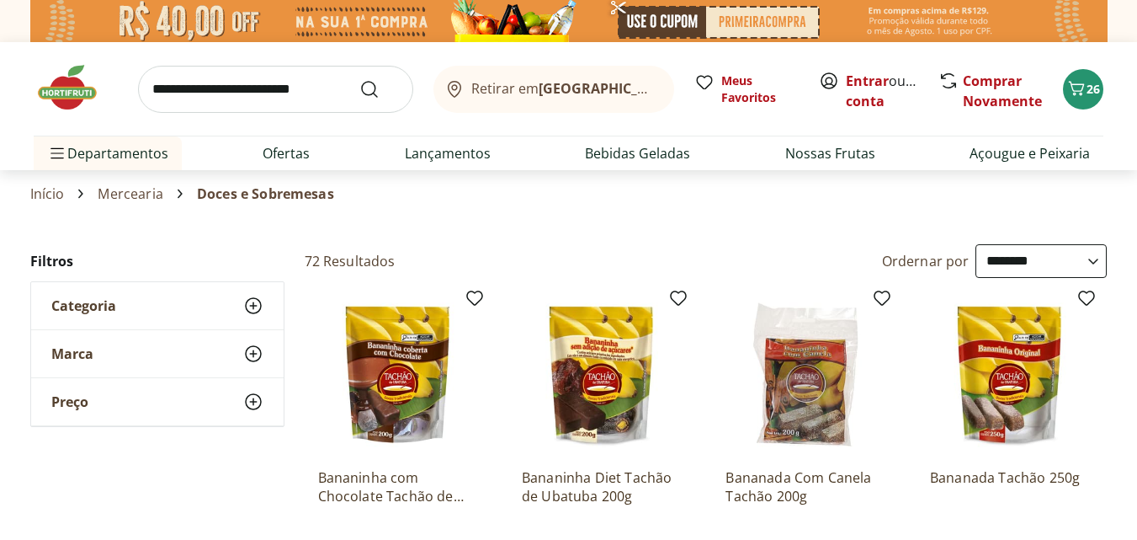
select select "**********"
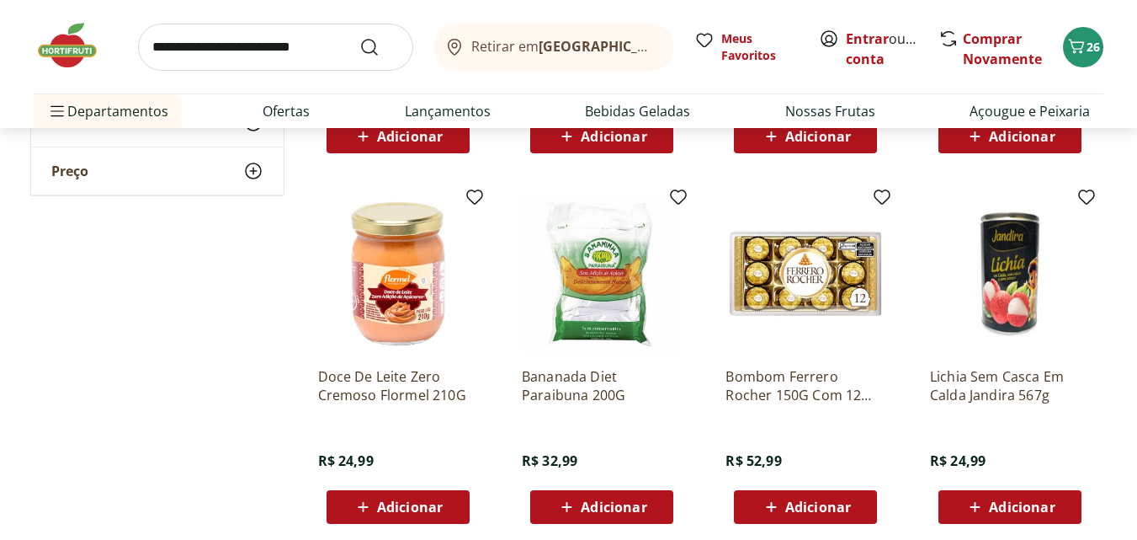
scroll to position [1010, 0]
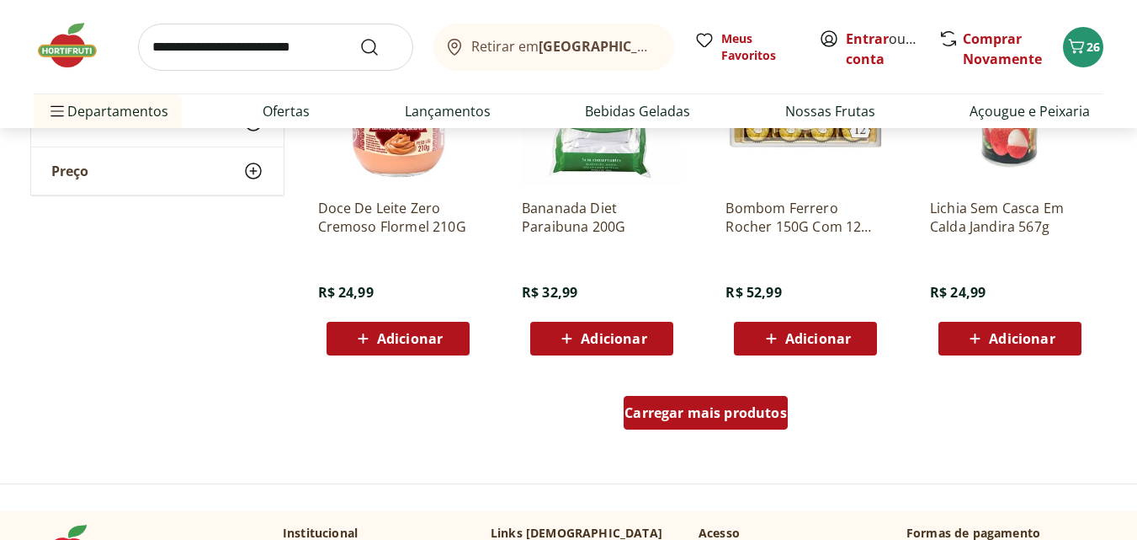
click at [687, 418] on span "Carregar mais produtos" at bounding box center [706, 412] width 162 height 13
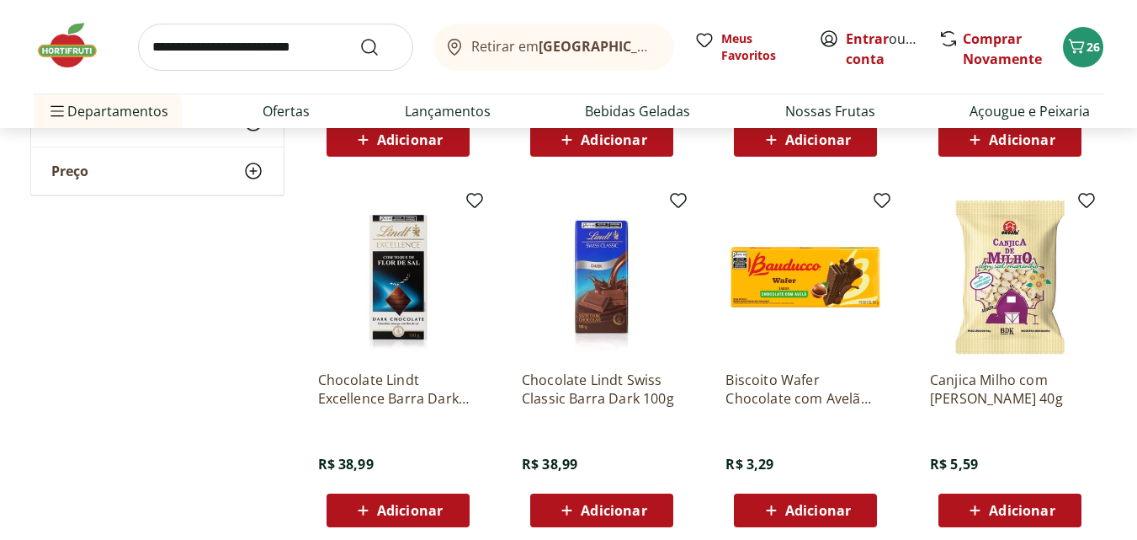
scroll to position [2105, 0]
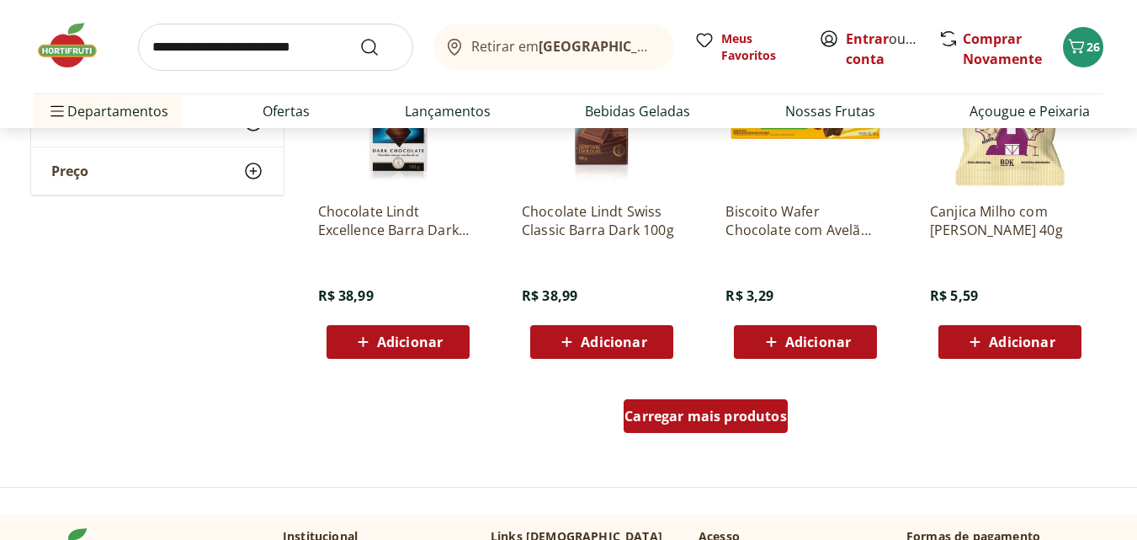
click at [759, 422] on span "Carregar mais produtos" at bounding box center [706, 415] width 162 height 13
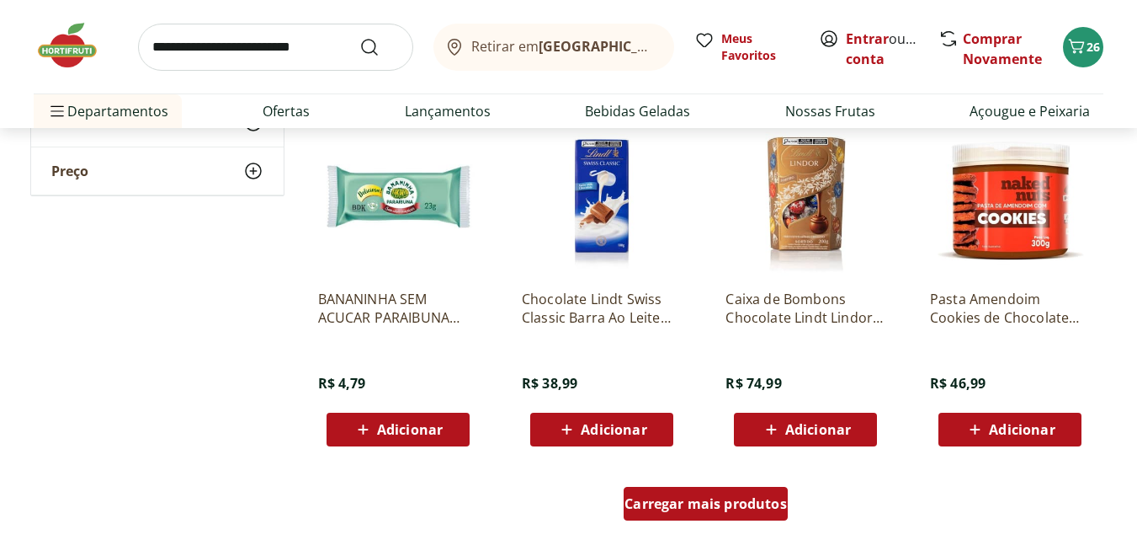
scroll to position [3283, 0]
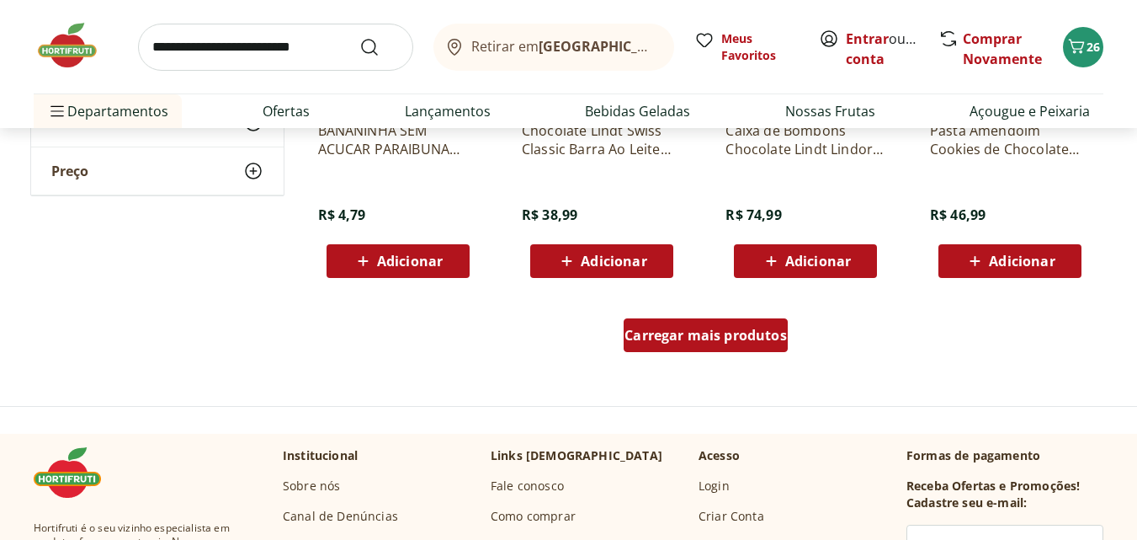
click at [652, 341] on span "Carregar mais produtos" at bounding box center [706, 334] width 162 height 13
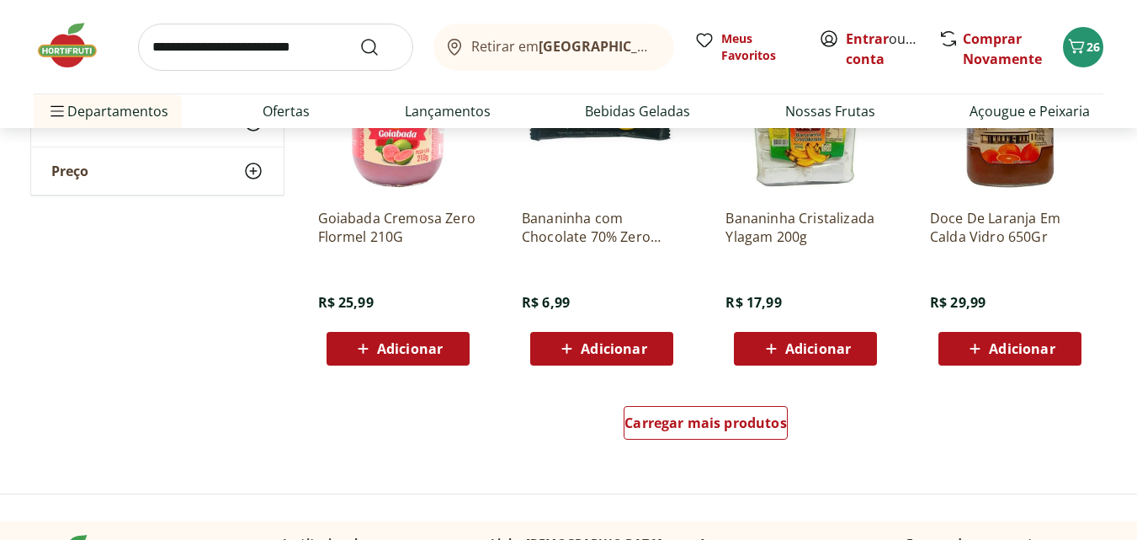
scroll to position [4378, 0]
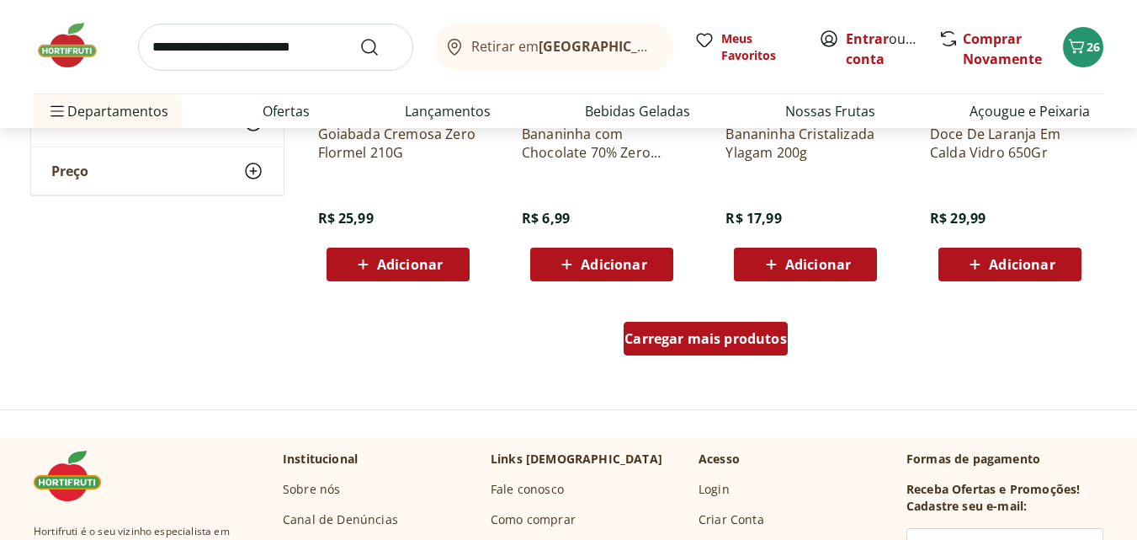
click at [653, 340] on span "Carregar mais produtos" at bounding box center [706, 338] width 162 height 13
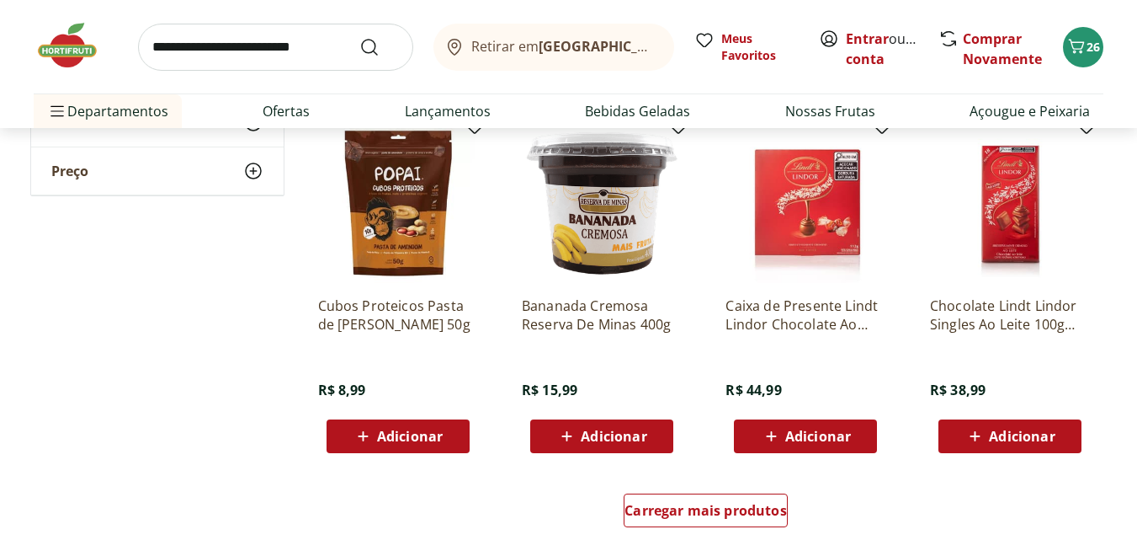
scroll to position [5472, 0]
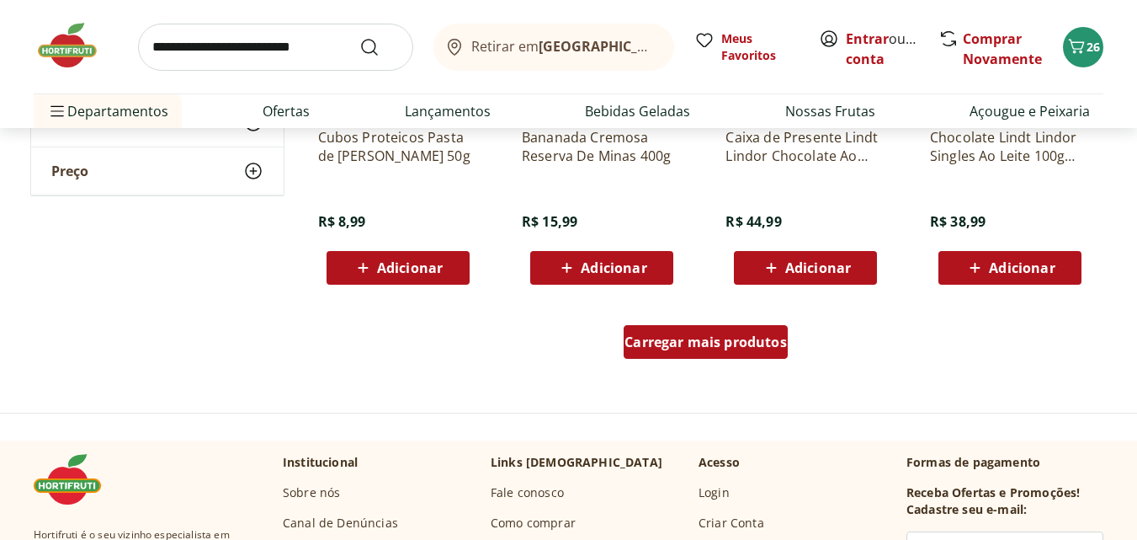
click at [652, 339] on span "Carregar mais produtos" at bounding box center [706, 341] width 162 height 13
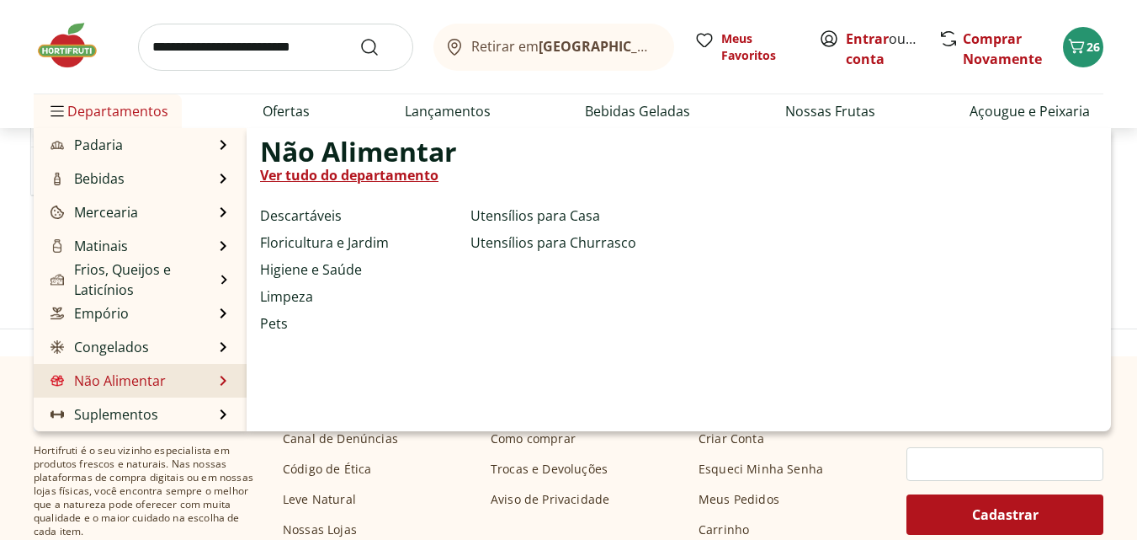
scroll to position [6735, 0]
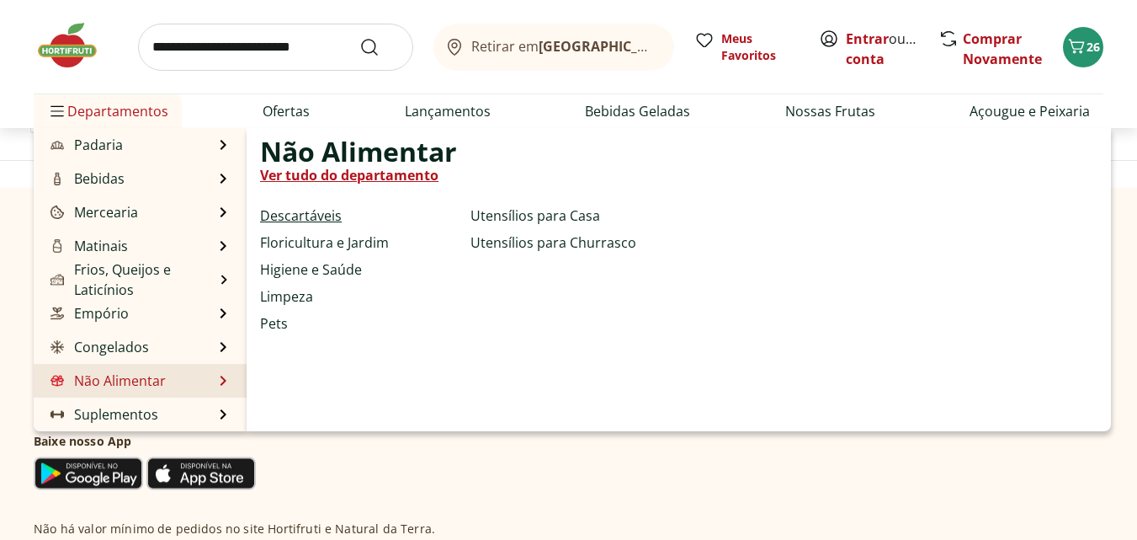
click at [310, 220] on link "Descartáveis" at bounding box center [301, 215] width 82 height 20
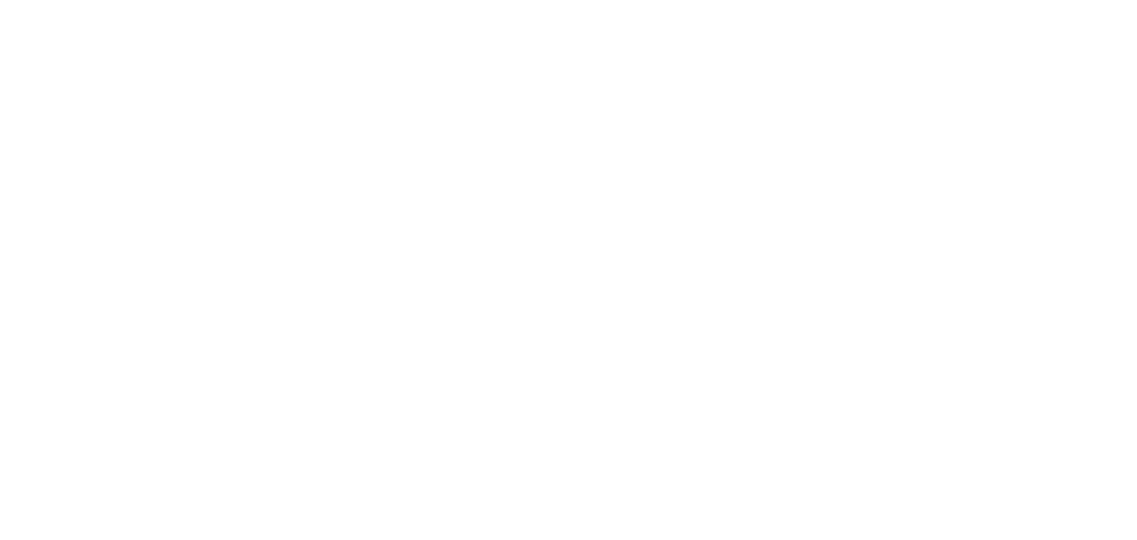
select select "**********"
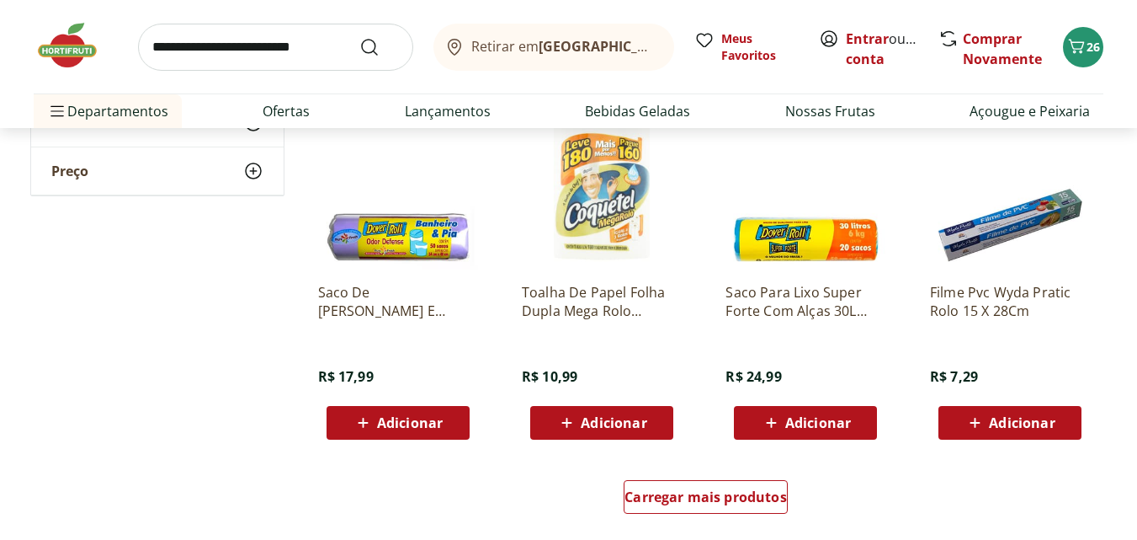
scroll to position [1094, 0]
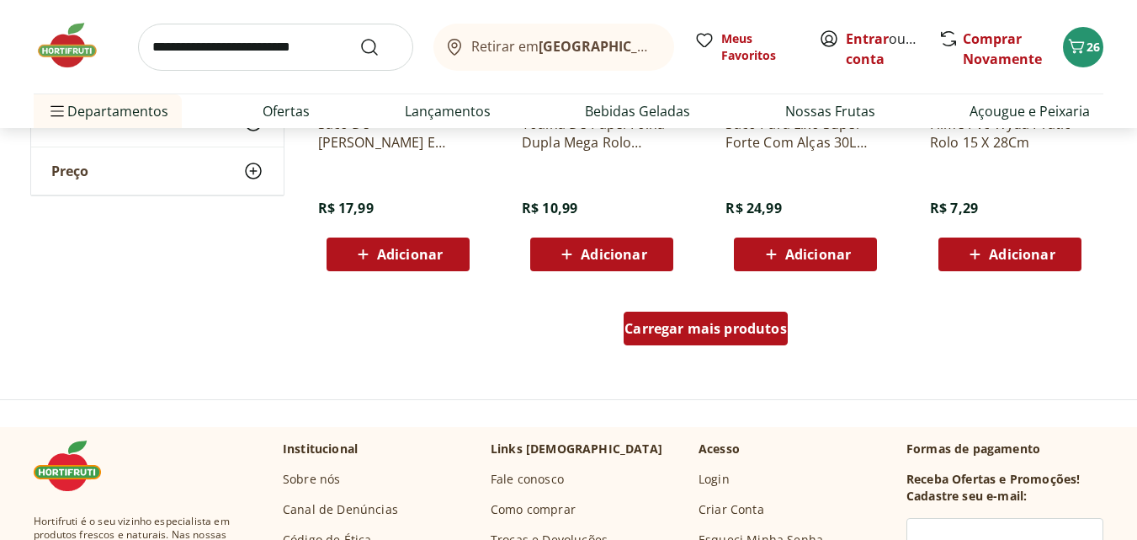
click at [698, 340] on div "Carregar mais produtos" at bounding box center [706, 329] width 164 height 34
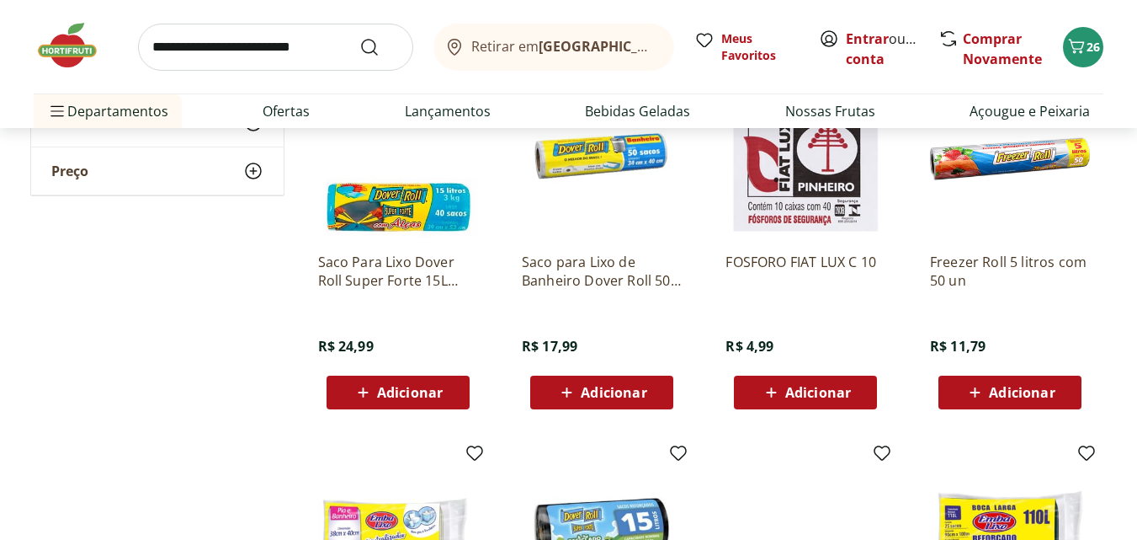
scroll to position [1600, 0]
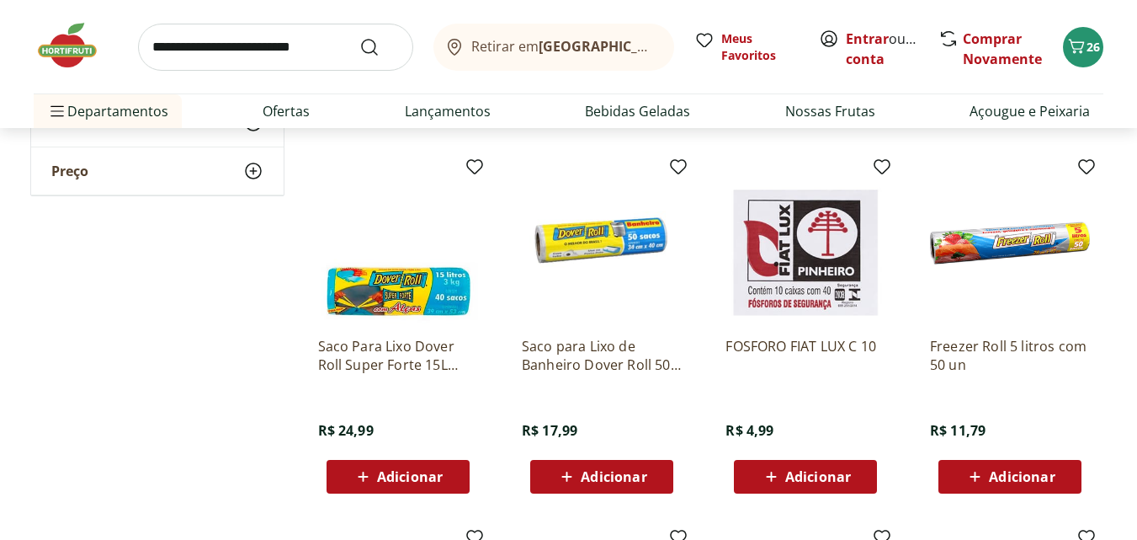
click at [987, 346] on p "Freezer Roll 5 litros com 50 un" at bounding box center [1010, 355] width 160 height 37
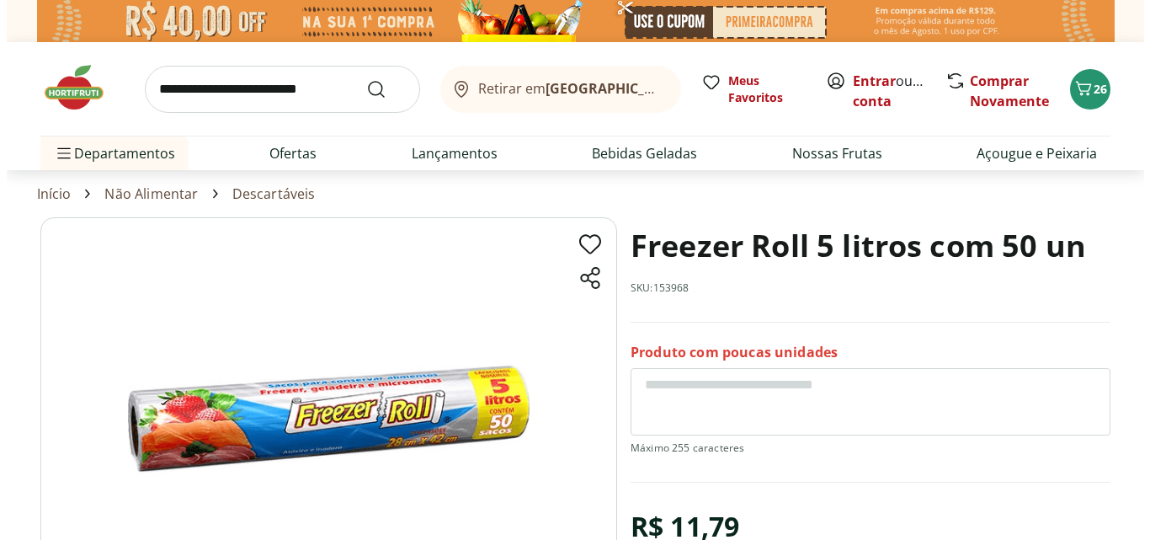
scroll to position [168, 0]
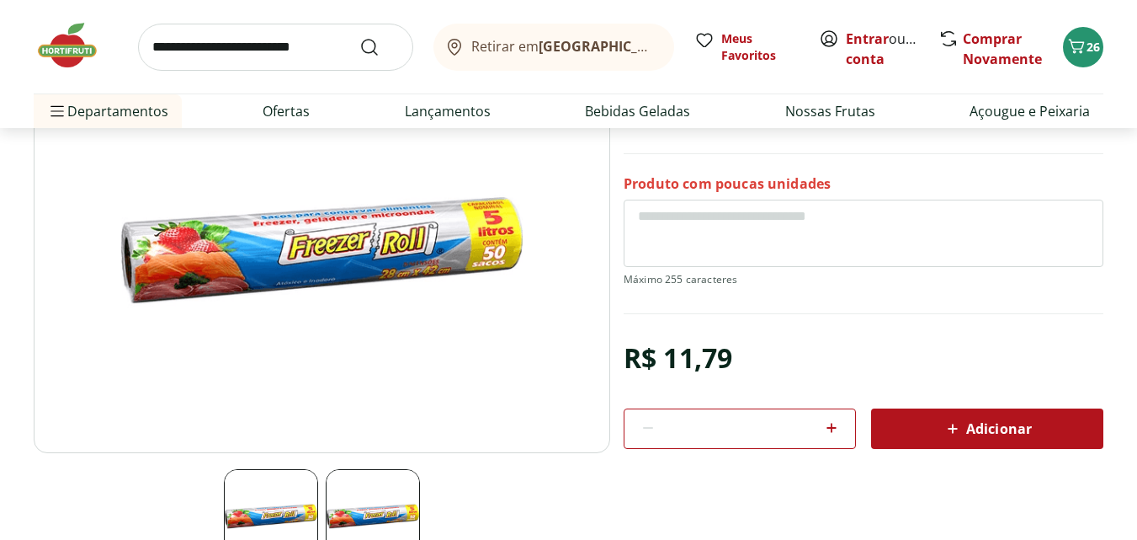
click at [940, 429] on div "Adicionar" at bounding box center [987, 428] width 205 height 30
click at [1076, 45] on icon "Carrinho" at bounding box center [1077, 46] width 20 height 20
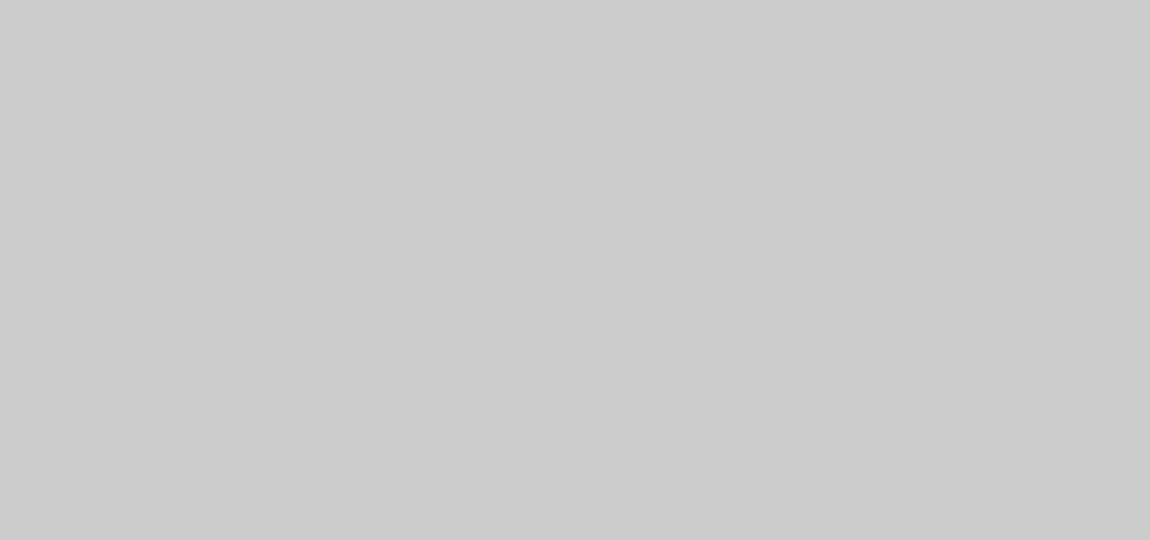
select select "**********"
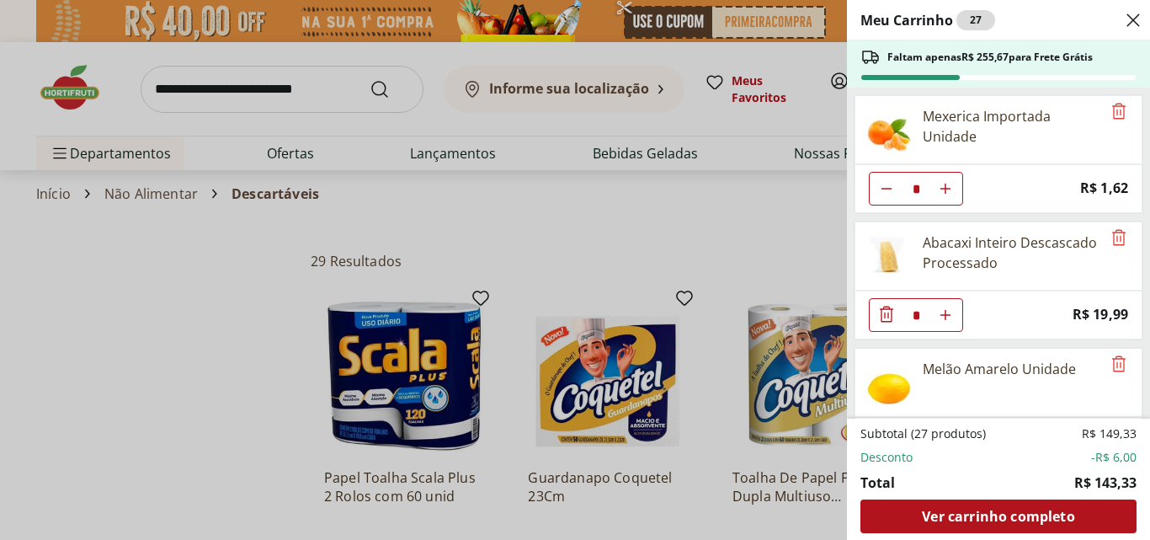
type input "*"
click at [1131, 25] on icon "Close" at bounding box center [1133, 20] width 20 height 20
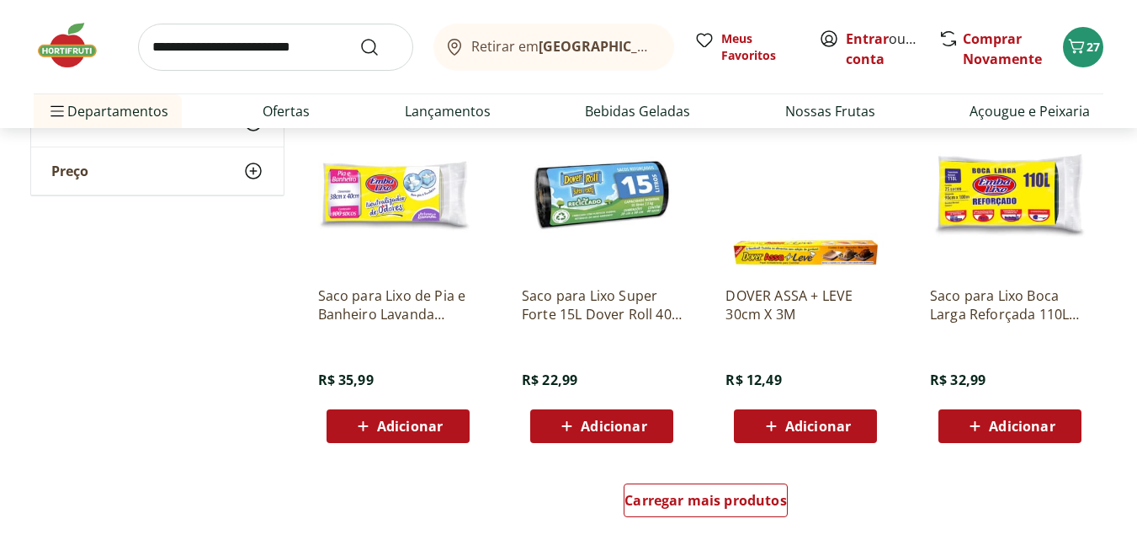
scroll to position [2189, 0]
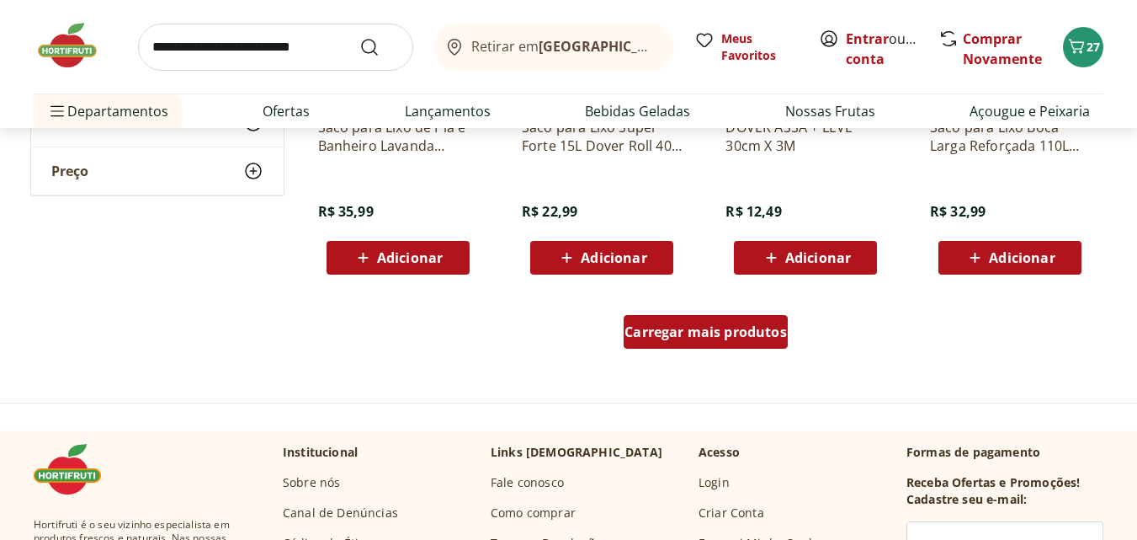
click at [707, 335] on span "Carregar mais produtos" at bounding box center [706, 331] width 162 height 13
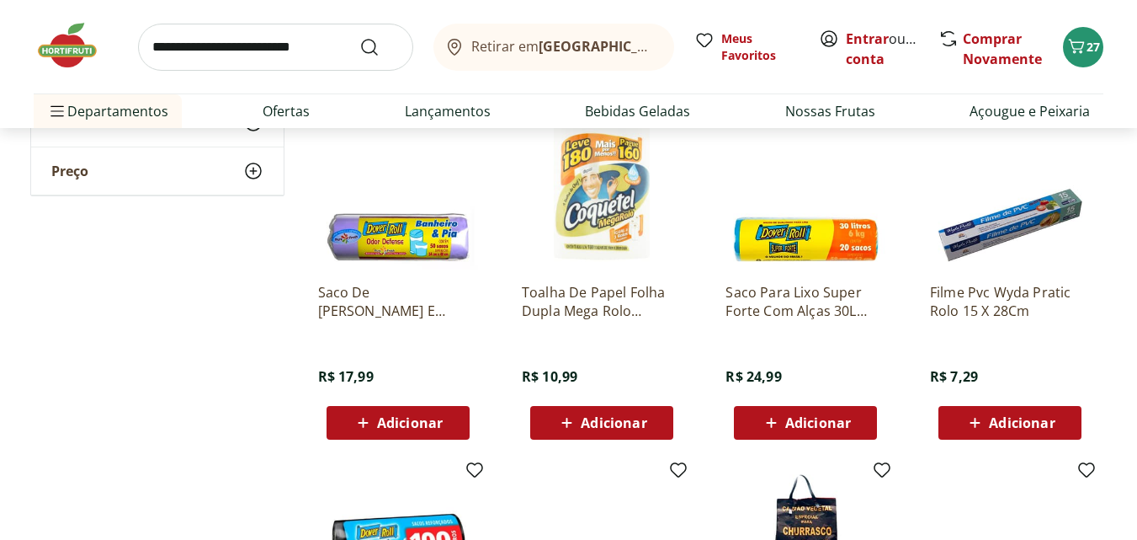
scroll to position [842, 0]
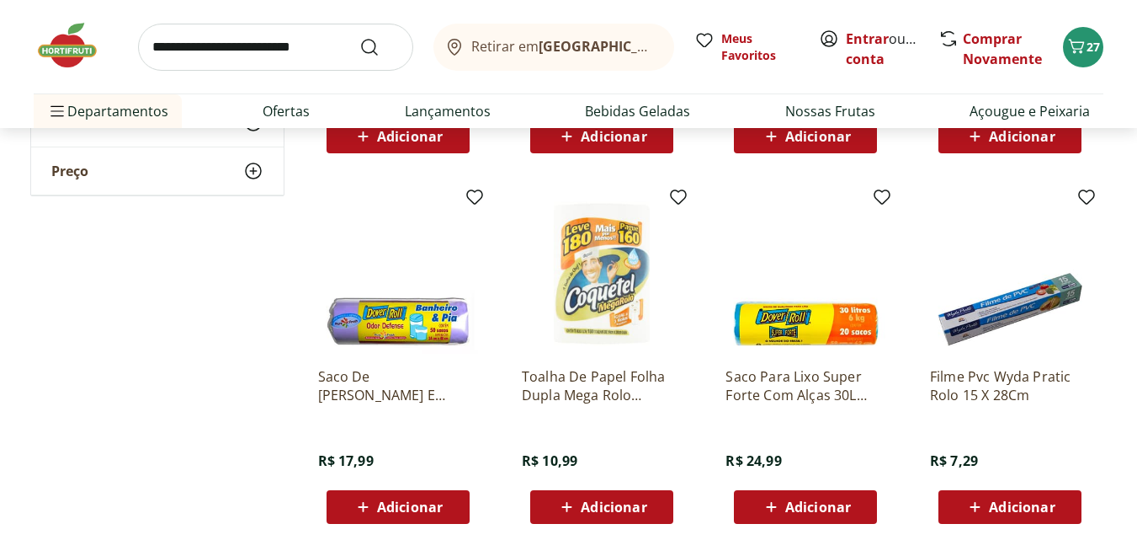
click at [1038, 500] on span "Adicionar" at bounding box center [1022, 506] width 66 height 13
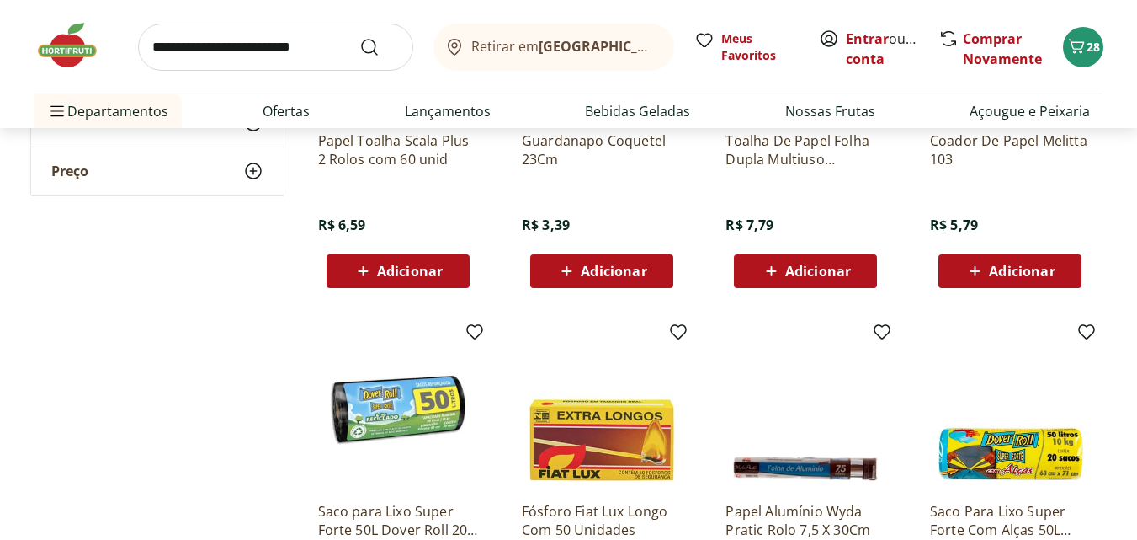
scroll to position [505, 0]
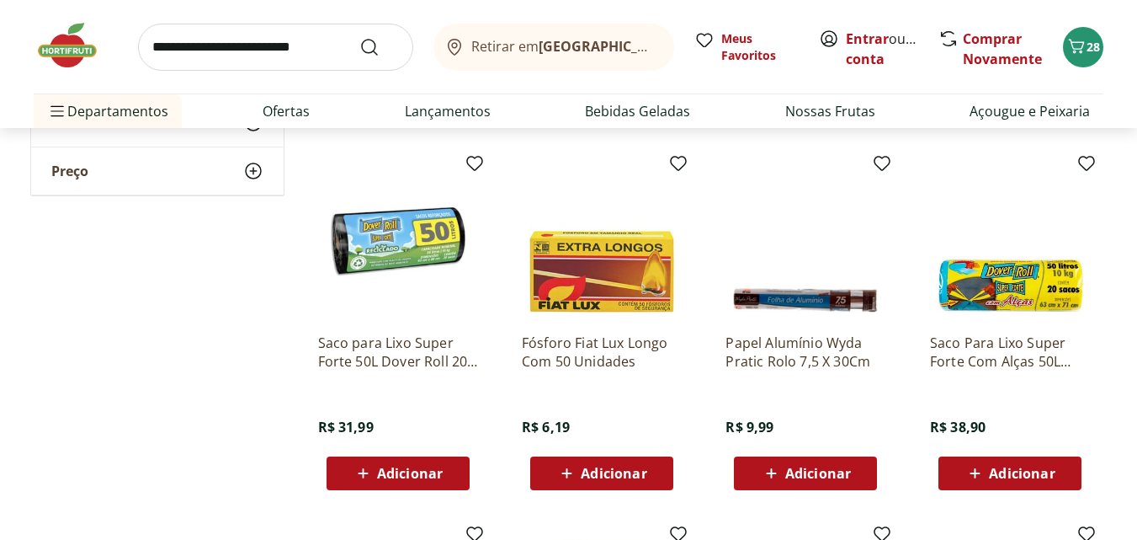
click at [821, 469] on span "Adicionar" at bounding box center [818, 472] width 66 height 13
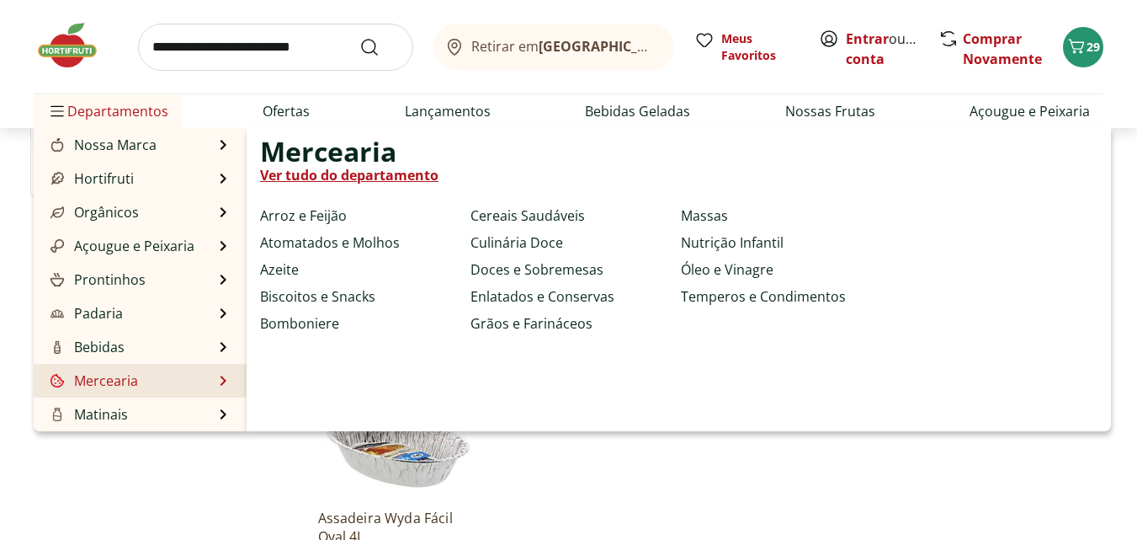
scroll to position [168, 0]
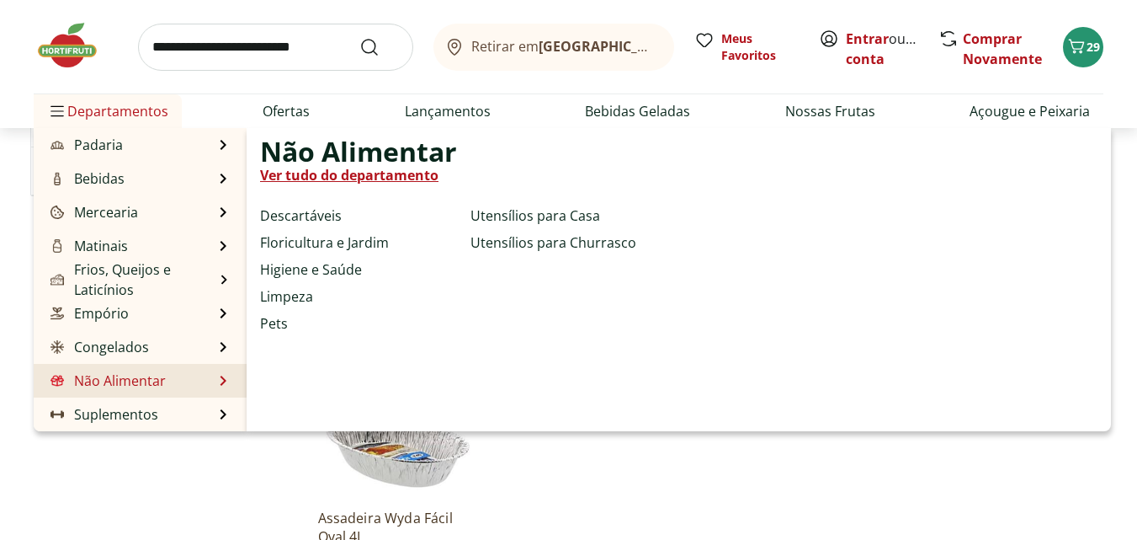
click at [214, 375] on li "Não Alimentar Não Alimentar Ver tudo do departamento Descartáveis Floricultura …" at bounding box center [140, 381] width 213 height 34
click at [304, 242] on link "Floricultura e Jardim" at bounding box center [324, 242] width 129 height 20
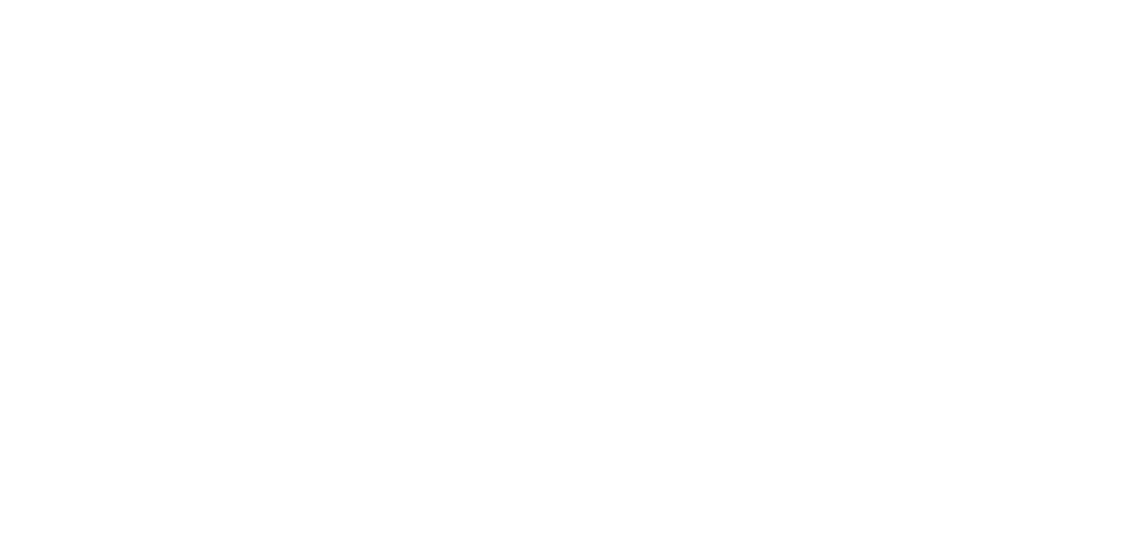
select select "**********"
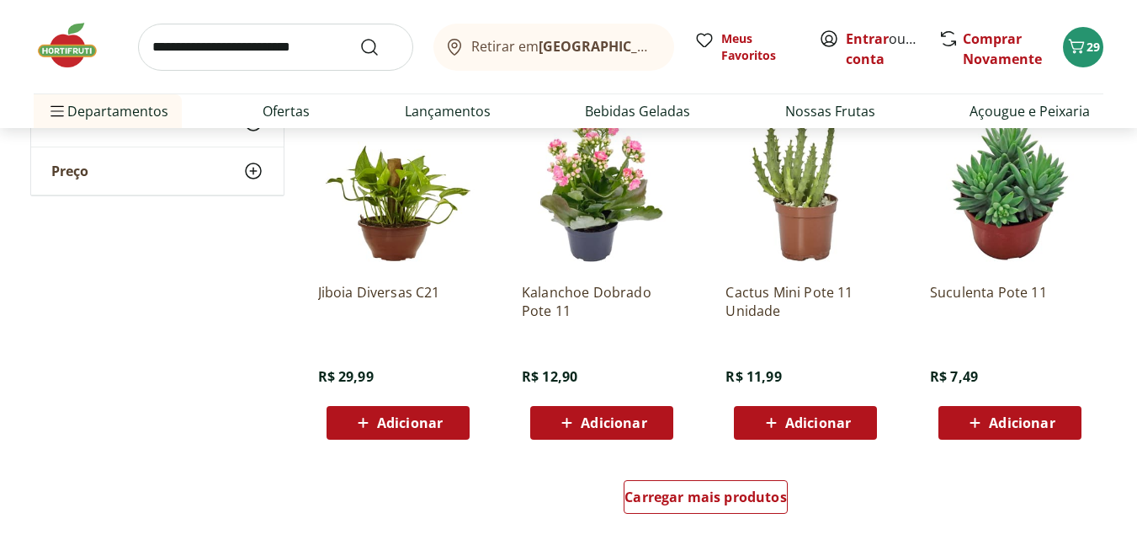
scroll to position [1010, 0]
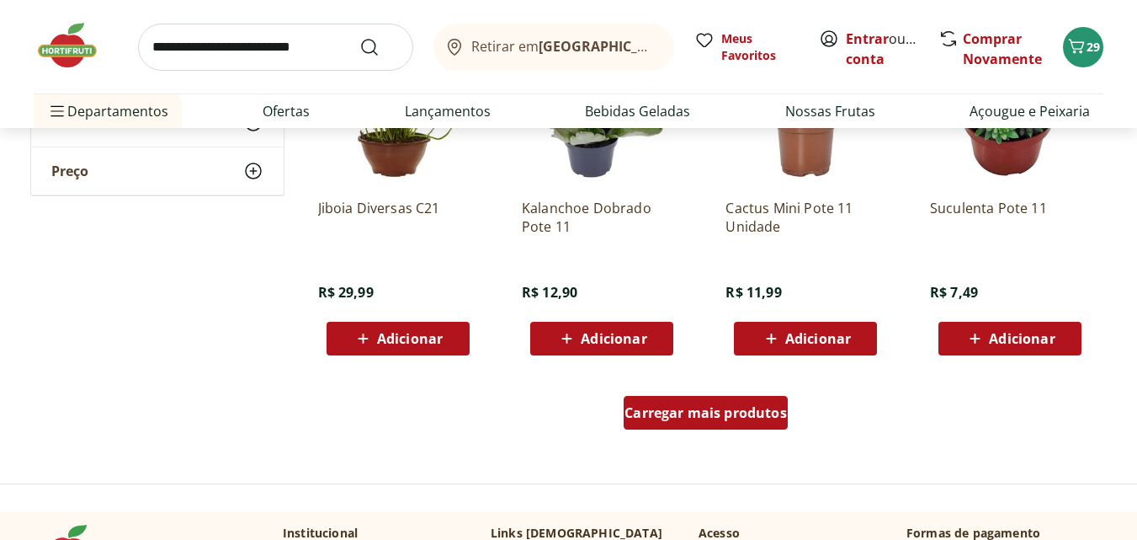
click at [726, 415] on span "Carregar mais produtos" at bounding box center [706, 412] width 162 height 13
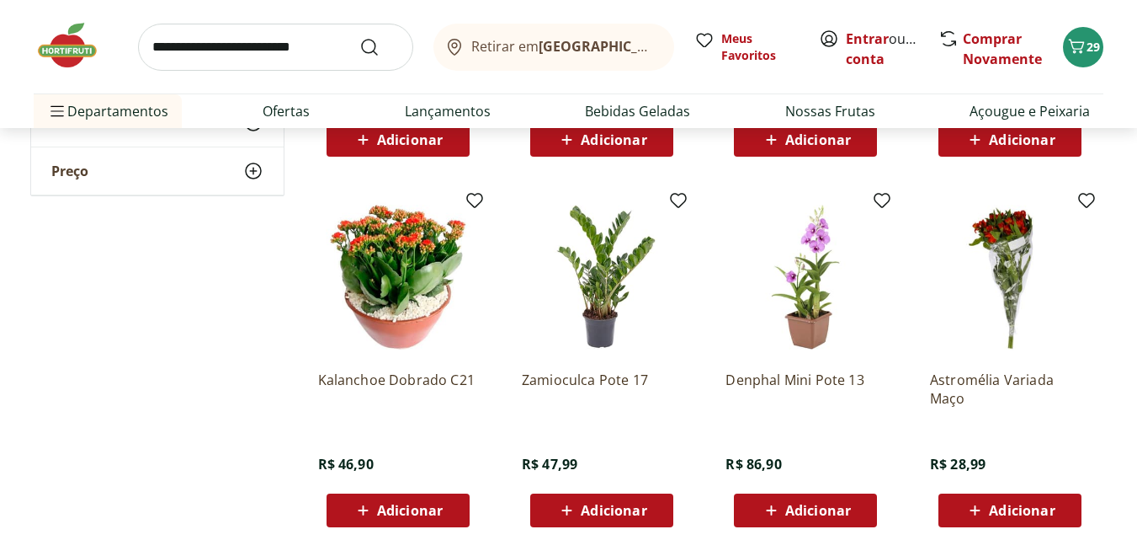
scroll to position [2105, 0]
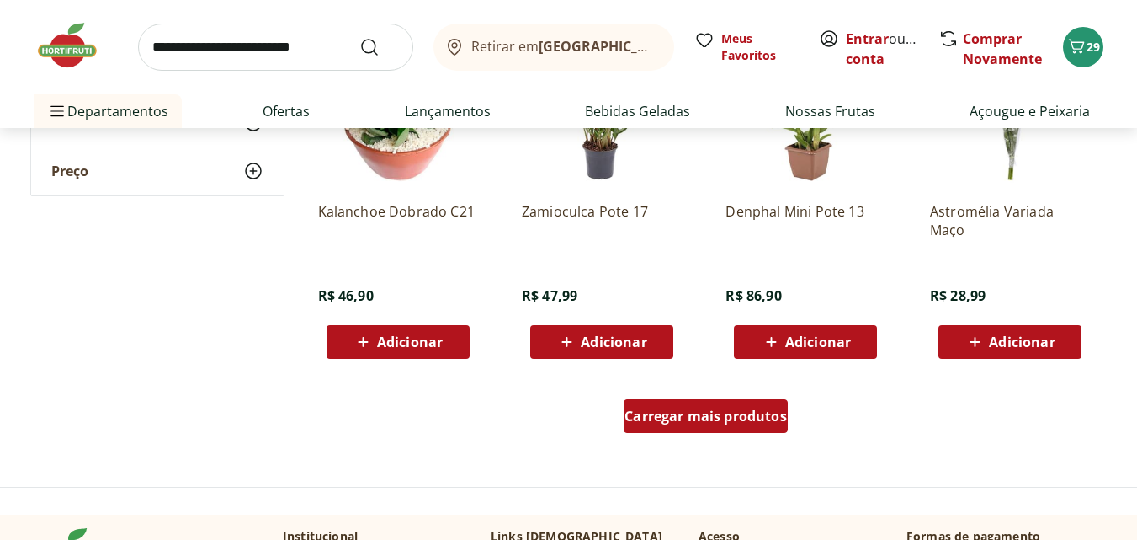
click at [718, 414] on span "Carregar mais produtos" at bounding box center [706, 415] width 162 height 13
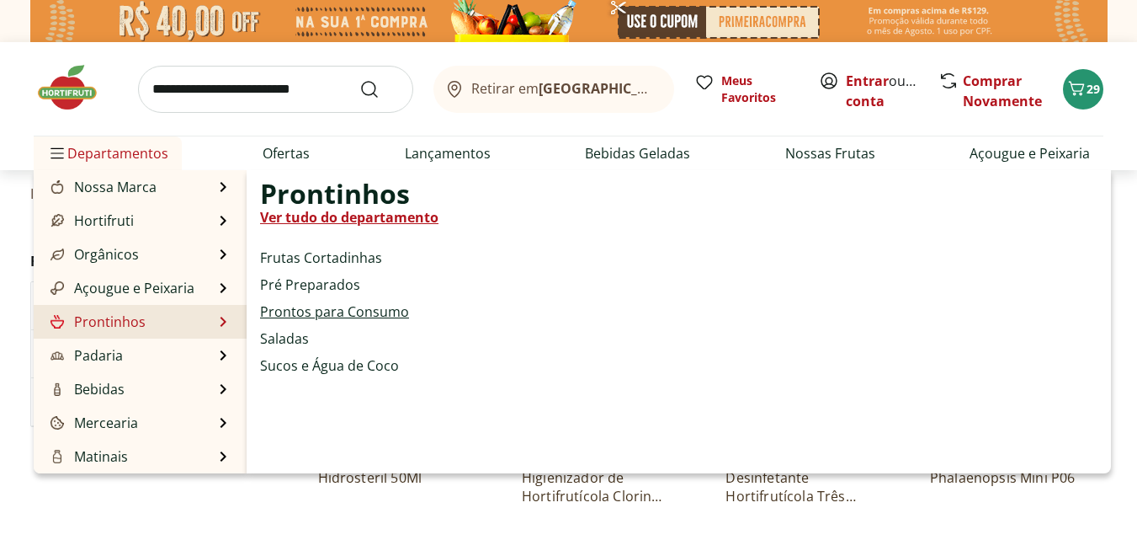
click at [359, 312] on link "Prontos para Consumo" at bounding box center [334, 311] width 149 height 20
select select "**********"
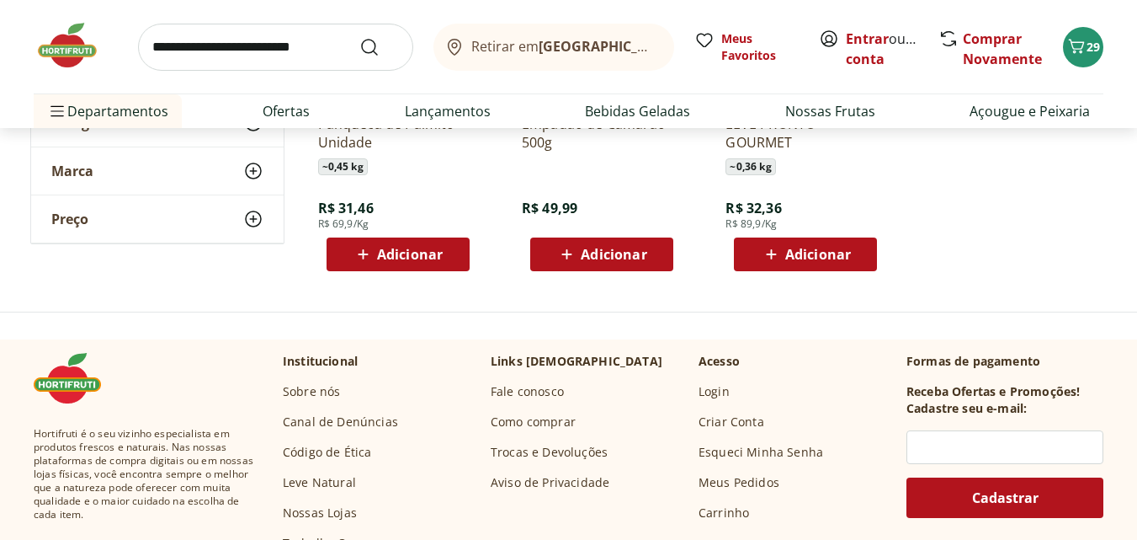
scroll to position [1010, 0]
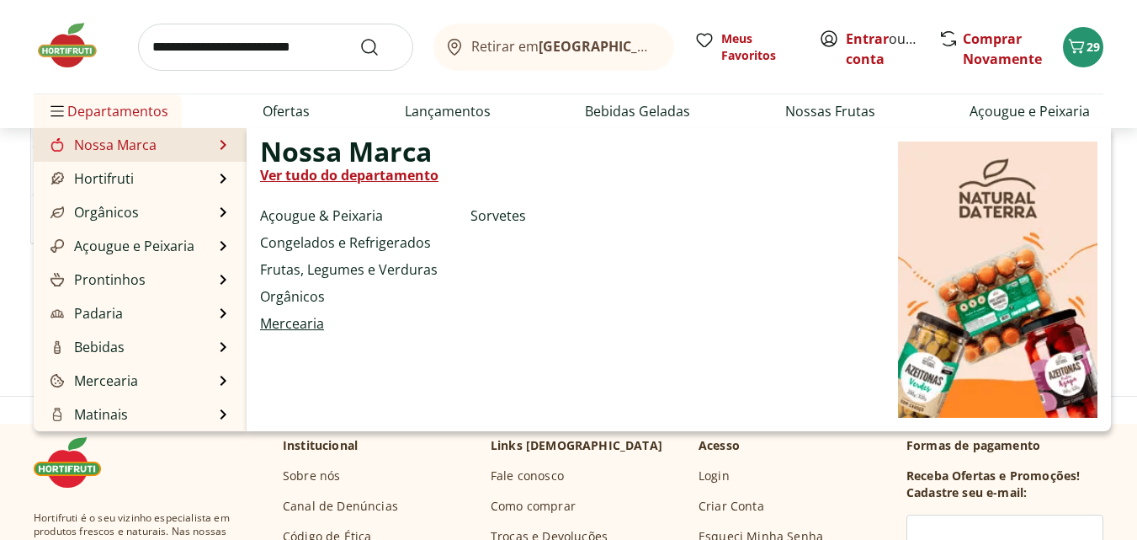
click at [305, 326] on link "Mercearia" at bounding box center [292, 323] width 64 height 20
select select "**********"
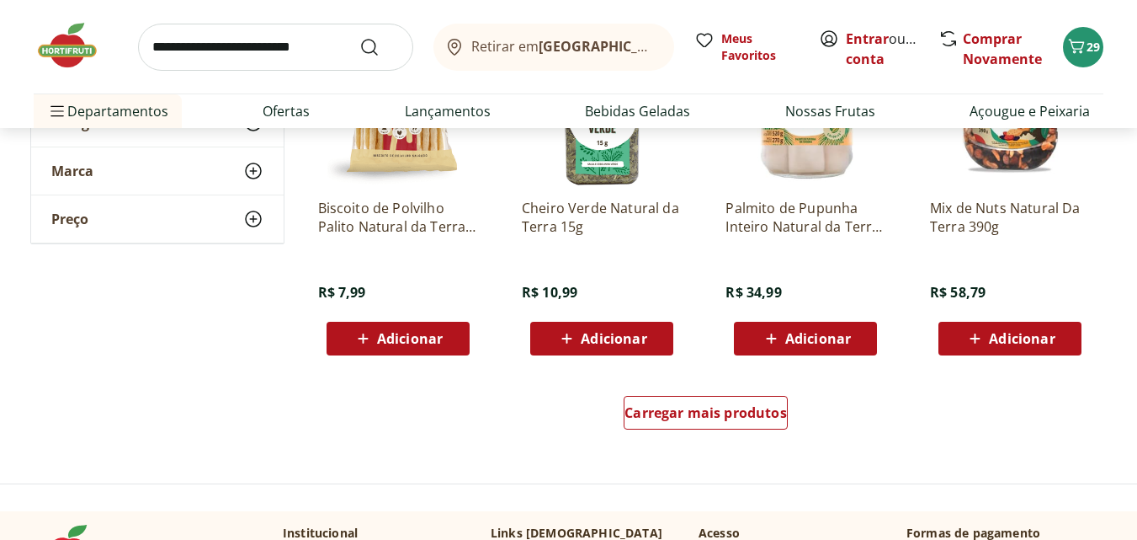
scroll to position [1094, 0]
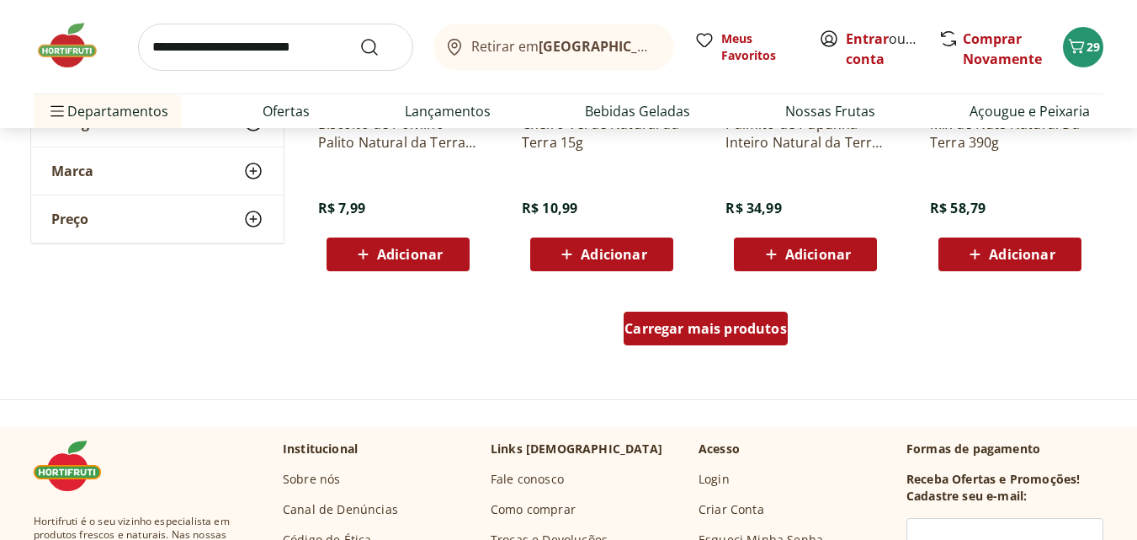
click at [725, 330] on span "Carregar mais produtos" at bounding box center [706, 328] width 162 height 13
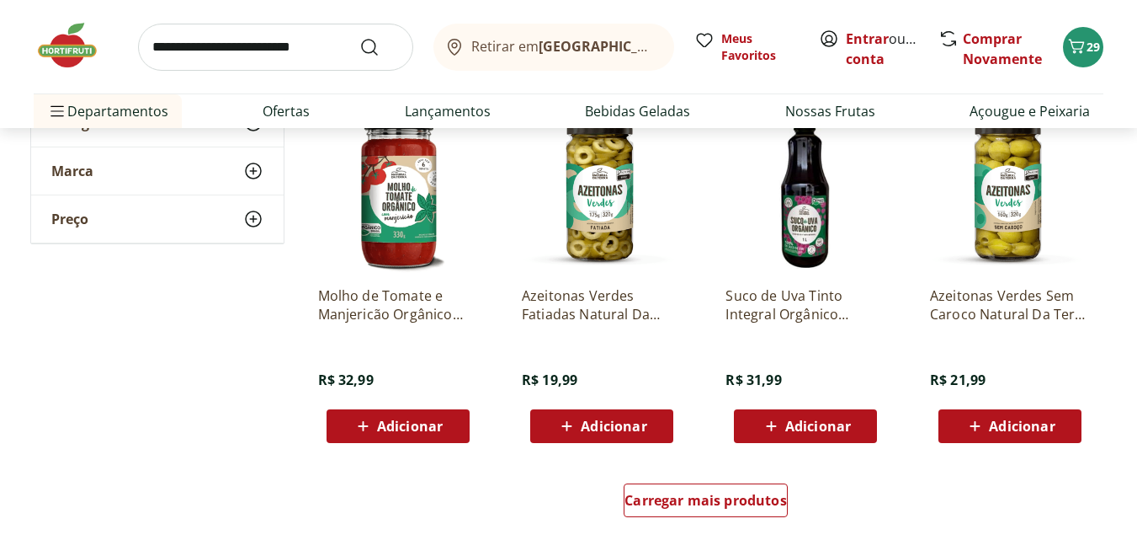
scroll to position [2189, 0]
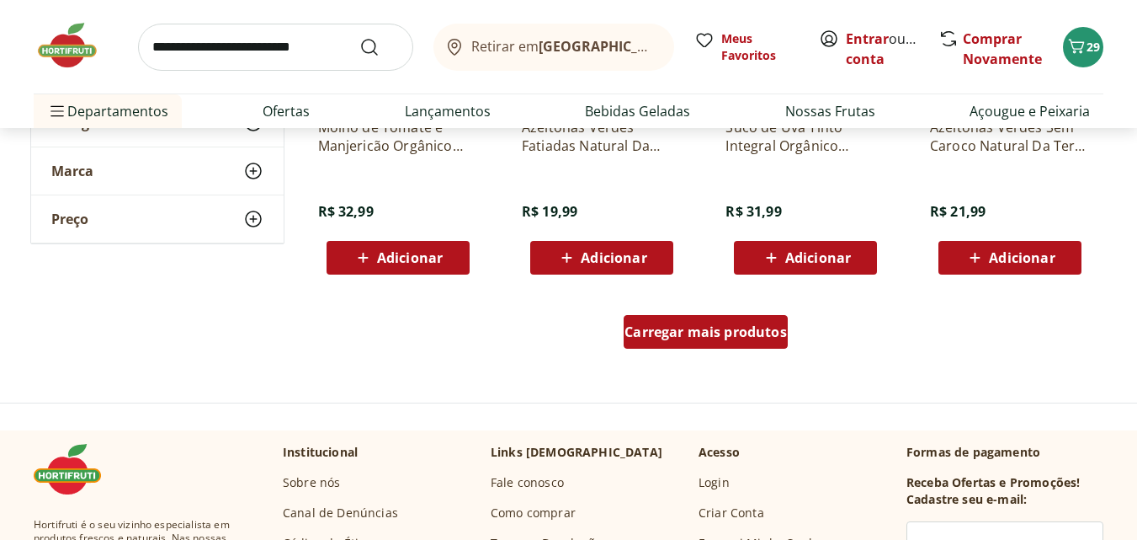
click at [696, 337] on span "Carregar mais produtos" at bounding box center [706, 331] width 162 height 13
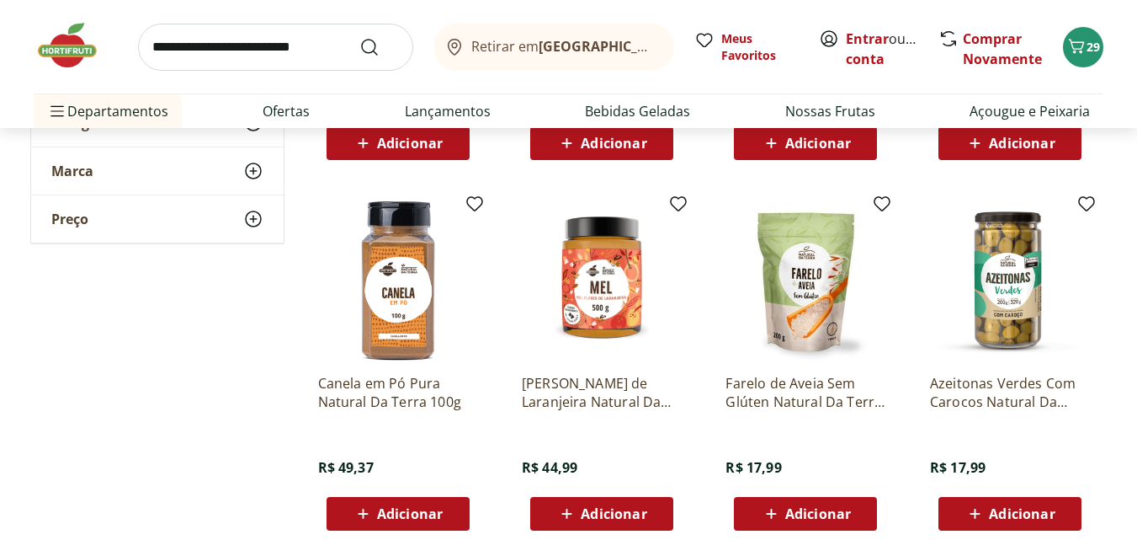
scroll to position [3115, 0]
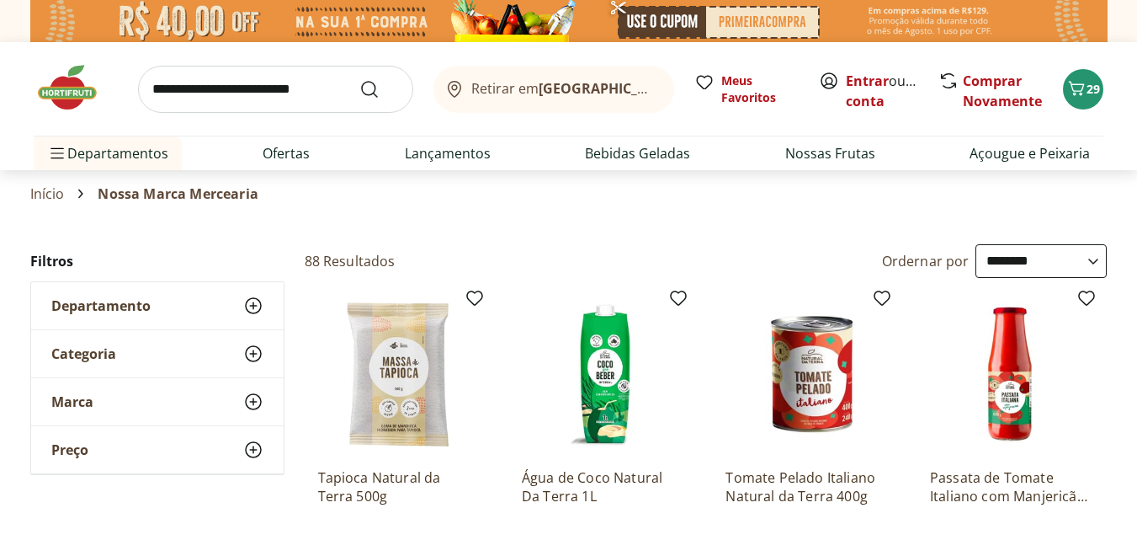
select select "**********"
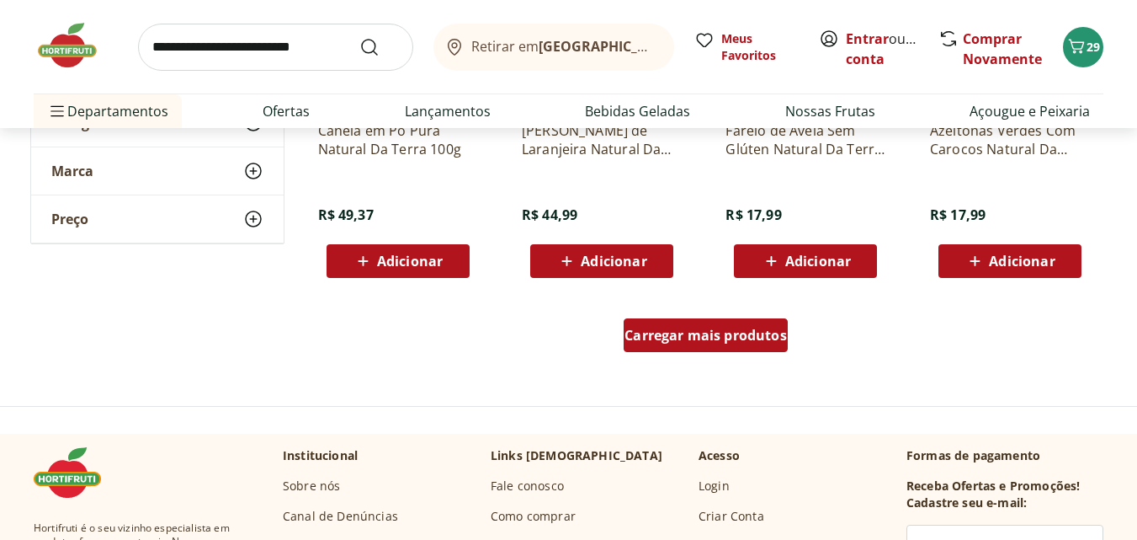
click at [700, 342] on span "Carregar mais produtos" at bounding box center [706, 334] width 162 height 13
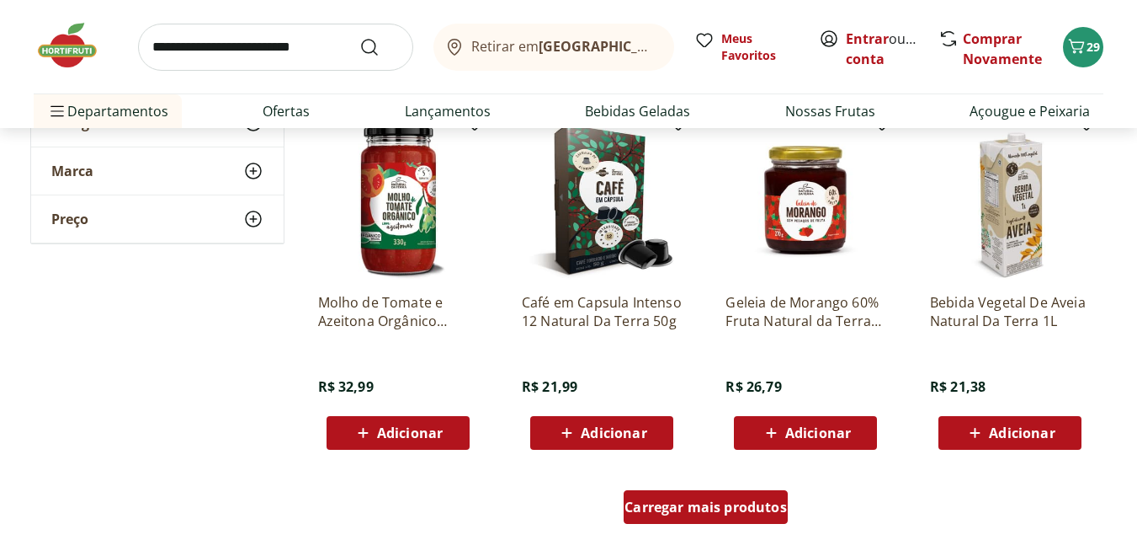
scroll to position [4378, 0]
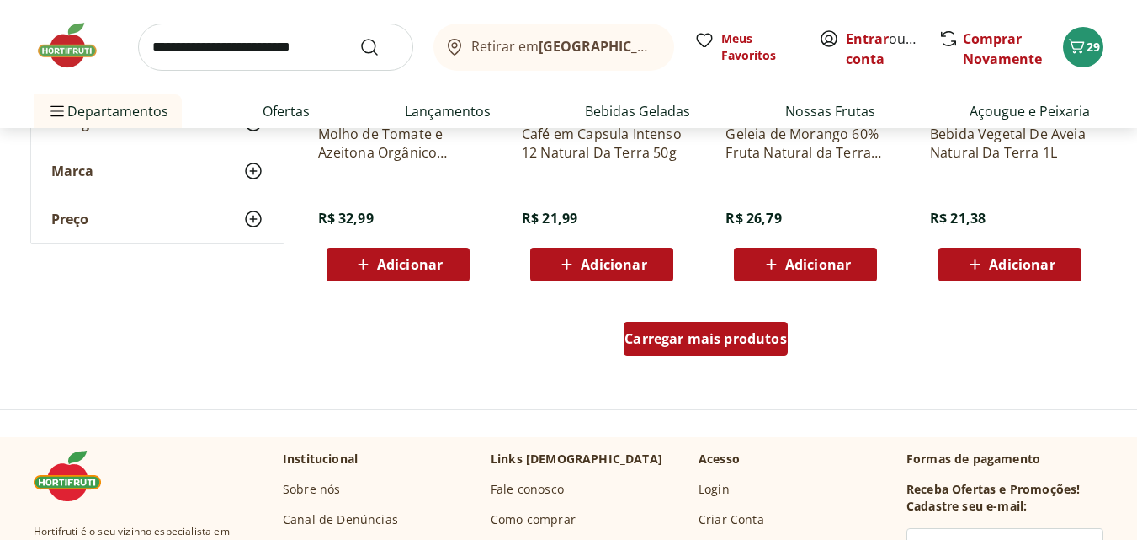
click at [670, 341] on span "Carregar mais produtos" at bounding box center [706, 338] width 162 height 13
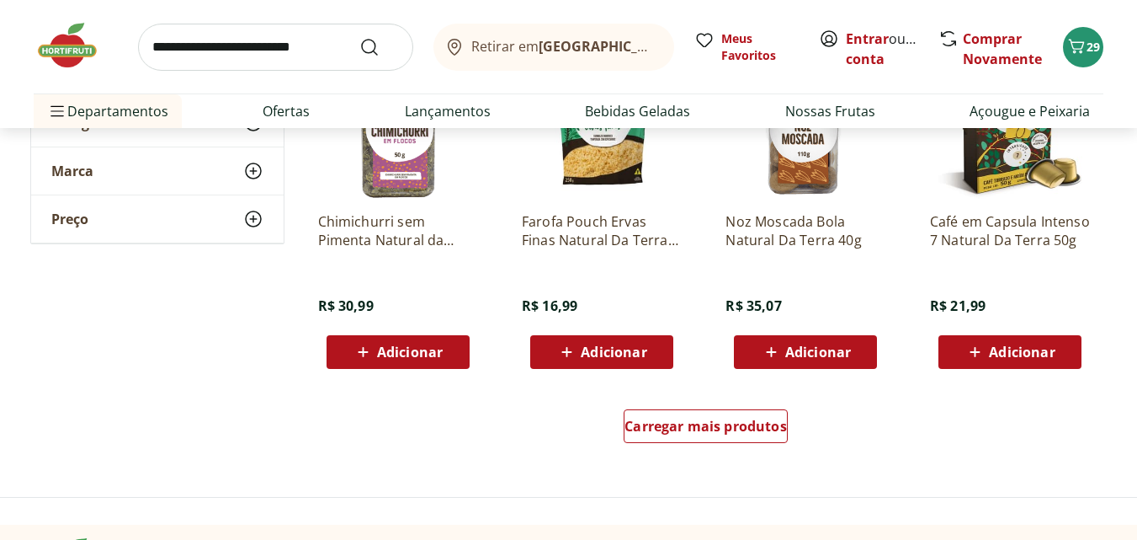
scroll to position [5472, 0]
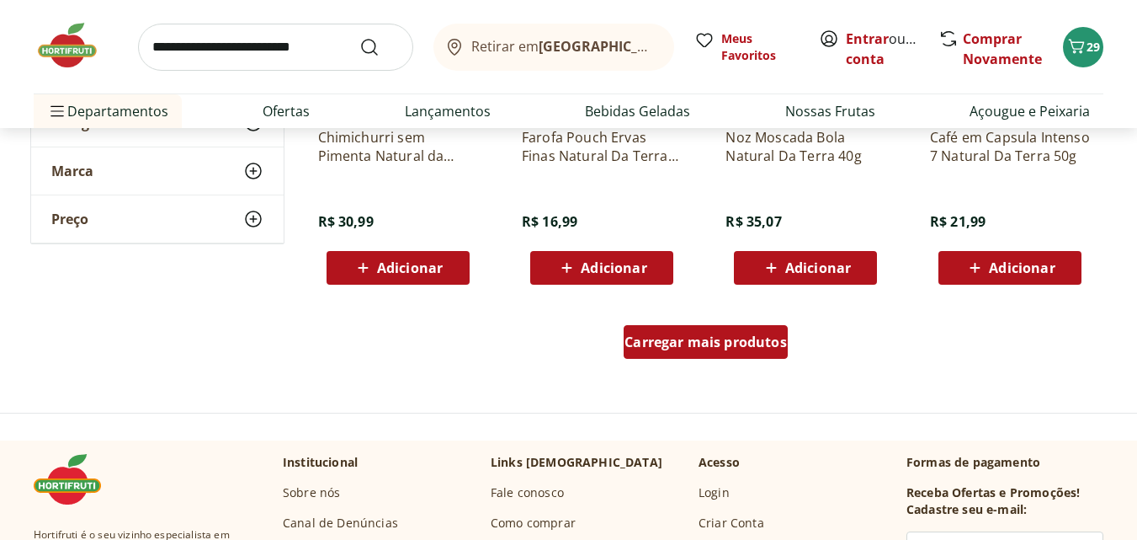
click at [724, 346] on span "Carregar mais produtos" at bounding box center [706, 341] width 162 height 13
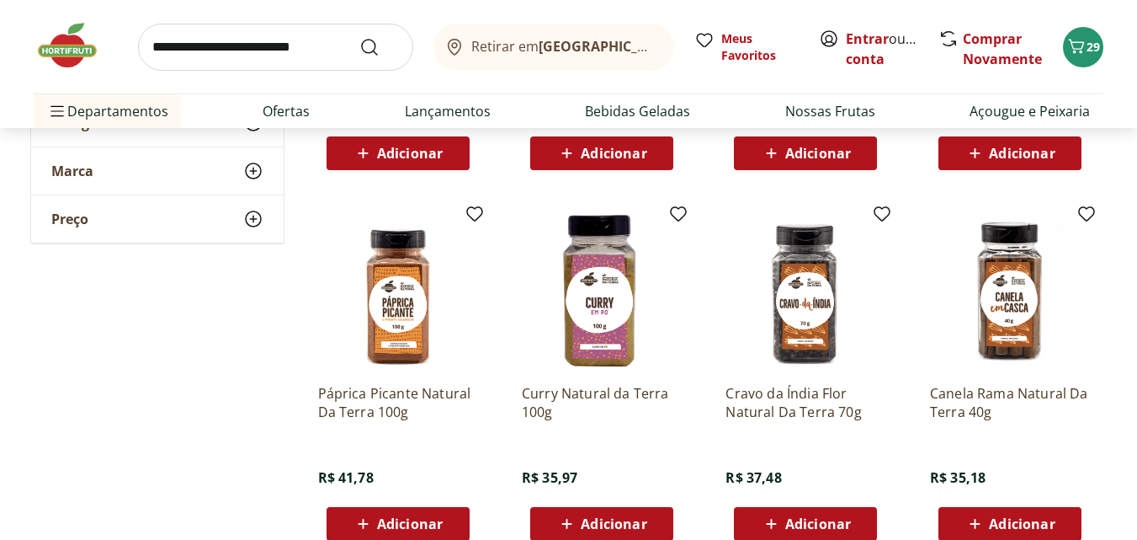
scroll to position [6483, 0]
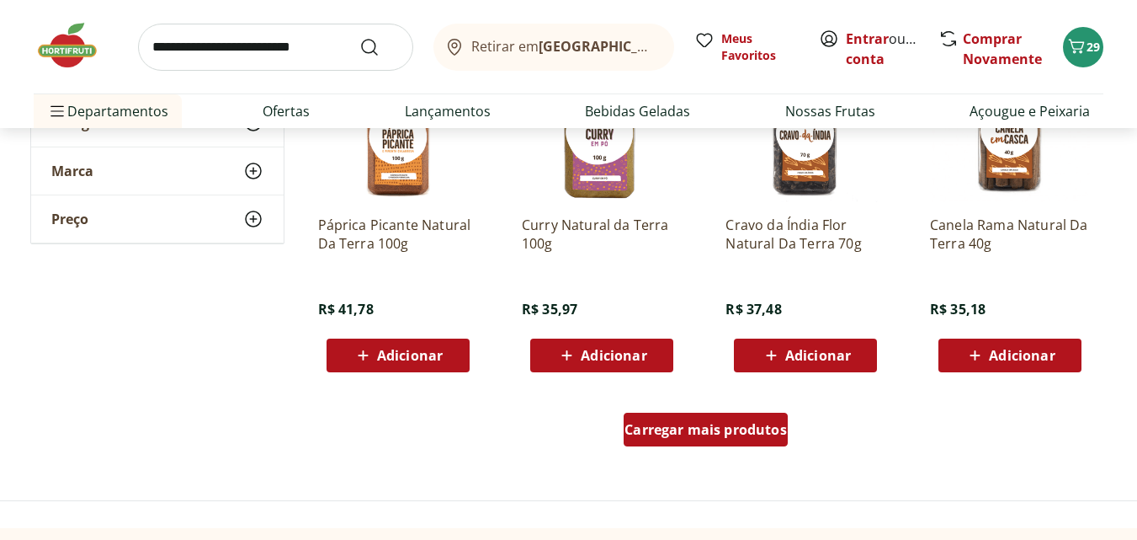
click at [720, 431] on span "Carregar mais produtos" at bounding box center [706, 429] width 162 height 13
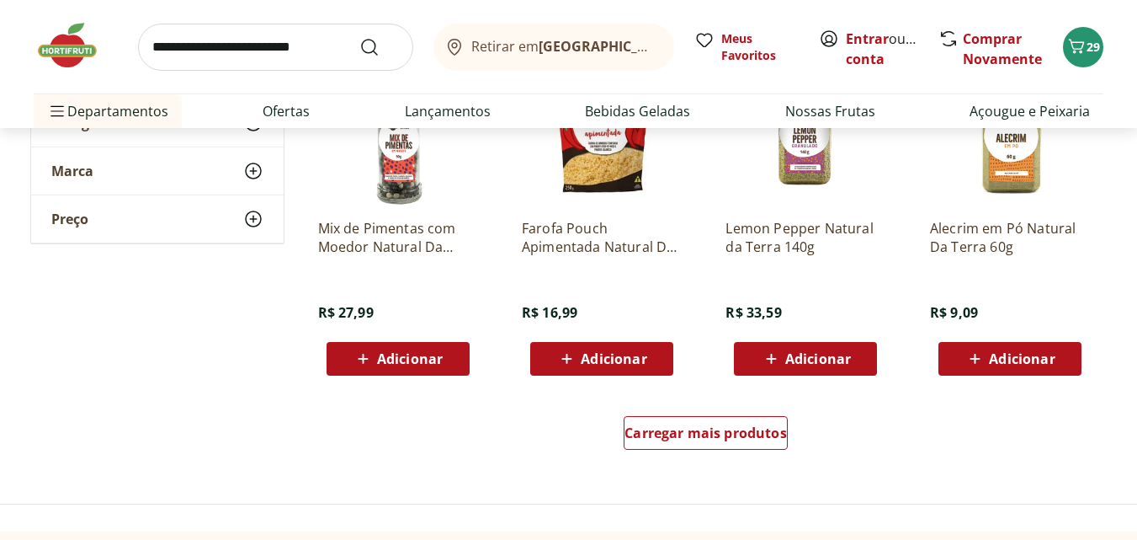
scroll to position [7661, 0]
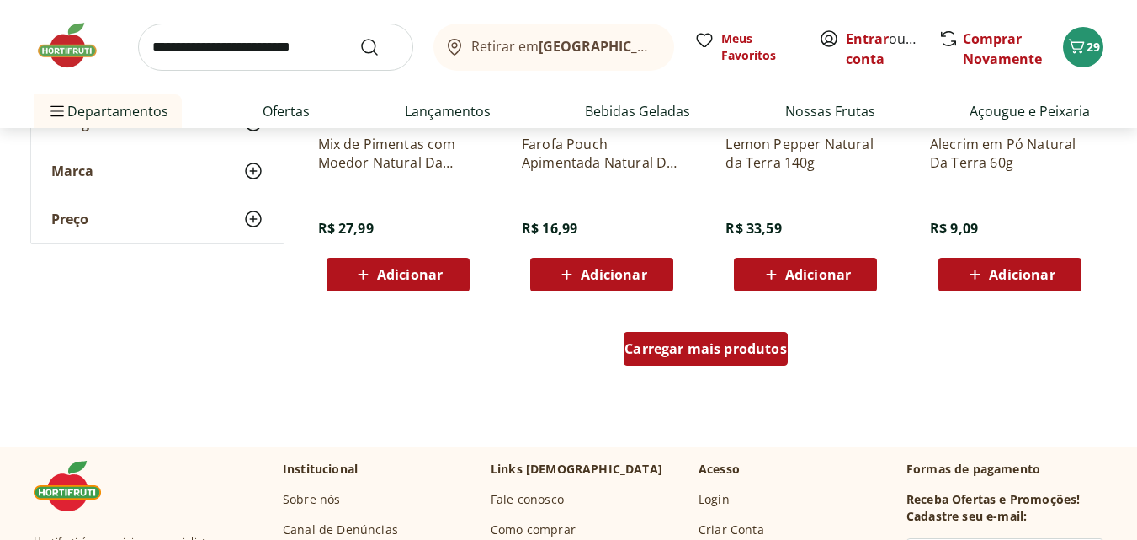
click at [694, 352] on span "Carregar mais produtos" at bounding box center [706, 348] width 162 height 13
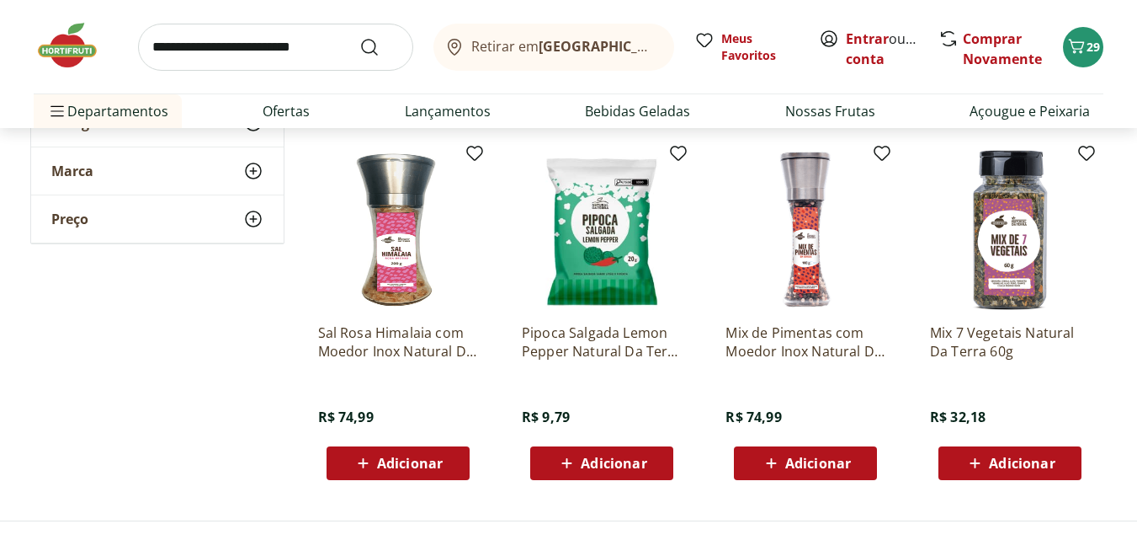
scroll to position [7998, 0]
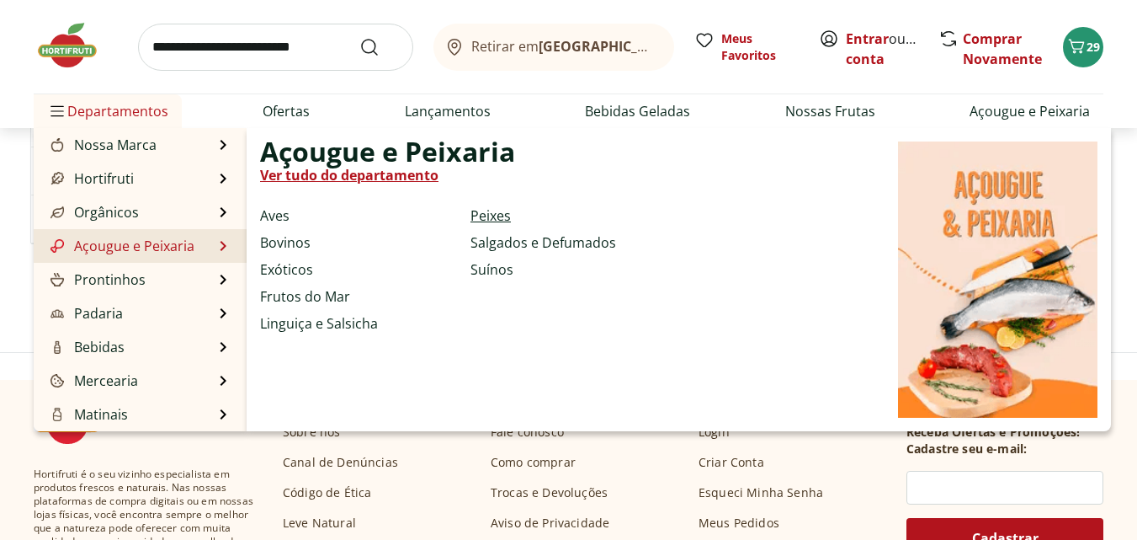
click at [484, 216] on link "Peixes" at bounding box center [491, 215] width 40 height 20
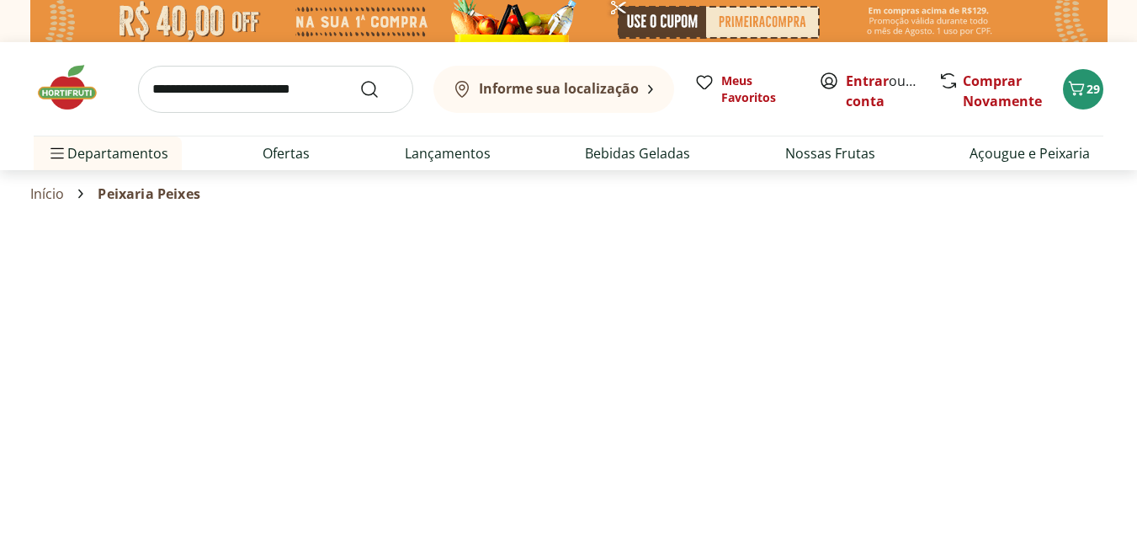
select select "**********"
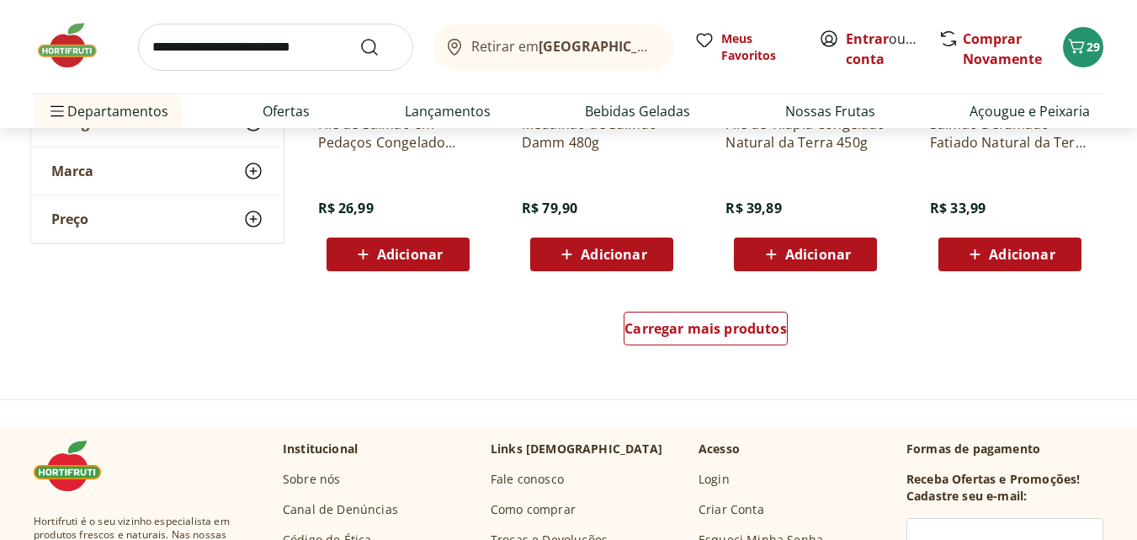
scroll to position [1179, 0]
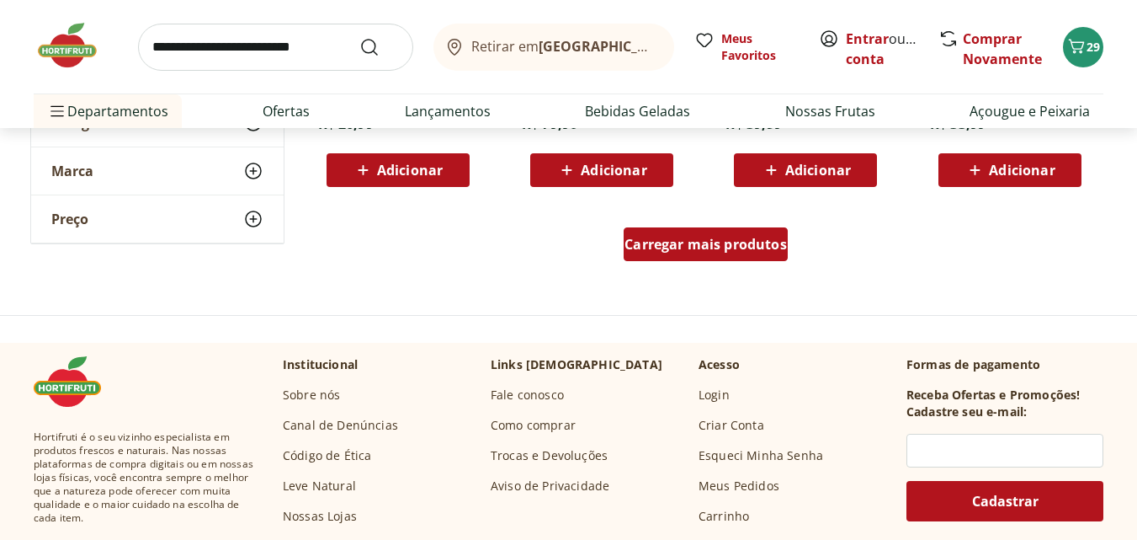
click at [655, 243] on span "Carregar mais produtos" at bounding box center [706, 243] width 162 height 13
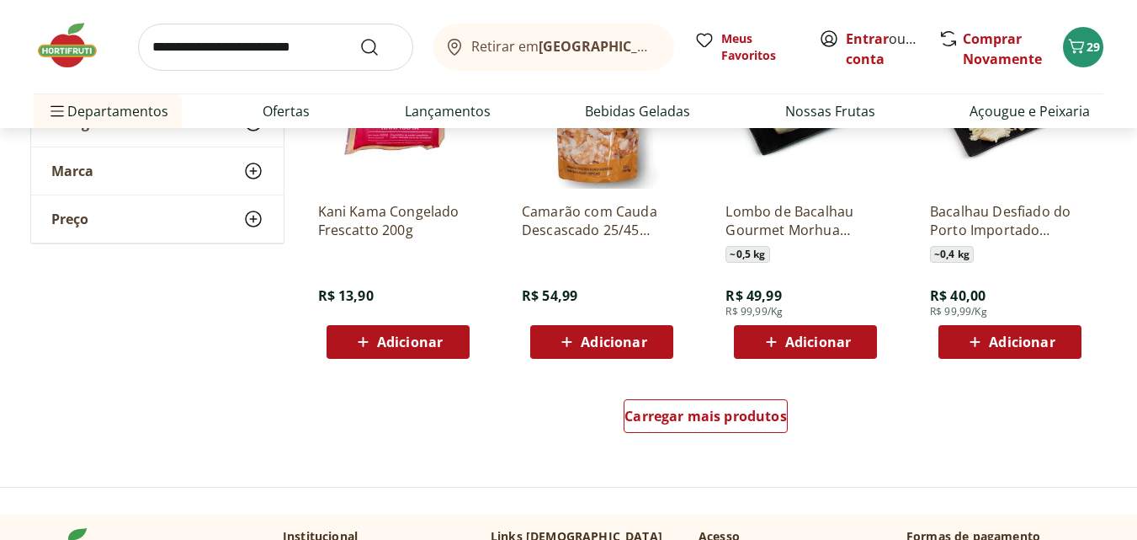
scroll to position [2189, 0]
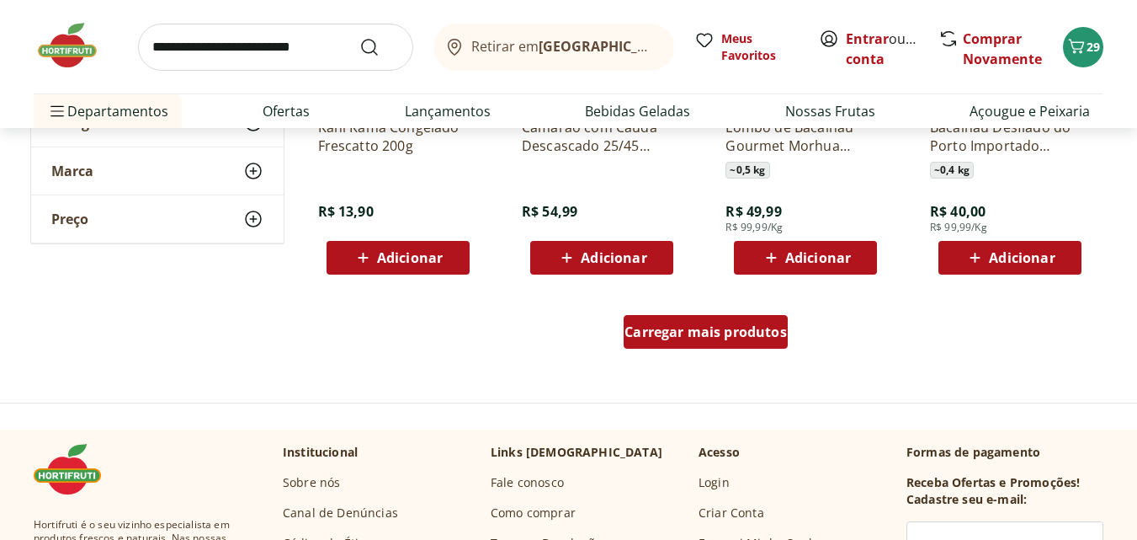
click at [700, 347] on div "Carregar mais produtos" at bounding box center [706, 332] width 164 height 34
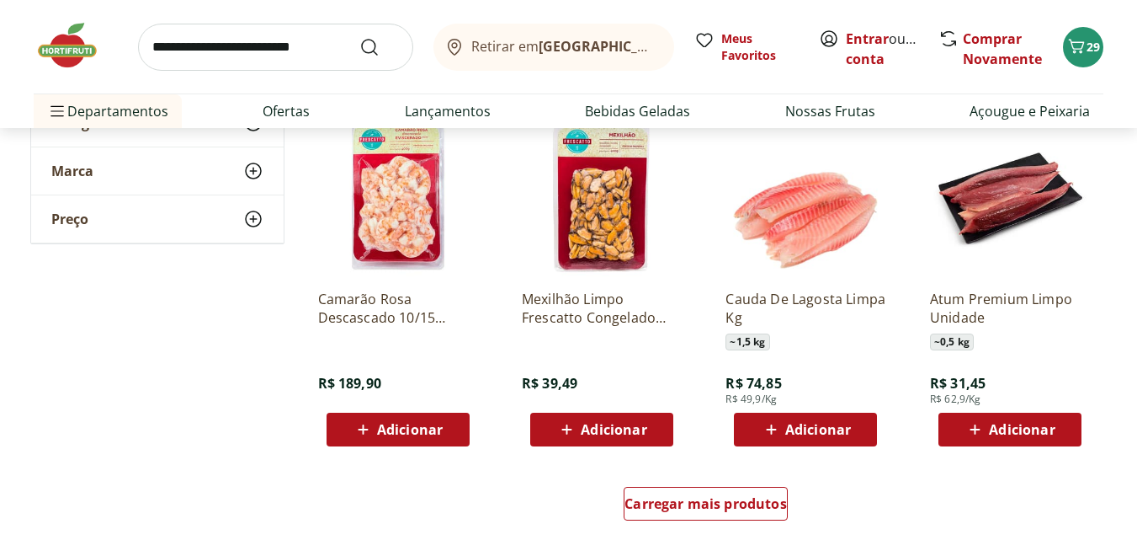
scroll to position [3368, 0]
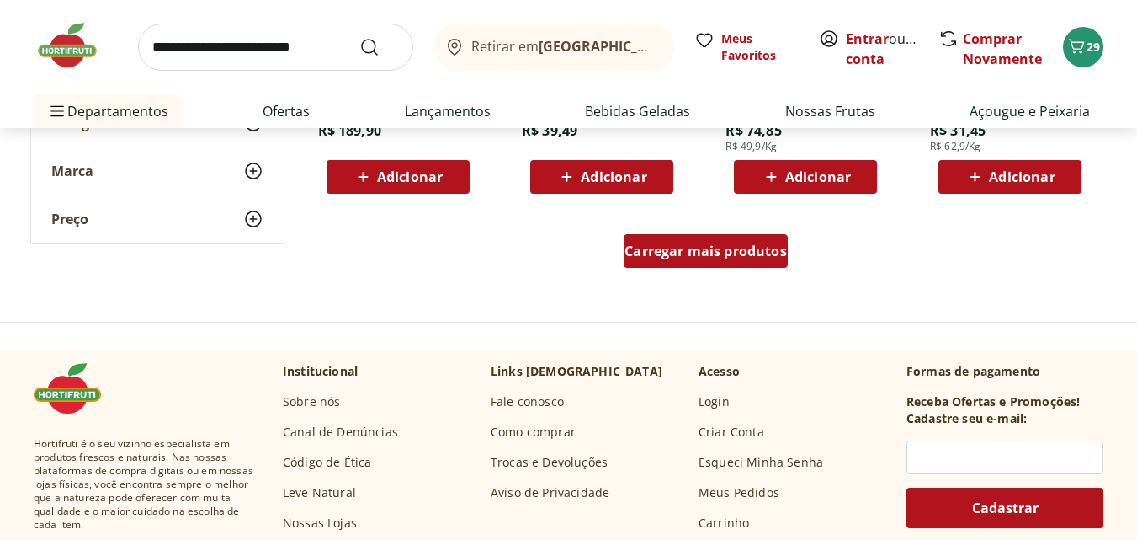
click at [694, 254] on span "Carregar mais produtos" at bounding box center [706, 250] width 162 height 13
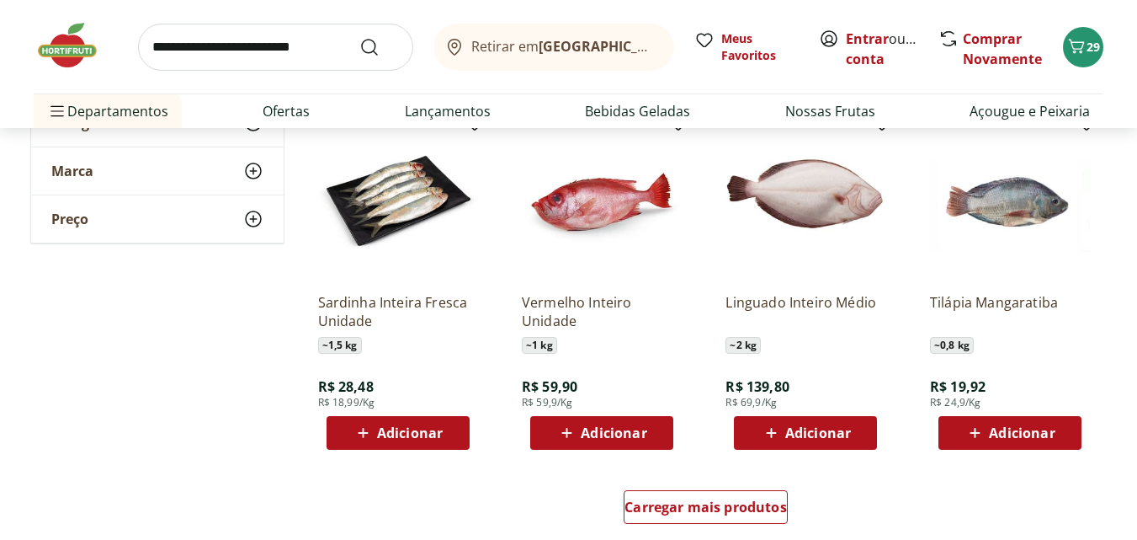
scroll to position [4378, 0]
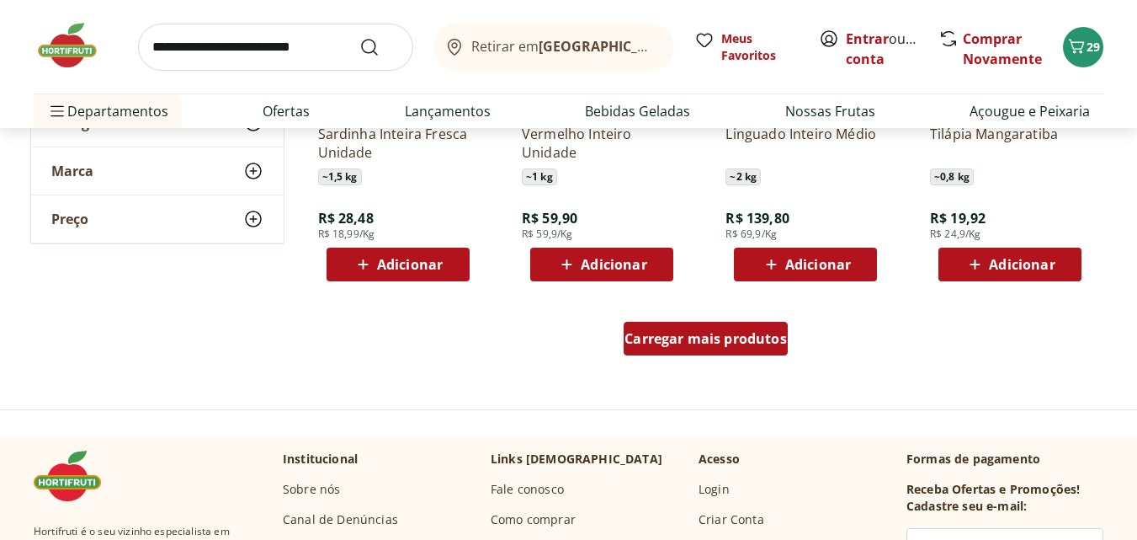
click at [656, 345] on span "Carregar mais produtos" at bounding box center [706, 338] width 162 height 13
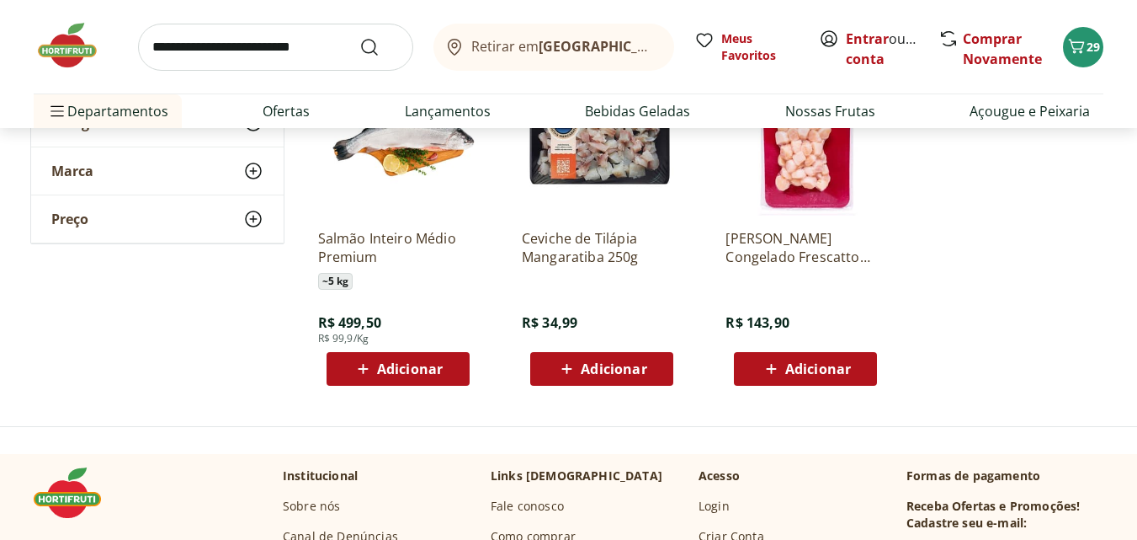
scroll to position [4715, 0]
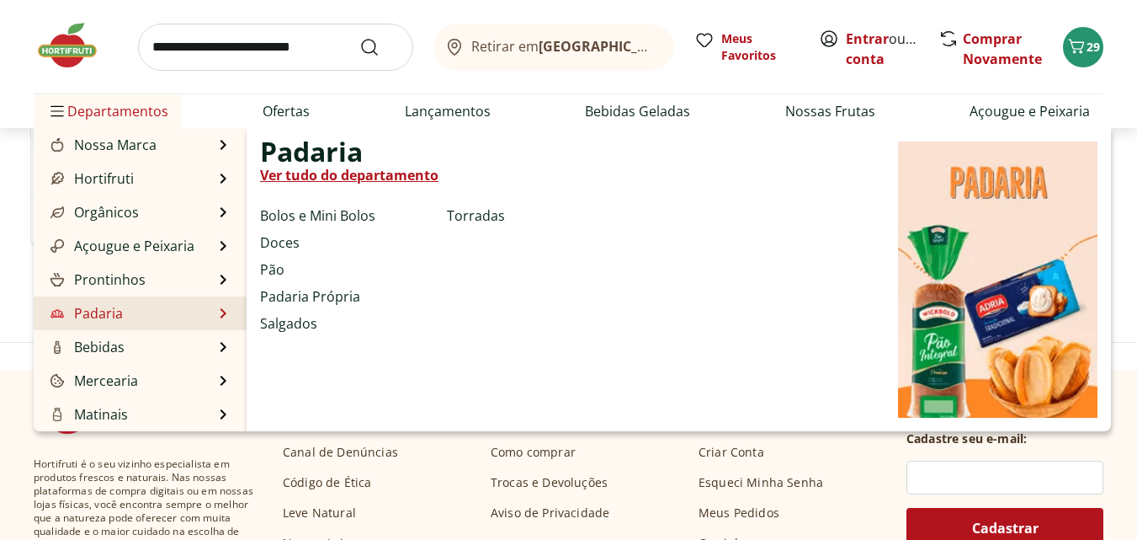
click at [316, 183] on link "Ver tudo do departamento" at bounding box center [349, 175] width 178 height 20
select select "**********"
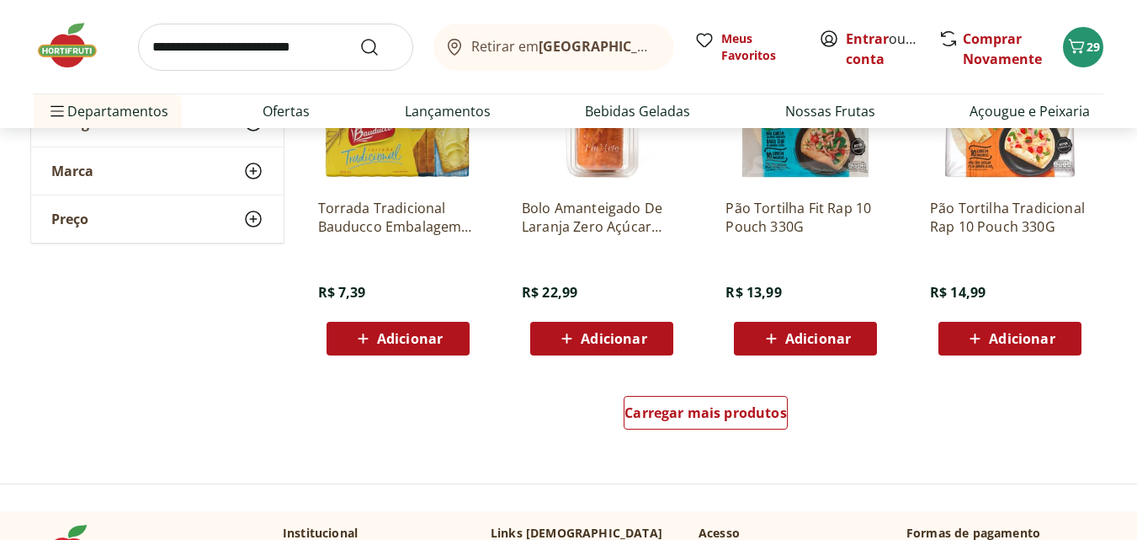
scroll to position [1094, 0]
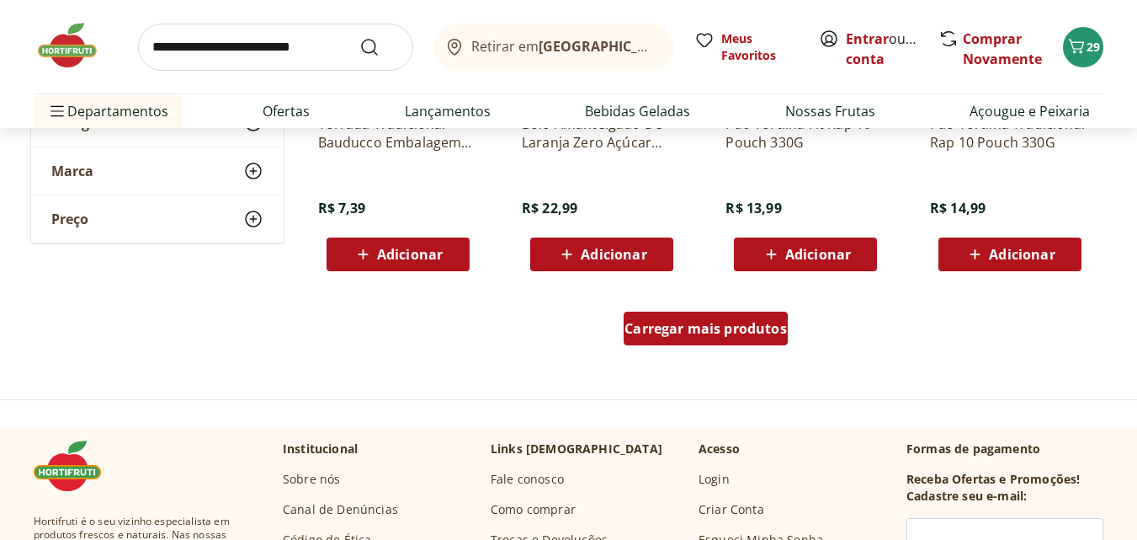
click at [729, 325] on span "Carregar mais produtos" at bounding box center [706, 328] width 162 height 13
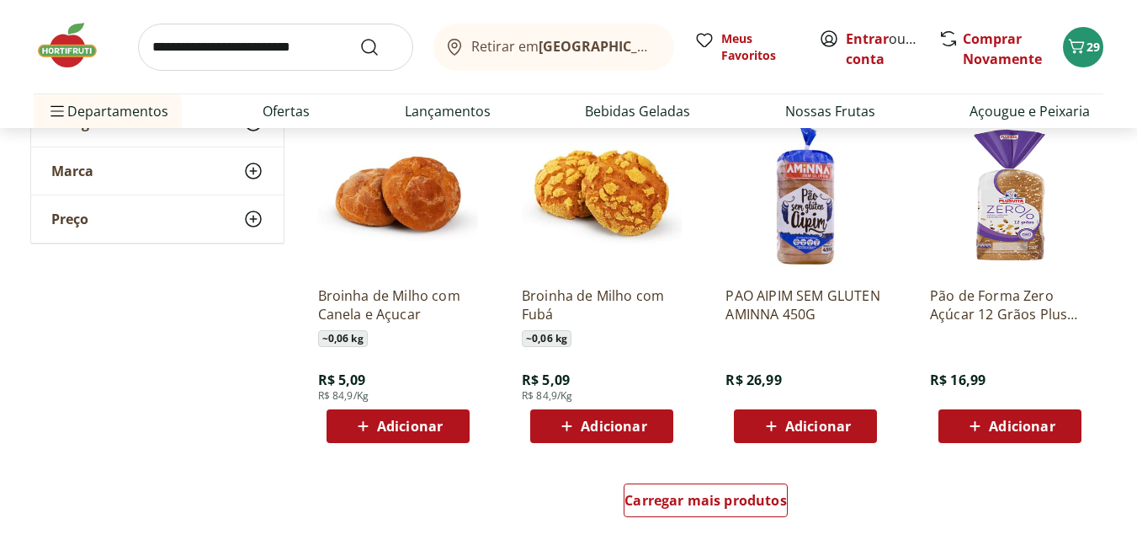
scroll to position [2273, 0]
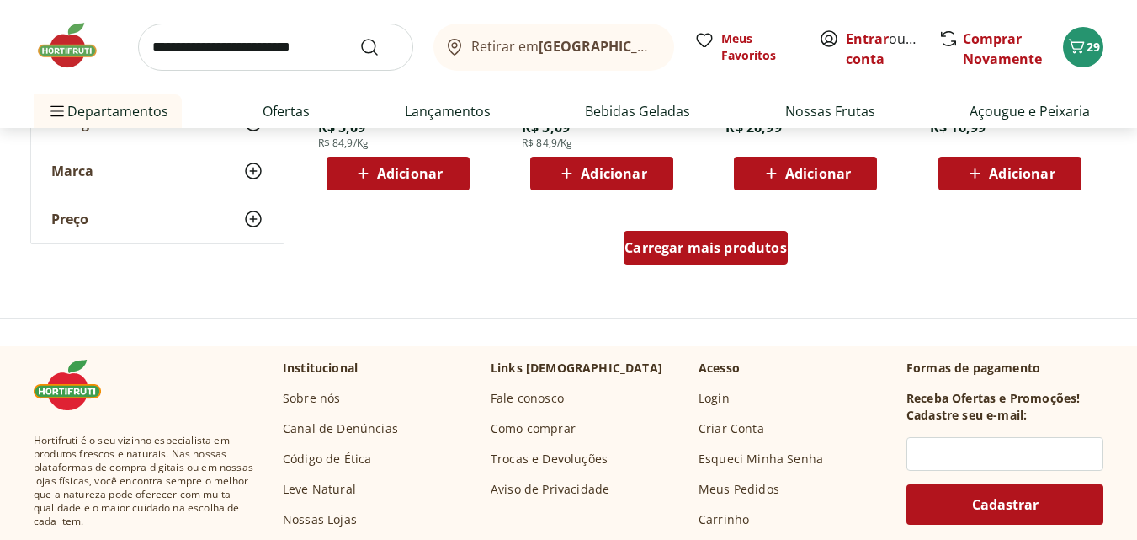
click at [686, 257] on div "Carregar mais produtos" at bounding box center [706, 248] width 164 height 34
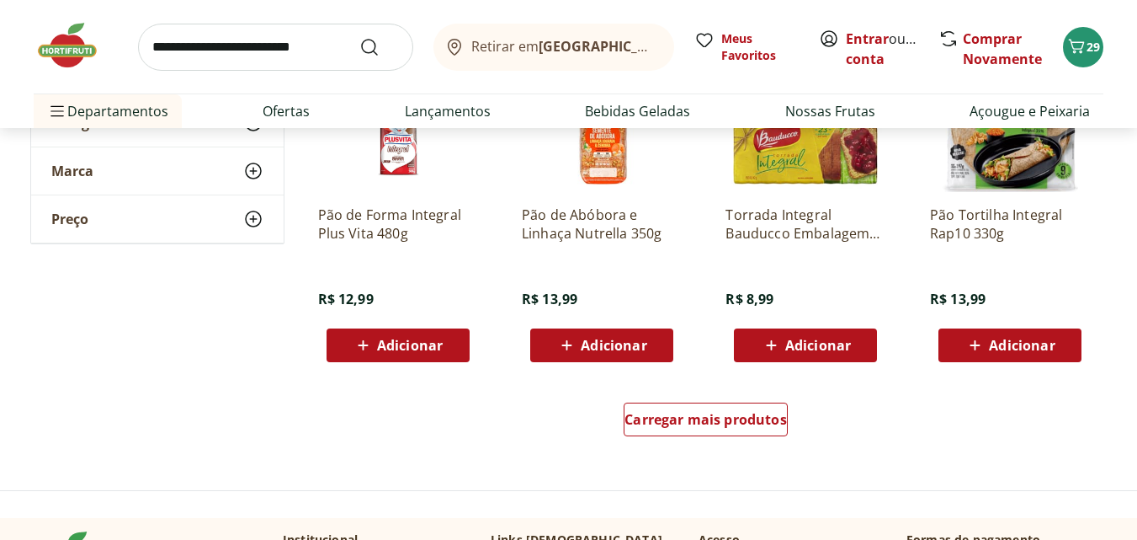
scroll to position [3368, 0]
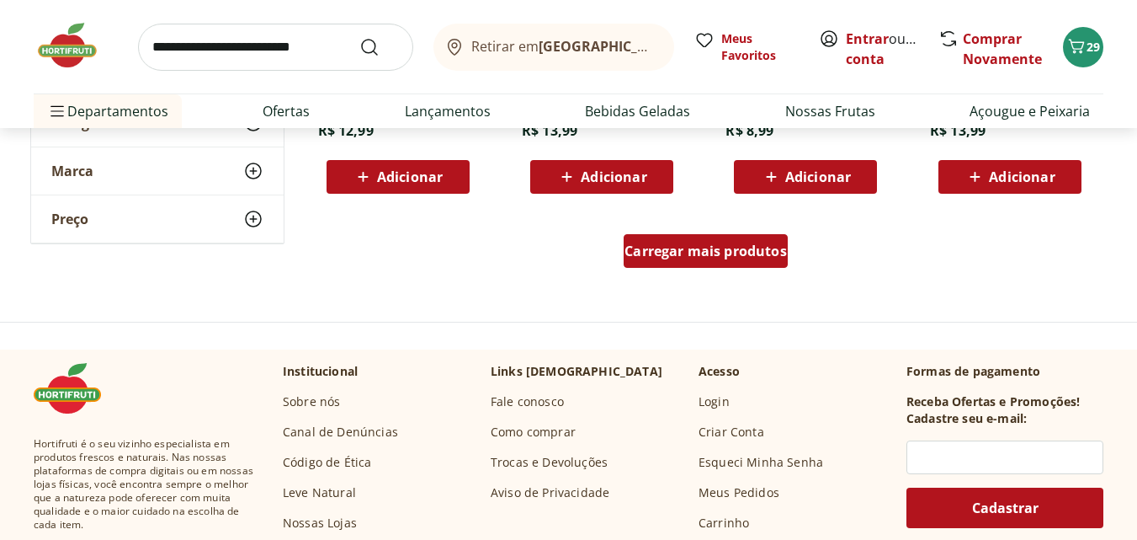
click at [669, 257] on span "Carregar mais produtos" at bounding box center [706, 250] width 162 height 13
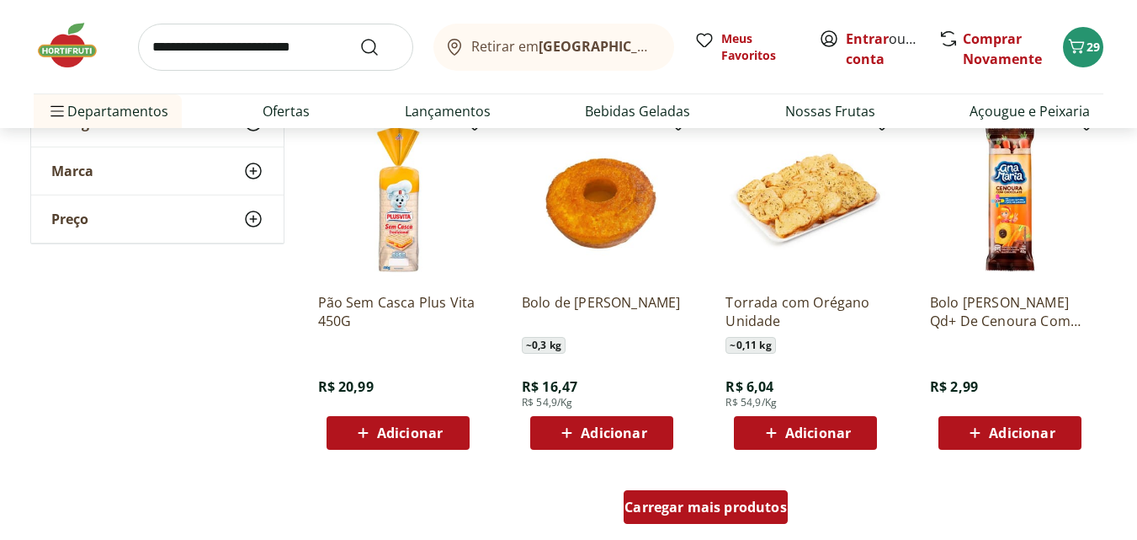
scroll to position [4378, 0]
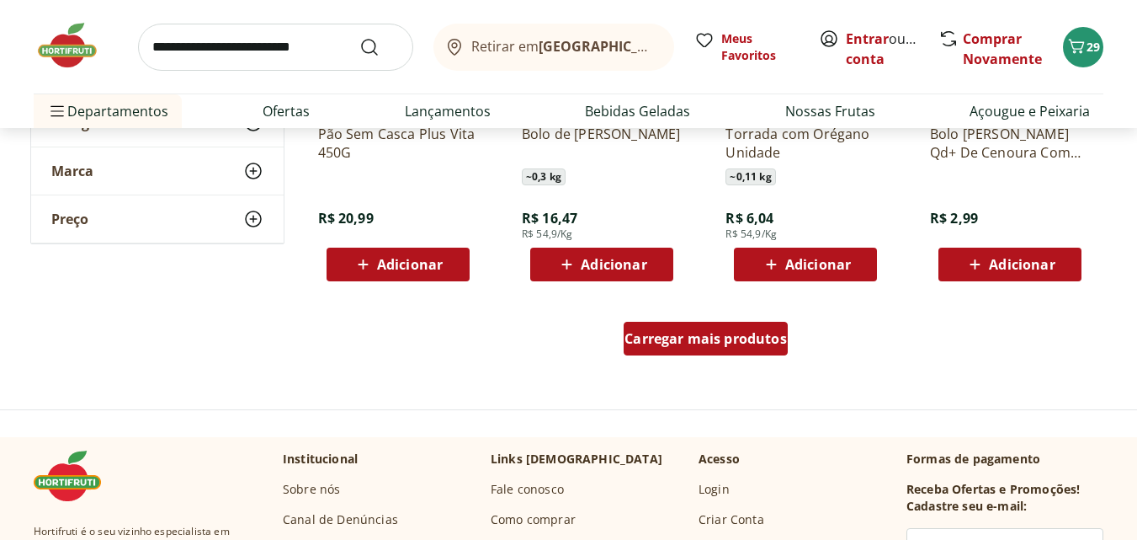
click at [681, 339] on span "Carregar mais produtos" at bounding box center [706, 338] width 162 height 13
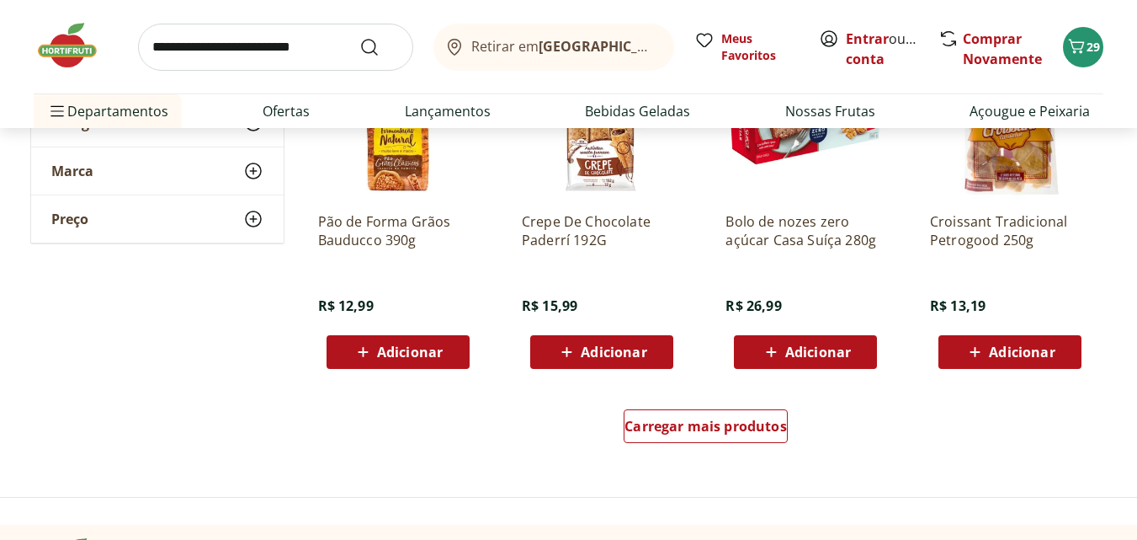
scroll to position [5472, 0]
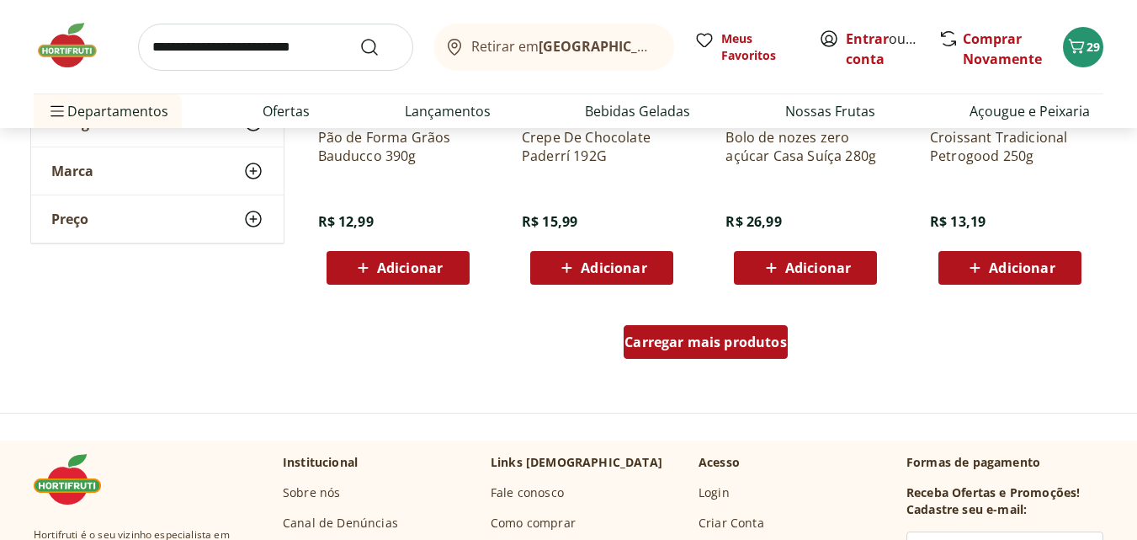
click at [693, 338] on span "Carregar mais produtos" at bounding box center [706, 341] width 162 height 13
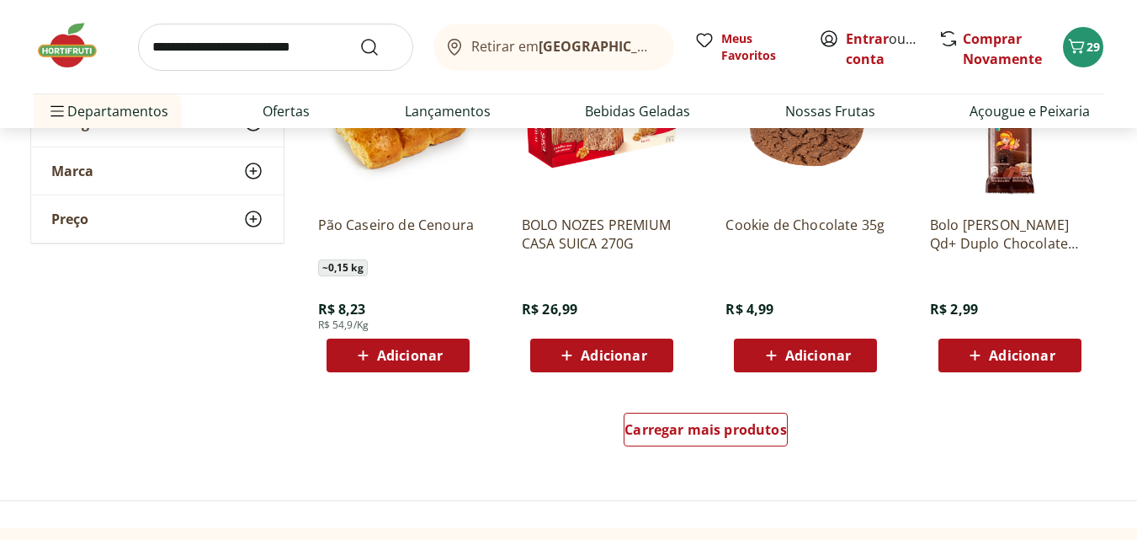
scroll to position [6651, 0]
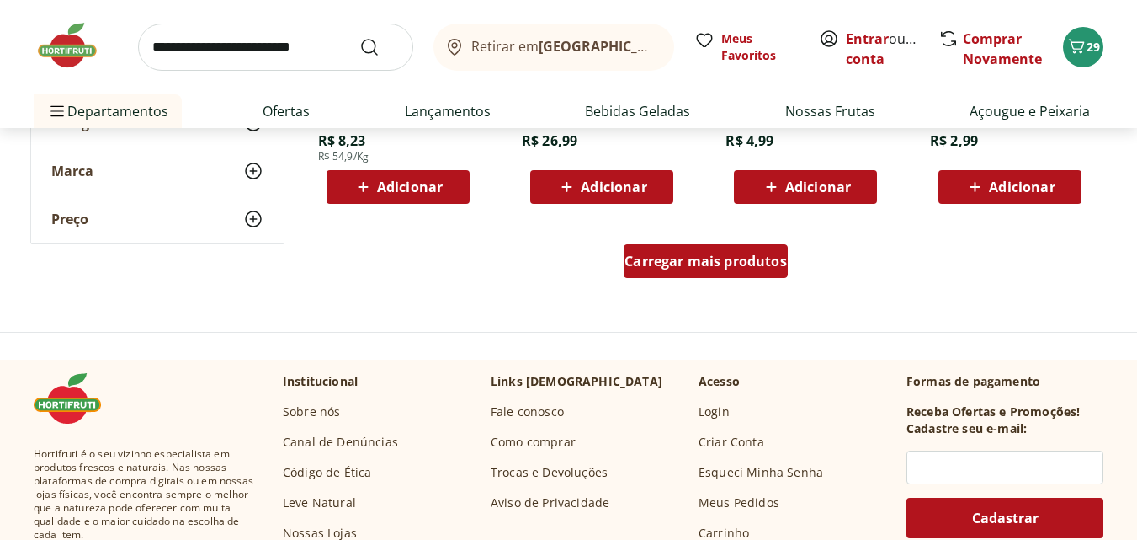
click at [677, 272] on div "Carregar mais produtos" at bounding box center [706, 261] width 164 height 34
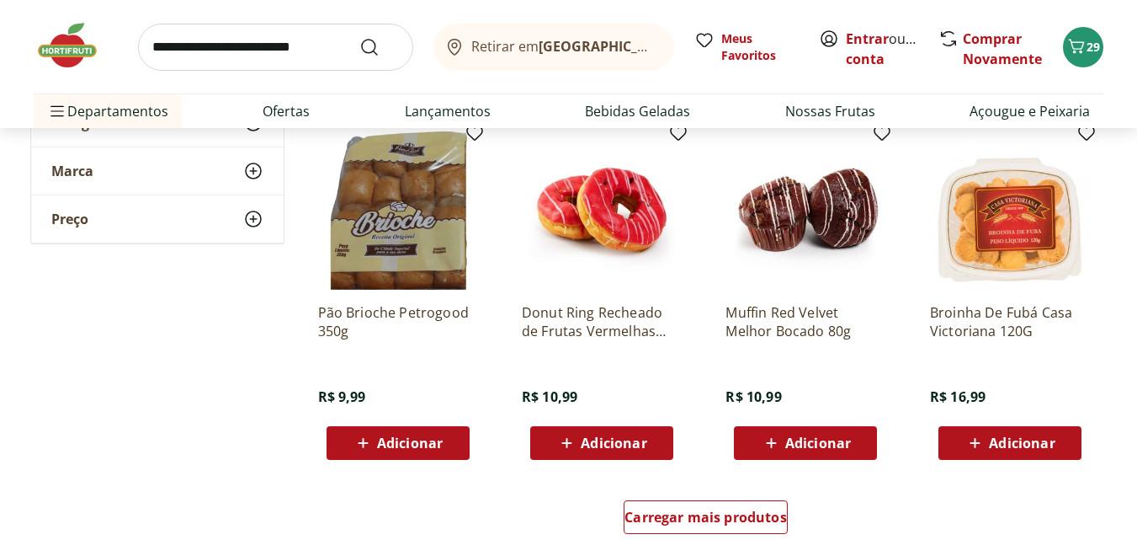
scroll to position [7577, 0]
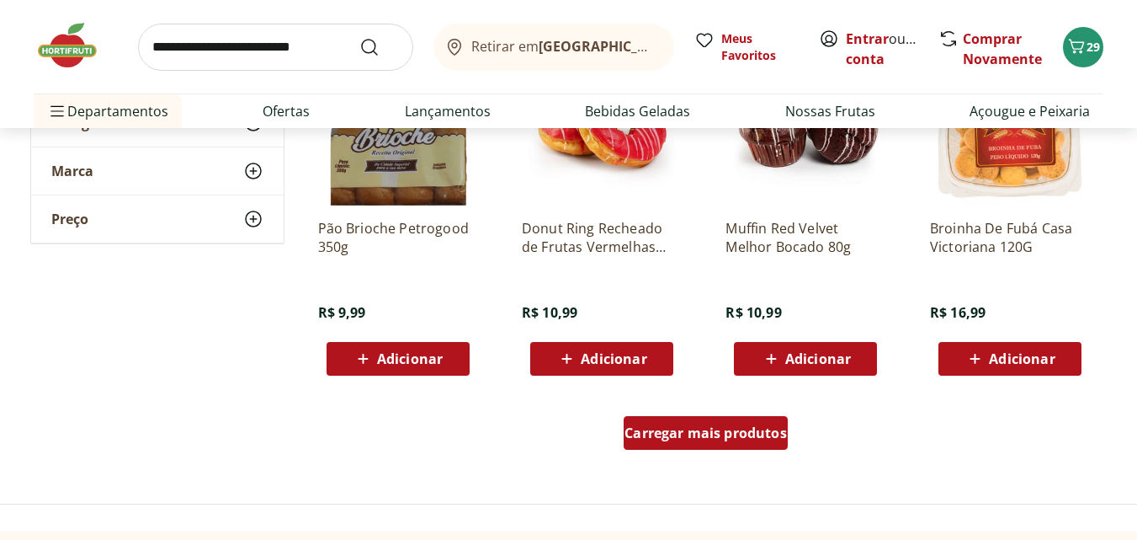
click at [690, 429] on span "Carregar mais produtos" at bounding box center [706, 432] width 162 height 13
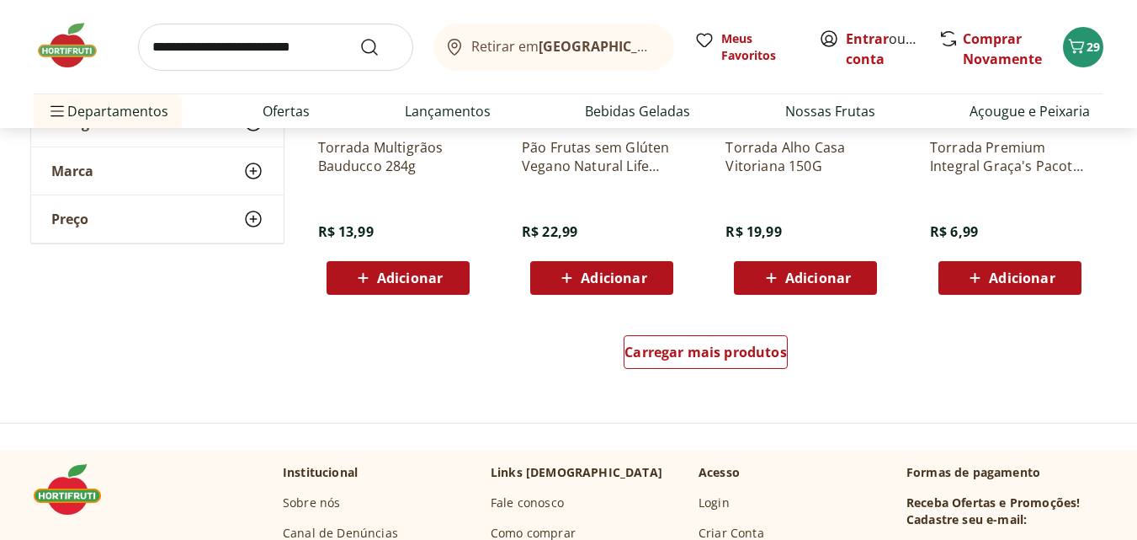
scroll to position [8840, 0]
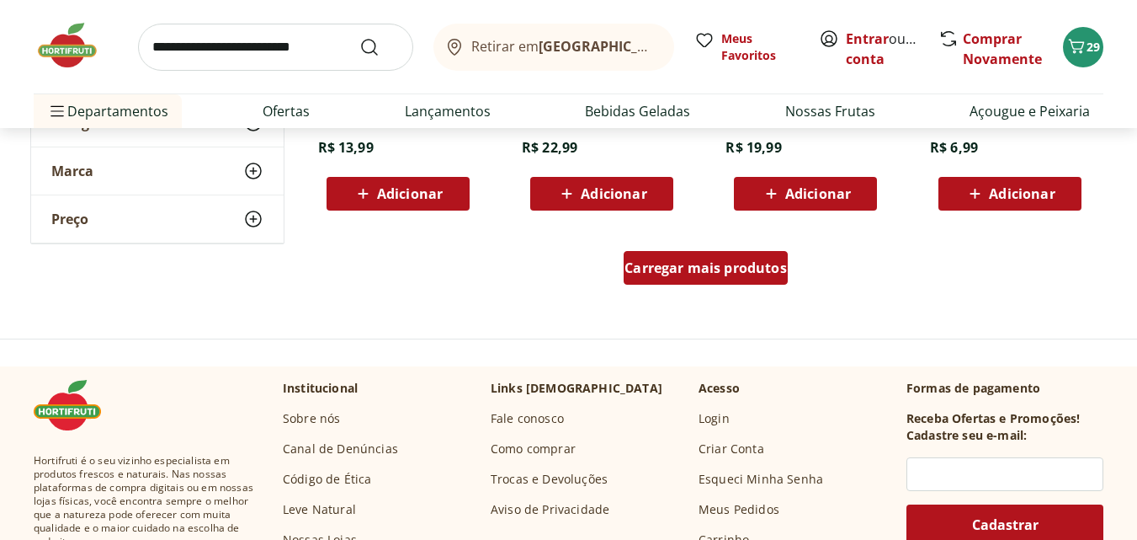
click at [717, 274] on span "Carregar mais produtos" at bounding box center [706, 267] width 162 height 13
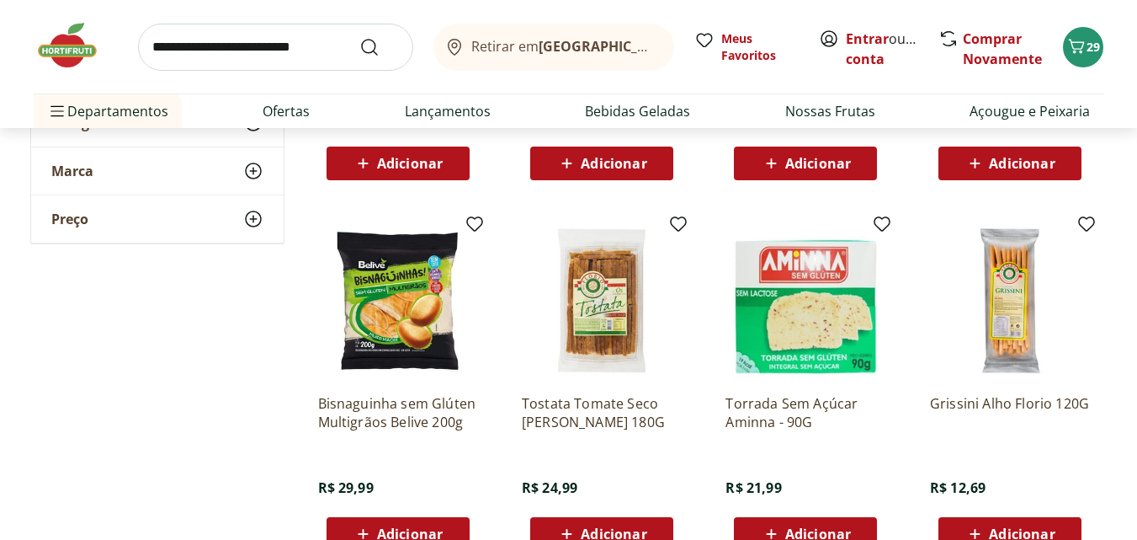
scroll to position [9766, 0]
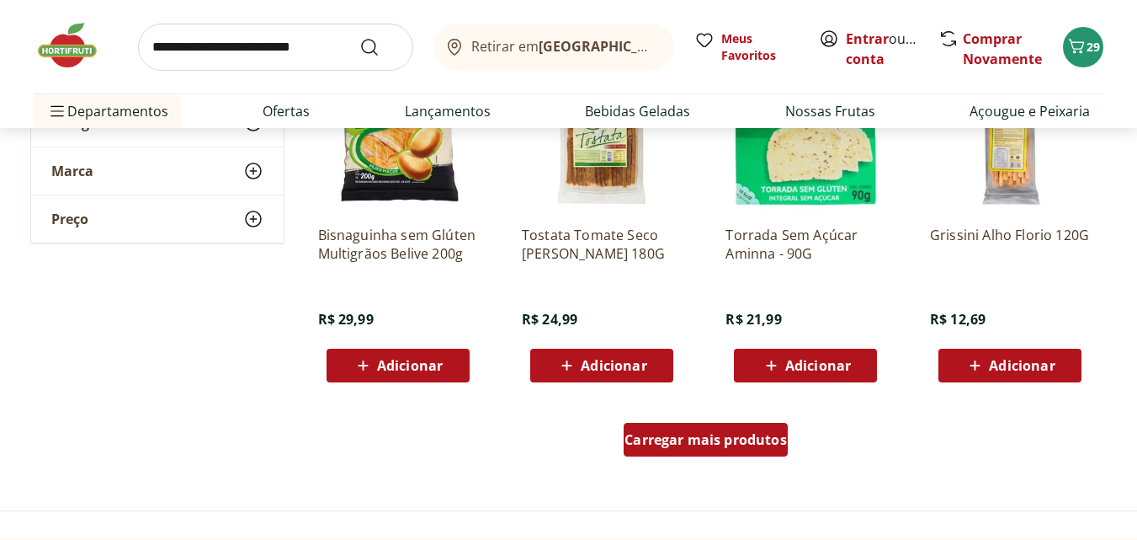
click at [687, 437] on span "Carregar mais produtos" at bounding box center [706, 439] width 162 height 13
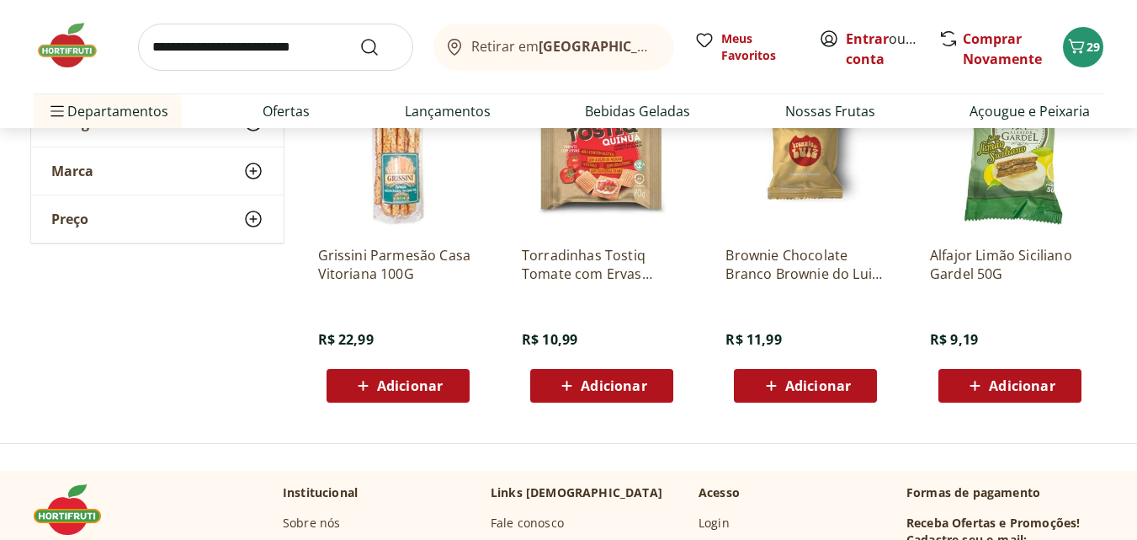
scroll to position [10271, 0]
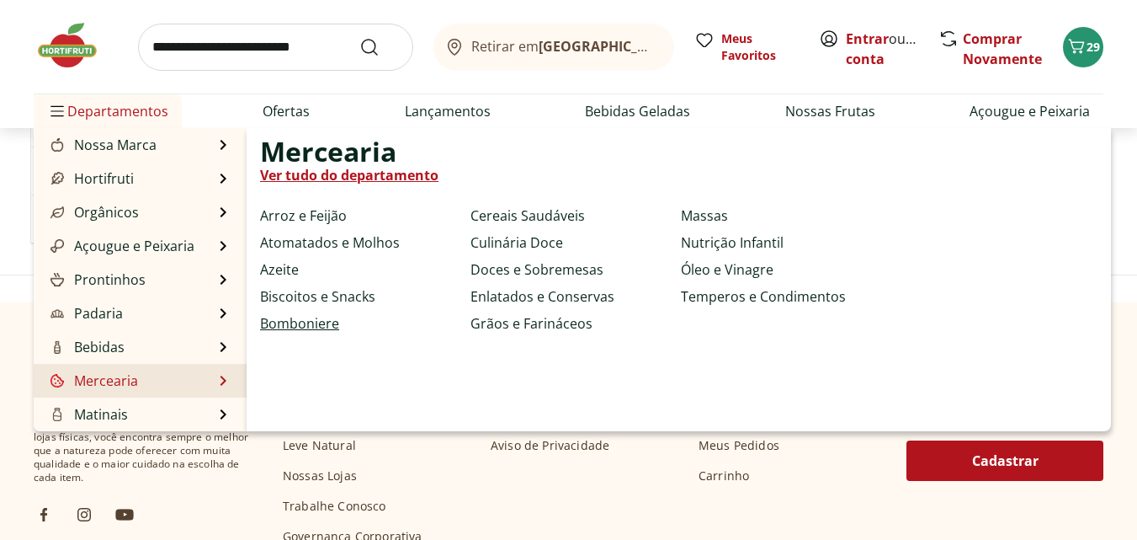
click at [306, 322] on link "Bomboniere" at bounding box center [299, 323] width 79 height 20
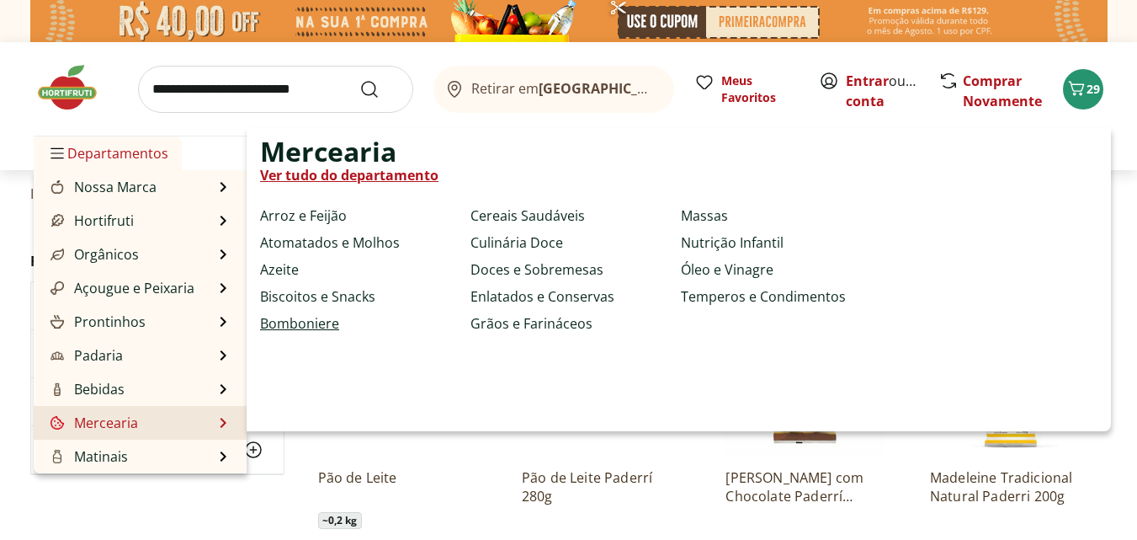
select select "**********"
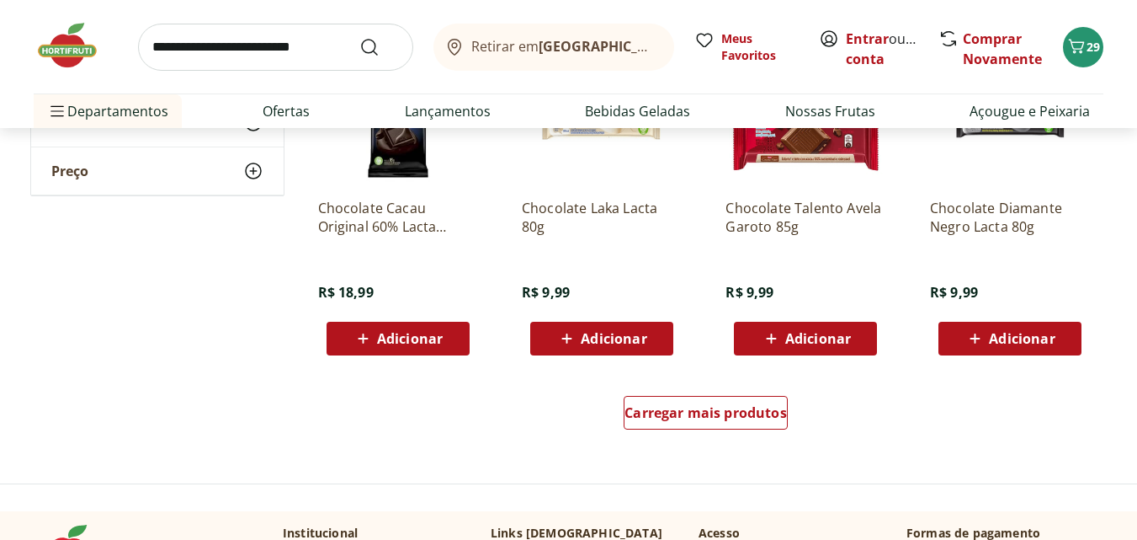
scroll to position [1094, 0]
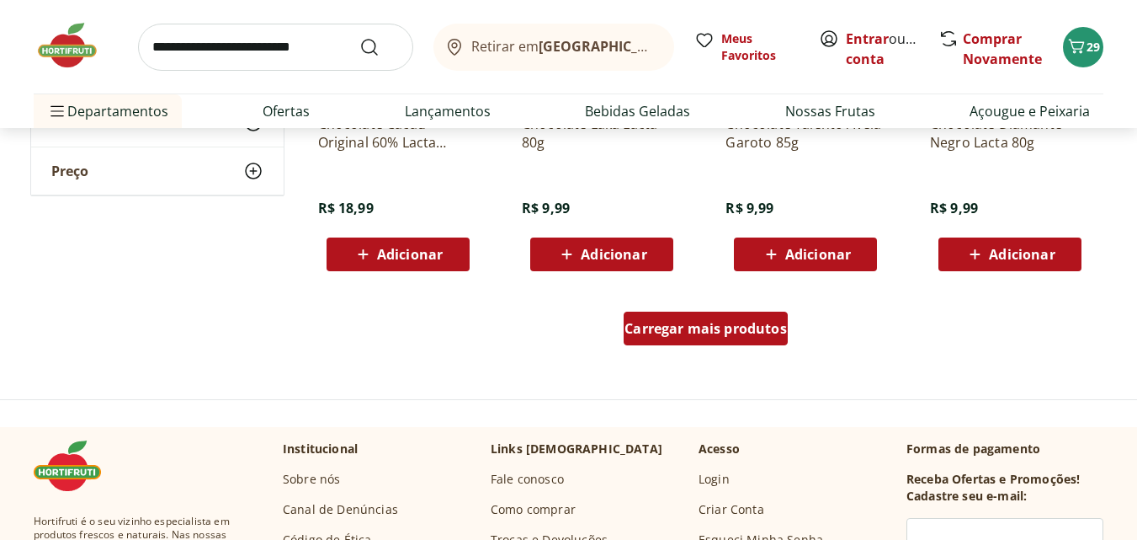
click at [664, 317] on div "Carregar mais produtos" at bounding box center [706, 329] width 164 height 34
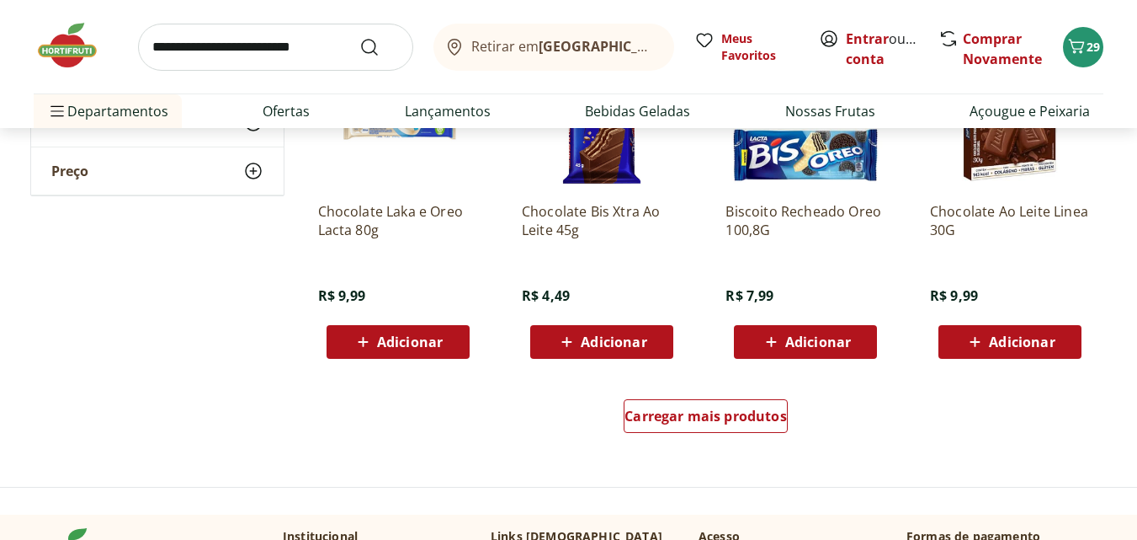
scroll to position [2189, 0]
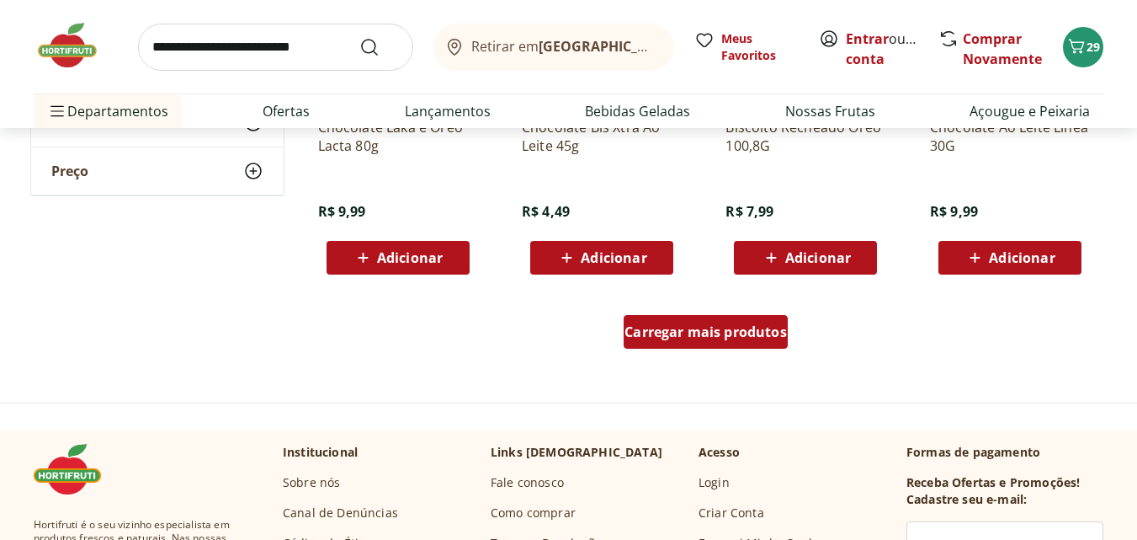
click at [667, 333] on span "Carregar mais produtos" at bounding box center [706, 331] width 162 height 13
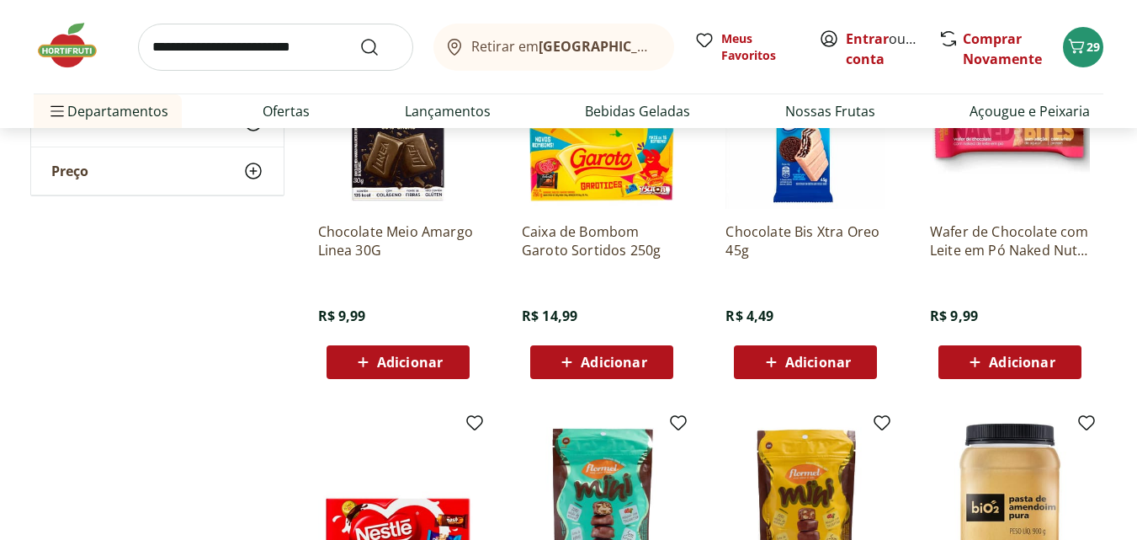
scroll to position [2357, 0]
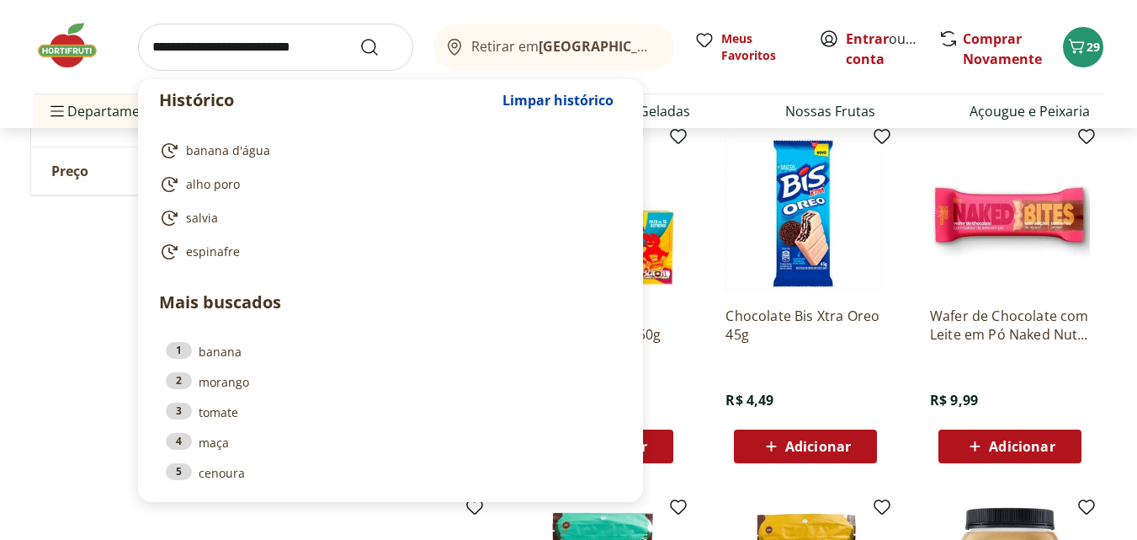
click at [195, 46] on input "search" at bounding box center [275, 47] width 275 height 47
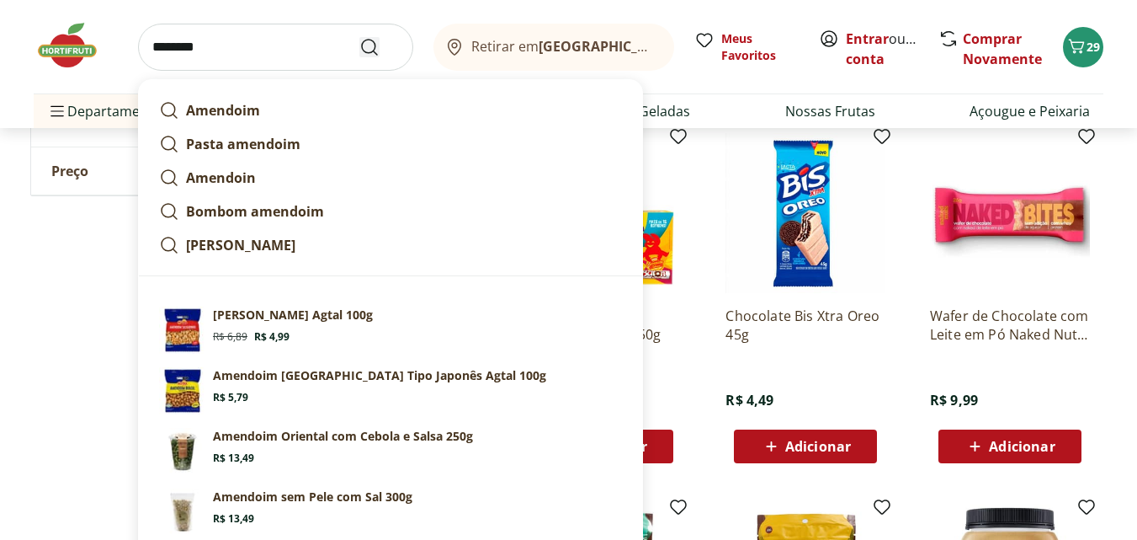
type input "********"
click at [368, 48] on icon "Submit Search" at bounding box center [369, 47] width 20 height 20
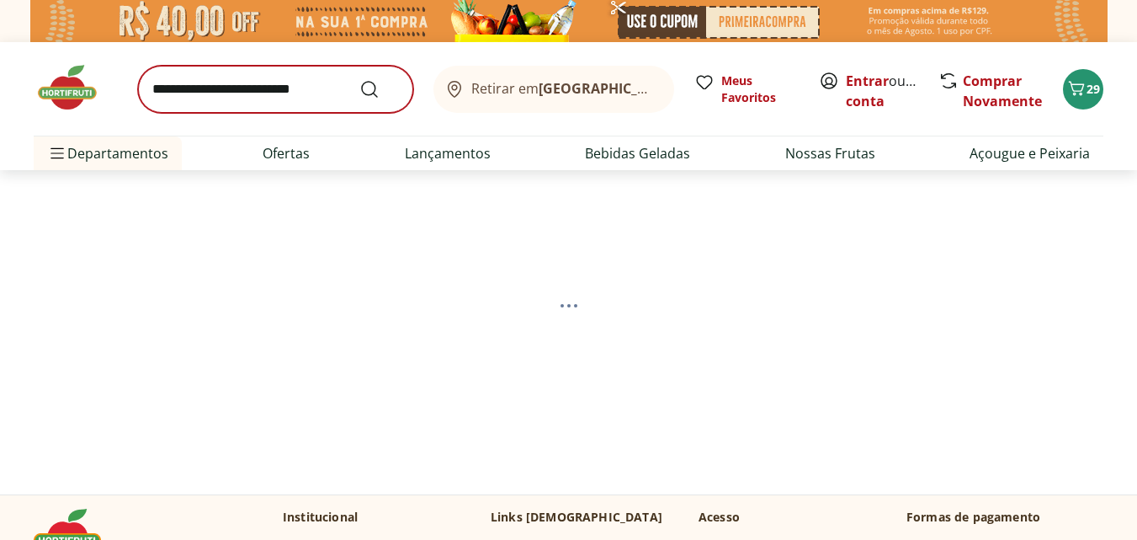
select select "**********"
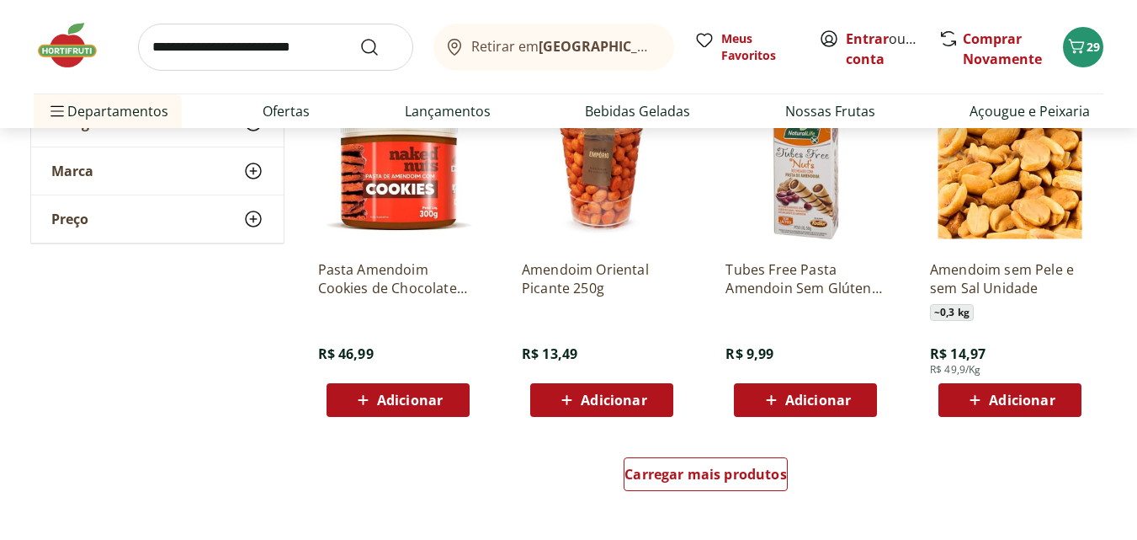
scroll to position [1179, 0]
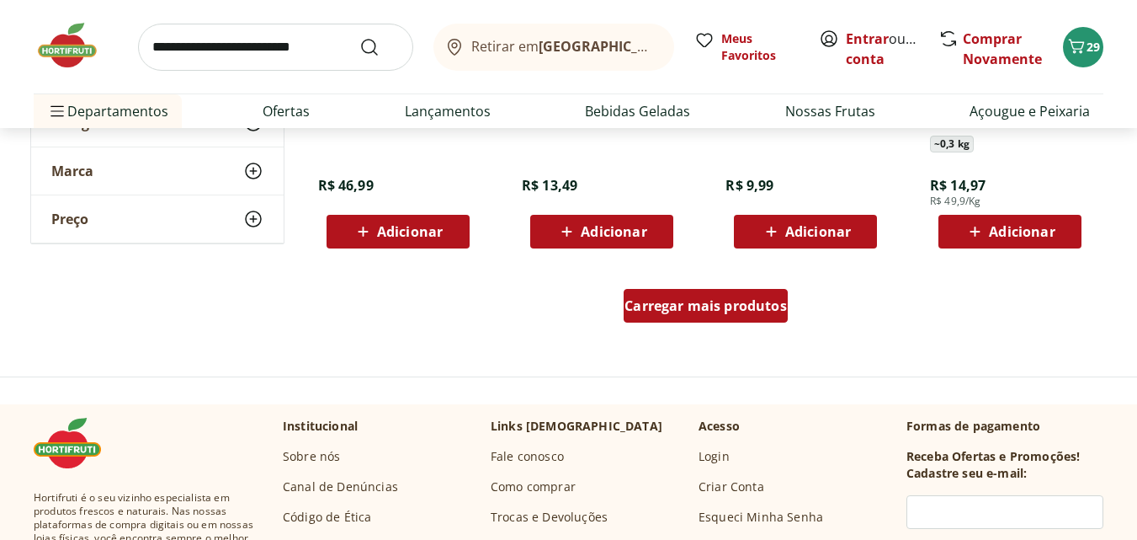
click at [667, 305] on span "Carregar mais produtos" at bounding box center [706, 305] width 162 height 13
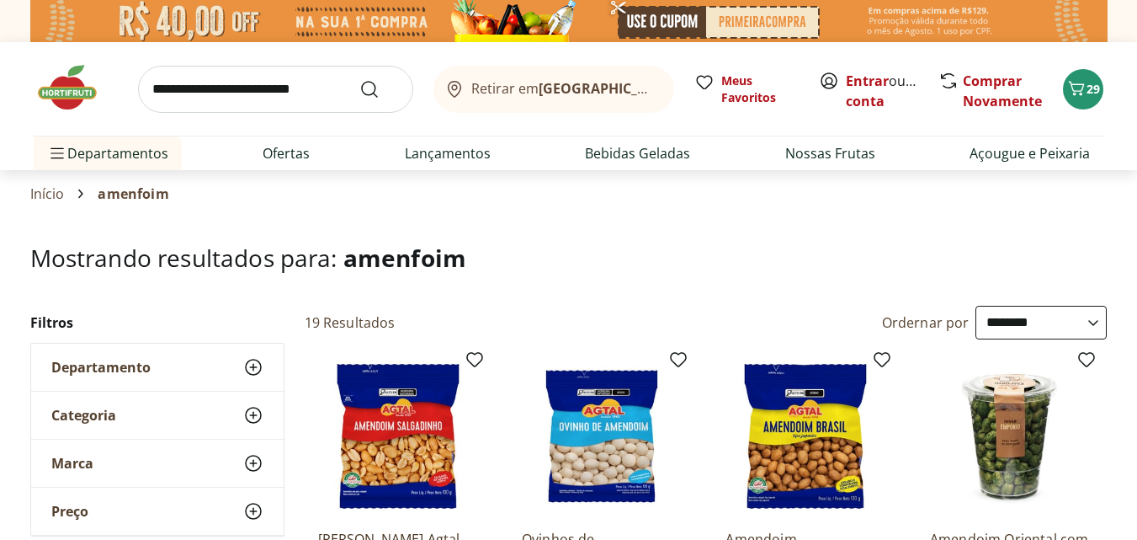
click at [1118, 150] on div "Retirar em Rio de Janeiro/RJ Meus Favoritos Entrar ou Criar conta Comprar Novam…" at bounding box center [568, 106] width 1137 height 128
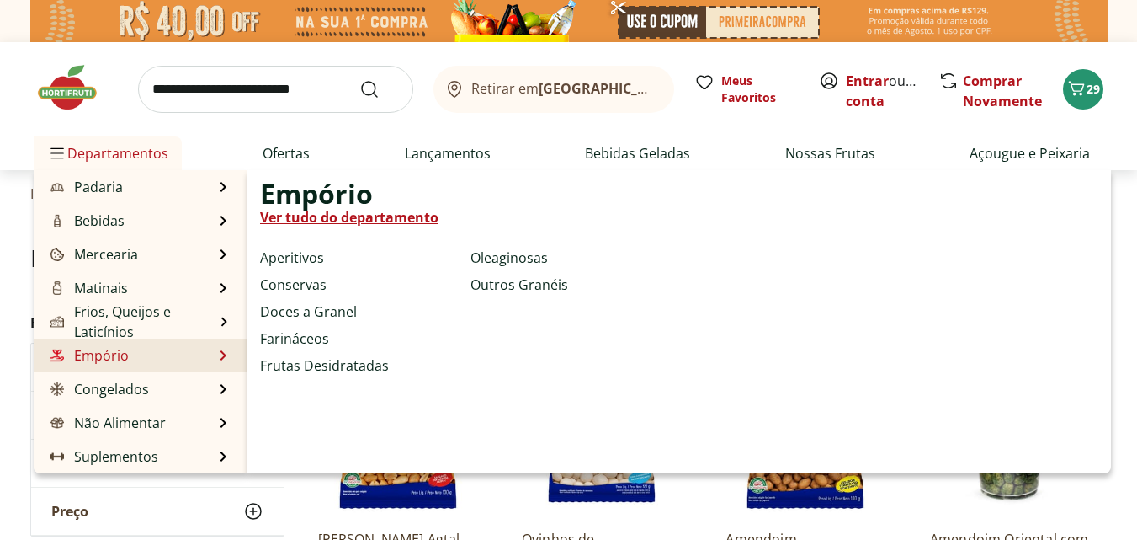
click at [354, 215] on link "Ver tudo do departamento" at bounding box center [349, 217] width 178 height 20
select select "**********"
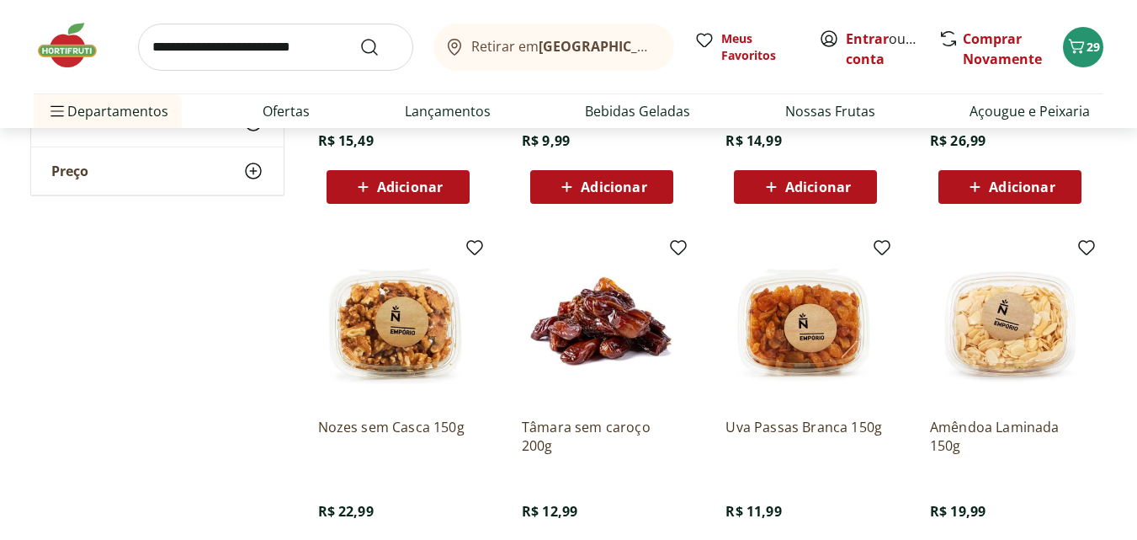
scroll to position [505, 0]
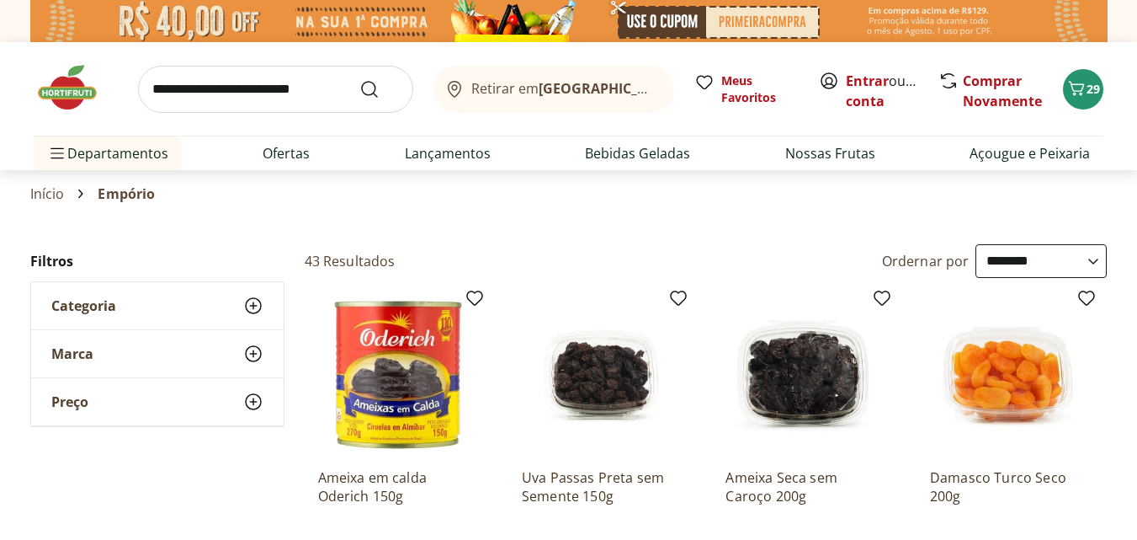
select select "**********"
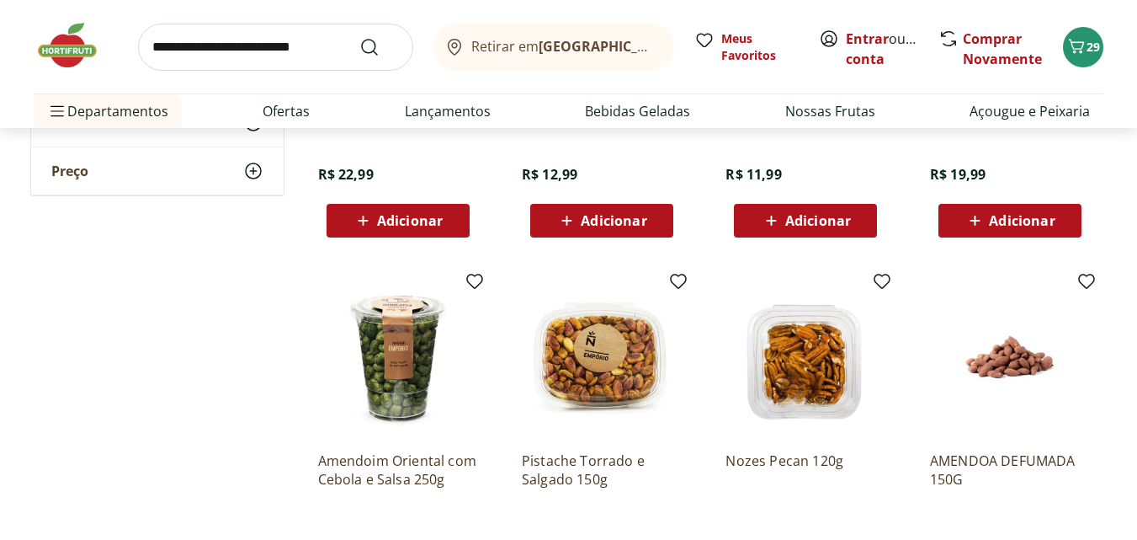
scroll to position [1010, 0]
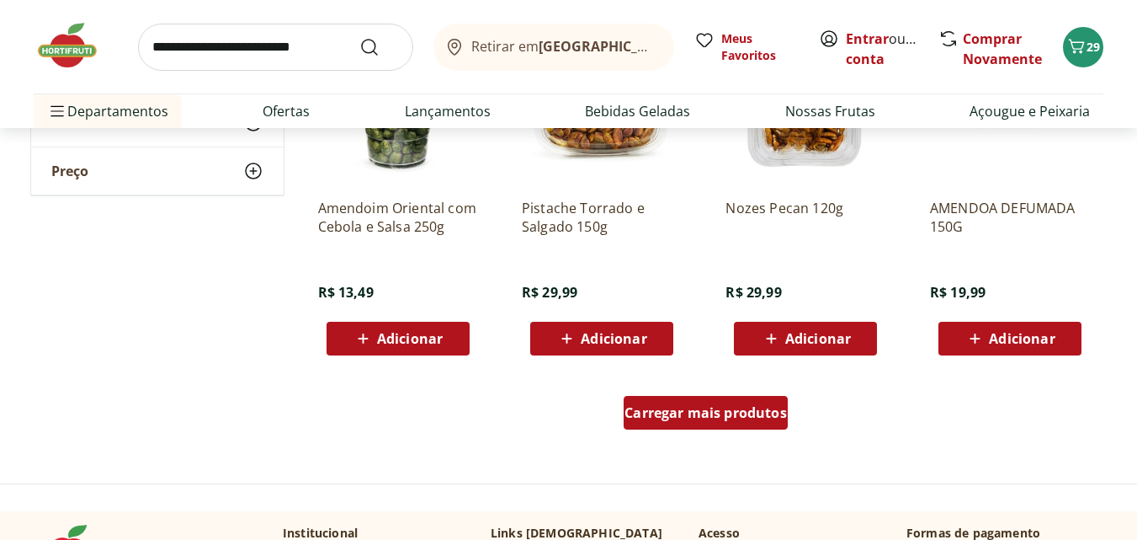
click at [683, 416] on span "Carregar mais produtos" at bounding box center [706, 412] width 162 height 13
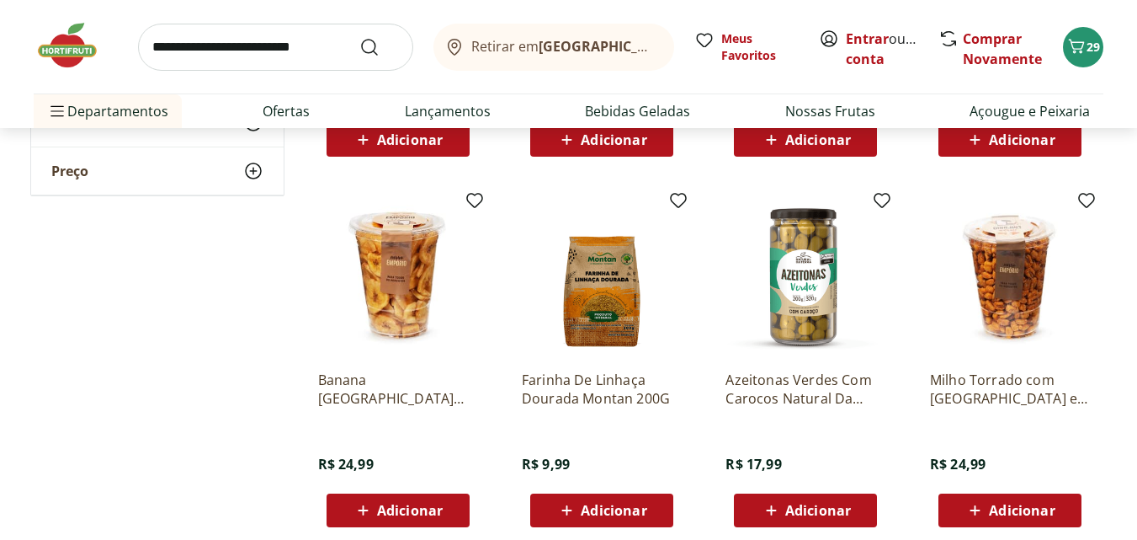
scroll to position [2105, 0]
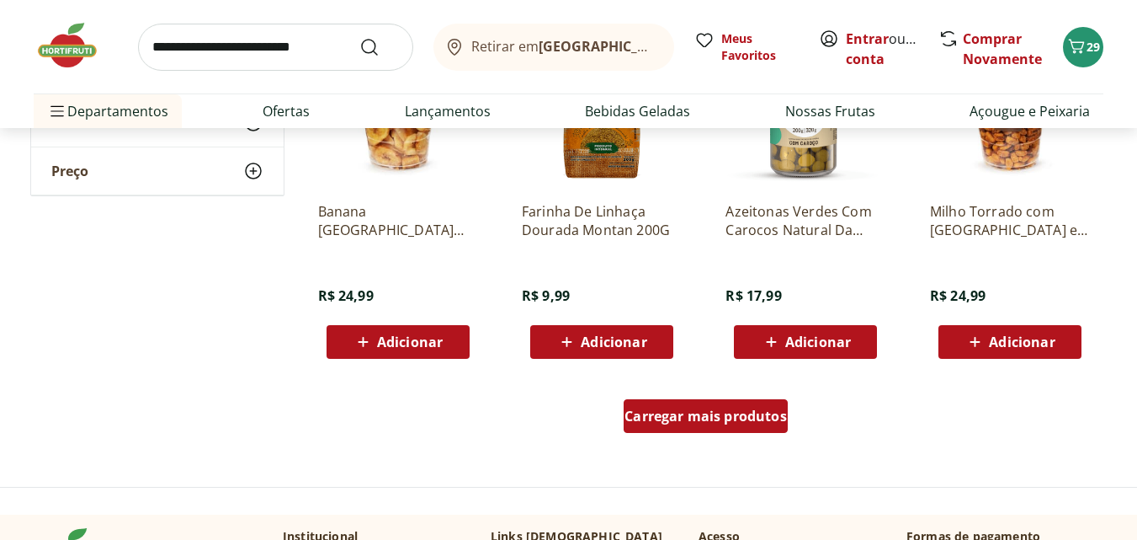
click at [667, 421] on span "Carregar mais produtos" at bounding box center [706, 415] width 162 height 13
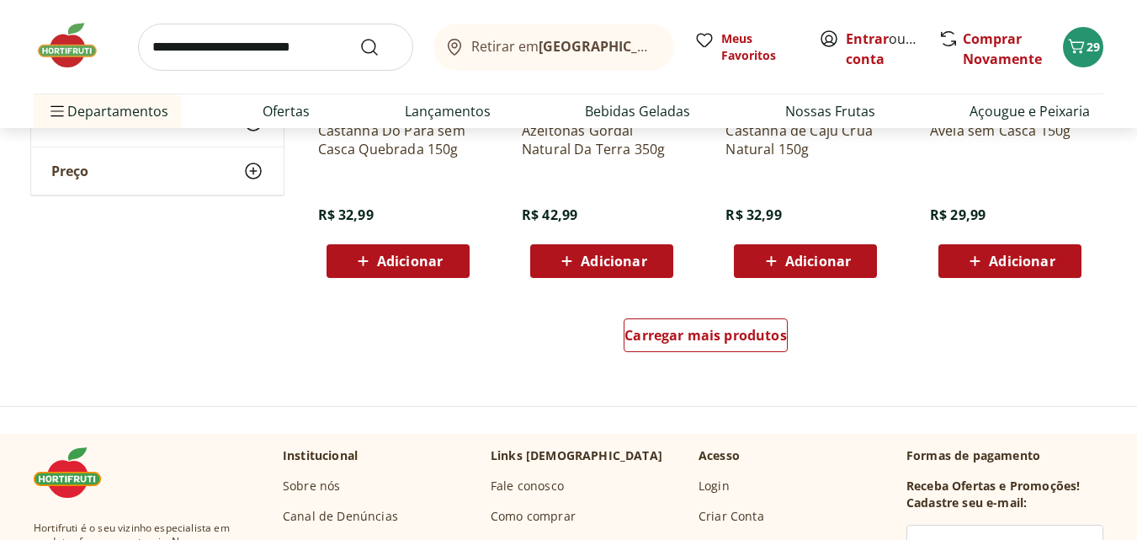
scroll to position [3368, 0]
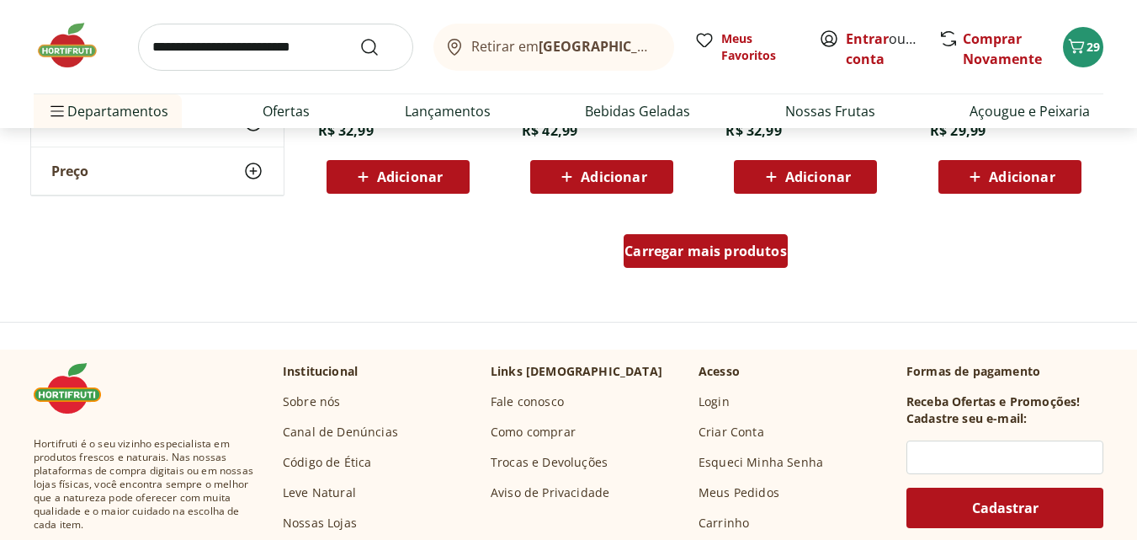
click at [683, 256] on span "Carregar mais produtos" at bounding box center [706, 250] width 162 height 13
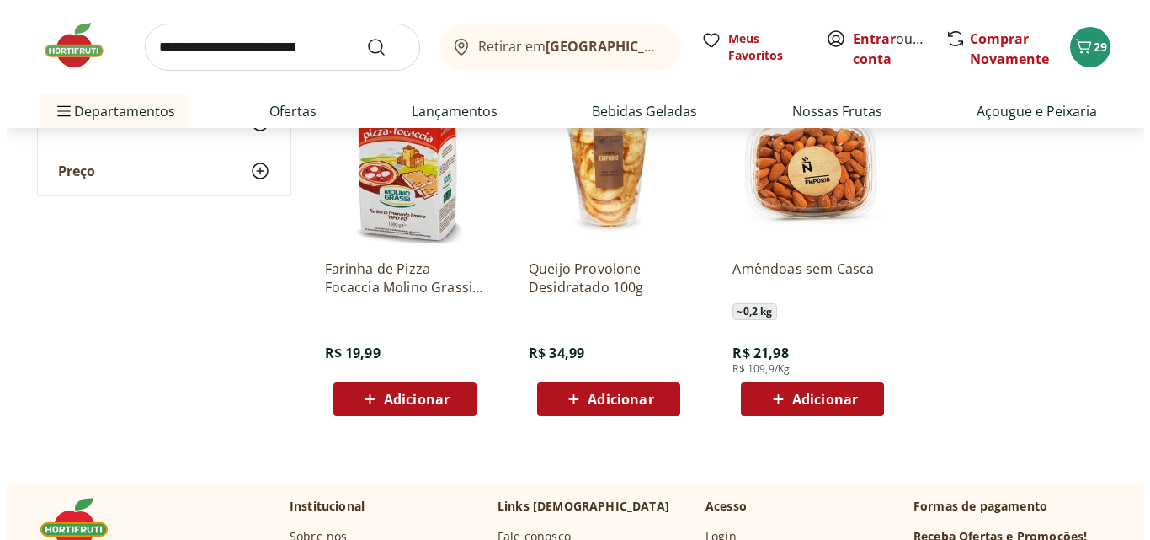
scroll to position [4041, 0]
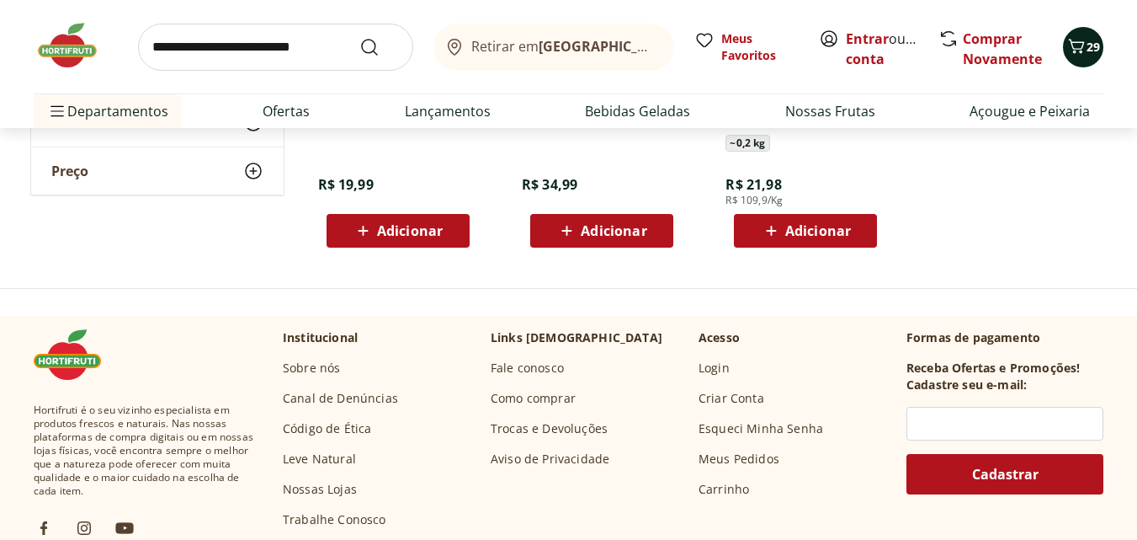
click at [1088, 37] on div "29" at bounding box center [1083, 47] width 13 height 27
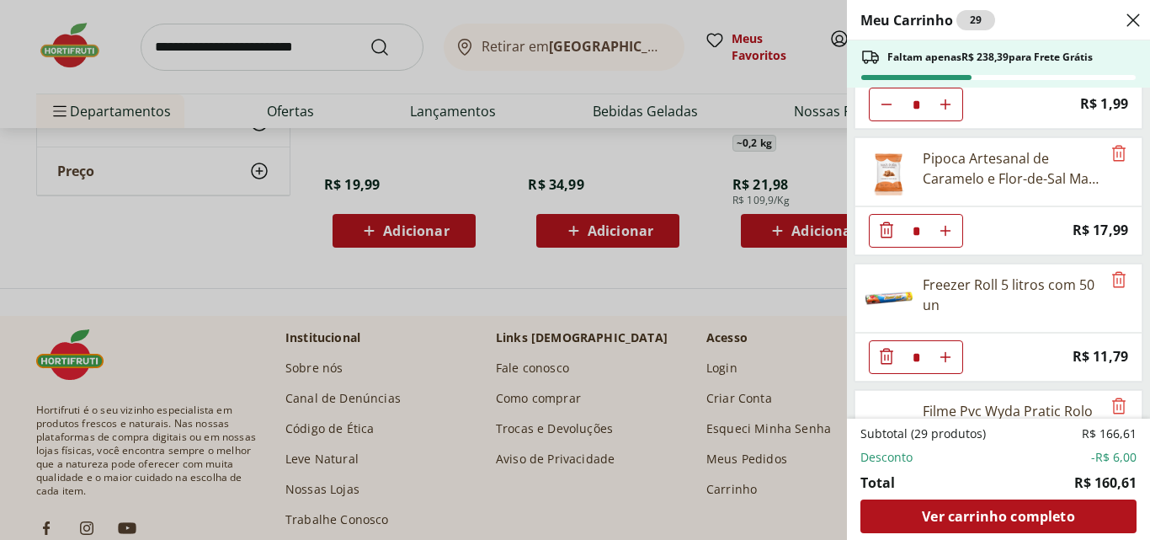
scroll to position [1263, 0]
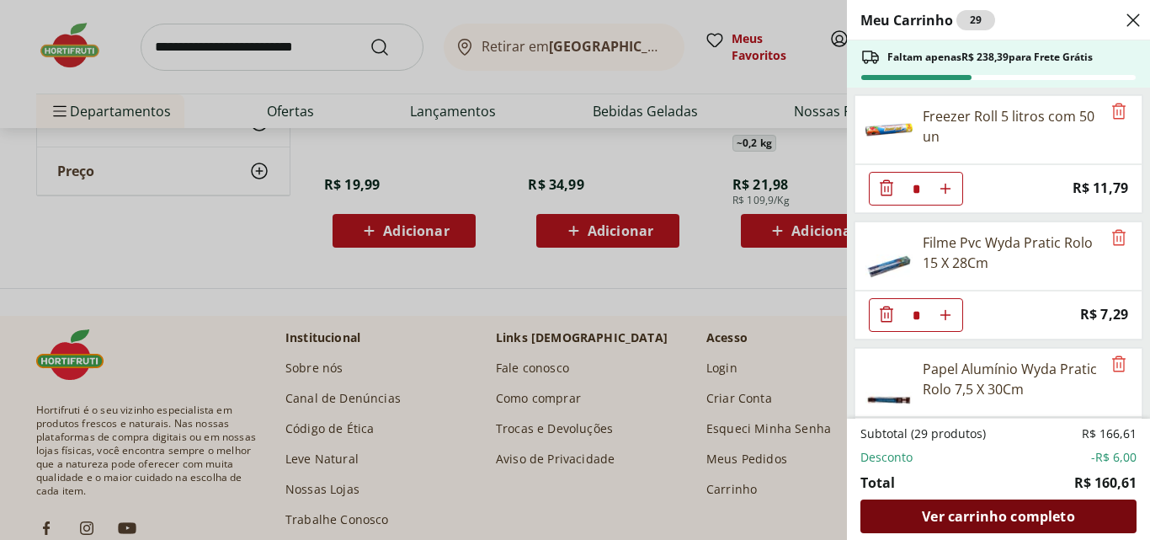
click at [993, 514] on span "Ver carrinho completo" at bounding box center [998, 515] width 152 height 13
